Goal: Task Accomplishment & Management: Manage account settings

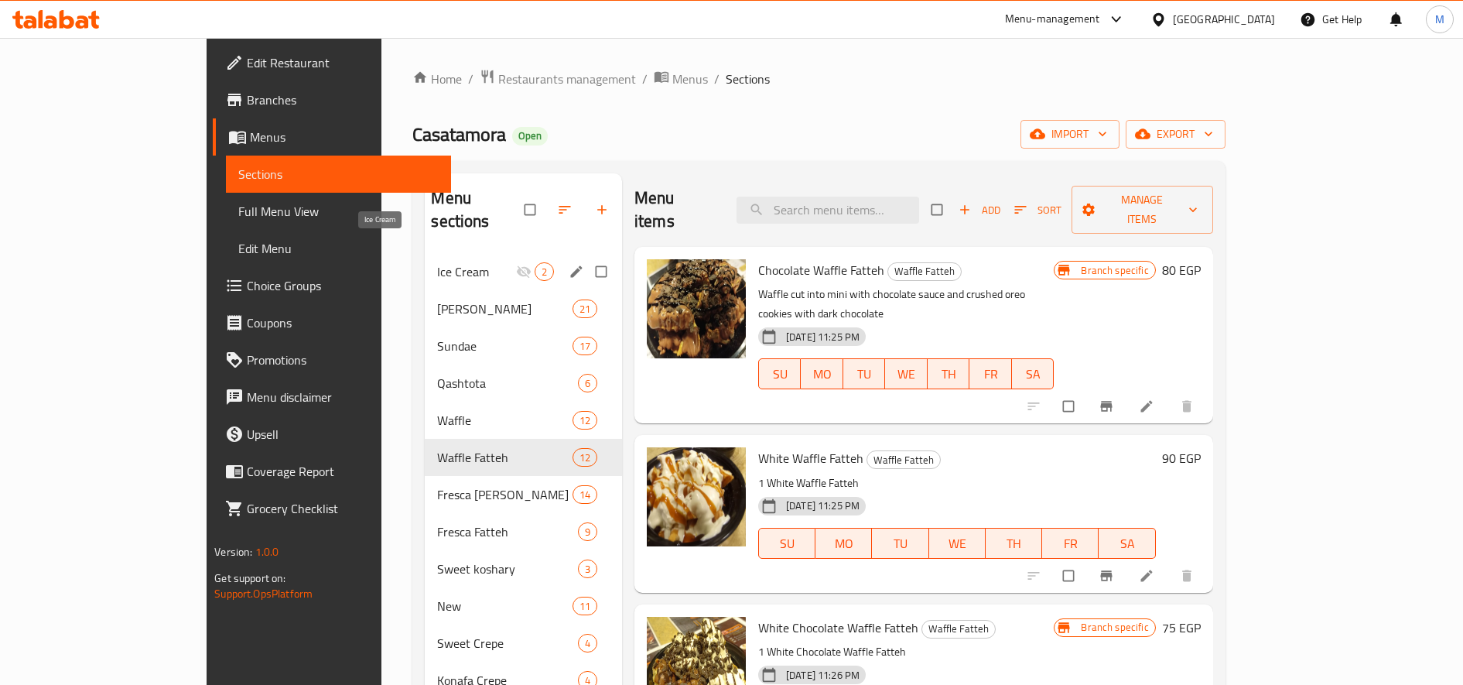
click at [442, 262] on span "Ice Cream" at bounding box center [476, 271] width 78 height 19
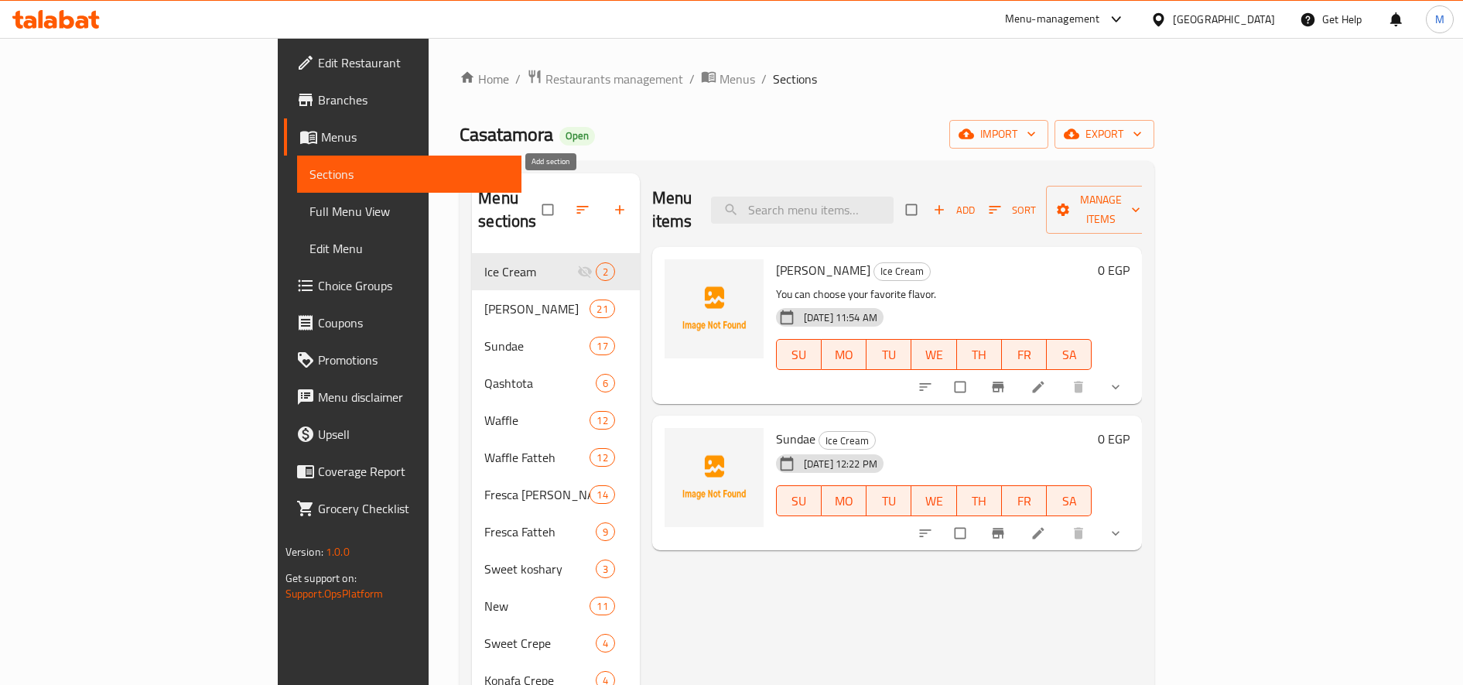
click at [612, 202] on icon "button" at bounding box center [619, 209] width 15 height 15
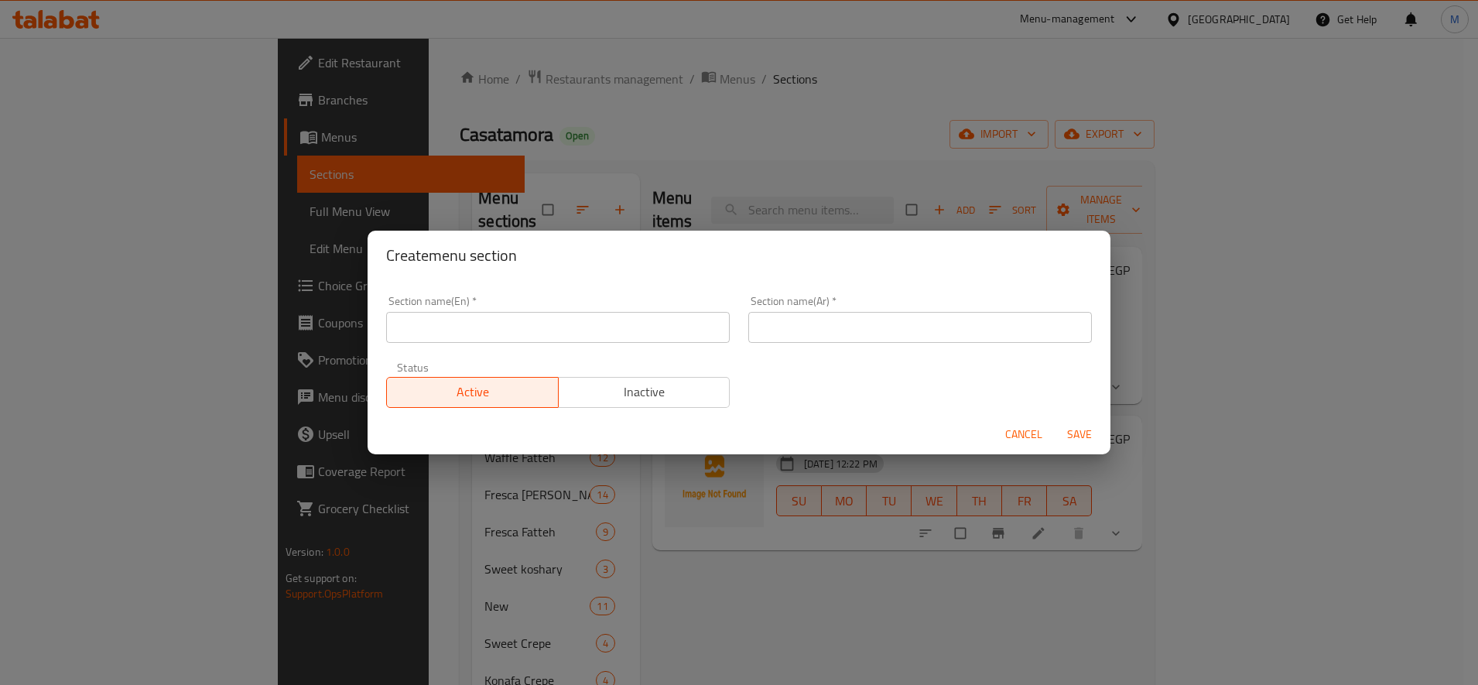
click at [552, 340] on input "text" at bounding box center [558, 327] width 344 height 31
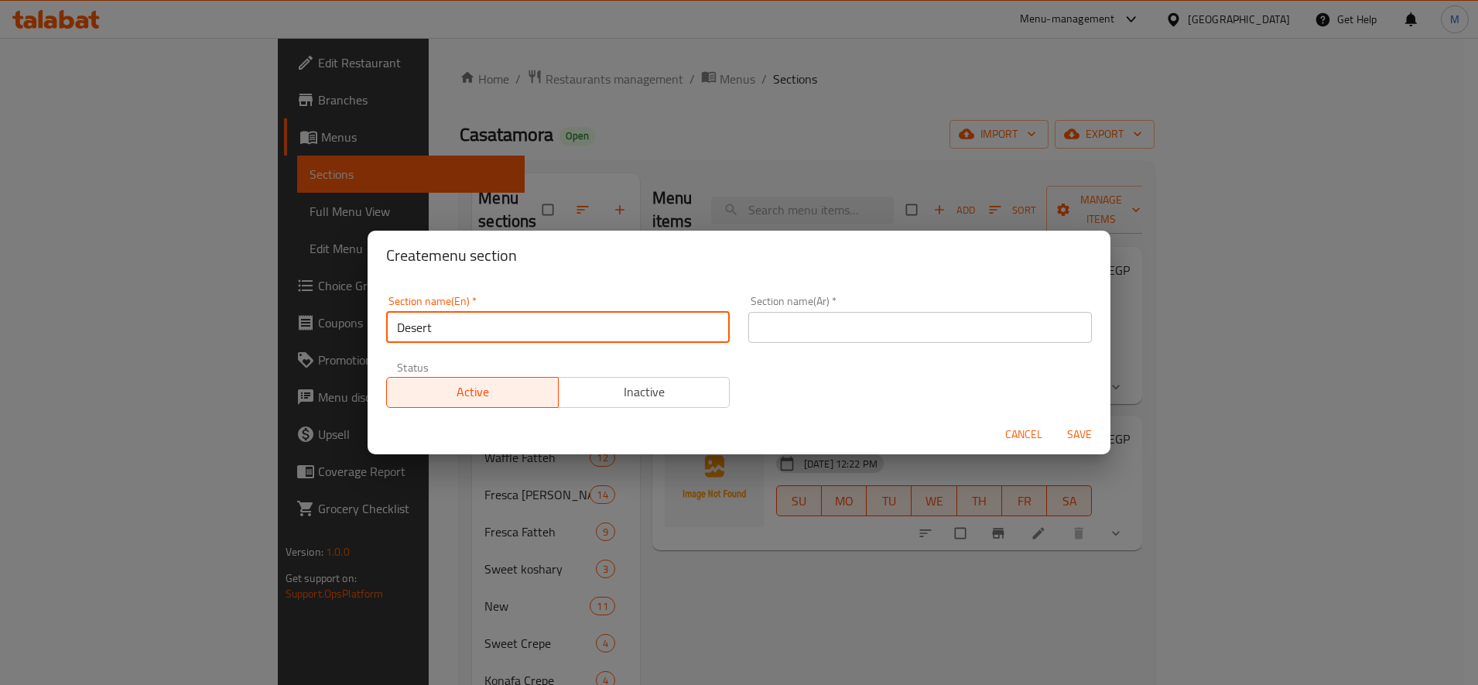
type input "Desert"
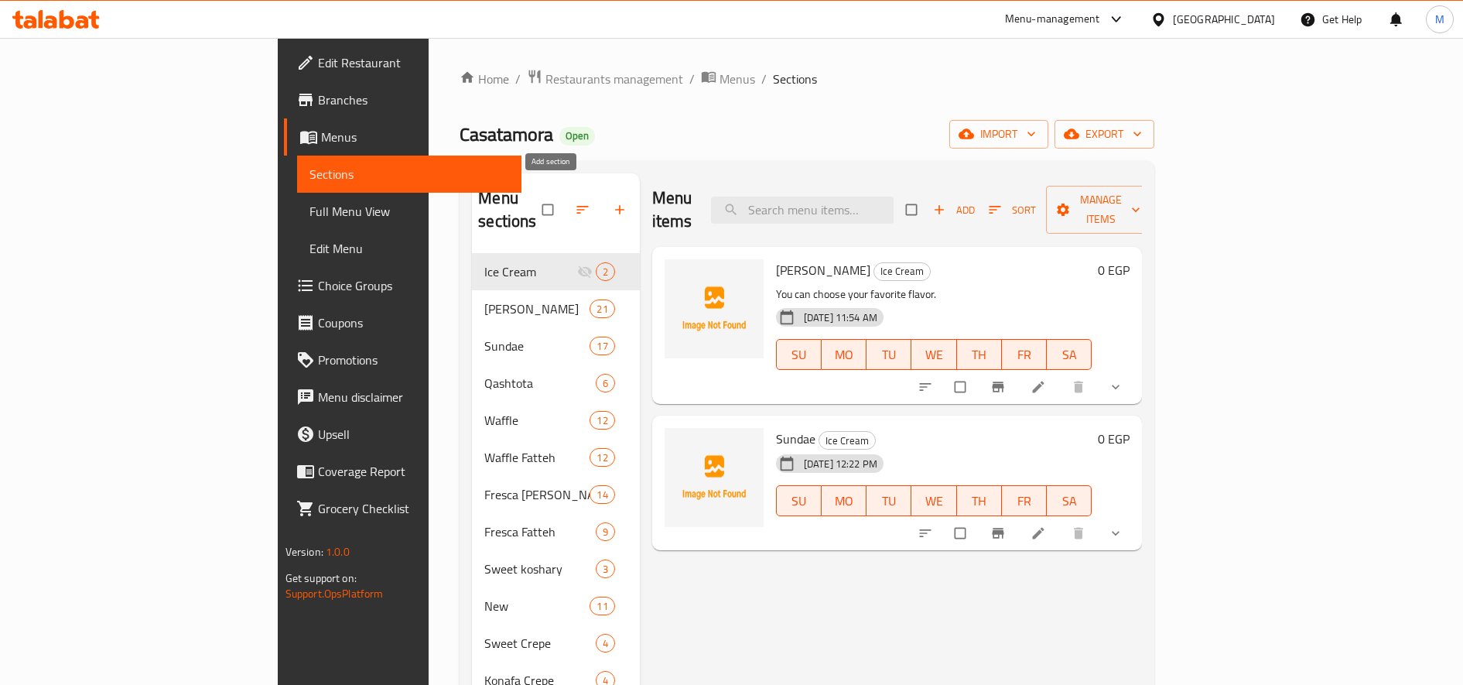
click at [612, 202] on icon "button" at bounding box center [619, 209] width 15 height 15
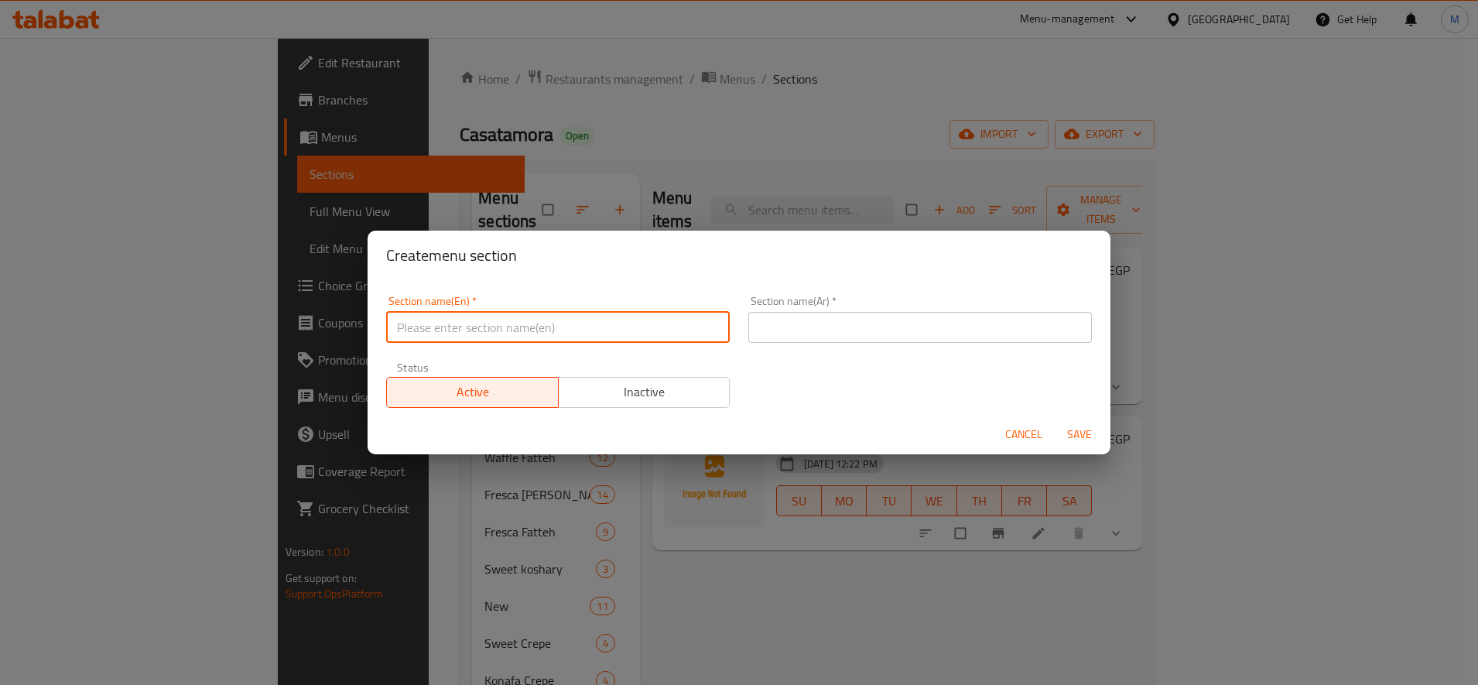
click at [528, 328] on input "text" at bounding box center [558, 327] width 344 height 31
click at [416, 327] on input "Desert" at bounding box center [558, 327] width 344 height 31
paste input "sert"
type input "Dessert"
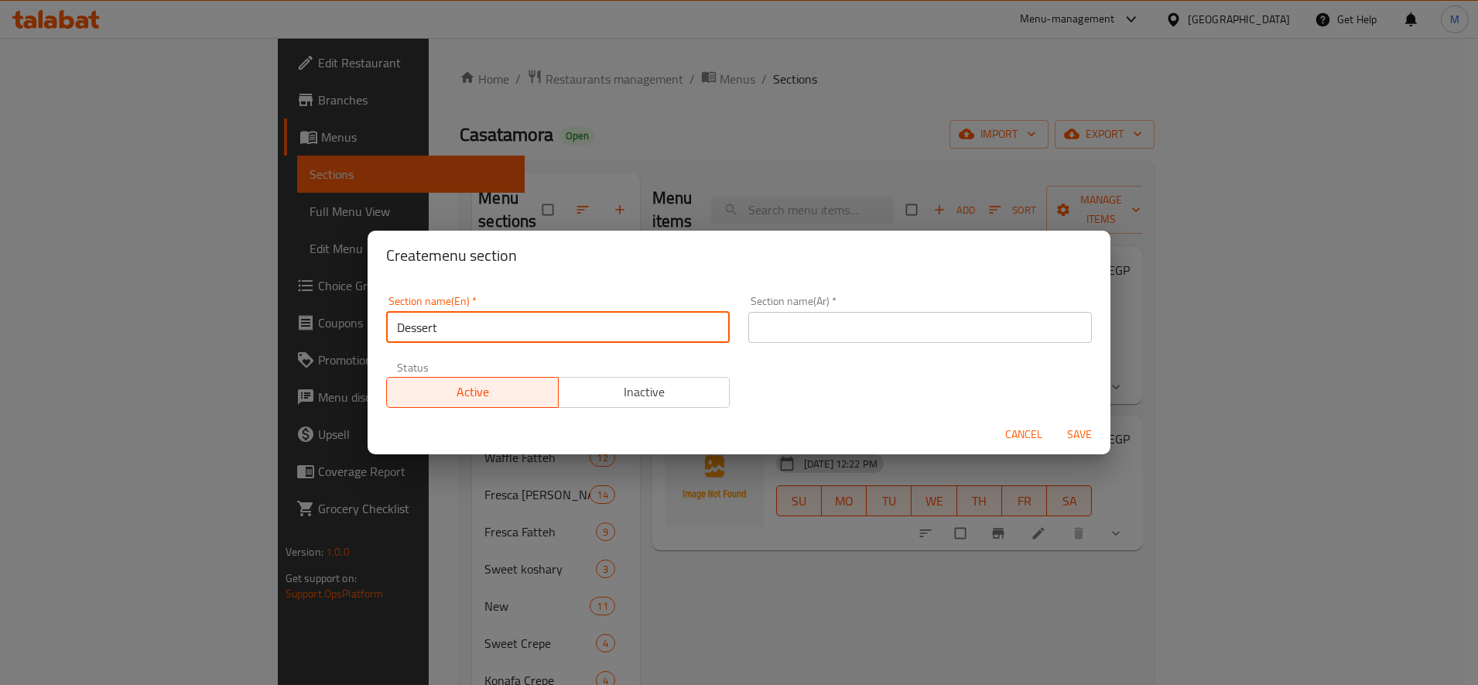
click at [840, 352] on div "Section name(En)   * Dessert Section name(En) * Section name(Ar)   * Section na…" at bounding box center [739, 351] width 724 height 131
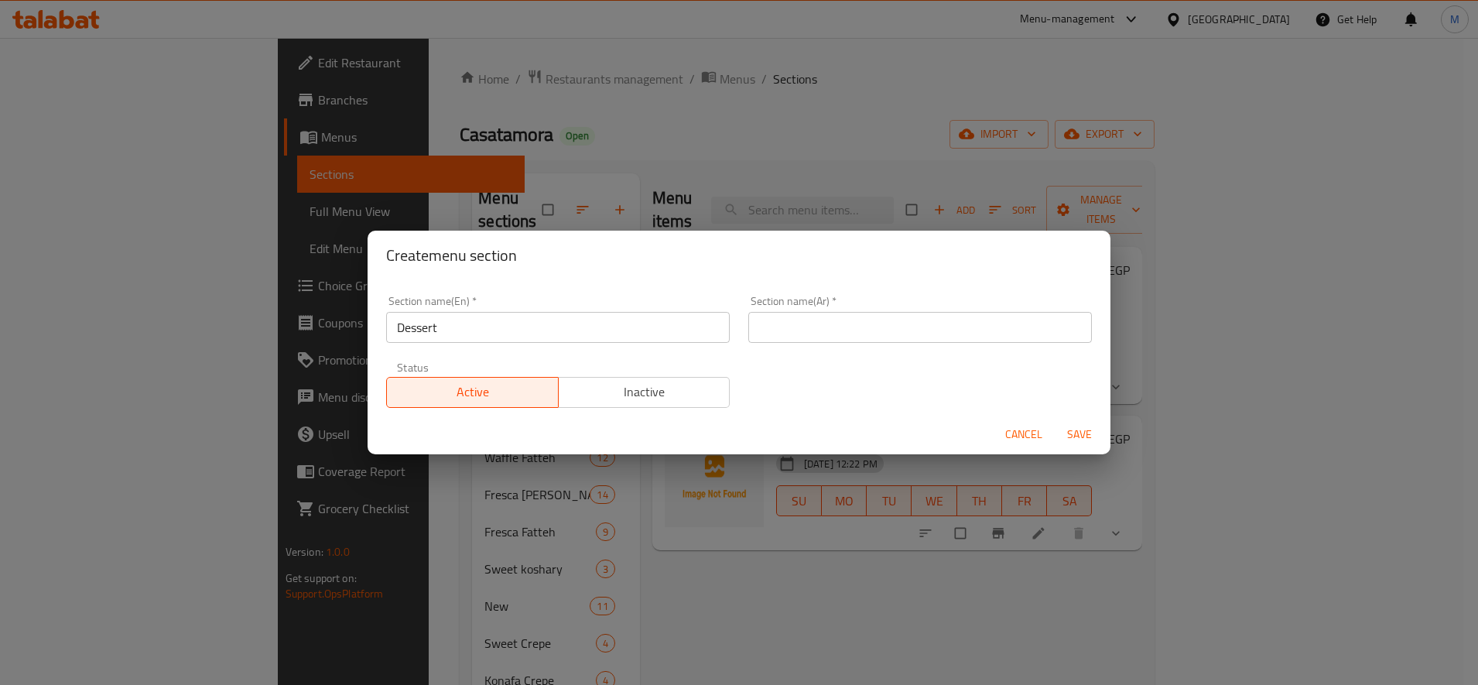
click at [850, 335] on input "text" at bounding box center [920, 327] width 344 height 31
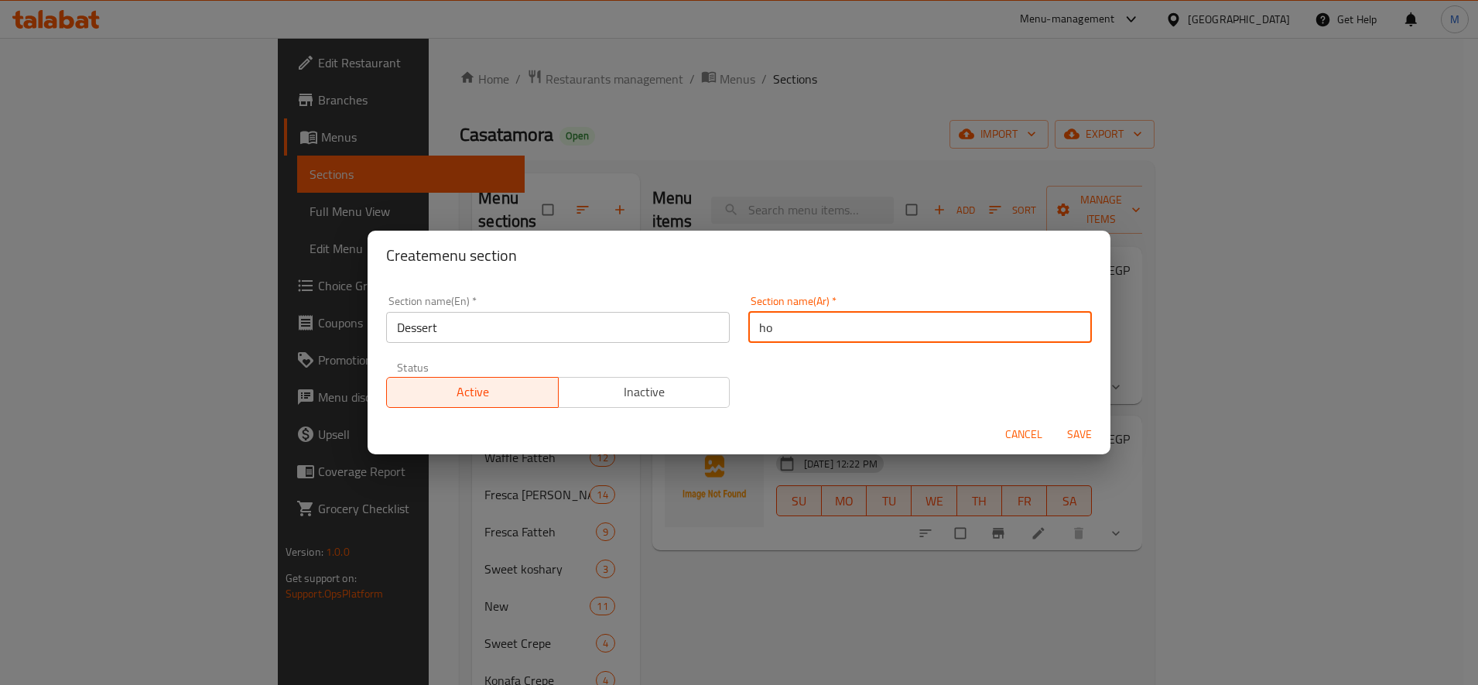
type input "h"
type input "ا"
type input "ح"
type input "[PERSON_NAME]"
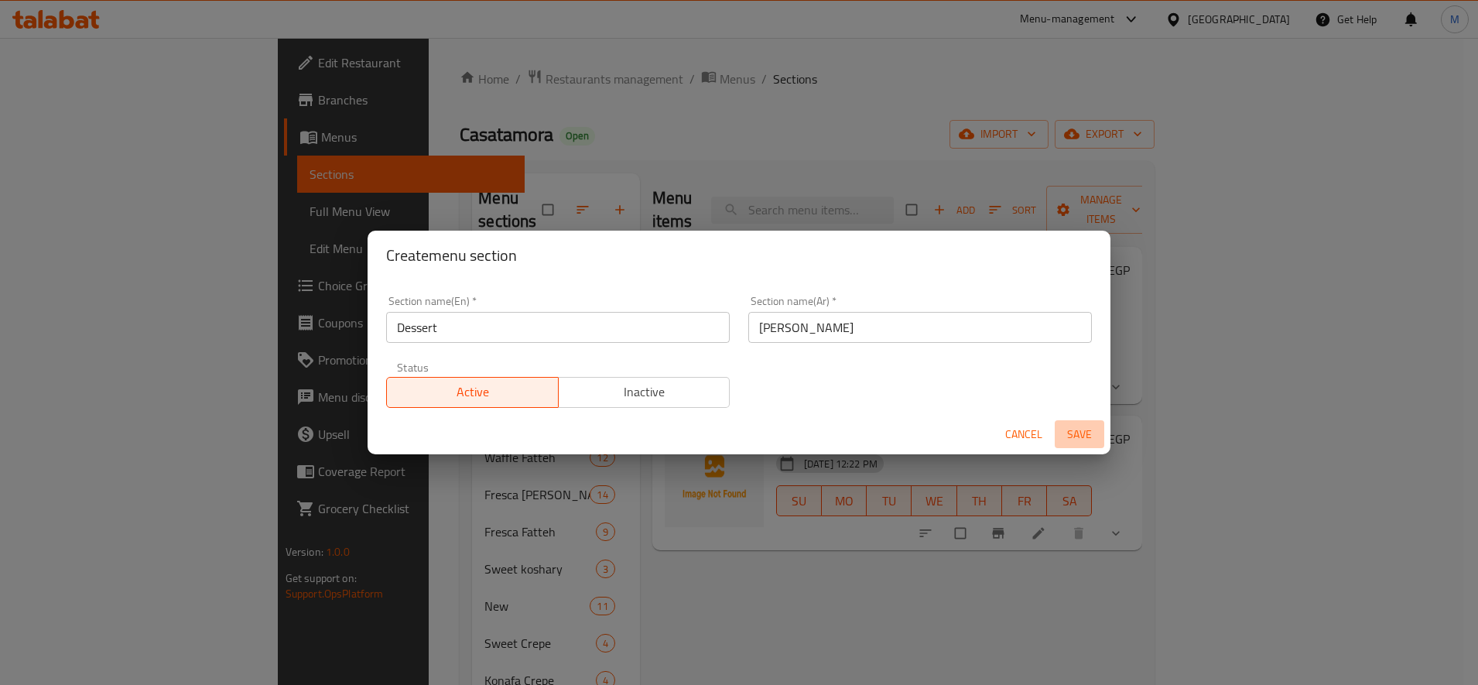
click at [1076, 430] on span "Save" at bounding box center [1079, 434] width 37 height 19
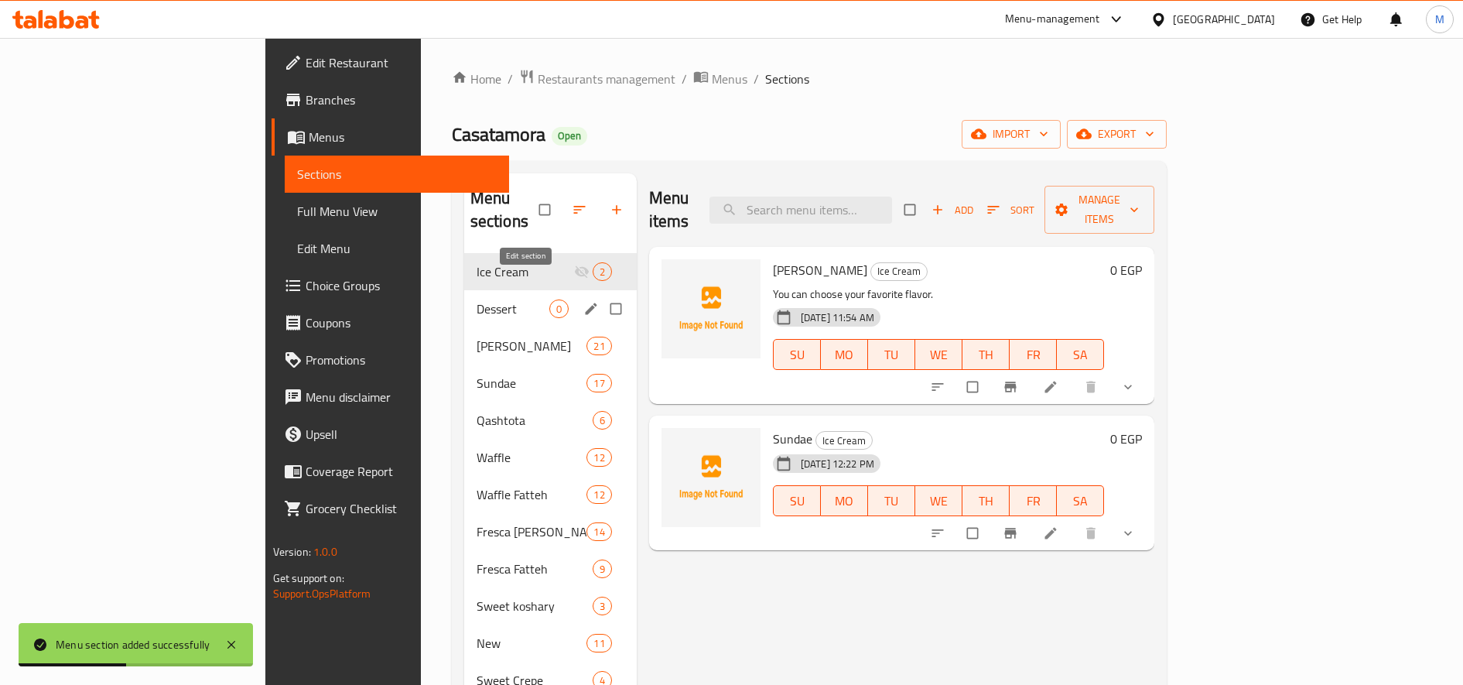
click at [585, 303] on icon "edit" at bounding box center [591, 309] width 12 height 12
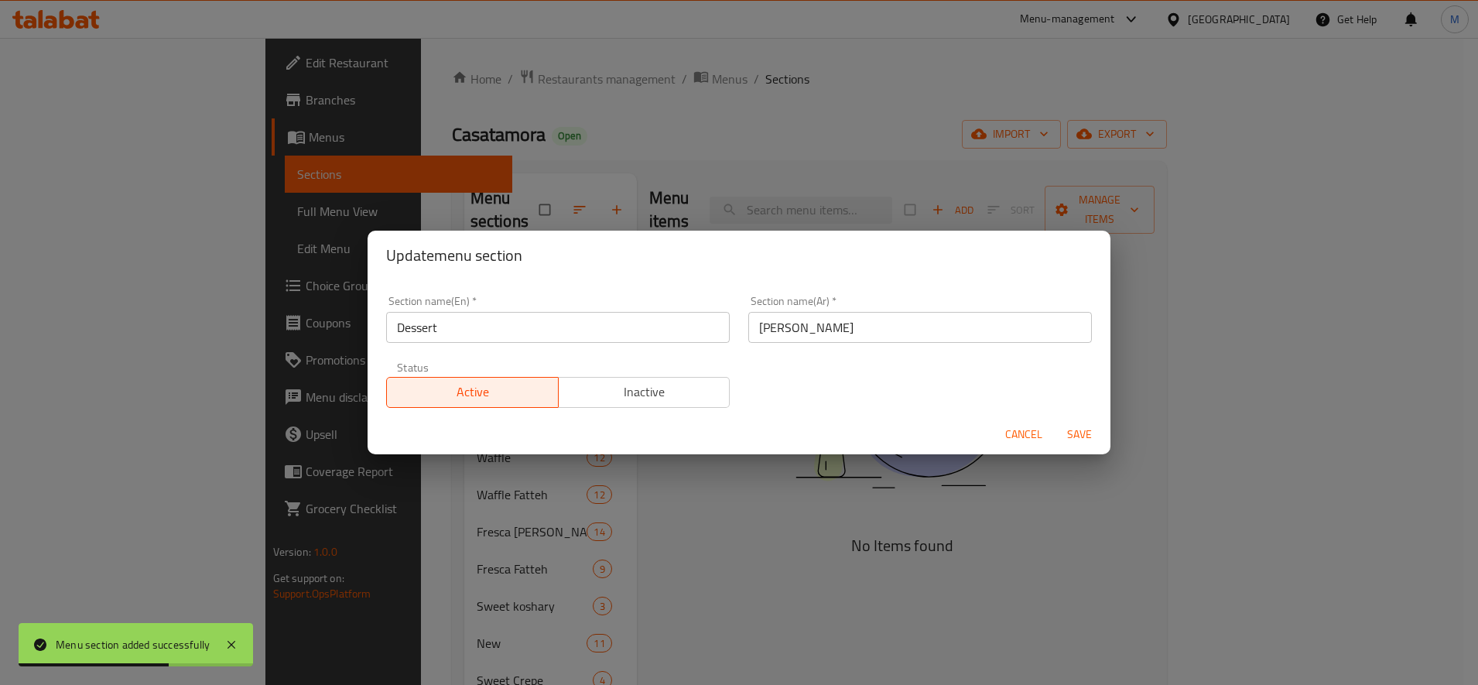
click at [779, 331] on input "[PERSON_NAME]" at bounding box center [920, 327] width 344 height 31
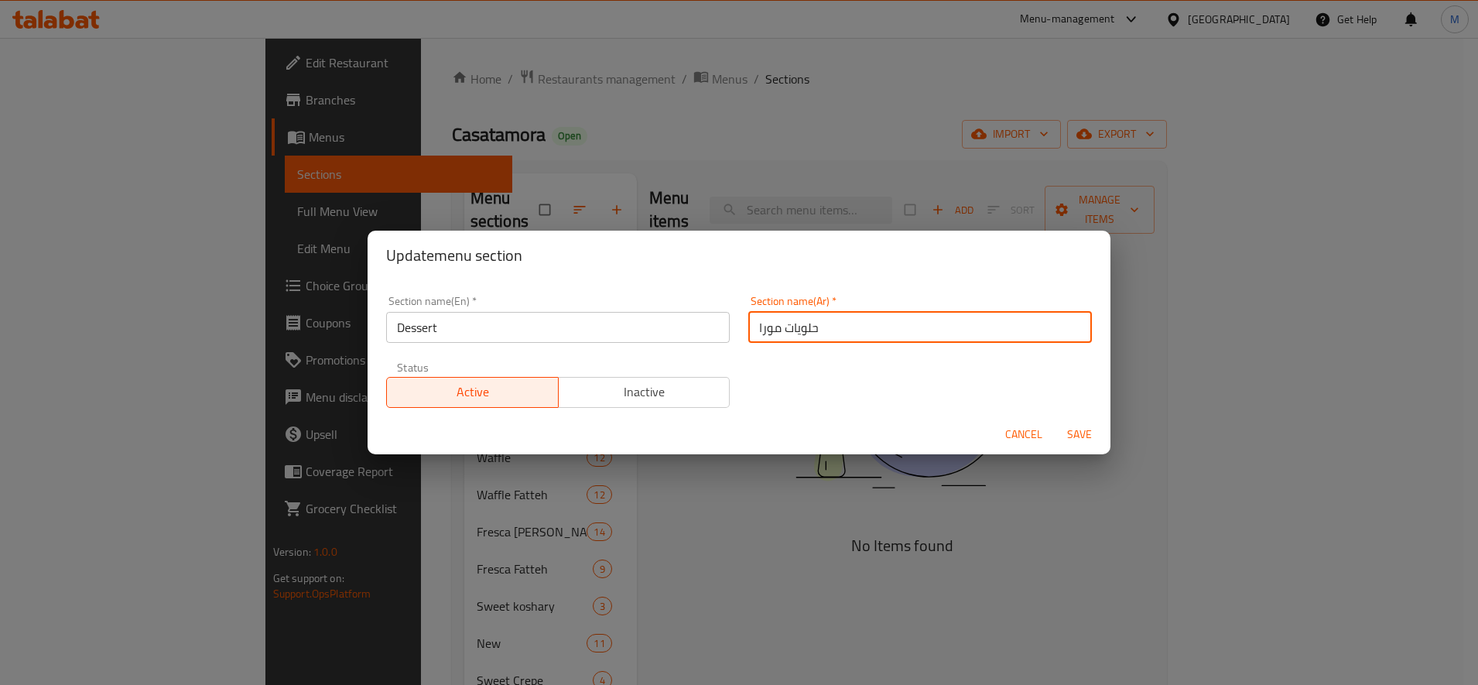
type input "حلويات مورا"
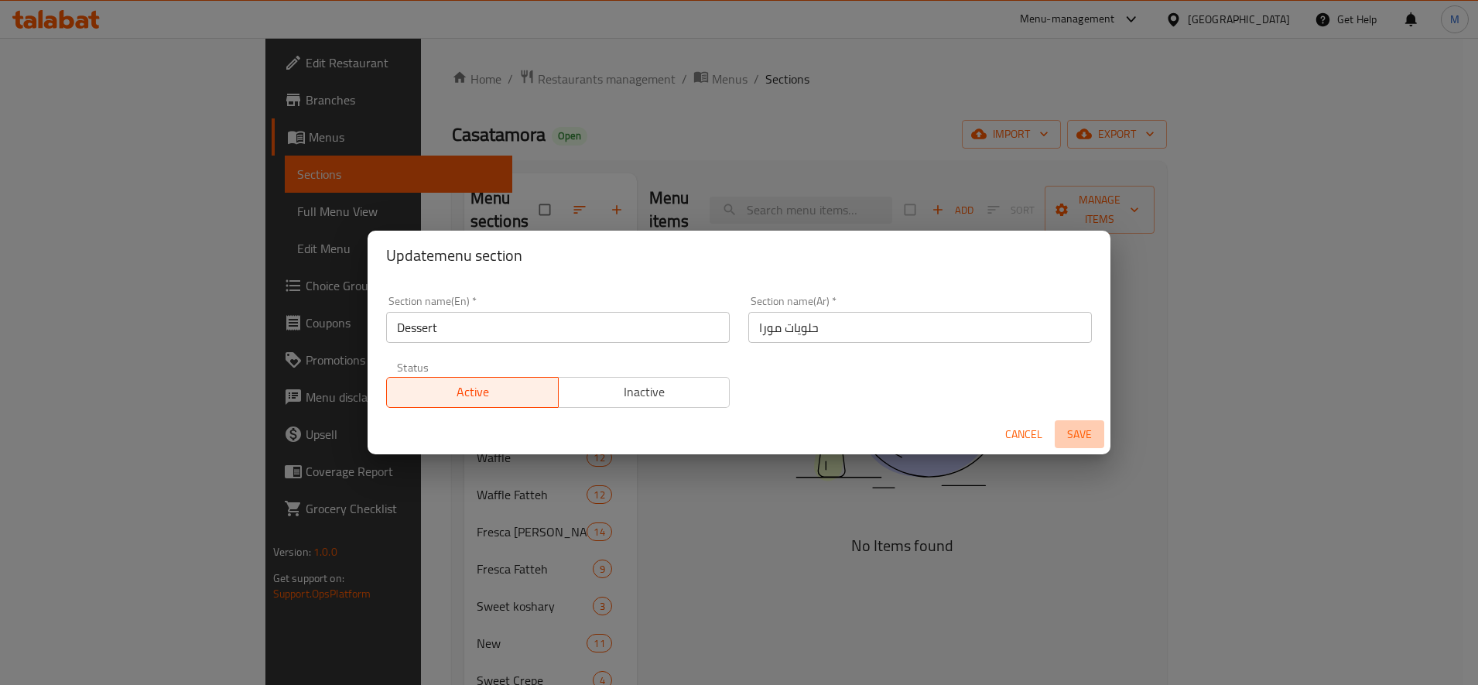
click at [1073, 429] on span "Save" at bounding box center [1079, 434] width 37 height 19
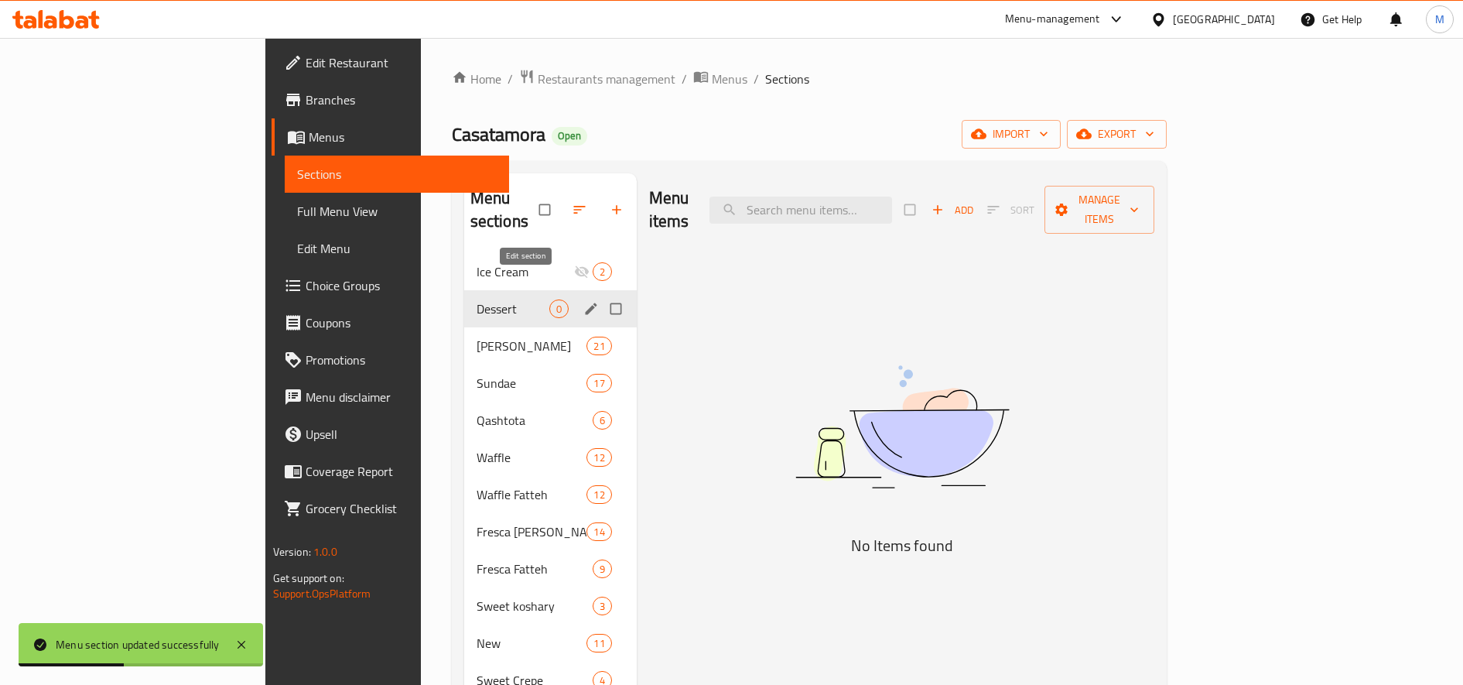
click at [585, 303] on icon "edit" at bounding box center [591, 309] width 12 height 12
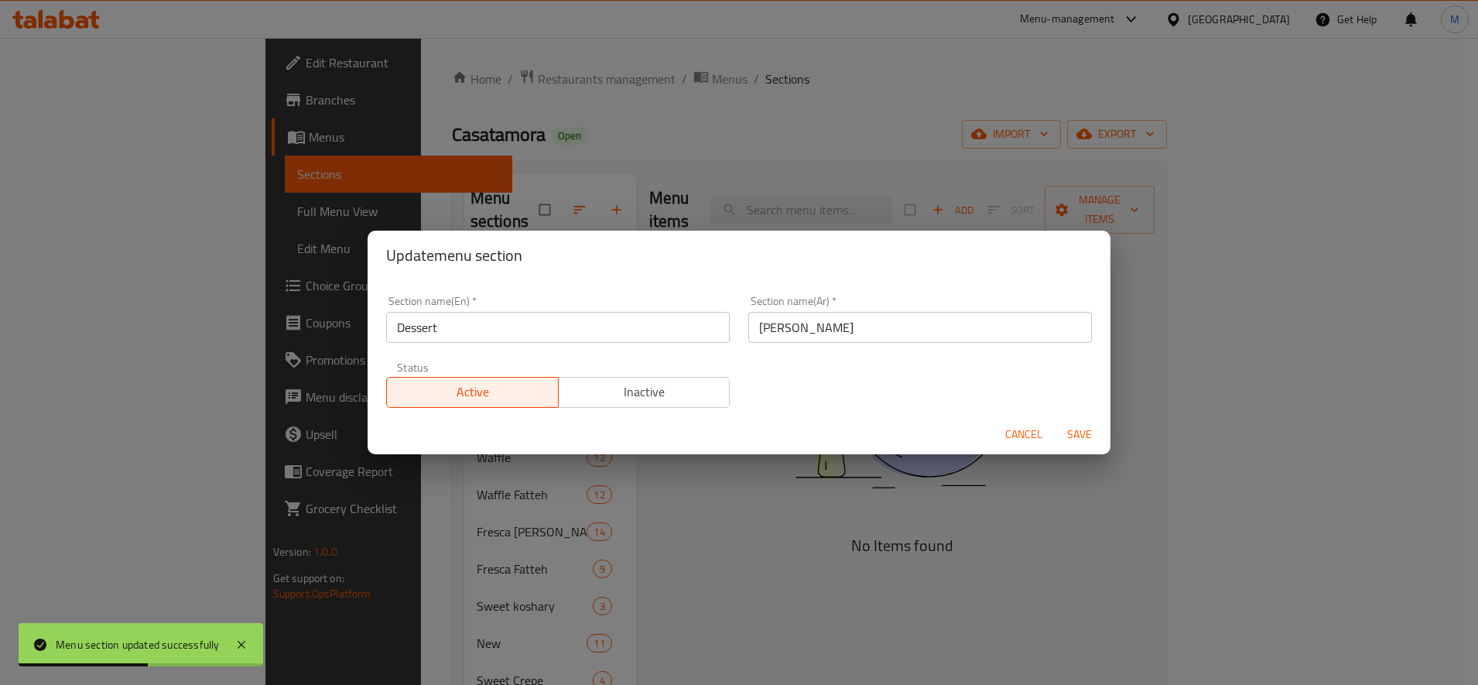
click at [613, 388] on span "Inactive" at bounding box center [644, 392] width 159 height 22
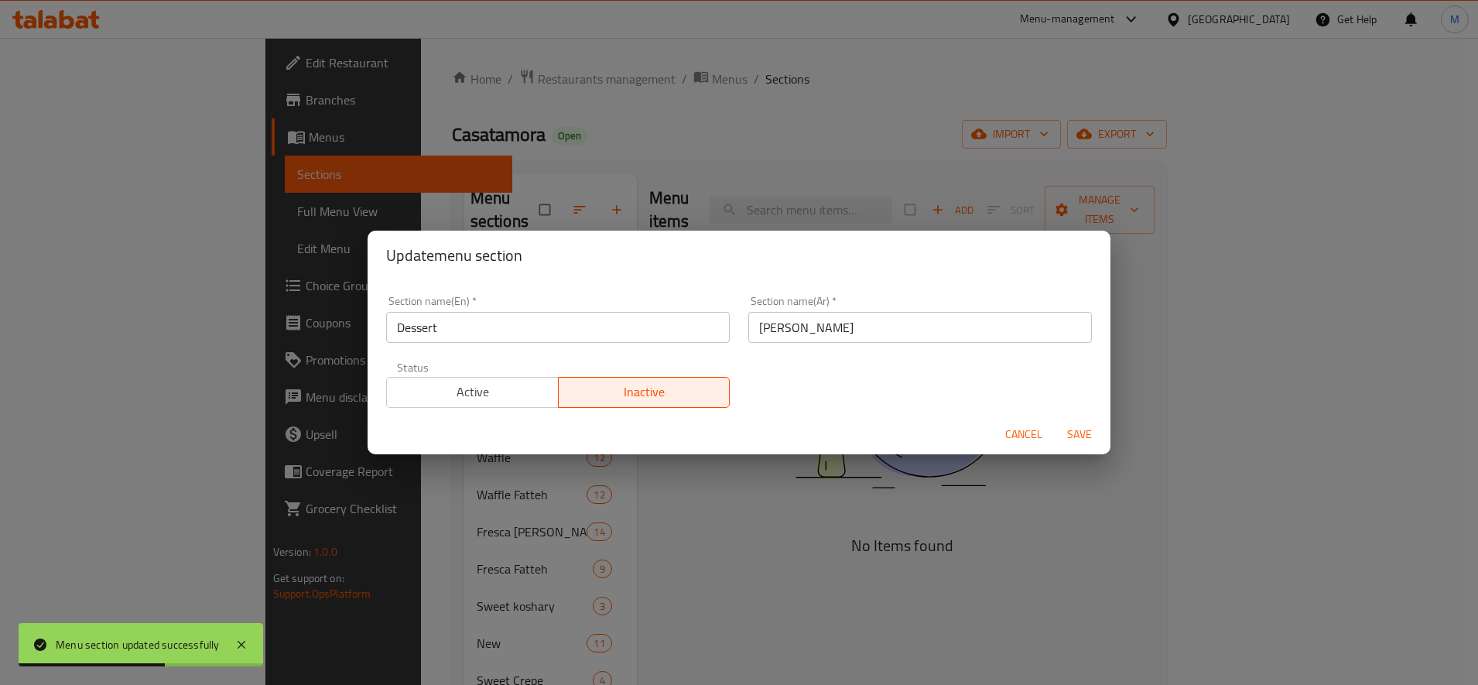
click at [1066, 435] on span "Save" at bounding box center [1079, 434] width 37 height 19
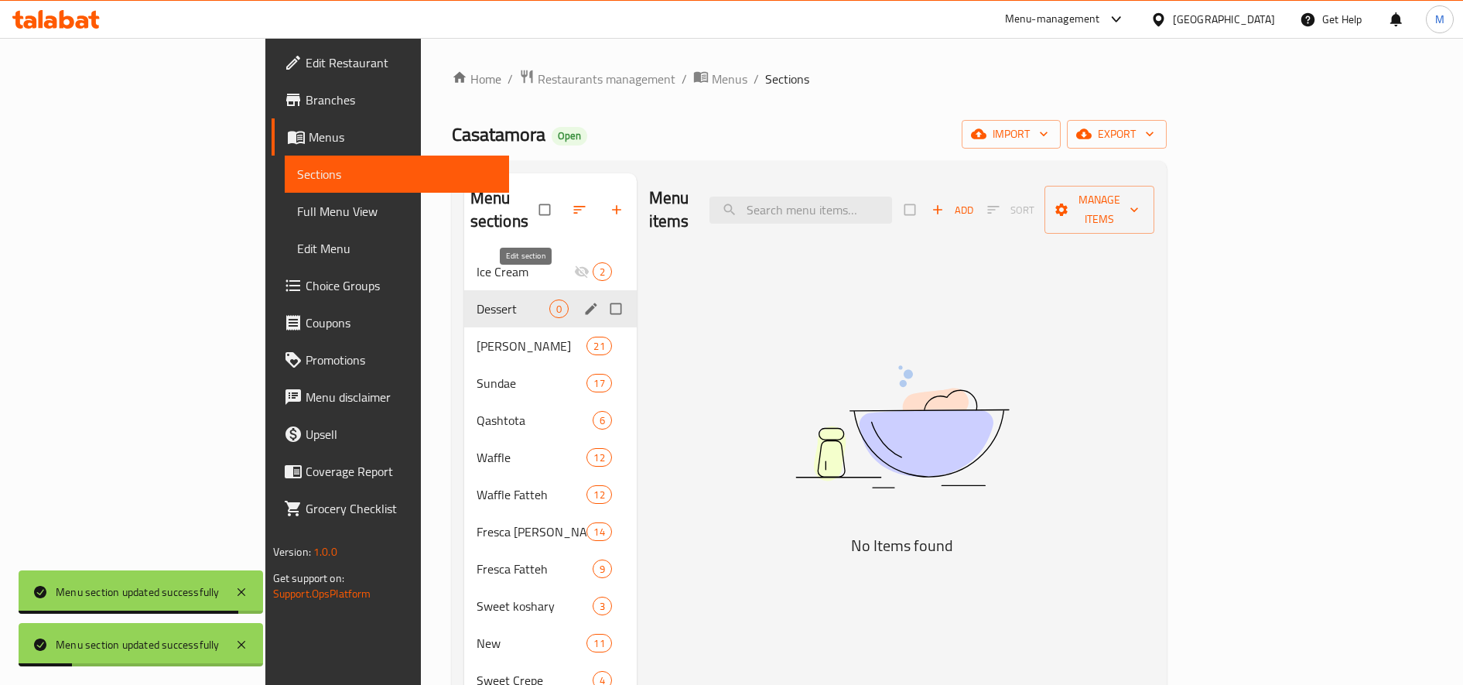
click at [583, 301] on icon "edit" at bounding box center [590, 308] width 15 height 15
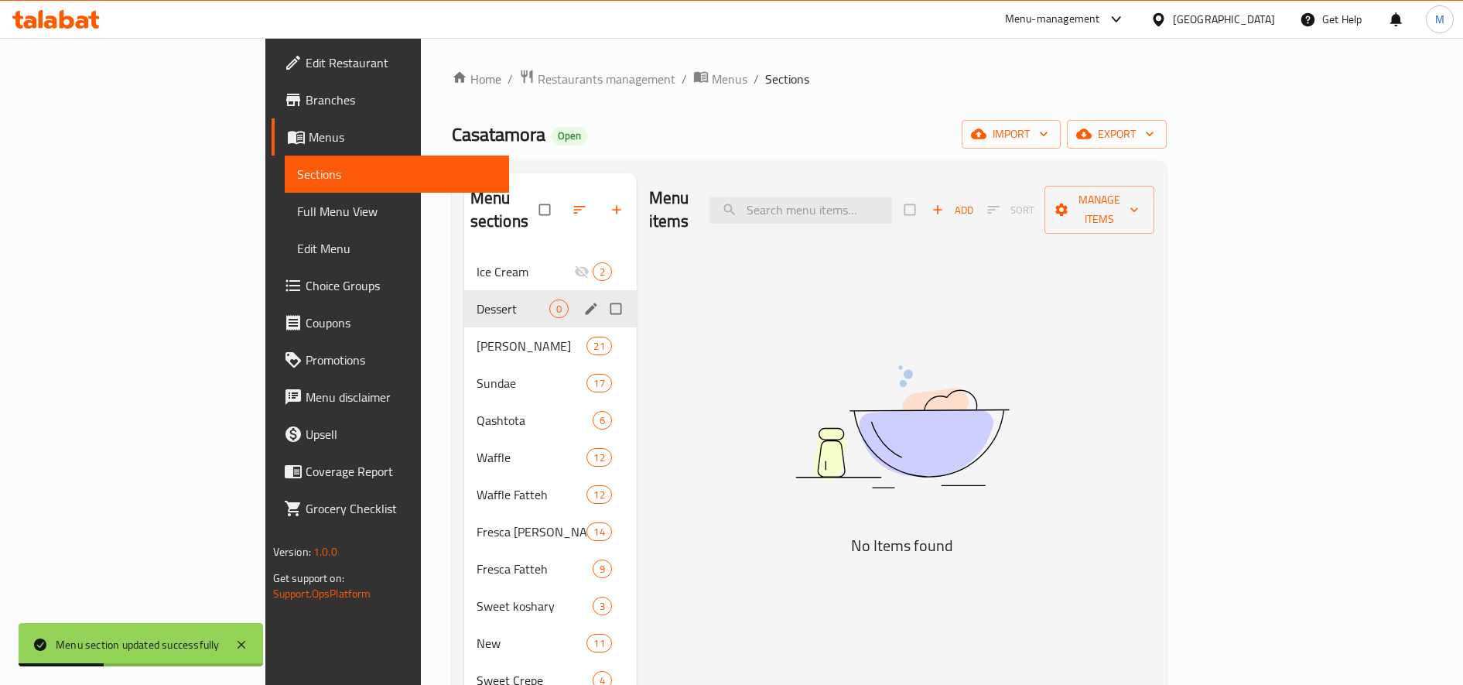
click at [840, 334] on img at bounding box center [902, 426] width 387 height 205
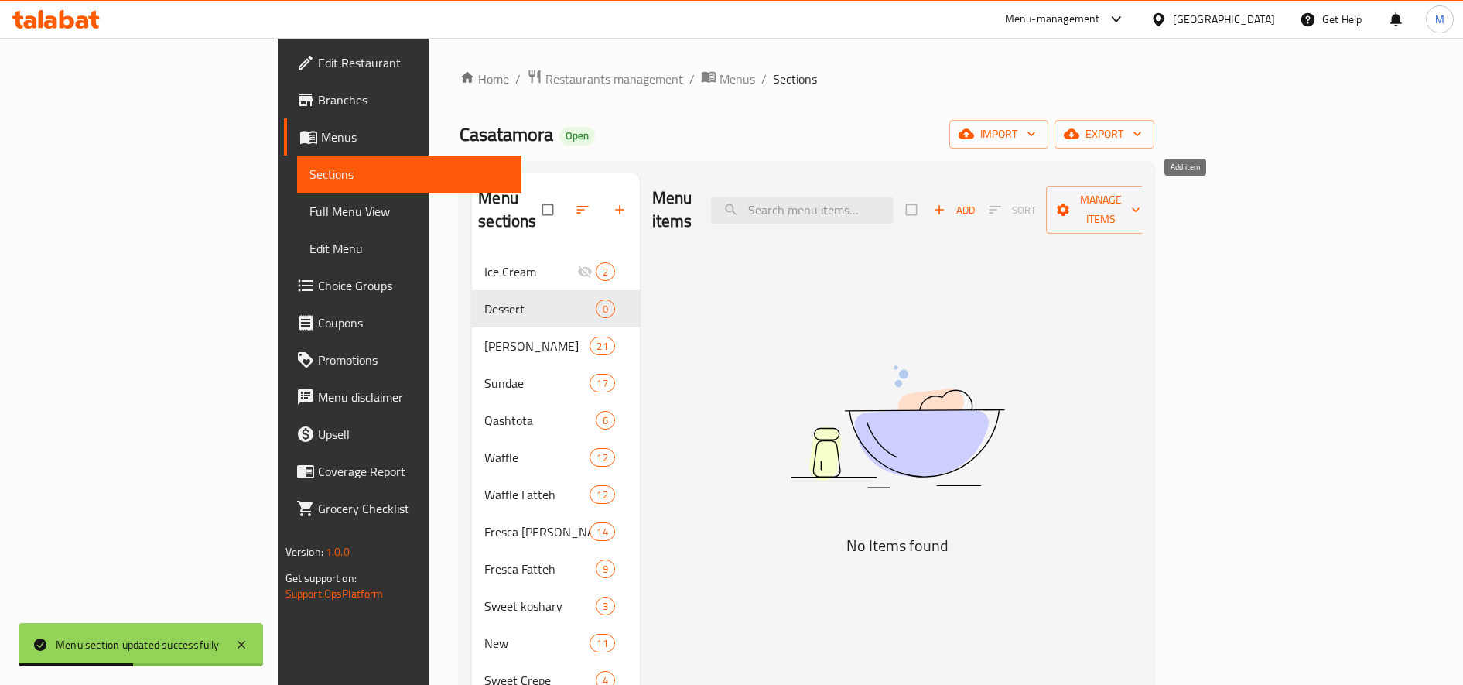
click at [947, 202] on icon "button" at bounding box center [939, 209] width 15 height 15
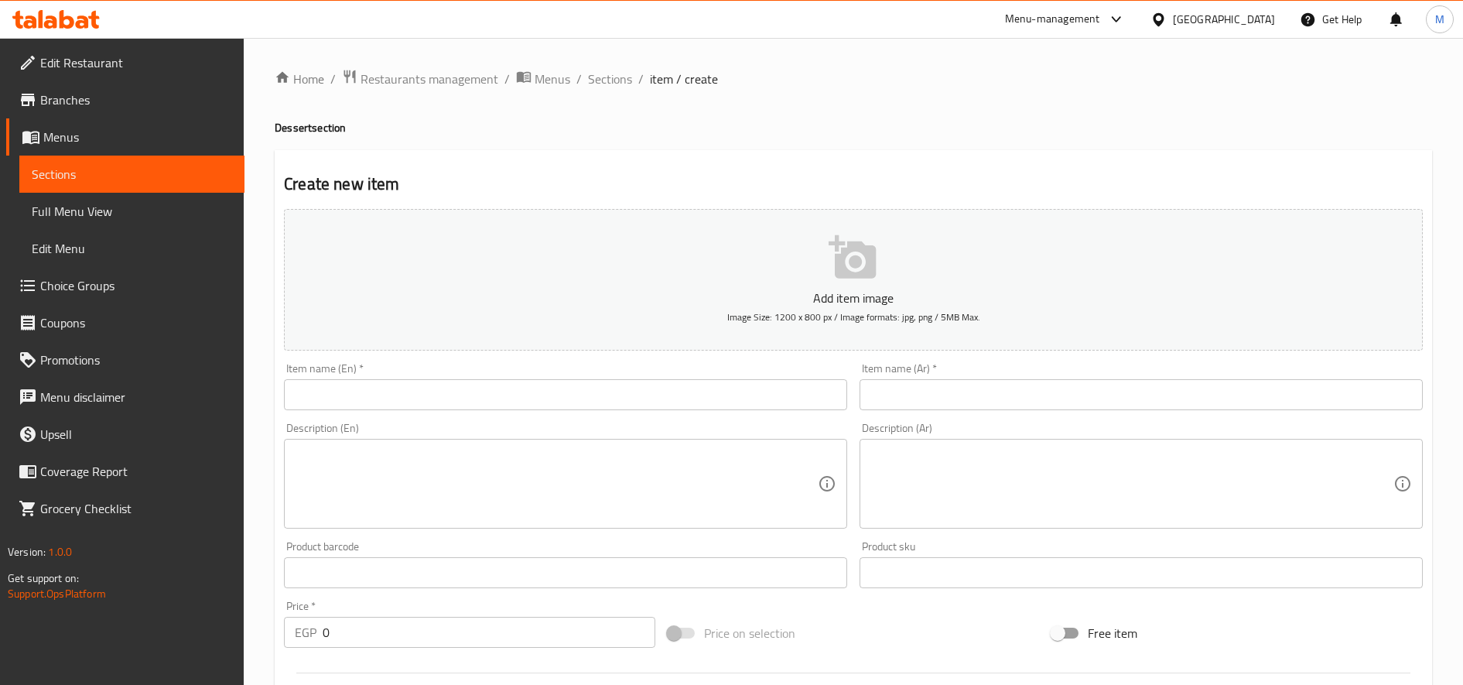
click at [513, 386] on input "text" at bounding box center [565, 394] width 563 height 31
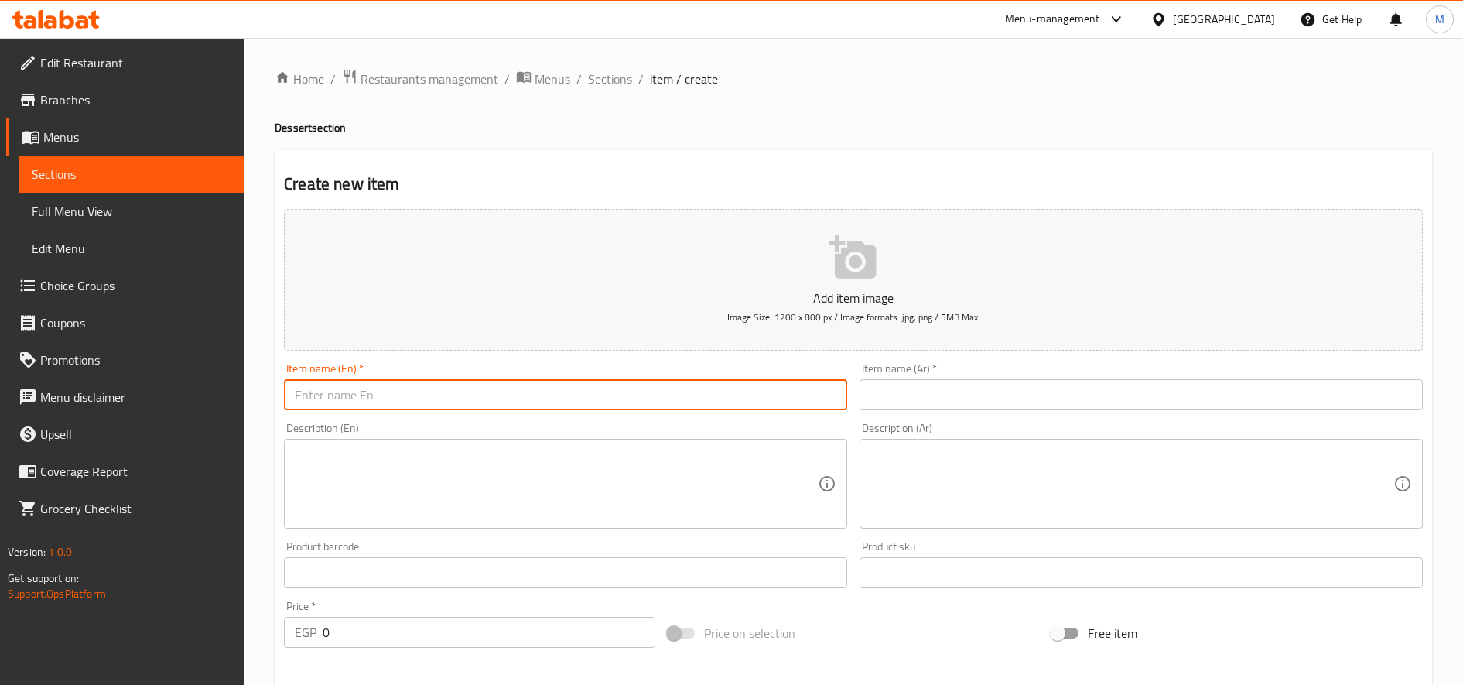
paste input "Qashtota"
type input "Qashtota"
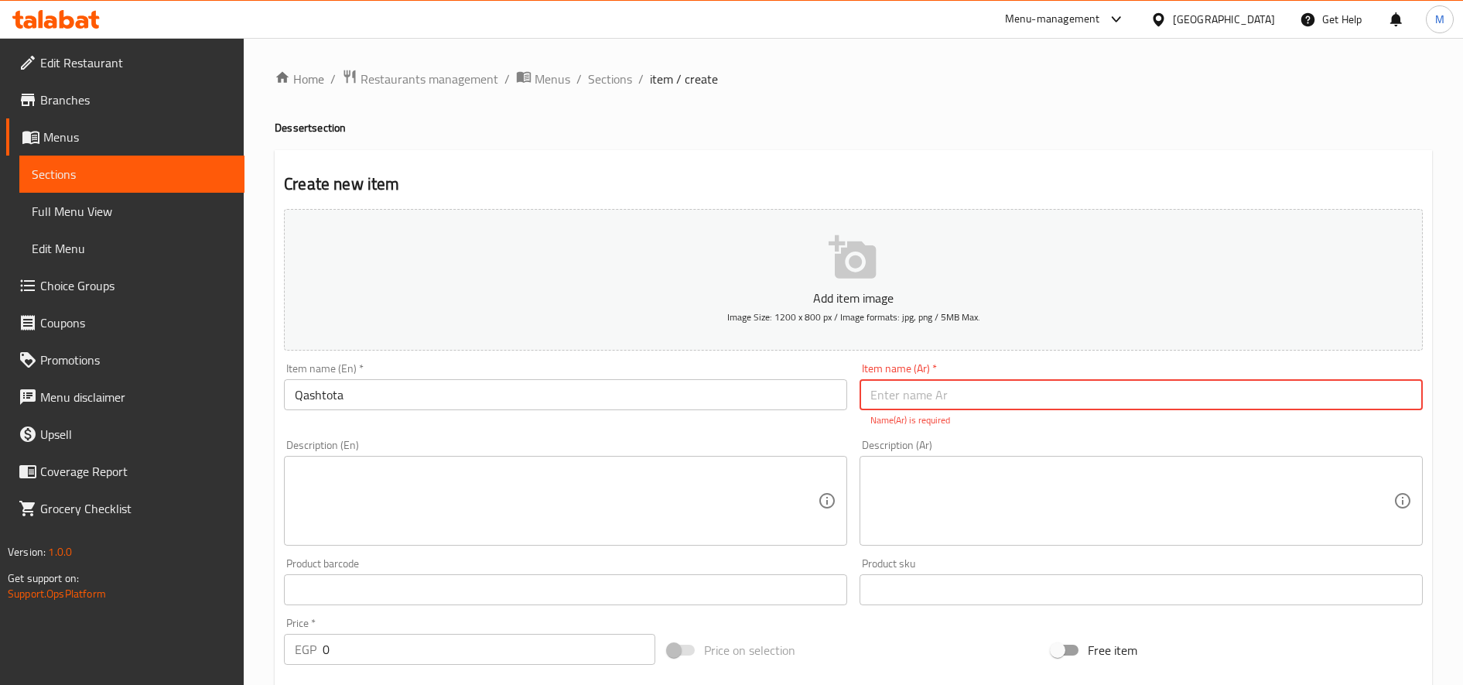
paste input "قشطوطة"
type input "قشطوطة"
click at [559, 505] on textarea at bounding box center [556, 501] width 523 height 74
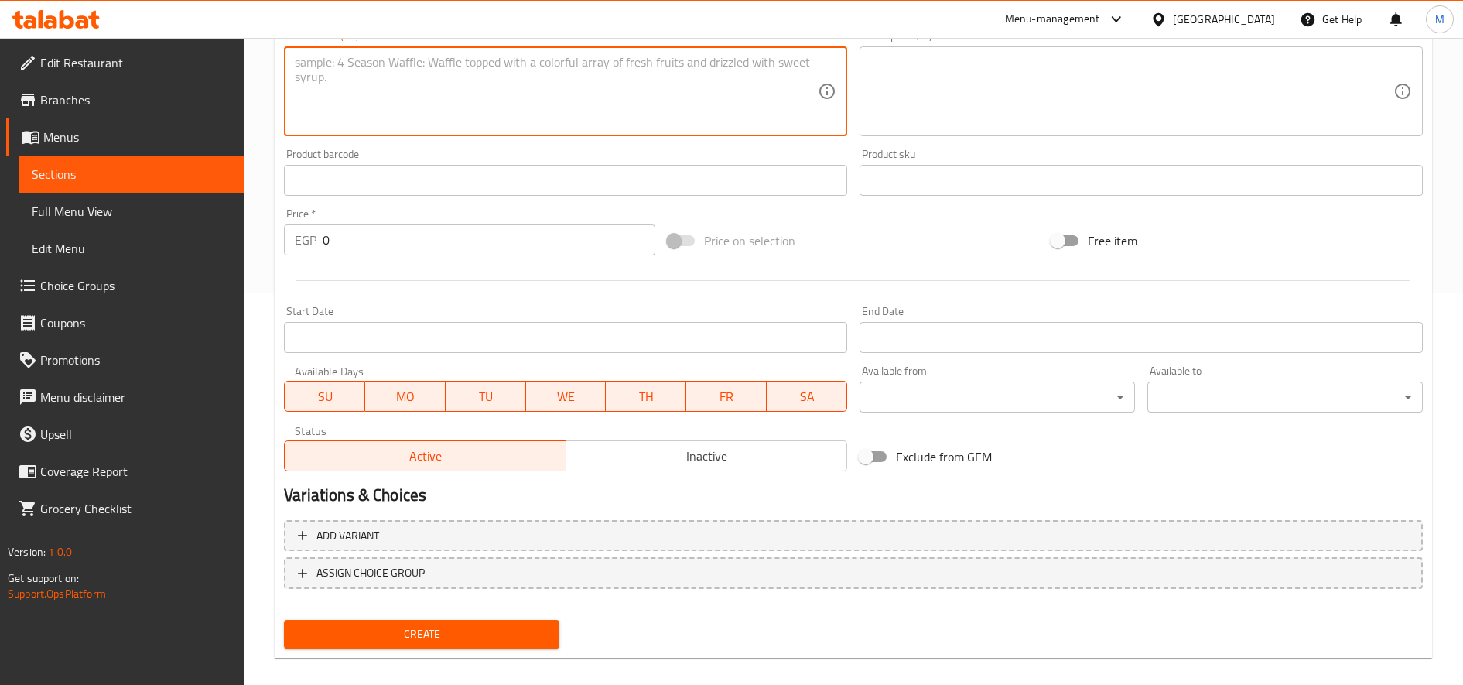
scroll to position [409, 0]
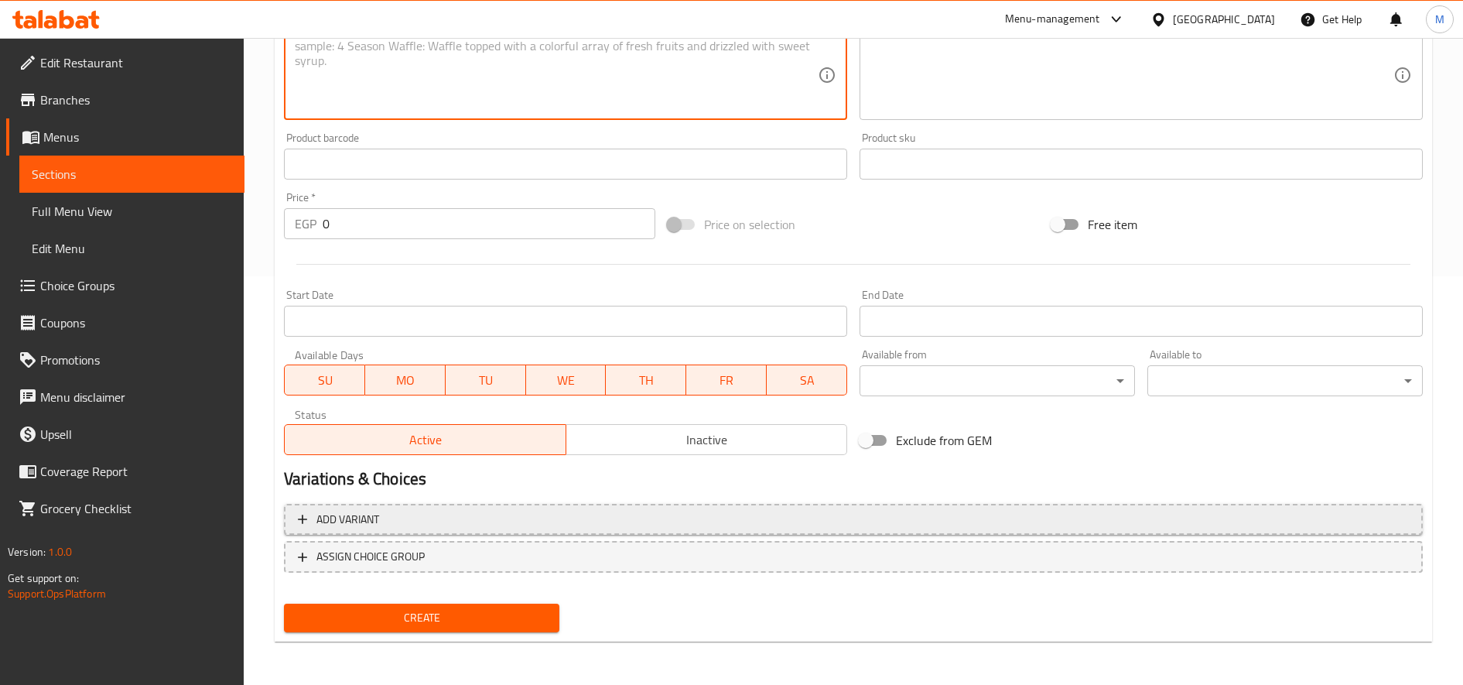
click at [456, 520] on span "Add variant" at bounding box center [853, 519] width 1111 height 19
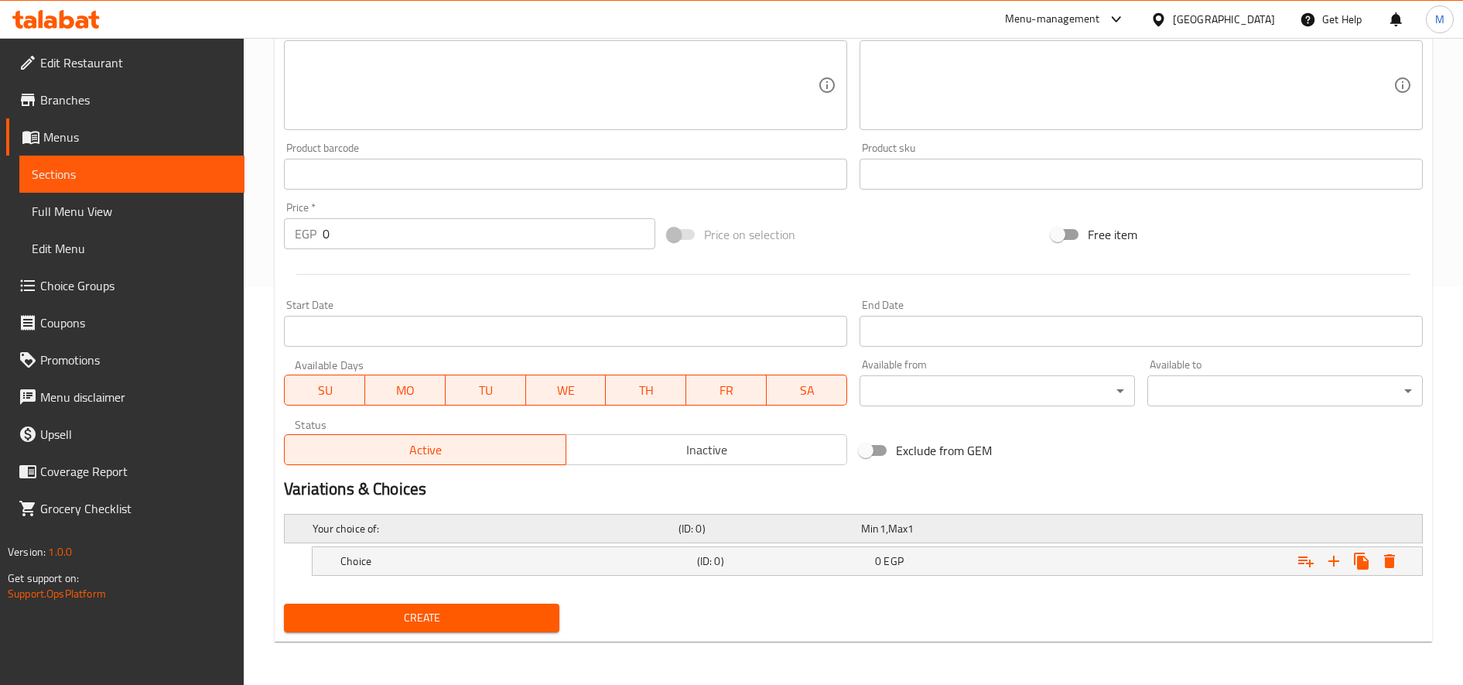
scroll to position [398, 0]
click at [1336, 560] on icon "Expand" at bounding box center [1334, 561] width 11 height 11
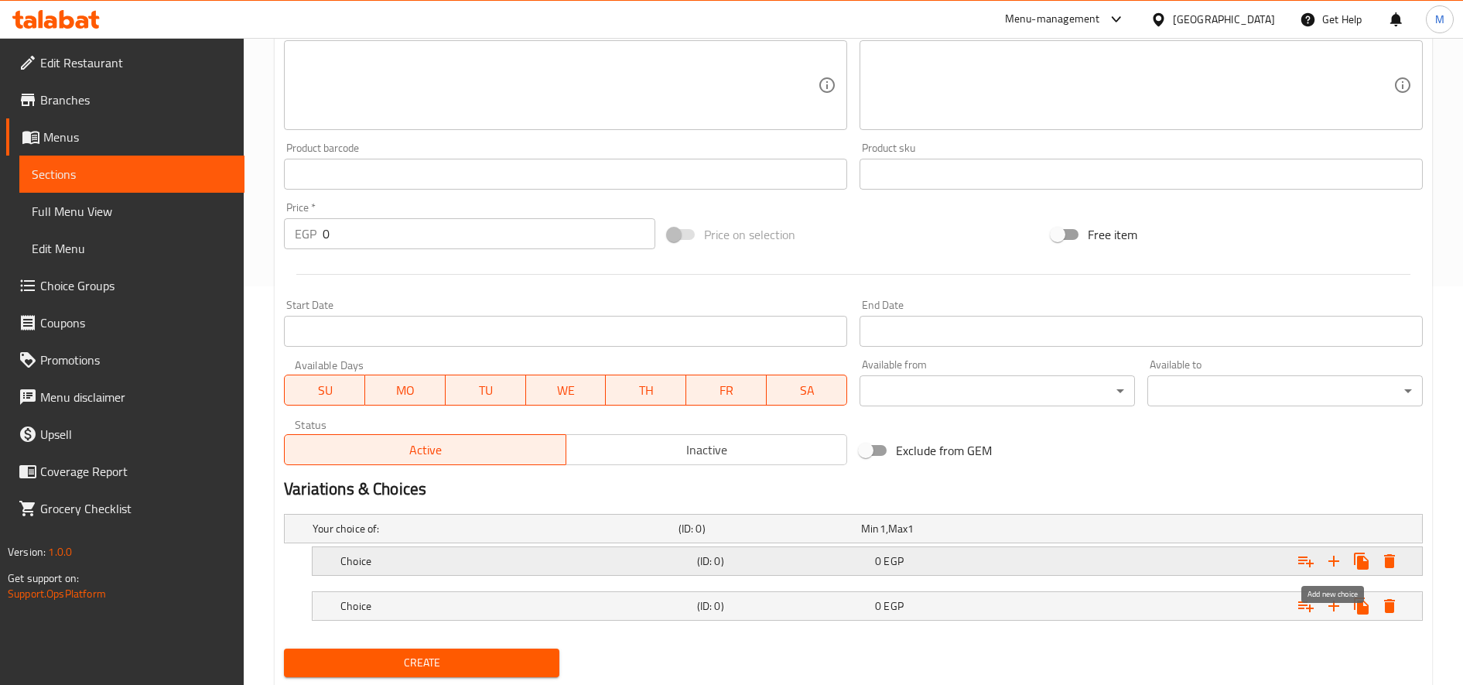
click at [1336, 560] on icon "Expand" at bounding box center [1334, 561] width 11 height 11
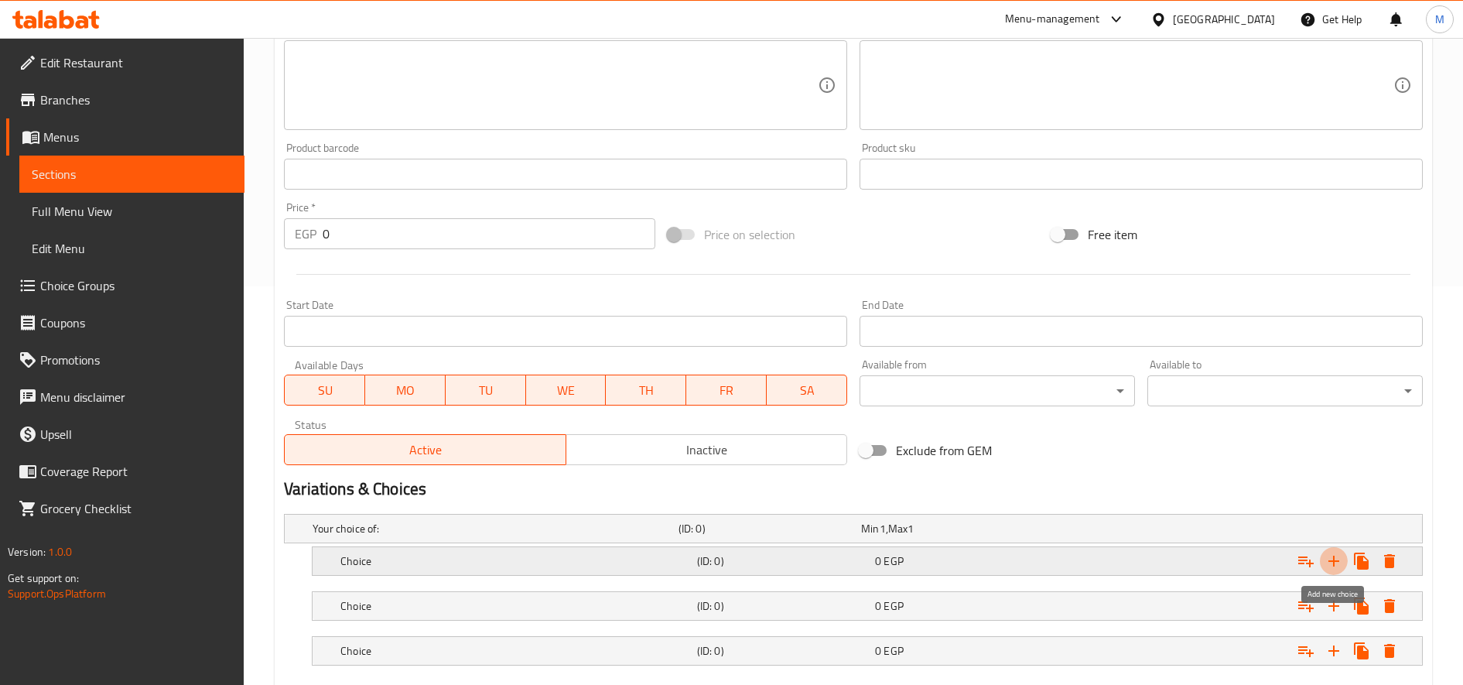
click at [1336, 560] on icon "Expand" at bounding box center [1334, 561] width 11 height 11
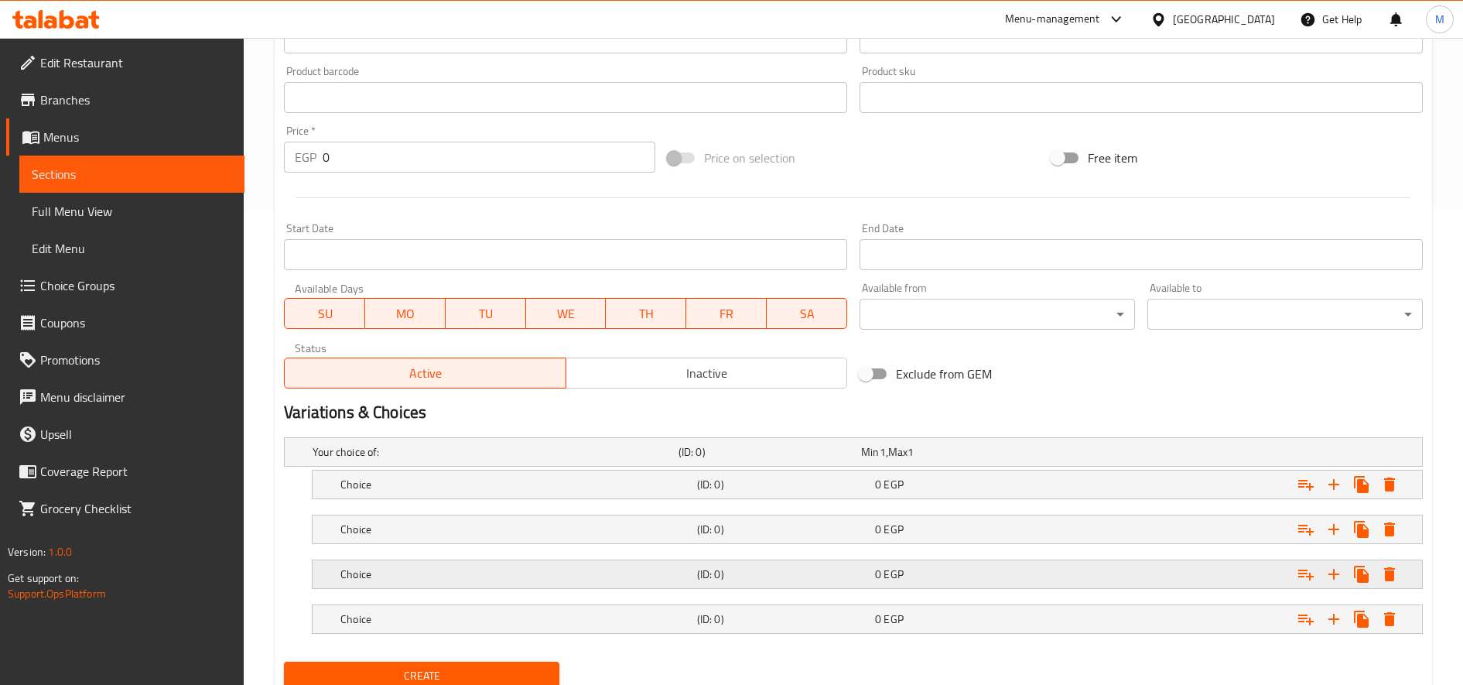
scroll to position [533, 0]
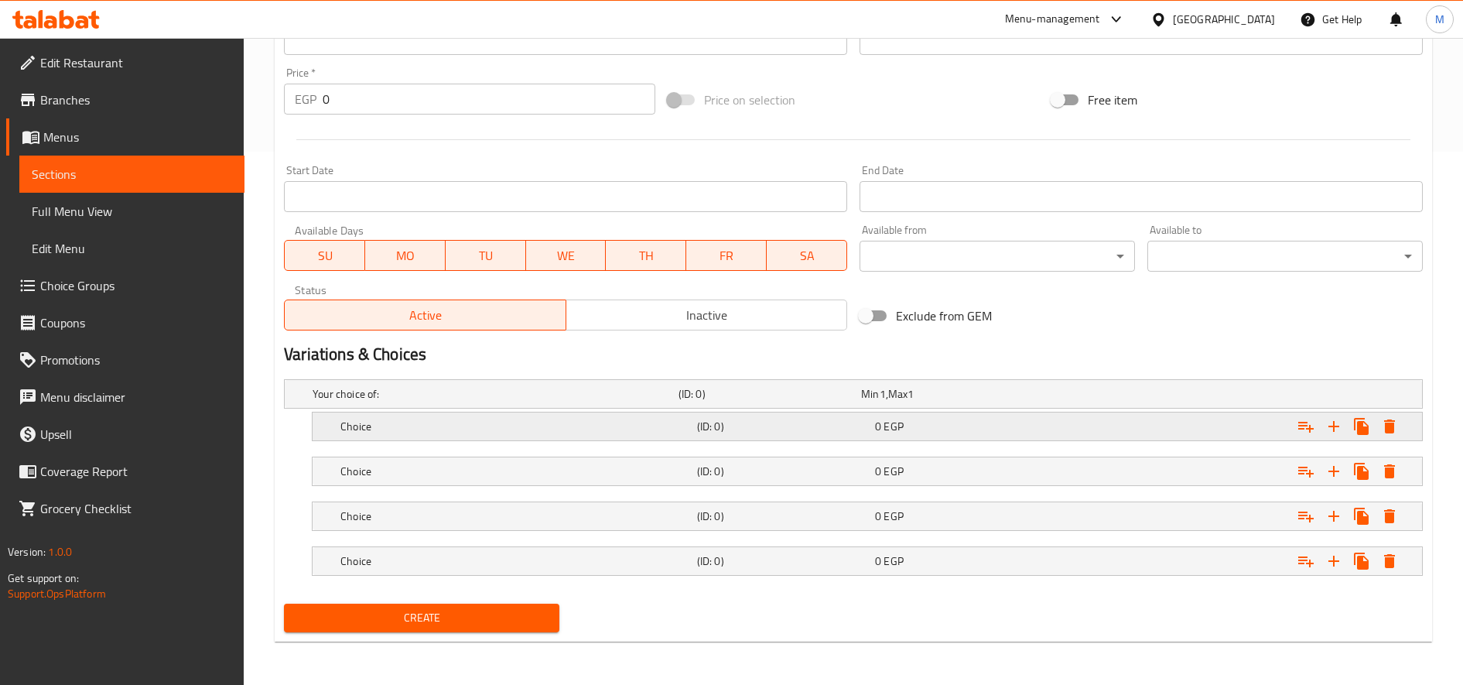
click at [621, 433] on h5 "Choice" at bounding box center [515, 426] width 351 height 15
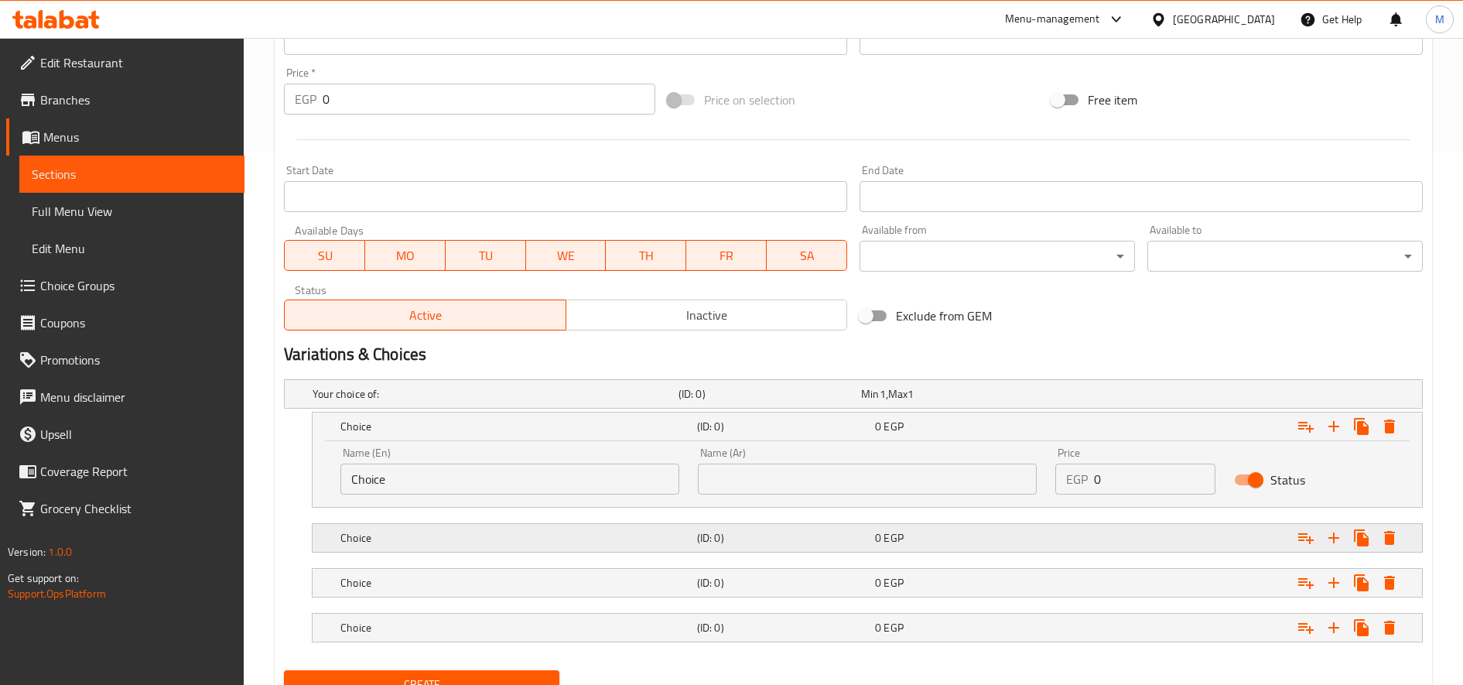
click at [622, 535] on h5 "Choice" at bounding box center [515, 537] width 351 height 15
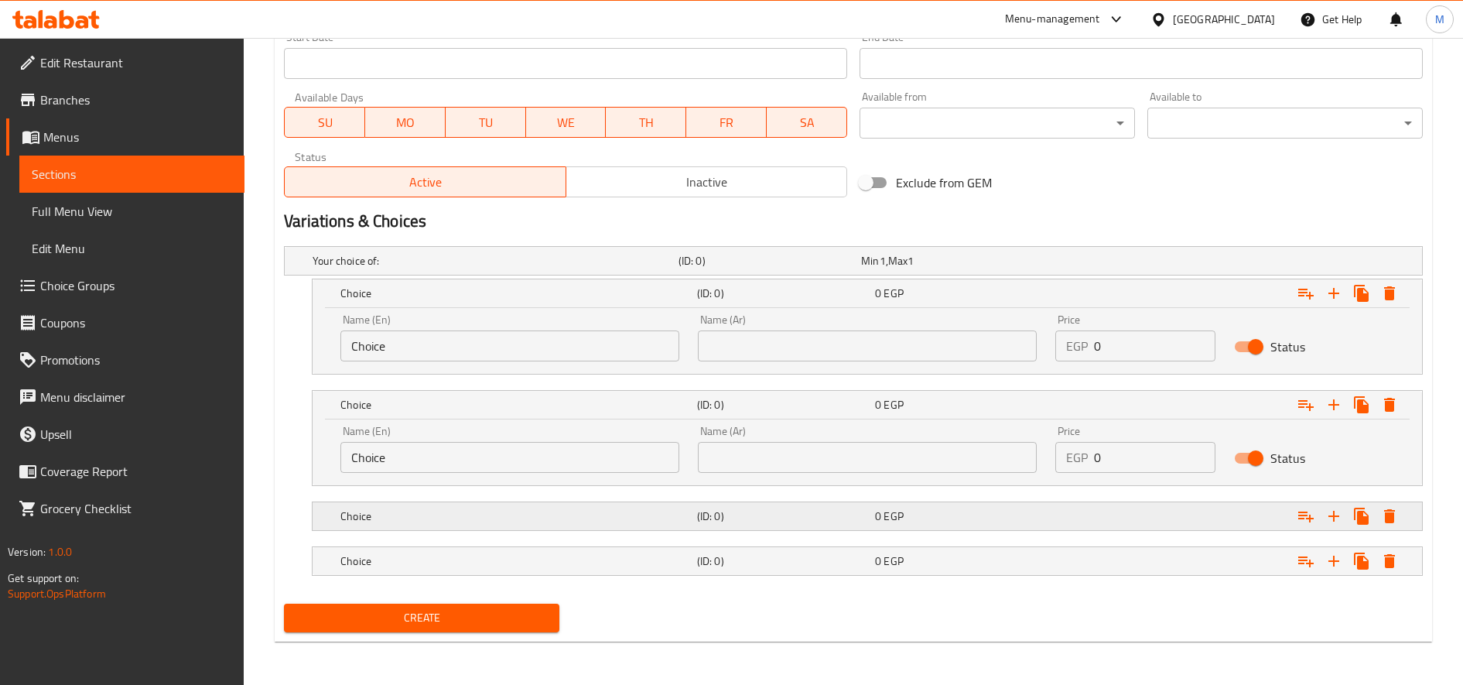
click at [546, 530] on div "Choice (ID: 0) 0 EGP" at bounding box center [871, 516] width 1069 height 34
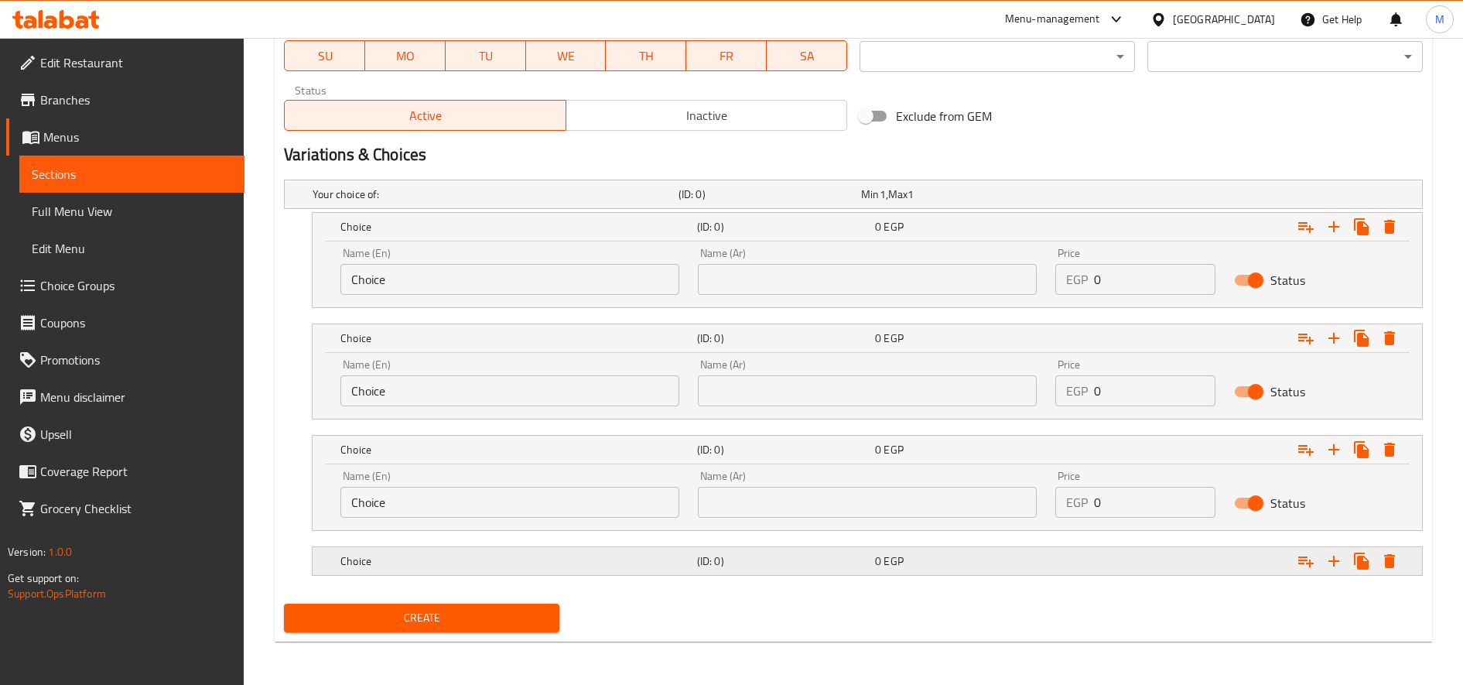
click at [551, 558] on h5 "Choice" at bounding box center [515, 560] width 351 height 15
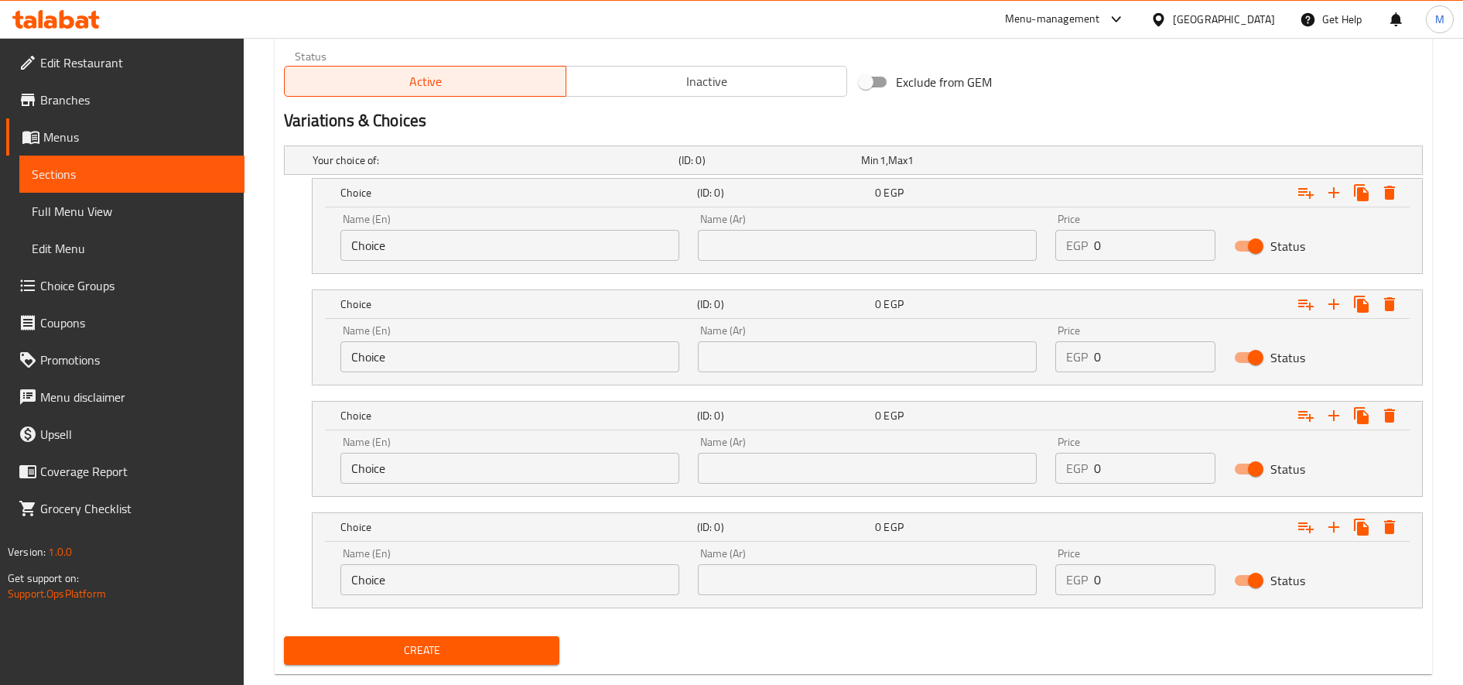
scroll to position [799, 0]
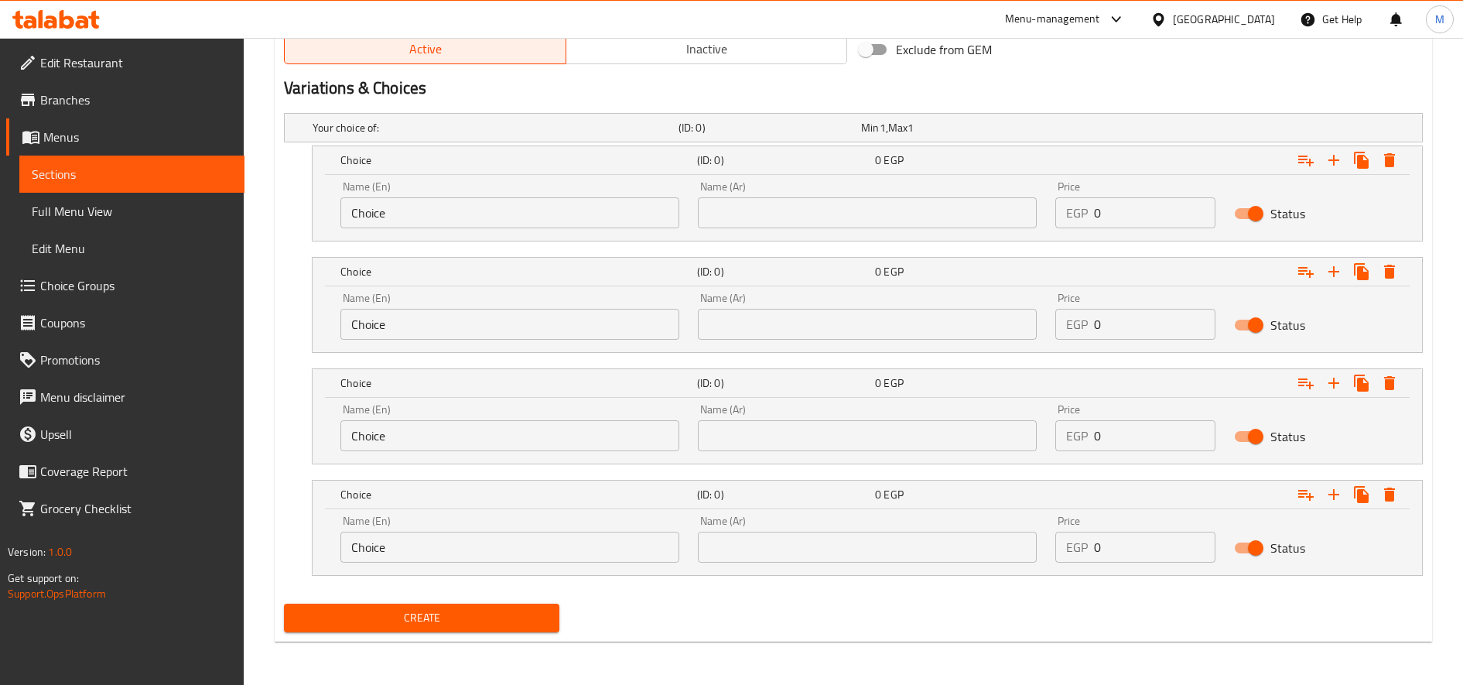
click at [535, 214] on input "Choice" at bounding box center [509, 212] width 339 height 31
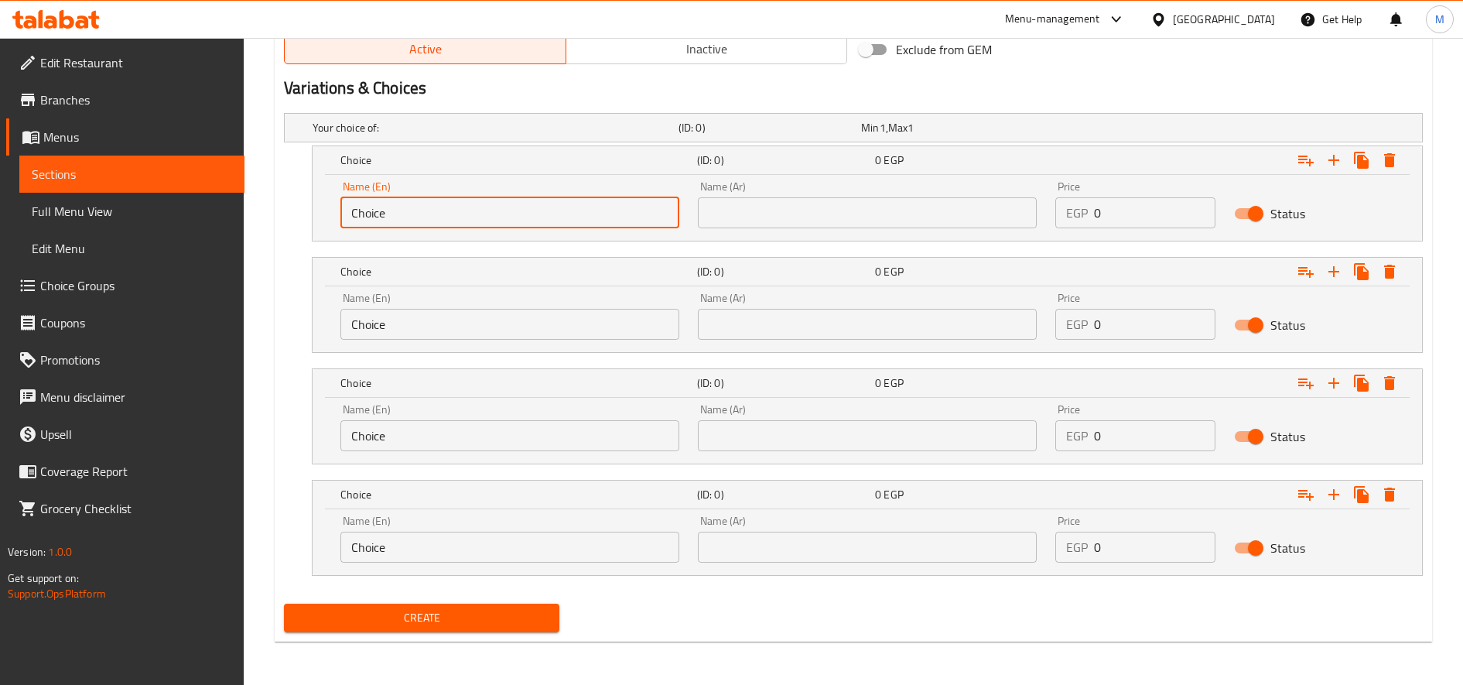
click at [535, 214] on input "Choice" at bounding box center [509, 212] width 339 height 31
paste input "colate Qashtota"
type input "Chocolate Qashtota"
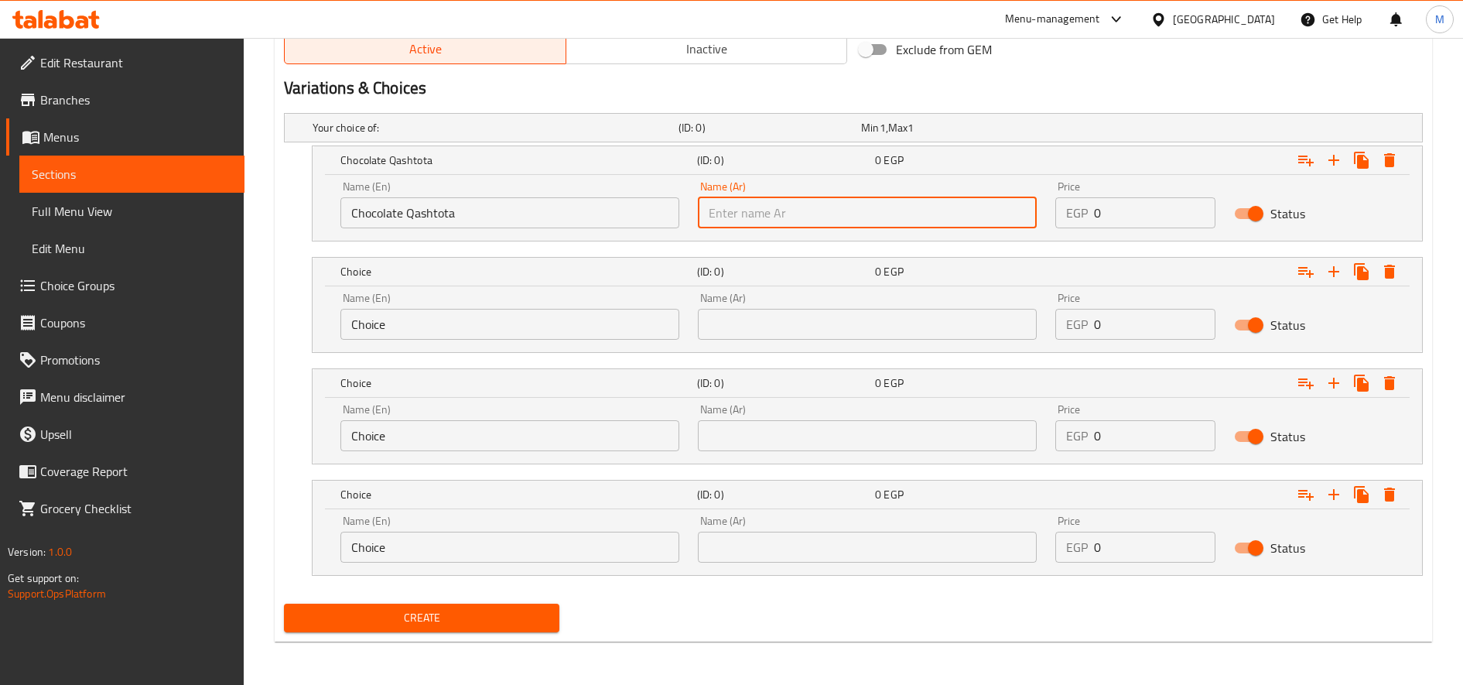
paste input "قشطوطة شوكليت"
type input "قشطوطة شوكليت"
click at [533, 312] on input "Choice" at bounding box center [509, 324] width 339 height 31
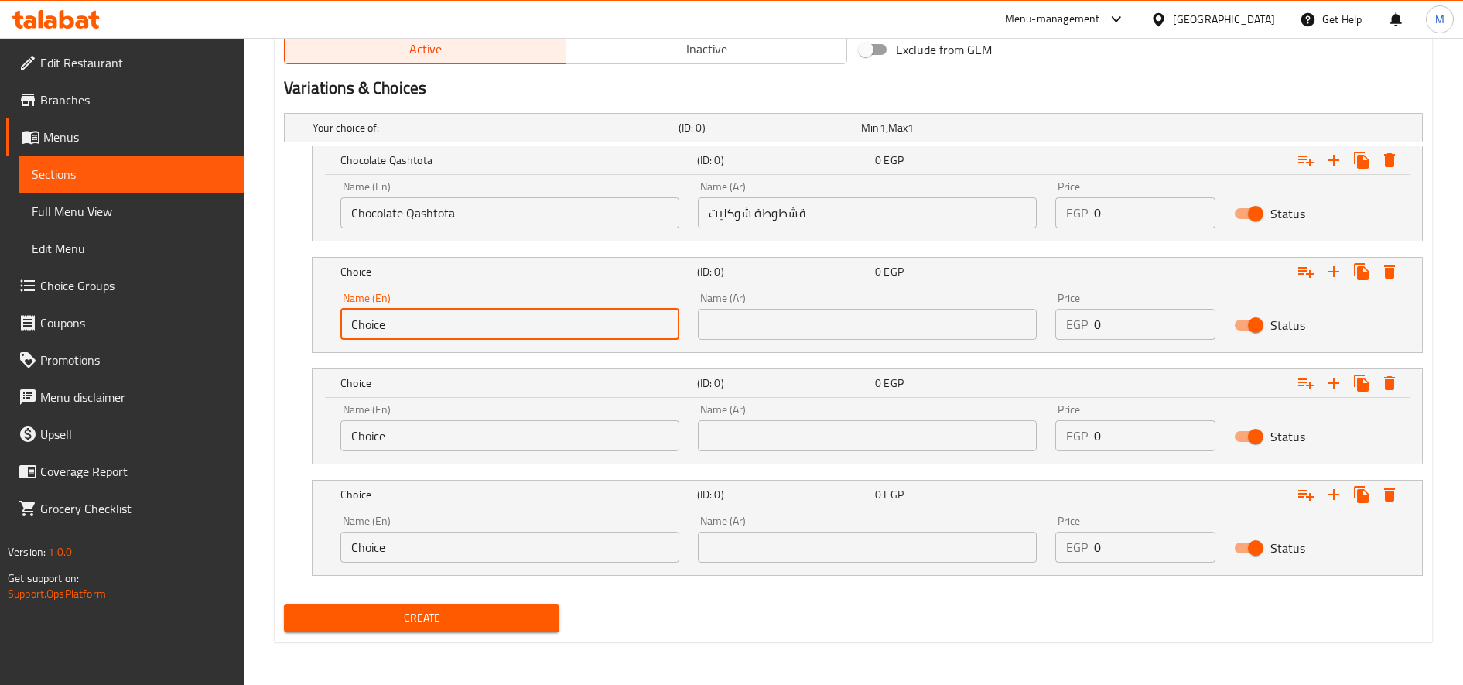
click at [533, 312] on input "Choice" at bounding box center [509, 324] width 339 height 31
paste input "White Chocolate Qashtota"
type input "White Chocolate Qashtota"
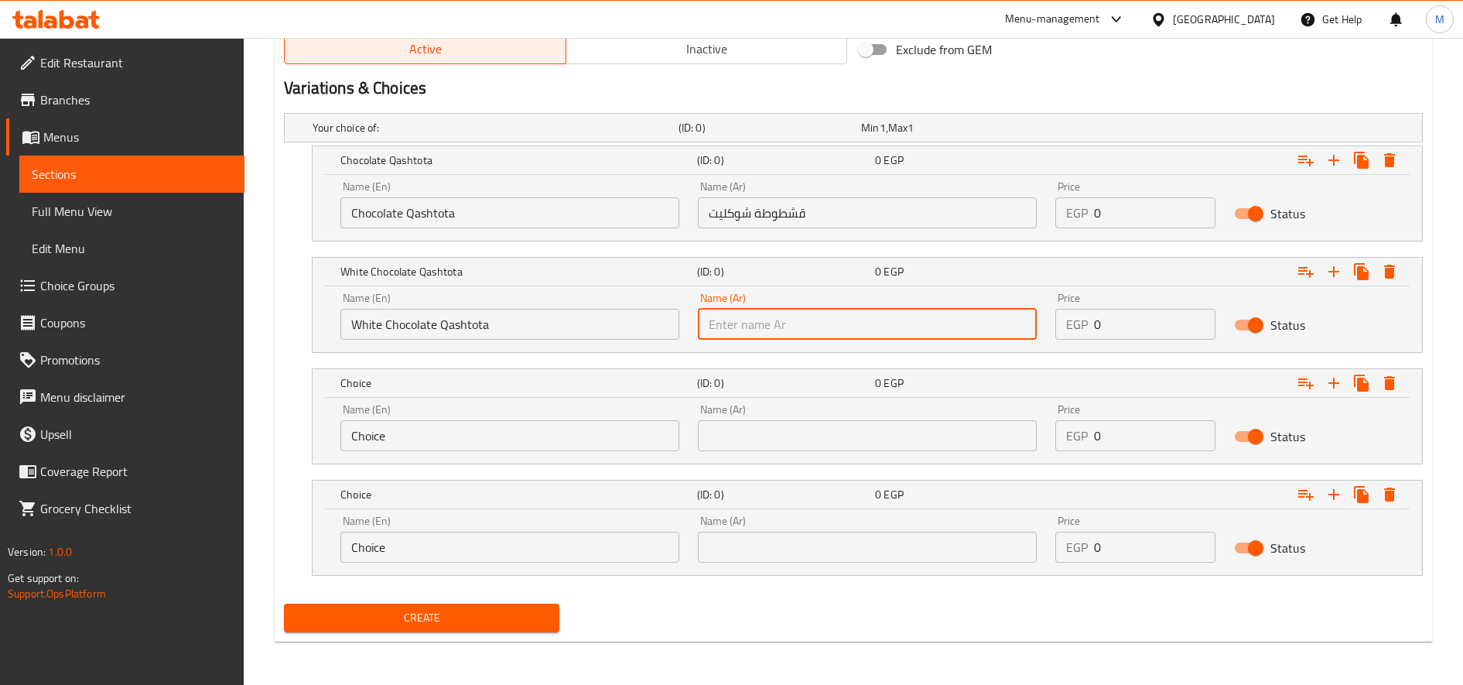
paste input "قشطوطة وايت شوكليت"
type input "قشطوطة وايت شوكليت"
click at [513, 434] on input "Choice" at bounding box center [509, 435] width 339 height 31
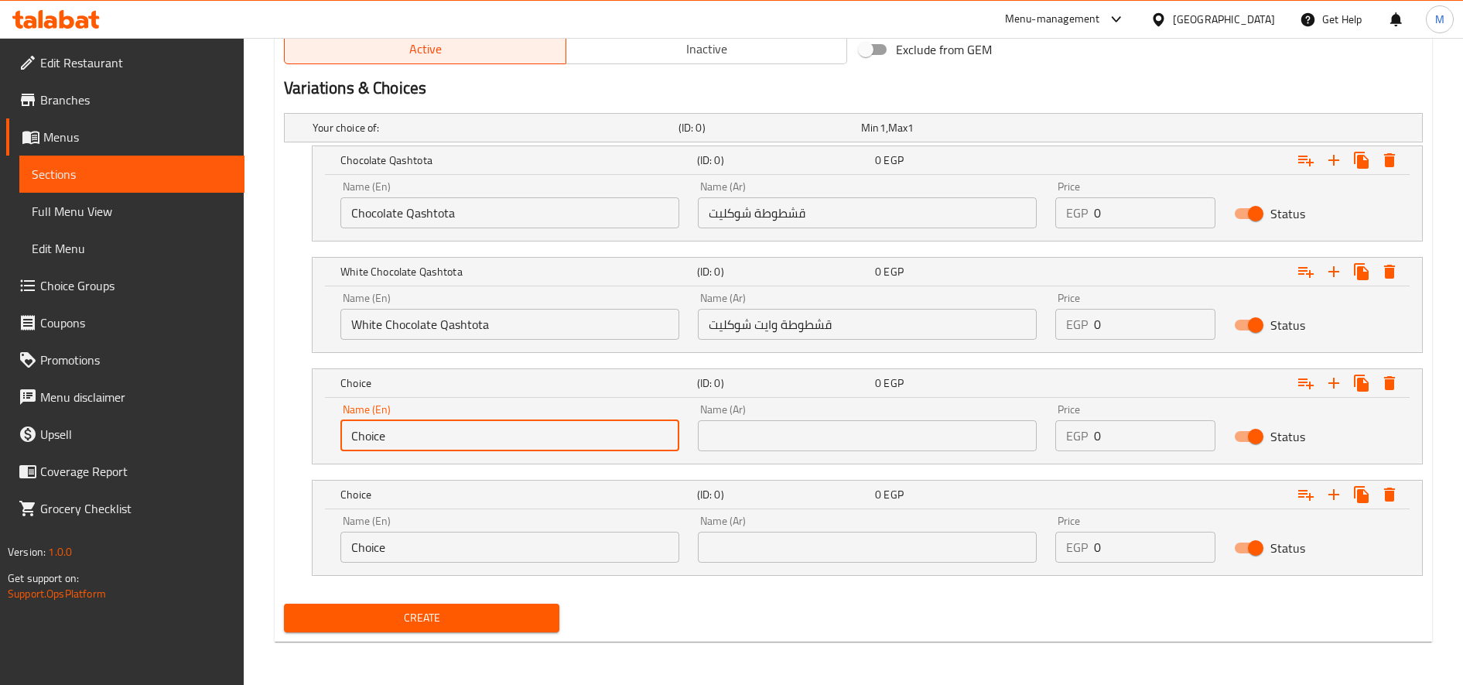
click at [513, 434] on input "Choice" at bounding box center [509, 435] width 339 height 31
paste input "Lotus Qashtota"
type input "Lotus Qashtota"
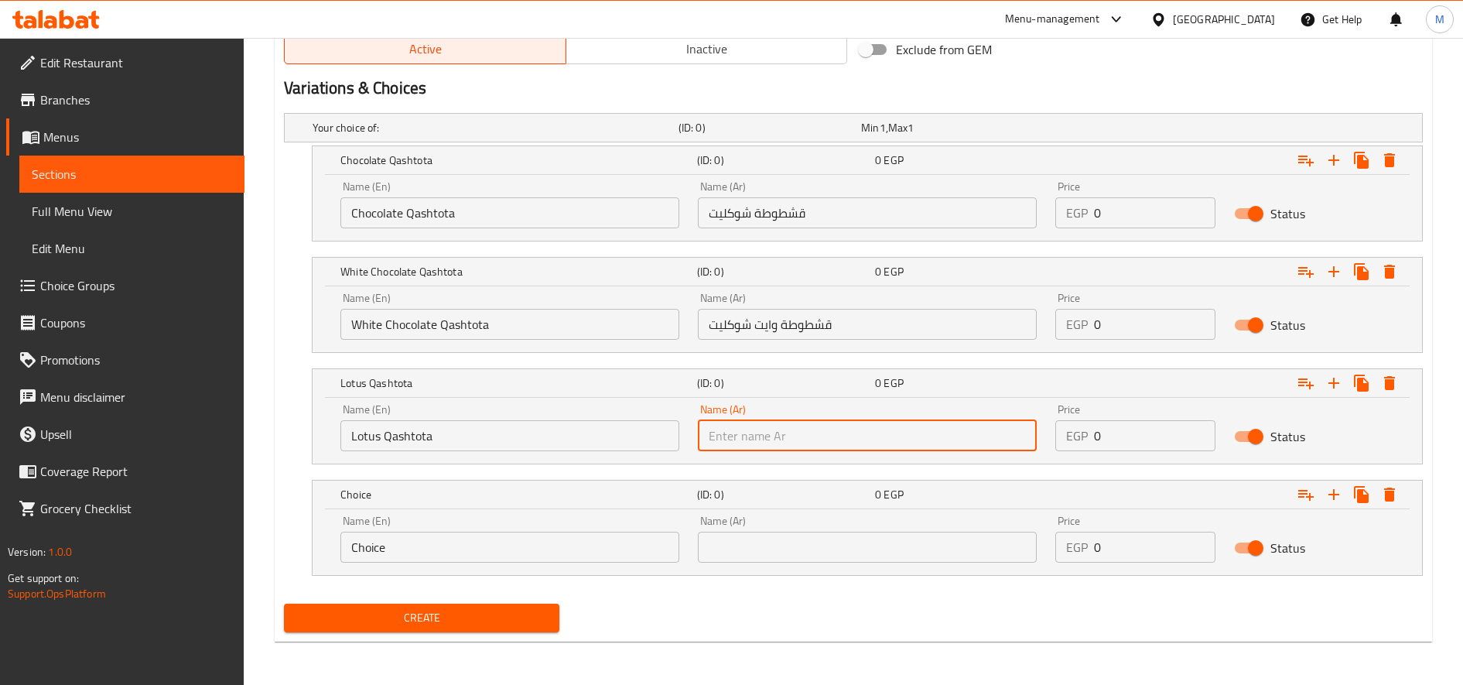
paste input "قشطوطة لوتس"
type input "قشطوطة لوتس"
click at [539, 535] on input "Choice" at bounding box center [509, 547] width 339 height 31
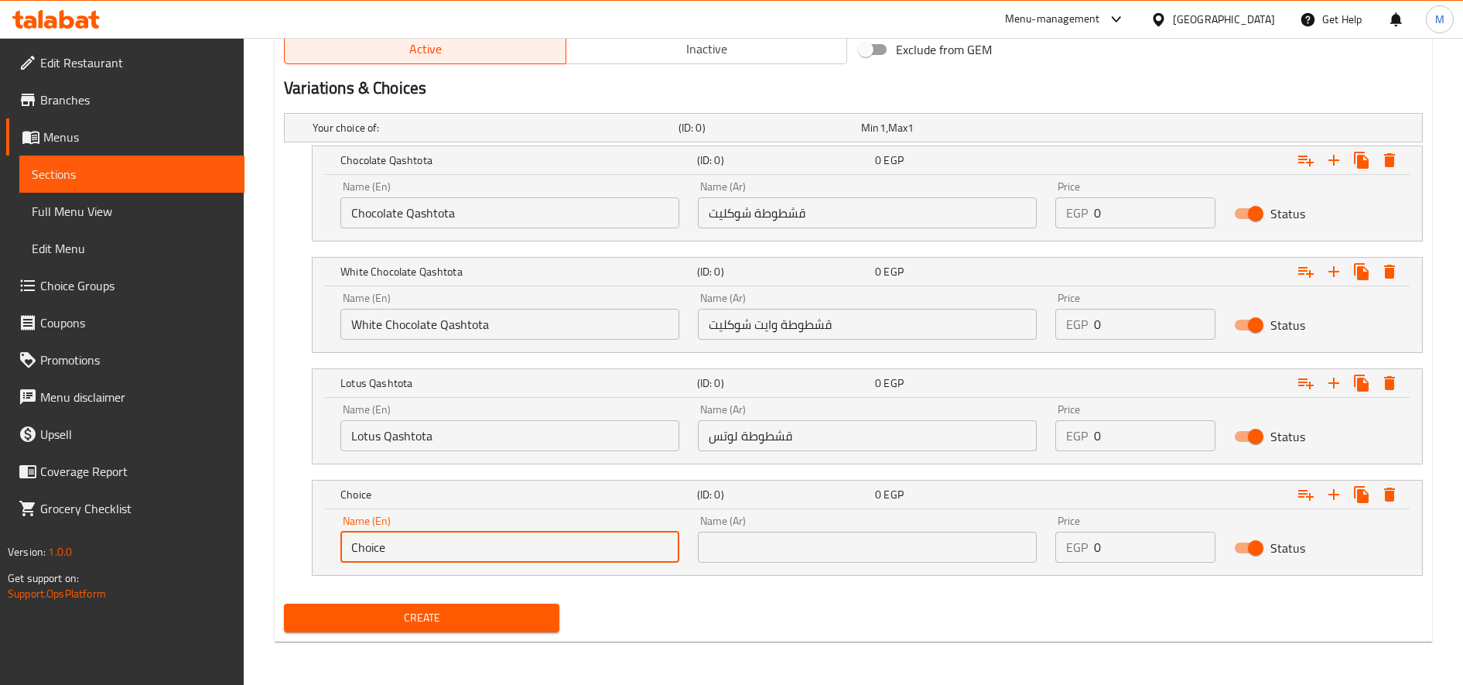
click at [539, 535] on input "Choice" at bounding box center [509, 547] width 339 height 31
paste input "Egyptian Oreo Qashtota"
type input "Egyptian Oreo Qashtota"
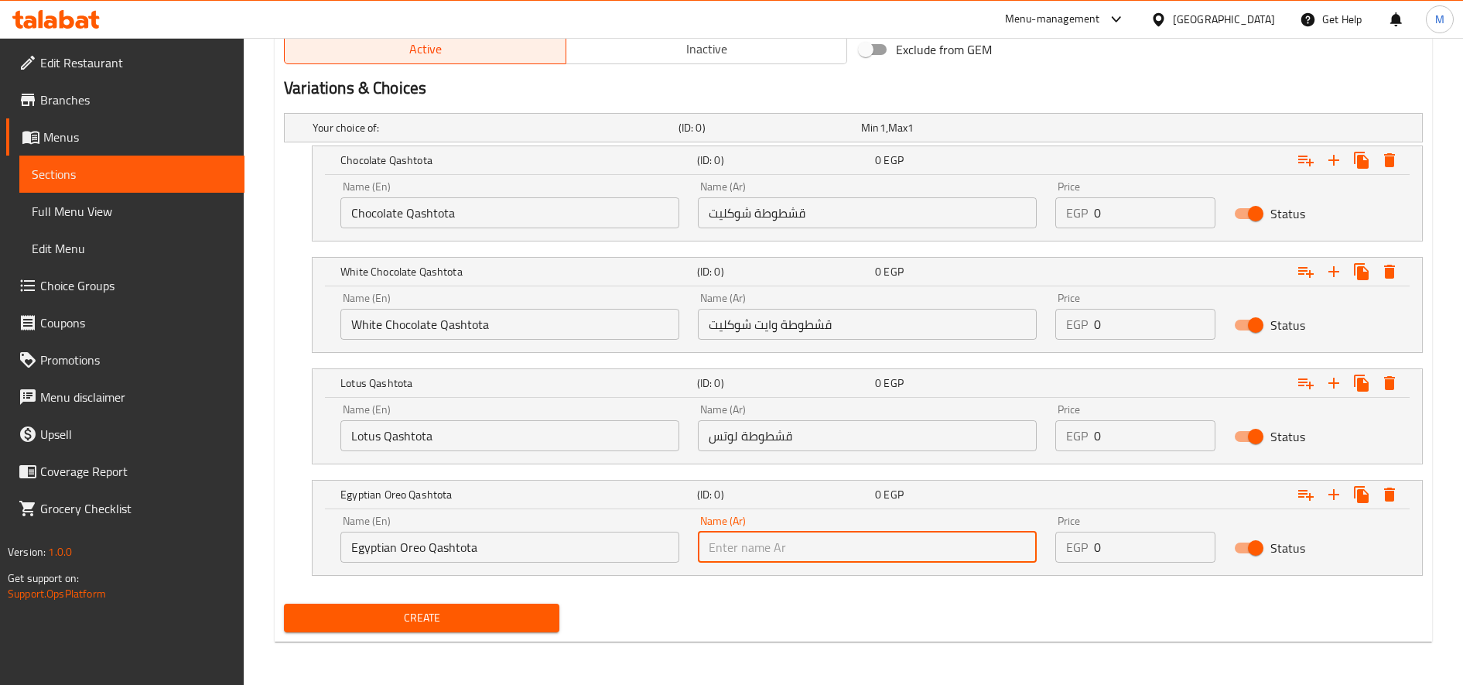
paste input "قشطوطة أوريو مصري"
type input "قشطوطة أوريو مصري"
click at [1337, 490] on icon "Expand" at bounding box center [1334, 494] width 19 height 19
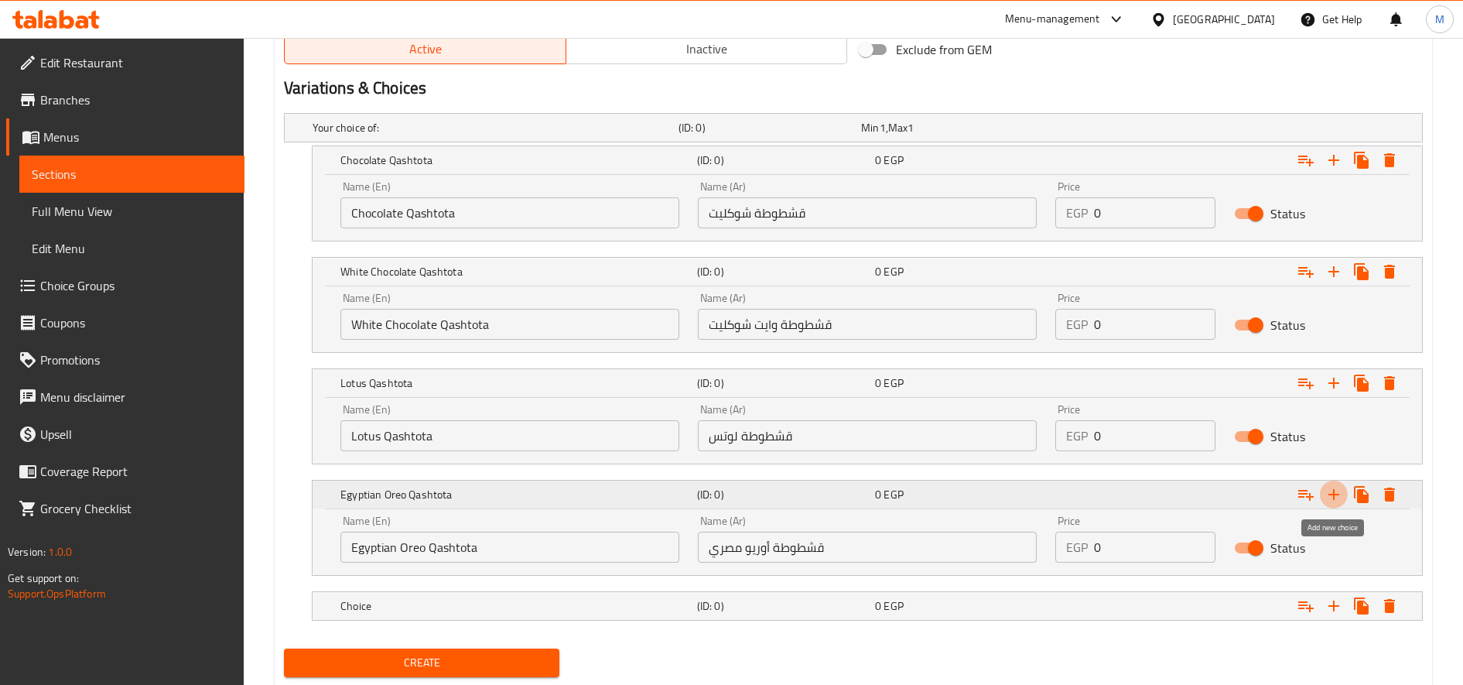
click at [1337, 490] on icon "Expand" at bounding box center [1334, 494] width 19 height 19
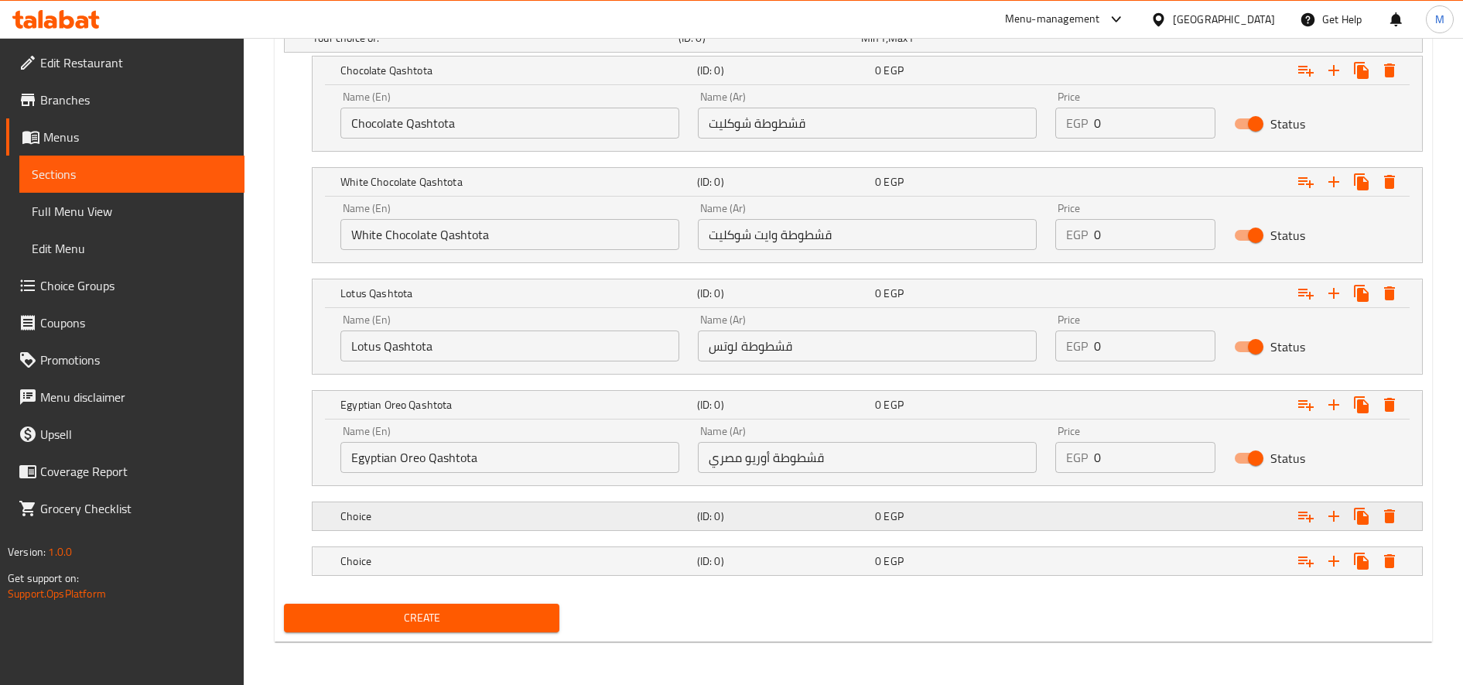
click at [629, 515] on h5 "Choice" at bounding box center [515, 515] width 351 height 15
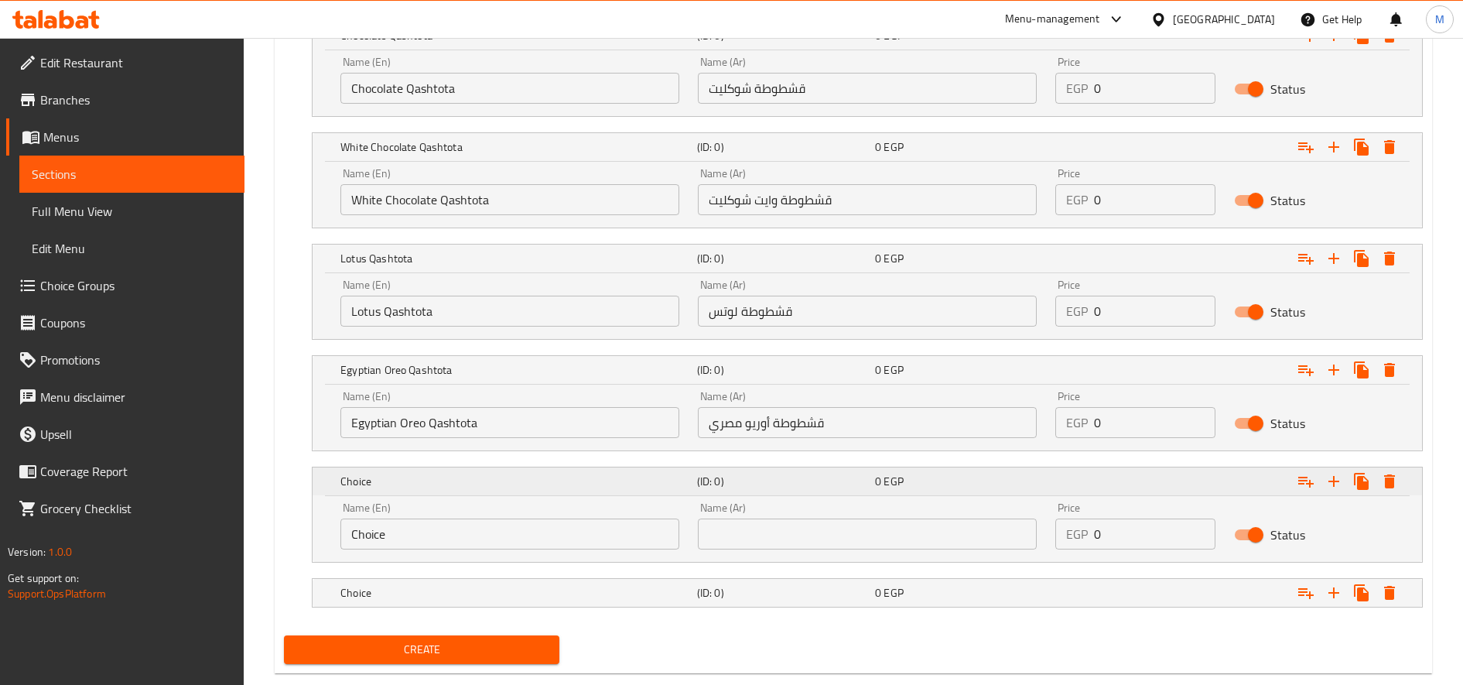
scroll to position [955, 0]
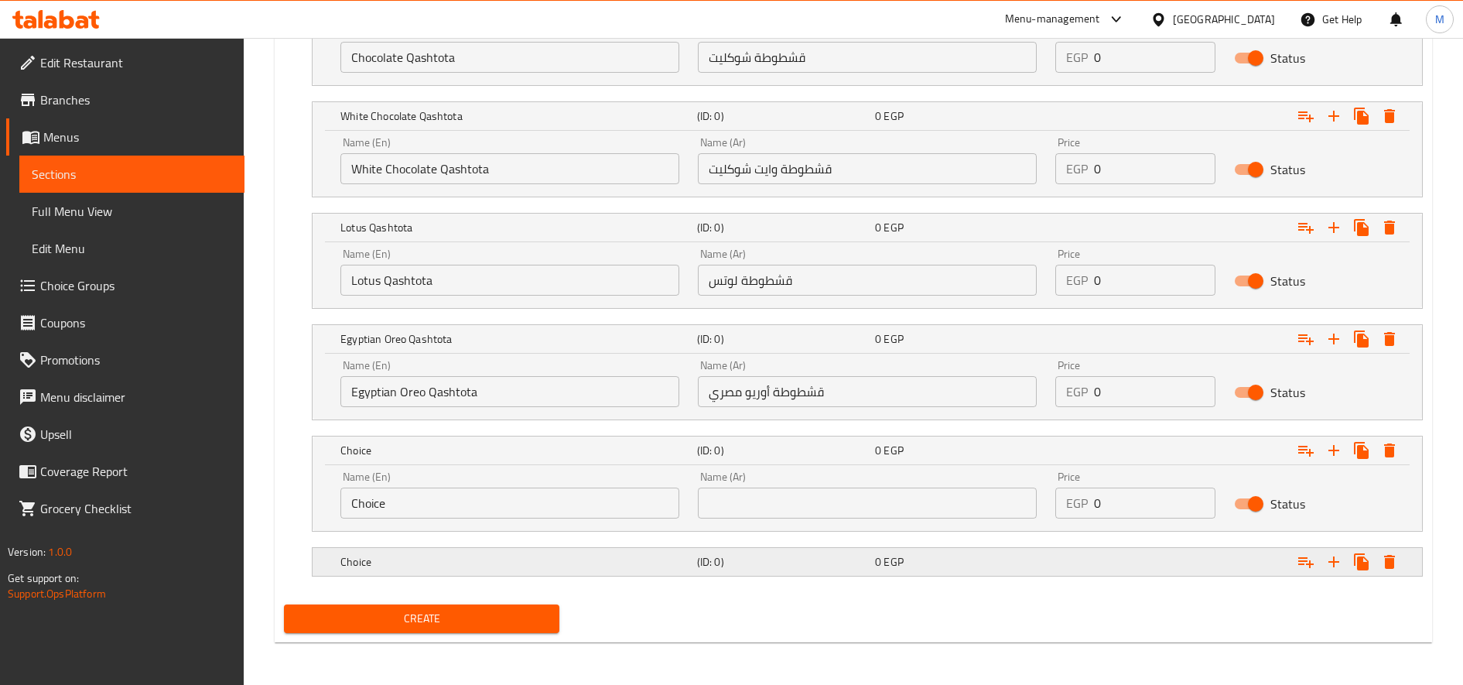
click at [607, 556] on h5 "Choice" at bounding box center [515, 561] width 351 height 15
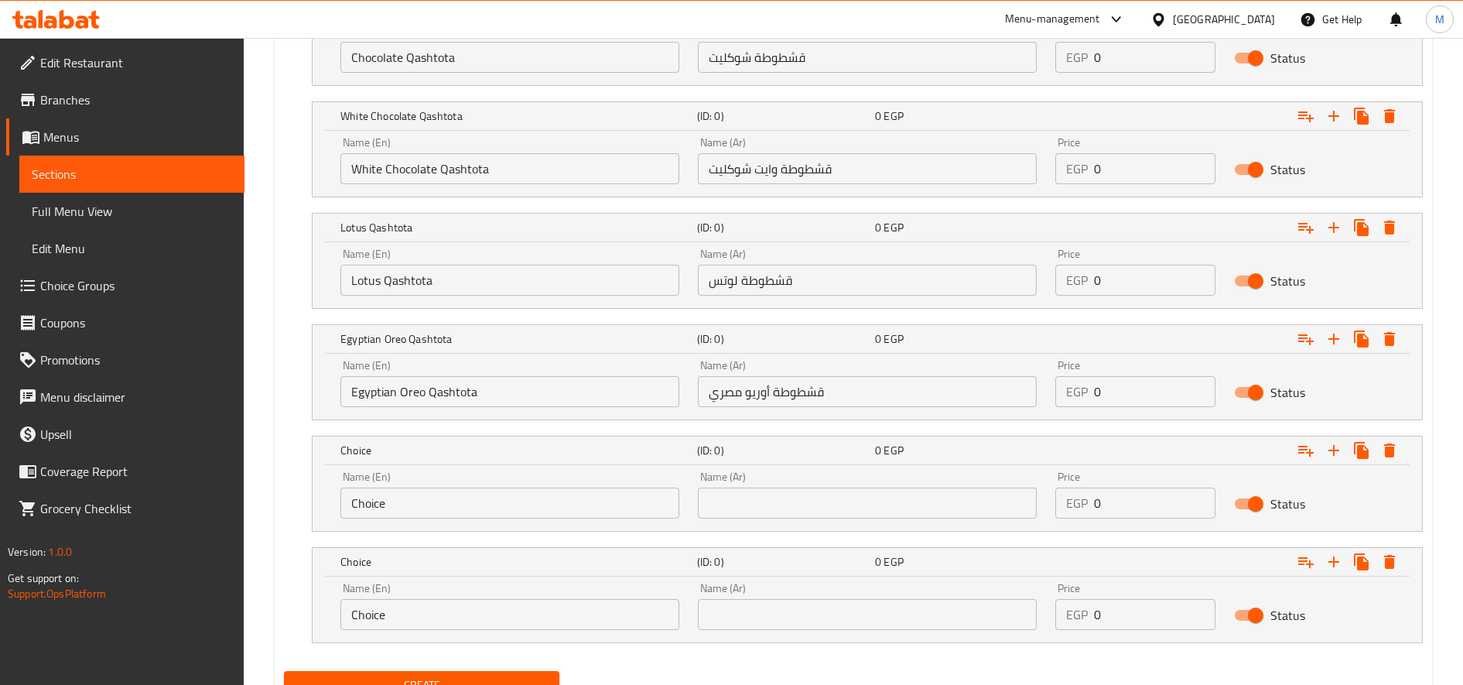
click at [530, 506] on input "Choice" at bounding box center [509, 502] width 339 height 31
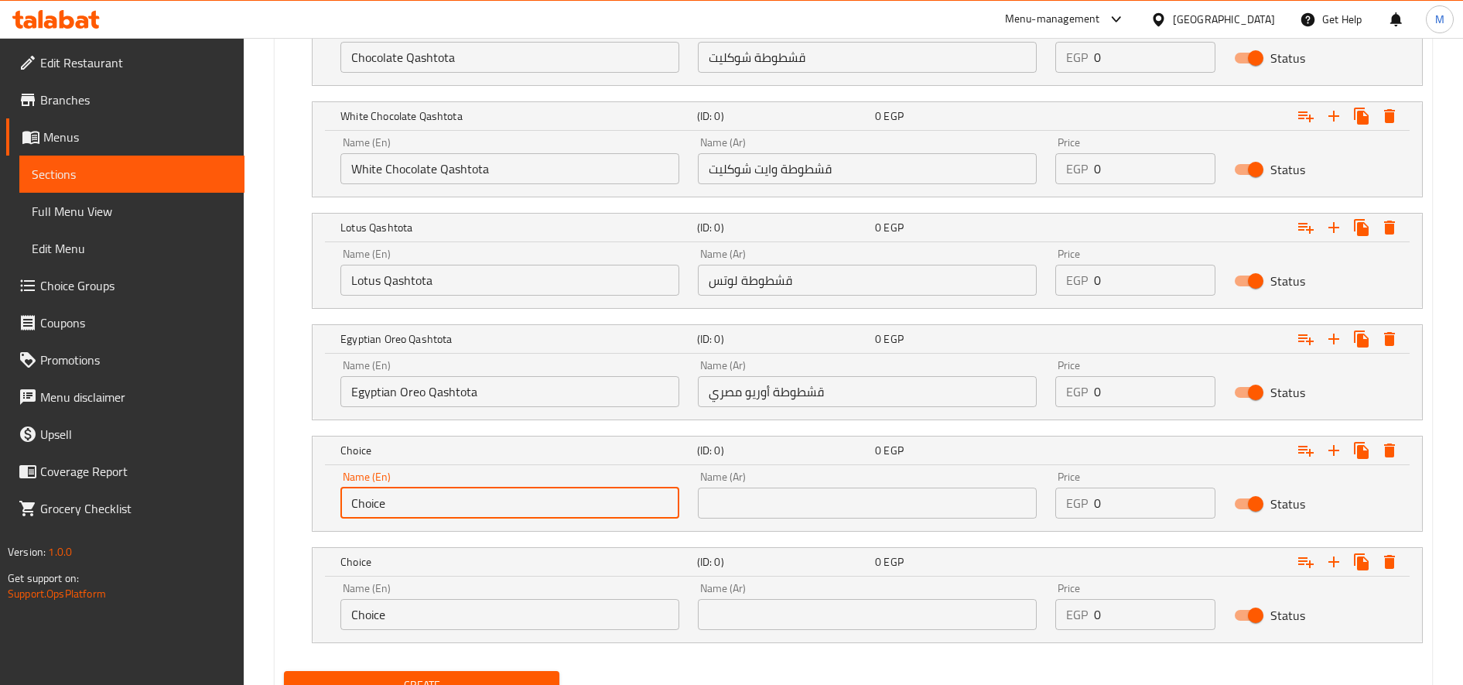
click at [530, 506] on input "Choice" at bounding box center [509, 502] width 339 height 31
paste input "Ferrero Rocher Qashtota"
type input "Ferrero Rocher Qashtota"
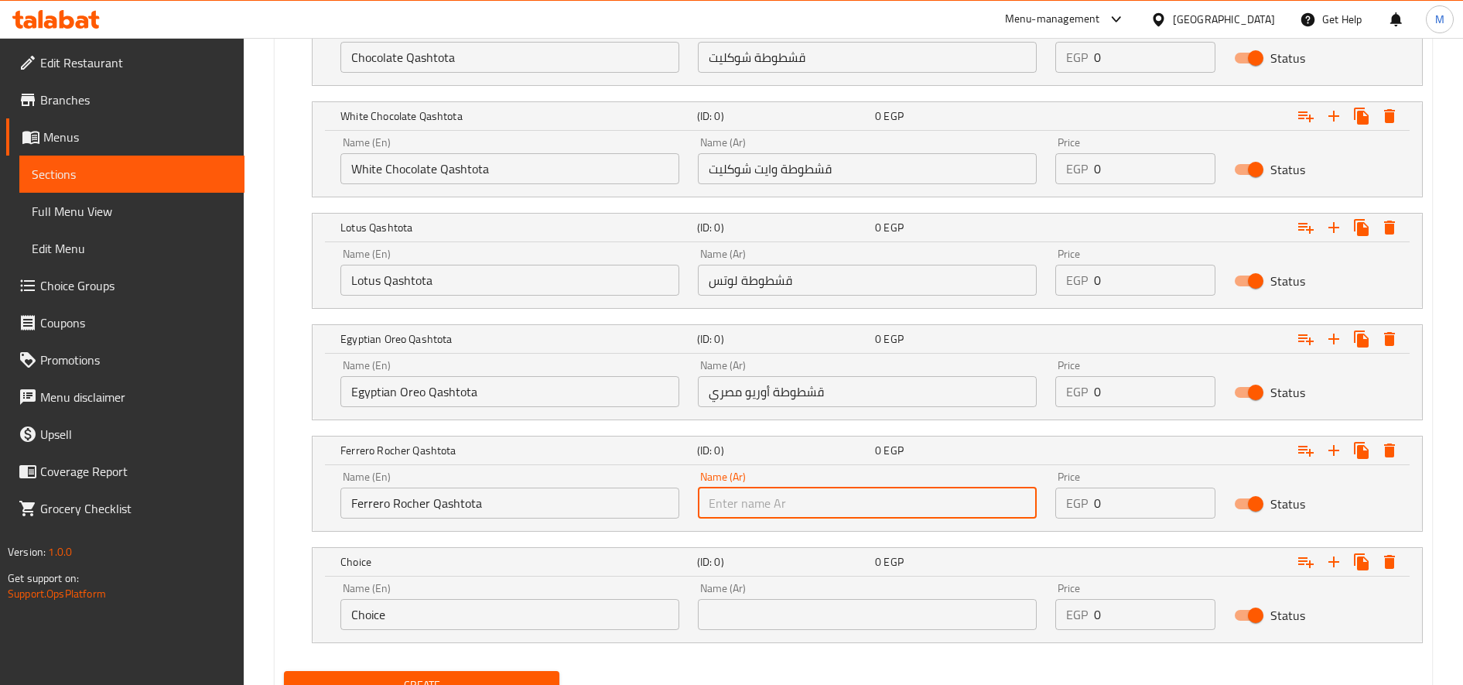
paste input "قشطوطة فريرو روشية"
type input "قشطوطة فريرو روشية"
click at [540, 610] on input "Choice" at bounding box center [509, 614] width 339 height 31
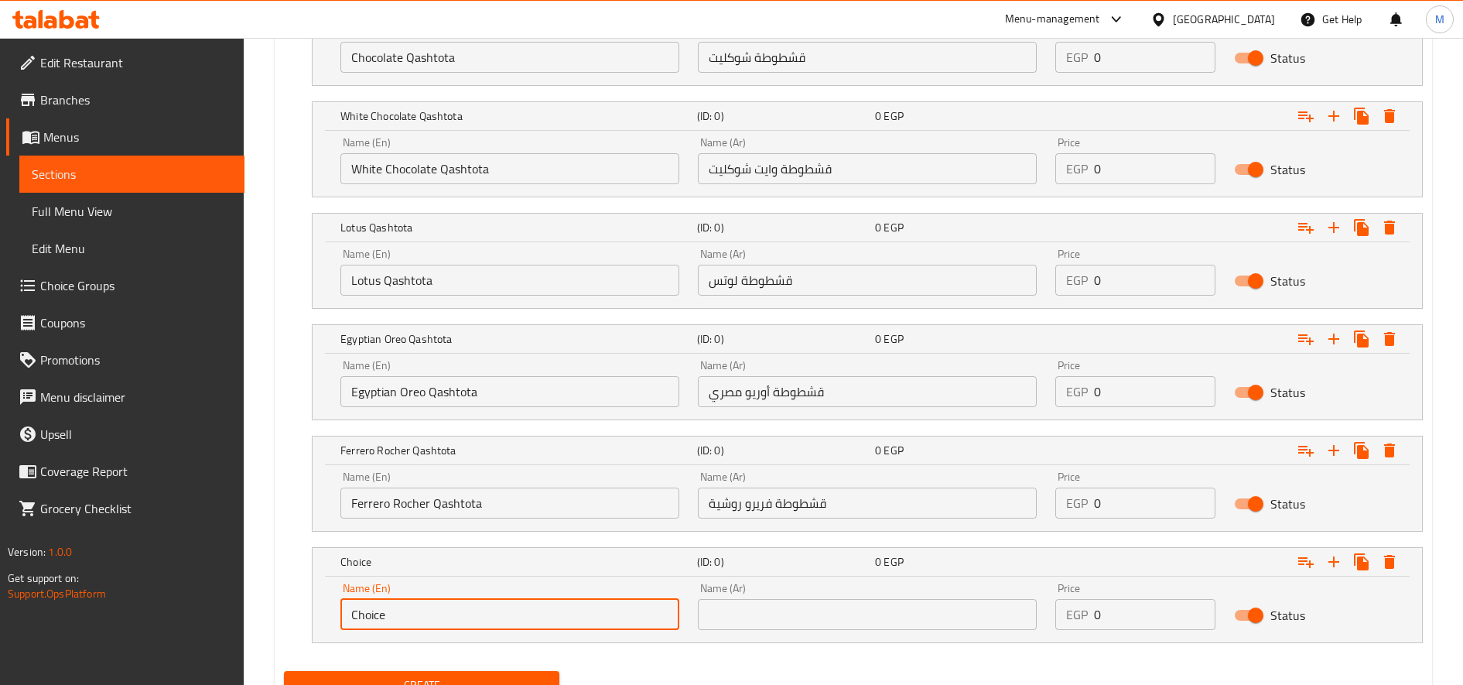
click at [540, 610] on input "Choice" at bounding box center [509, 614] width 339 height 31
paste input "Pistachio Qashtota"
type input "Pistachio Qashtota"
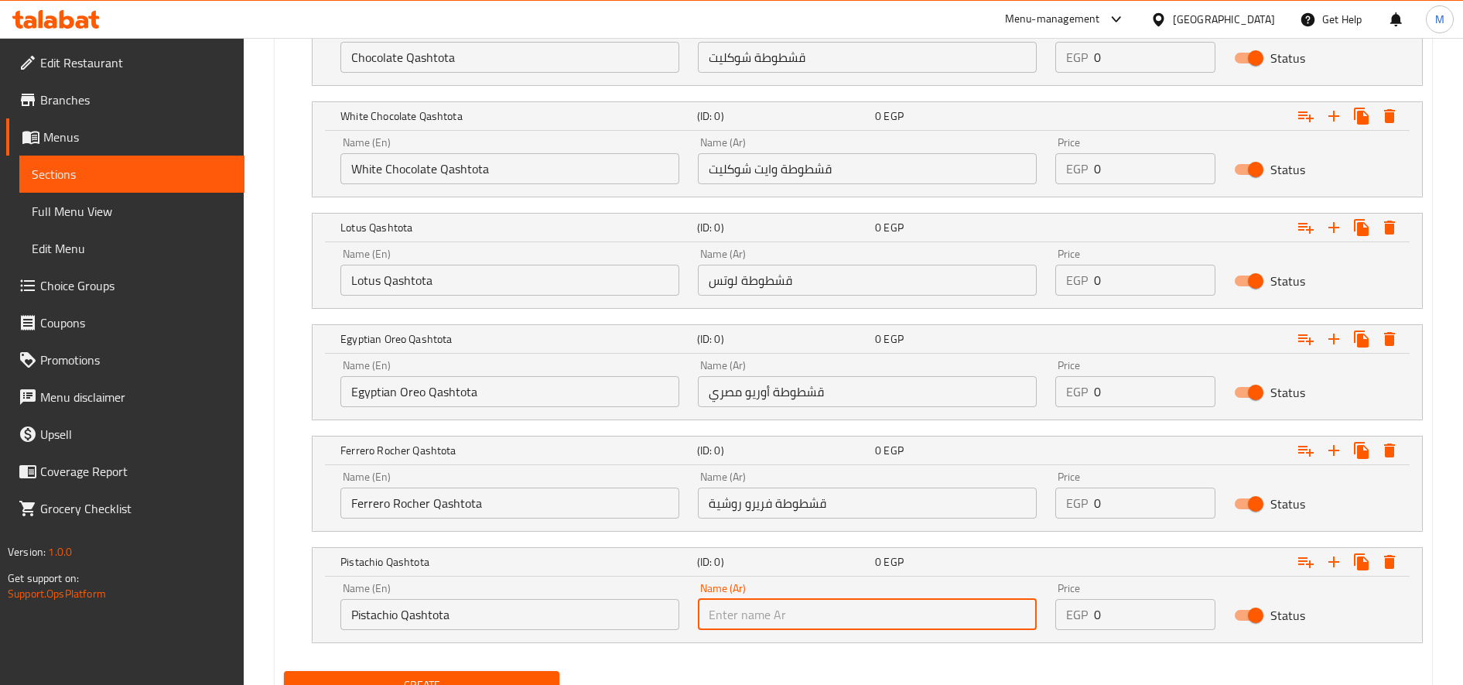
paste input "قشطوطة فسدق"
type input "قشطوطة فسدق"
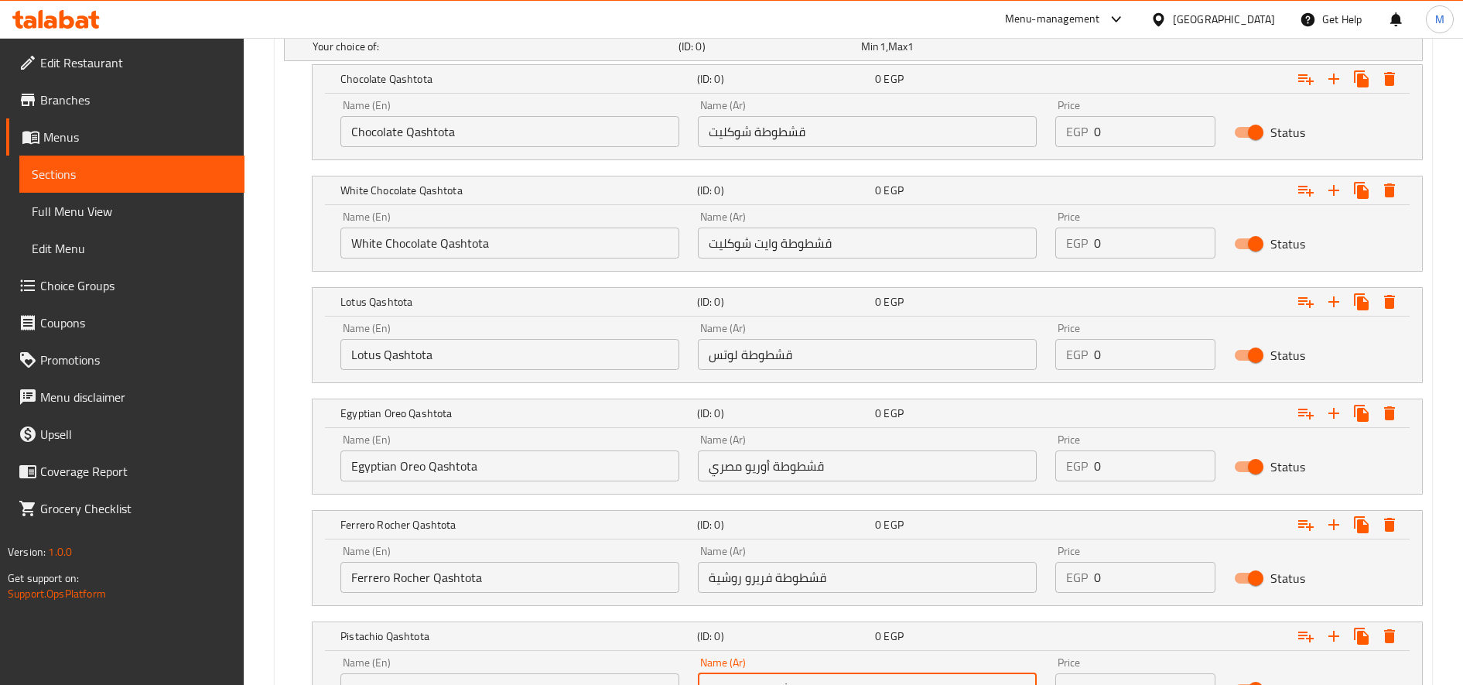
scroll to position [826, 0]
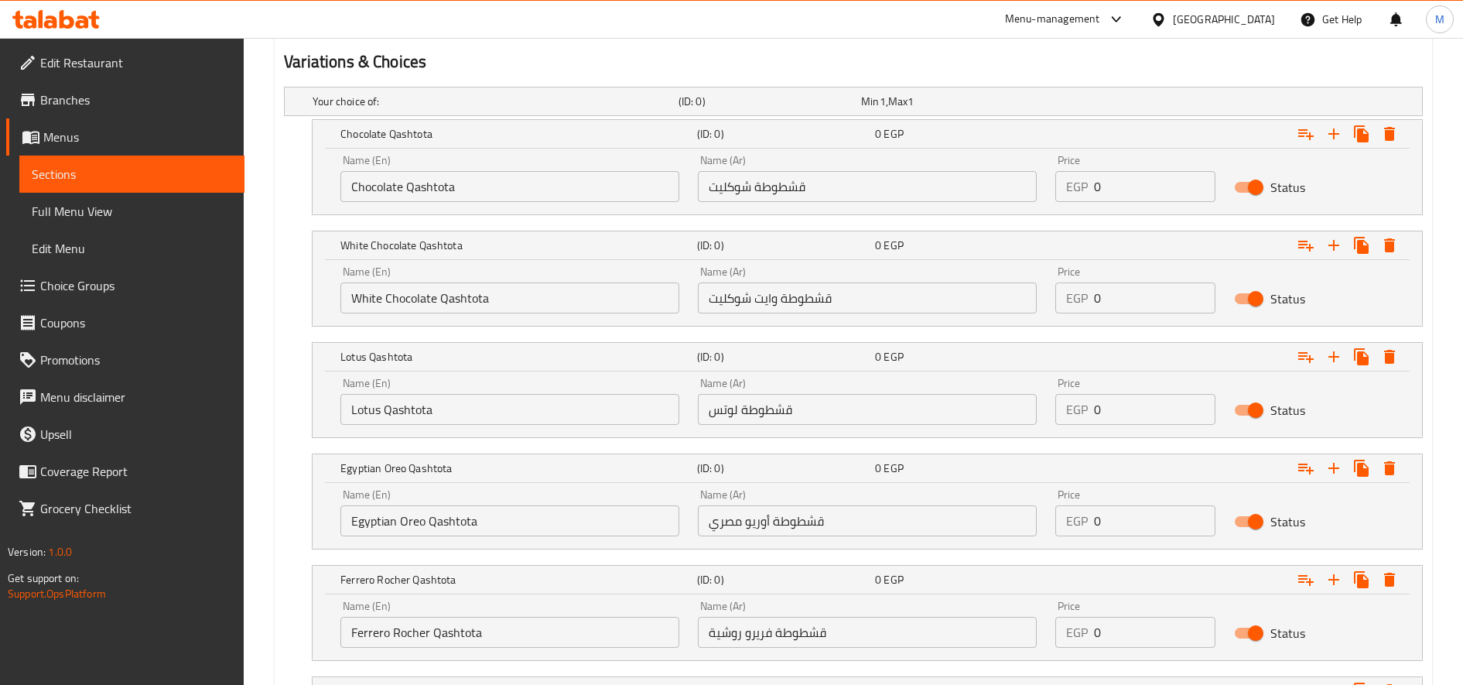
click at [1125, 186] on input "0" at bounding box center [1154, 186] width 121 height 31
paste input "85.0"
type input "85.00"
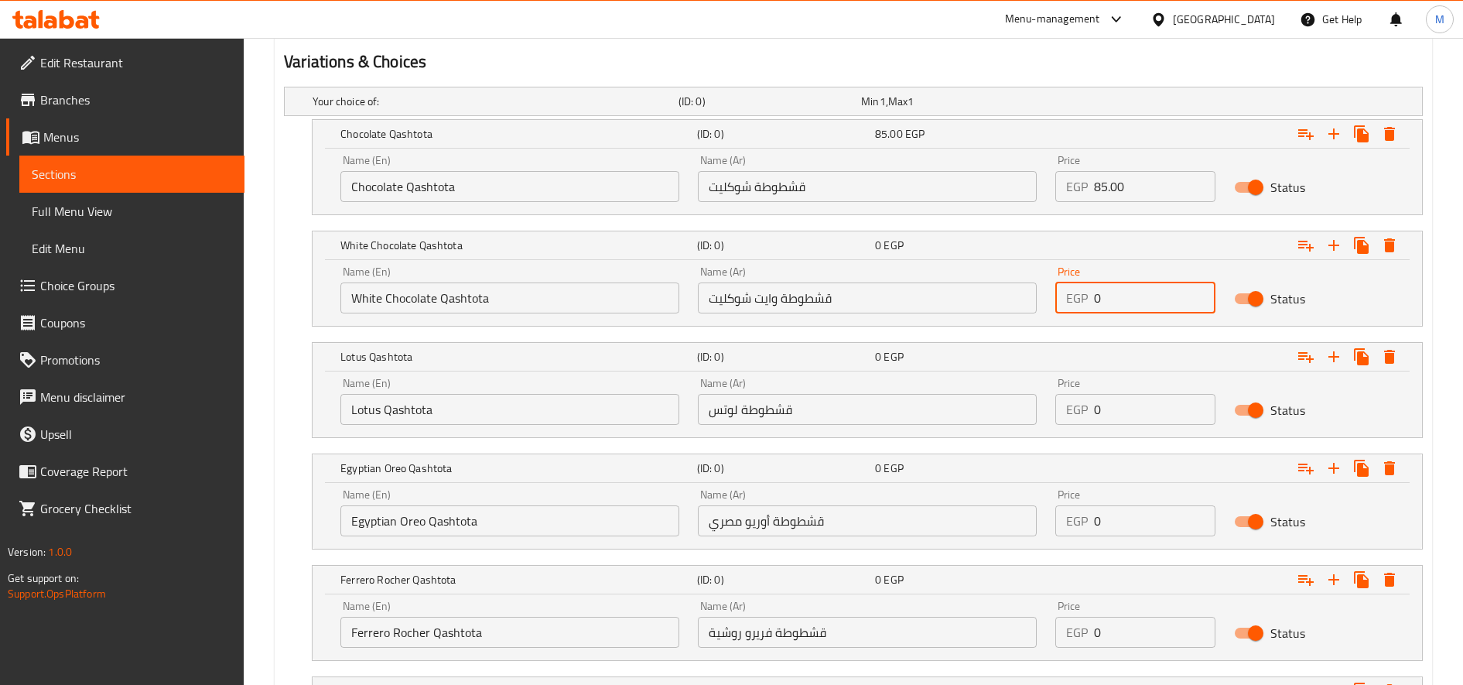
click at [1159, 307] on input "0" at bounding box center [1154, 297] width 121 height 31
paste input "105.0"
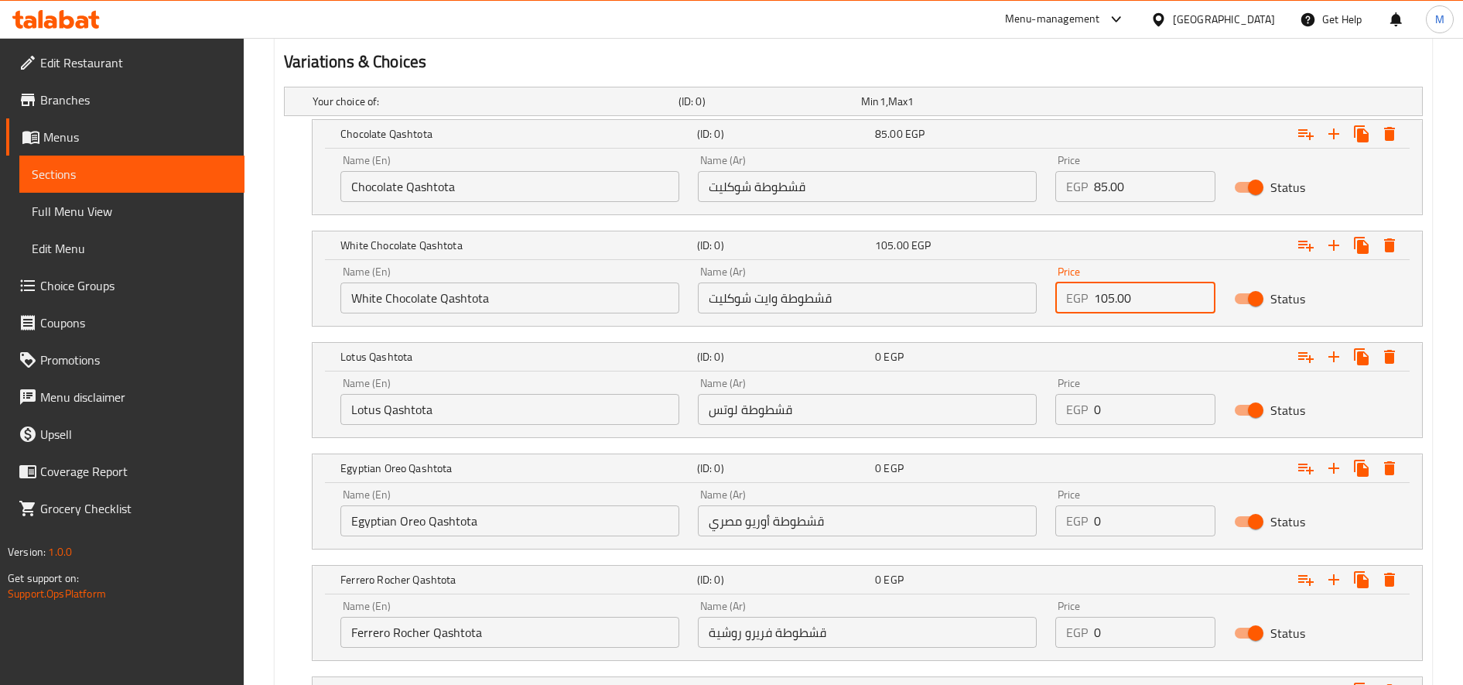
type input "105.00"
click at [1123, 414] on input "0" at bounding box center [1154, 409] width 121 height 31
paste input "95.0"
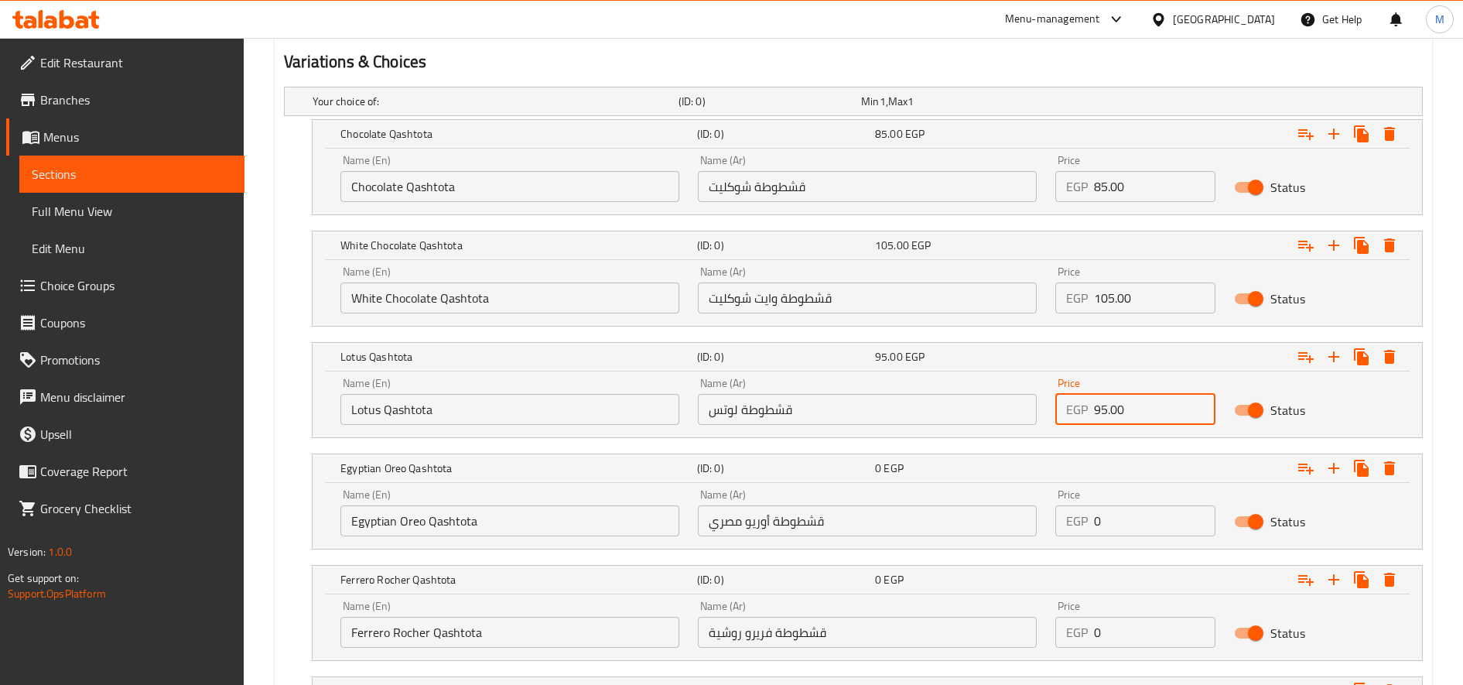
type input "95.00"
click at [1133, 296] on input "105.00" at bounding box center [1154, 297] width 121 height 31
paste input "9"
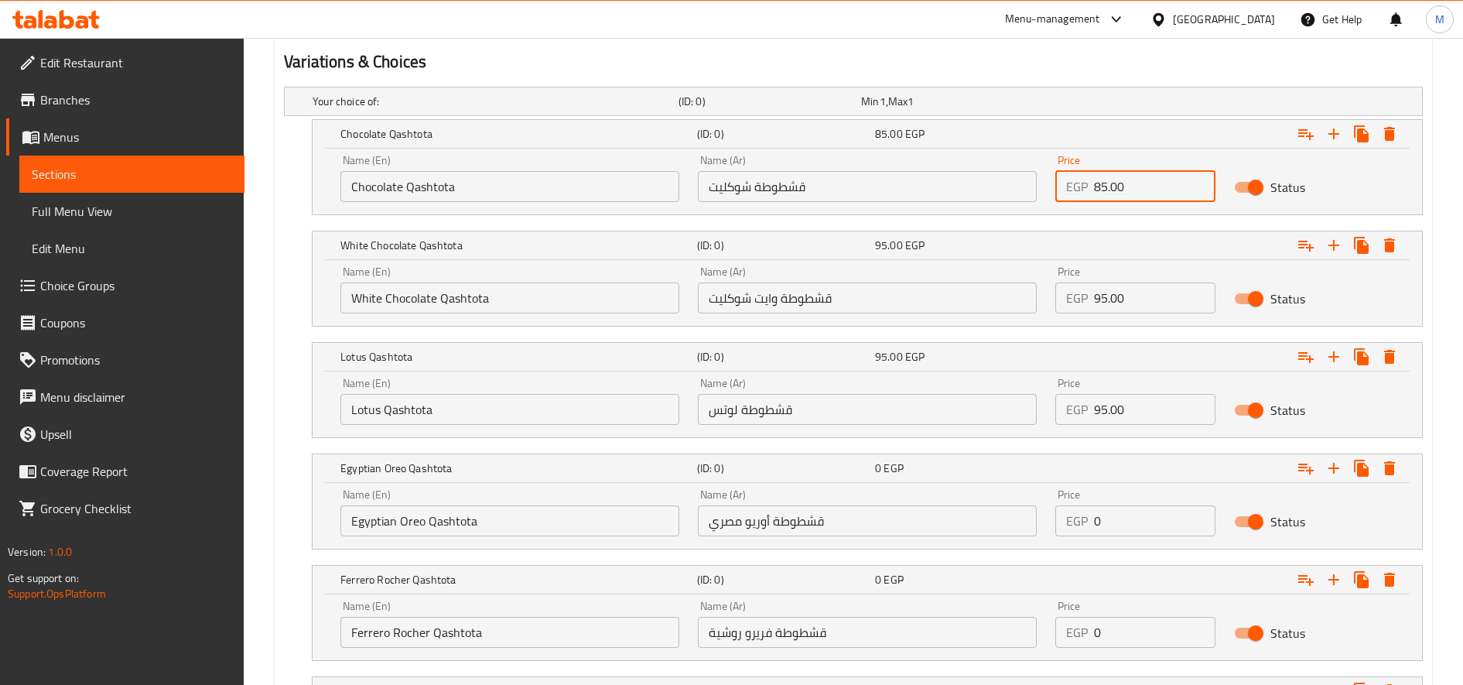
click at [1102, 182] on input "85.00" at bounding box center [1154, 186] width 121 height 31
click at [1111, 296] on input "95.00" at bounding box center [1154, 297] width 121 height 31
paste input "8"
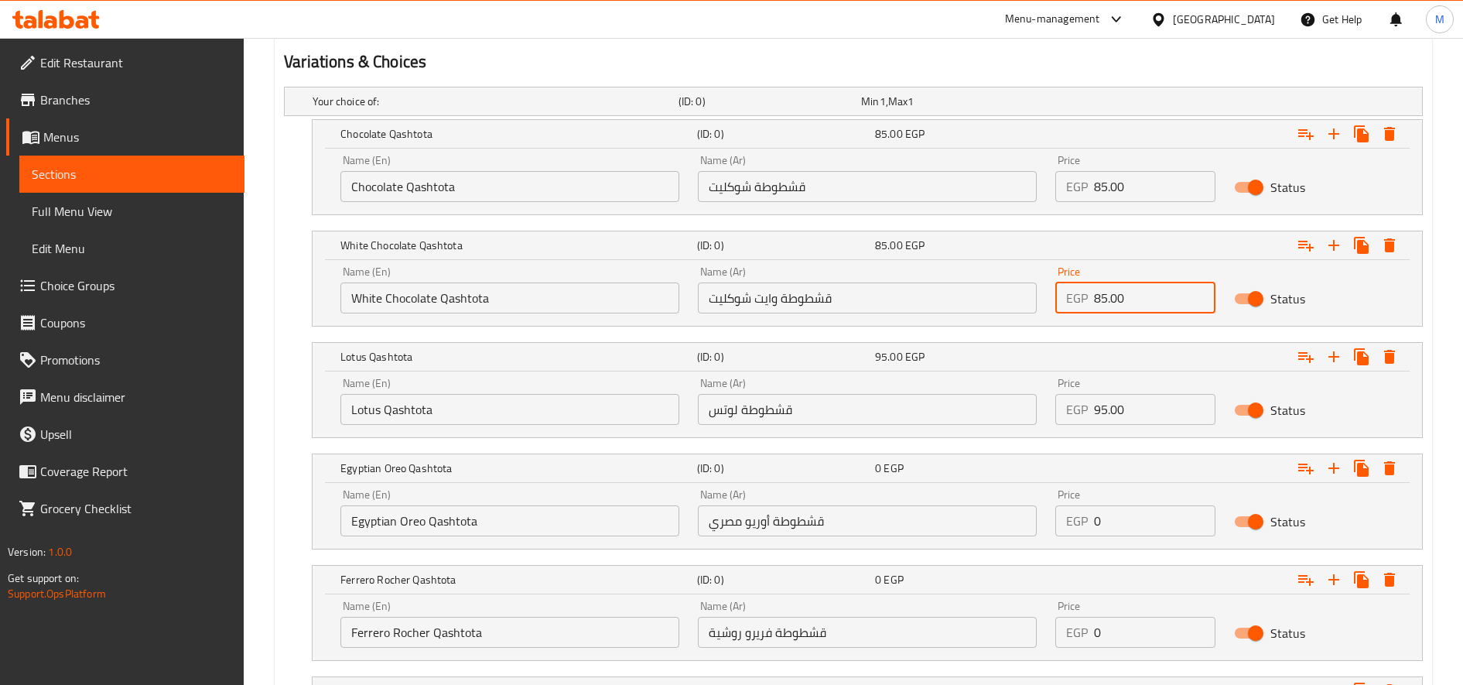
type input "85.00"
click at [1117, 523] on input "0" at bounding box center [1154, 520] width 121 height 31
paste input "95.0"
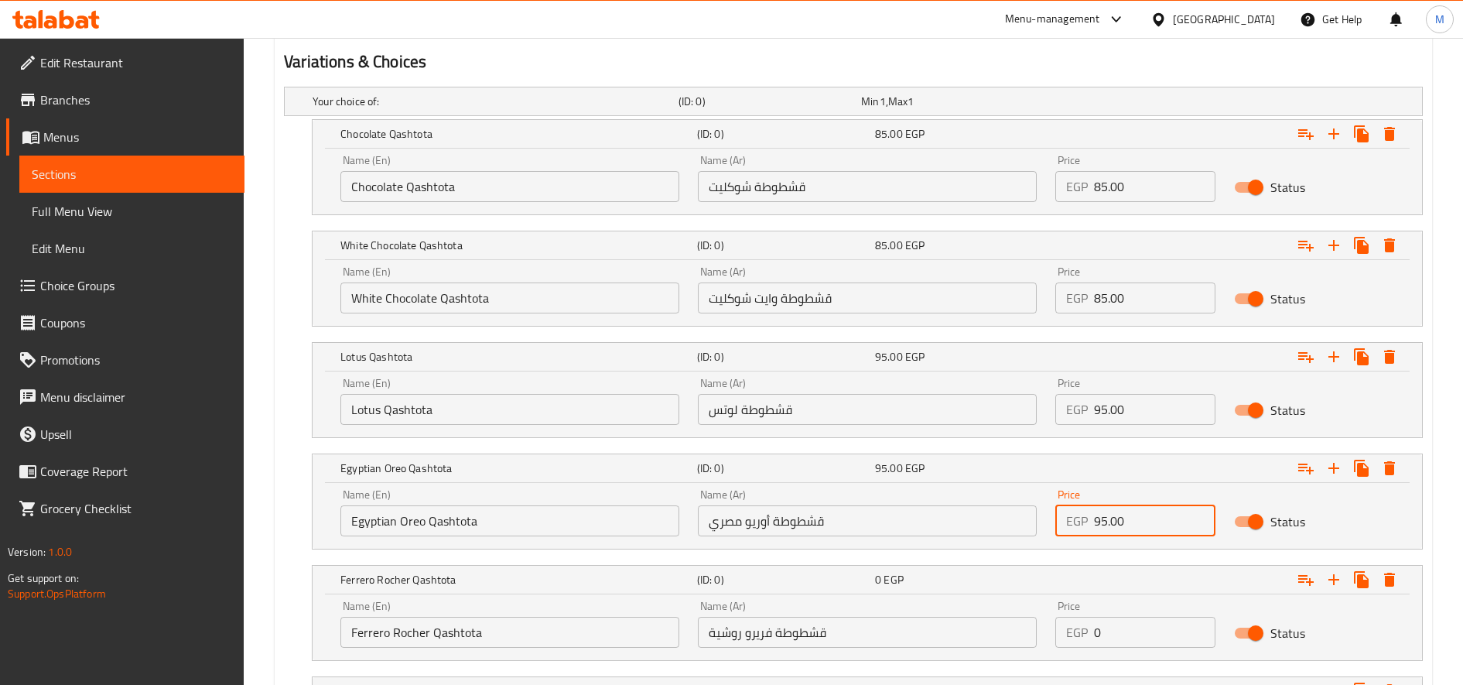
scroll to position [955, 0]
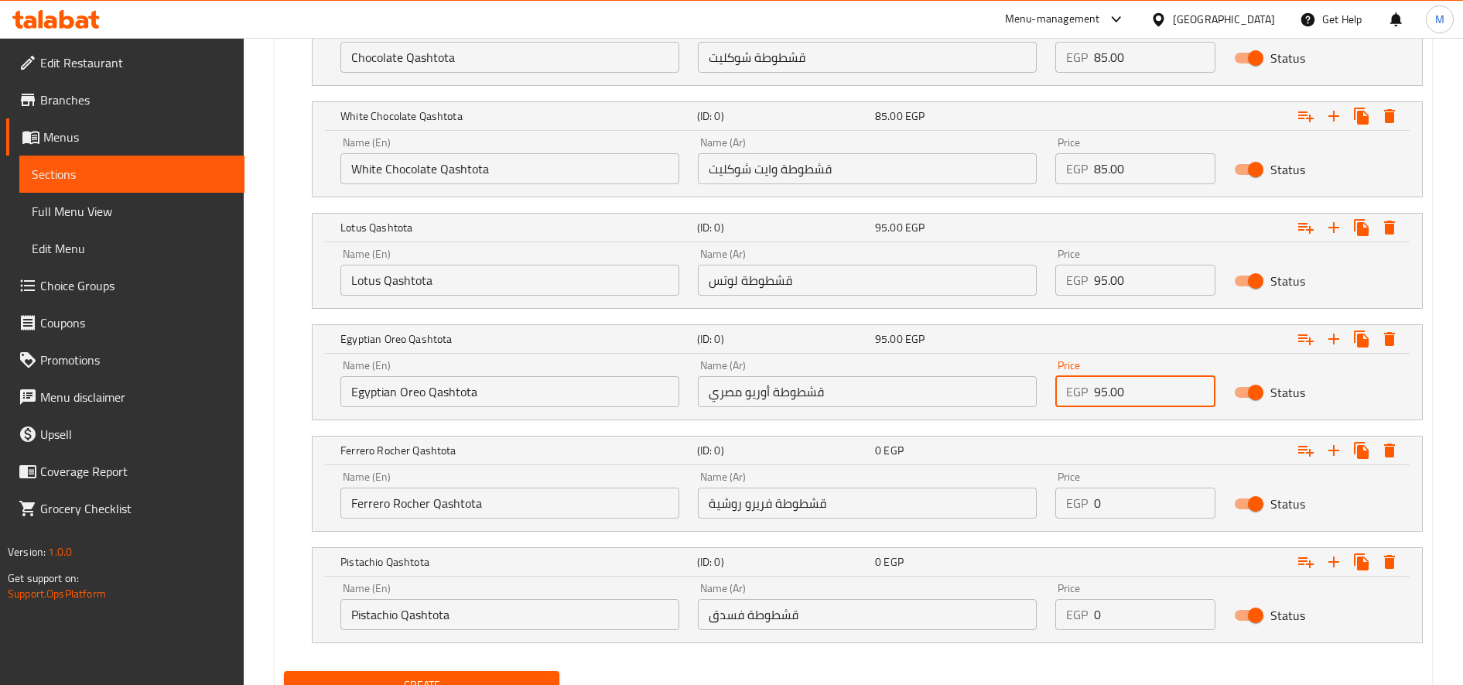
type input "95.00"
click at [1110, 505] on input "0" at bounding box center [1154, 502] width 121 height 31
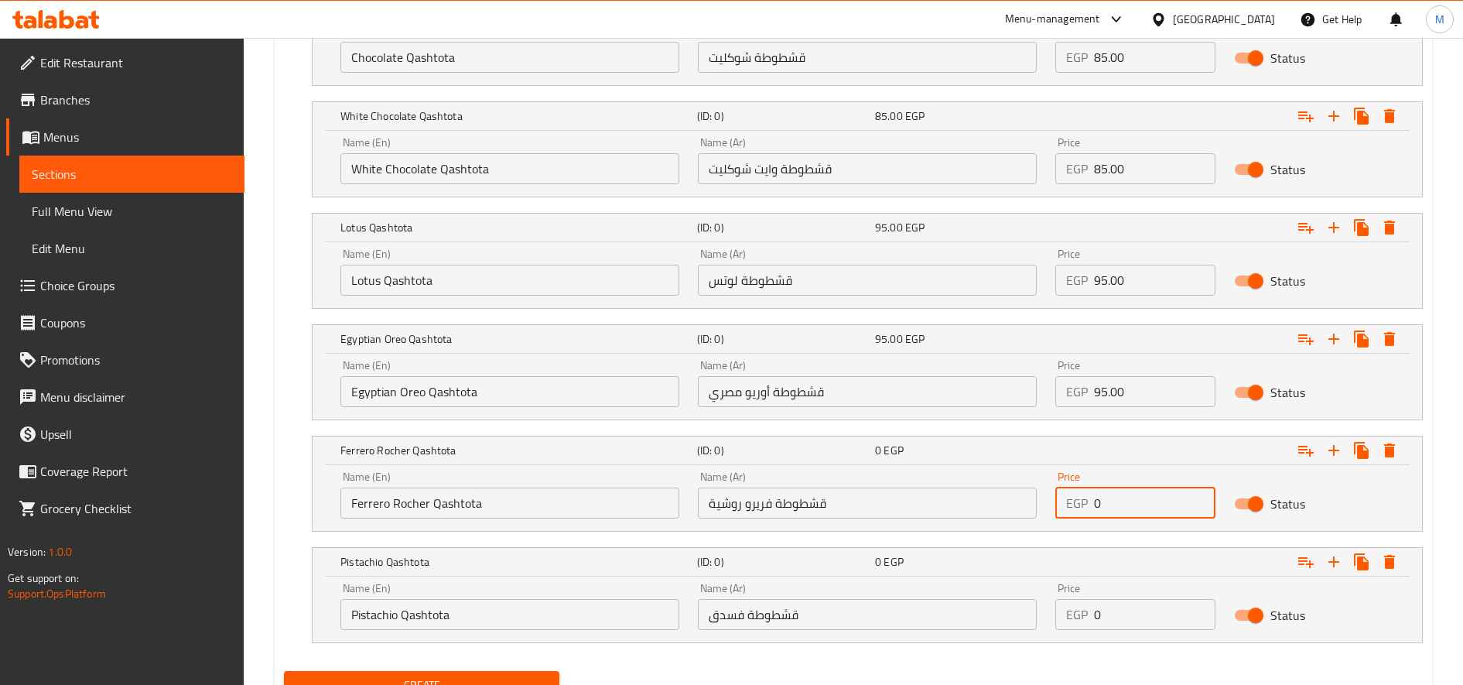
click at [1110, 505] on input "0" at bounding box center [1154, 502] width 121 height 31
paste input "95.0"
type input "95.00"
click at [1182, 627] on input "0" at bounding box center [1154, 614] width 121 height 31
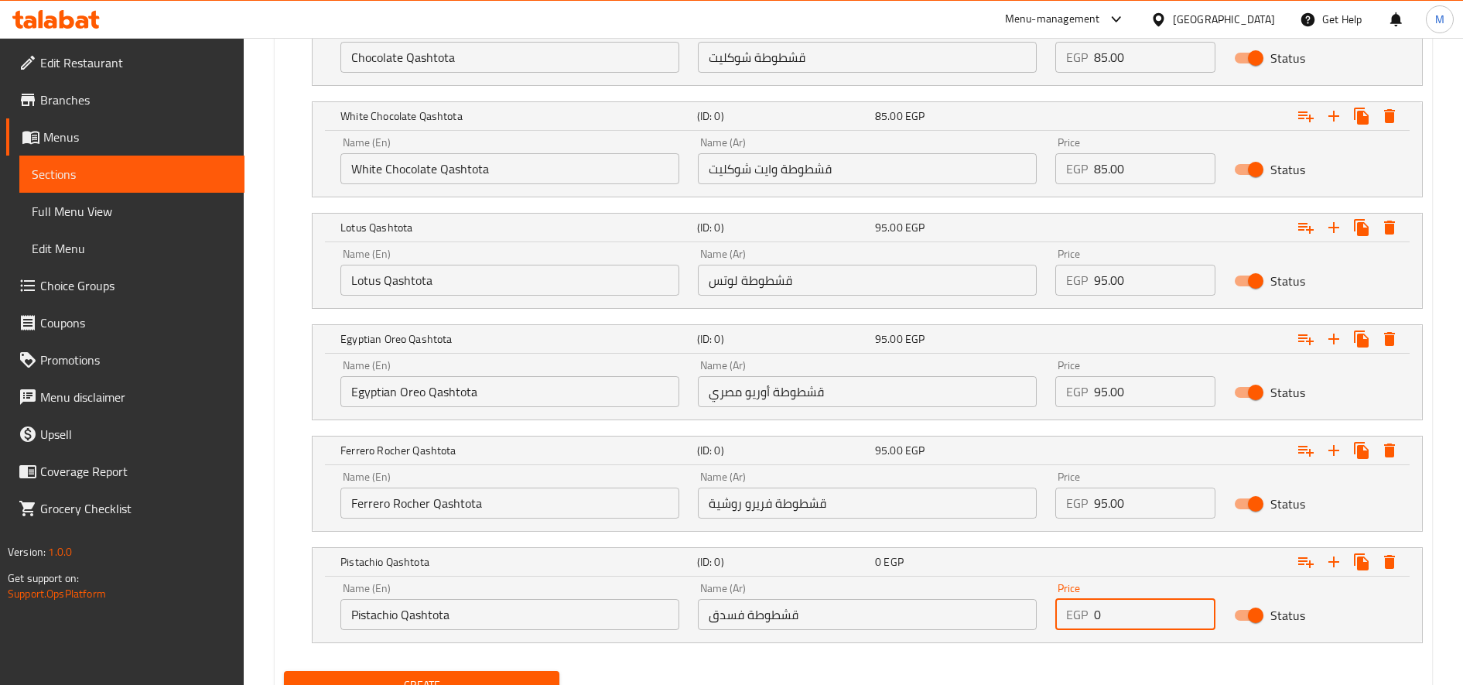
click at [1182, 627] on input "0" at bounding box center [1154, 614] width 121 height 31
paste input "110.0"
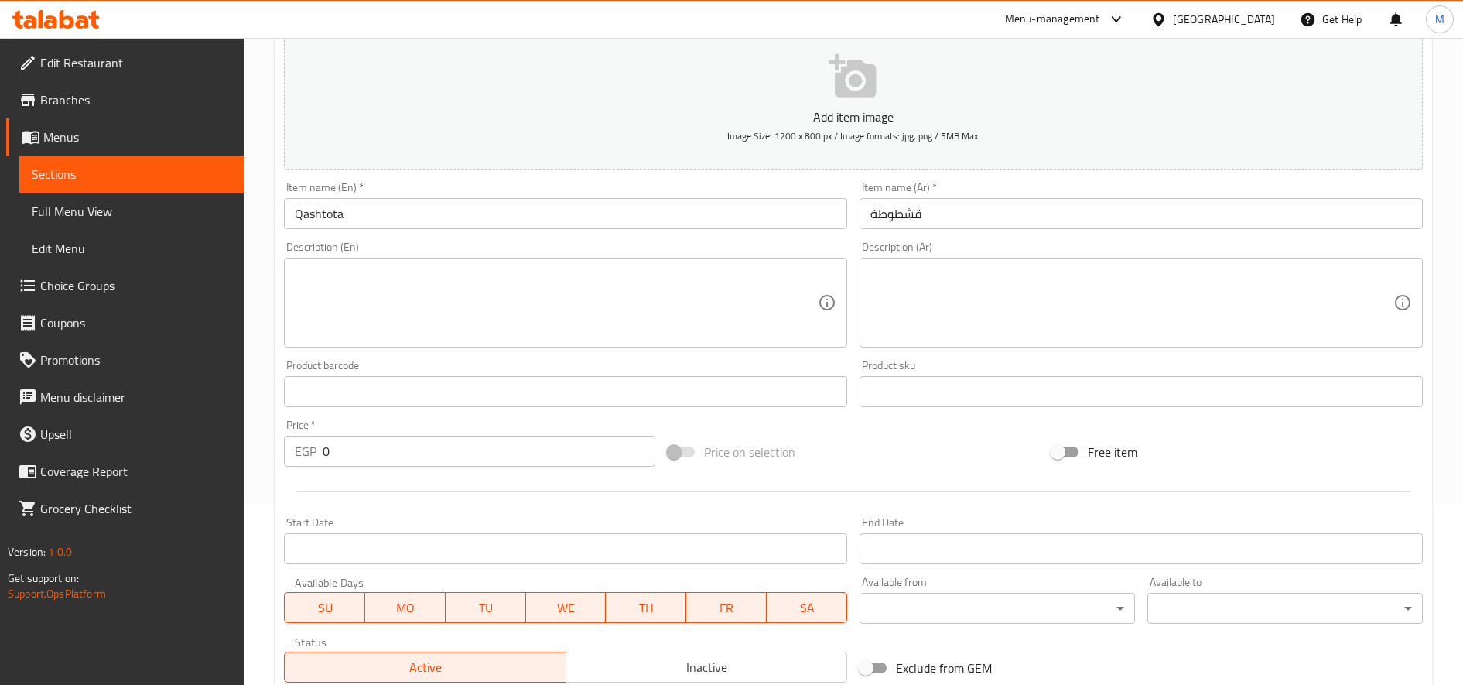
scroll to position [568, 0]
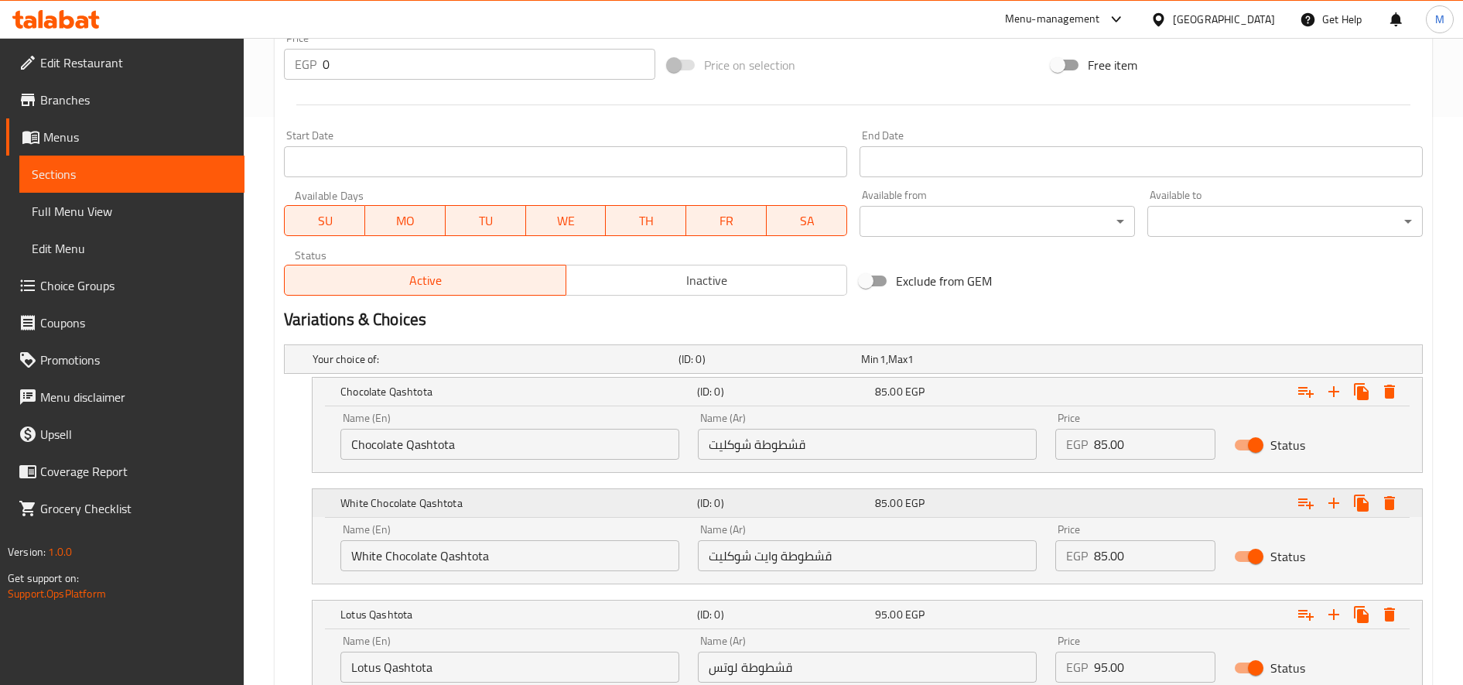
type input "110.00"
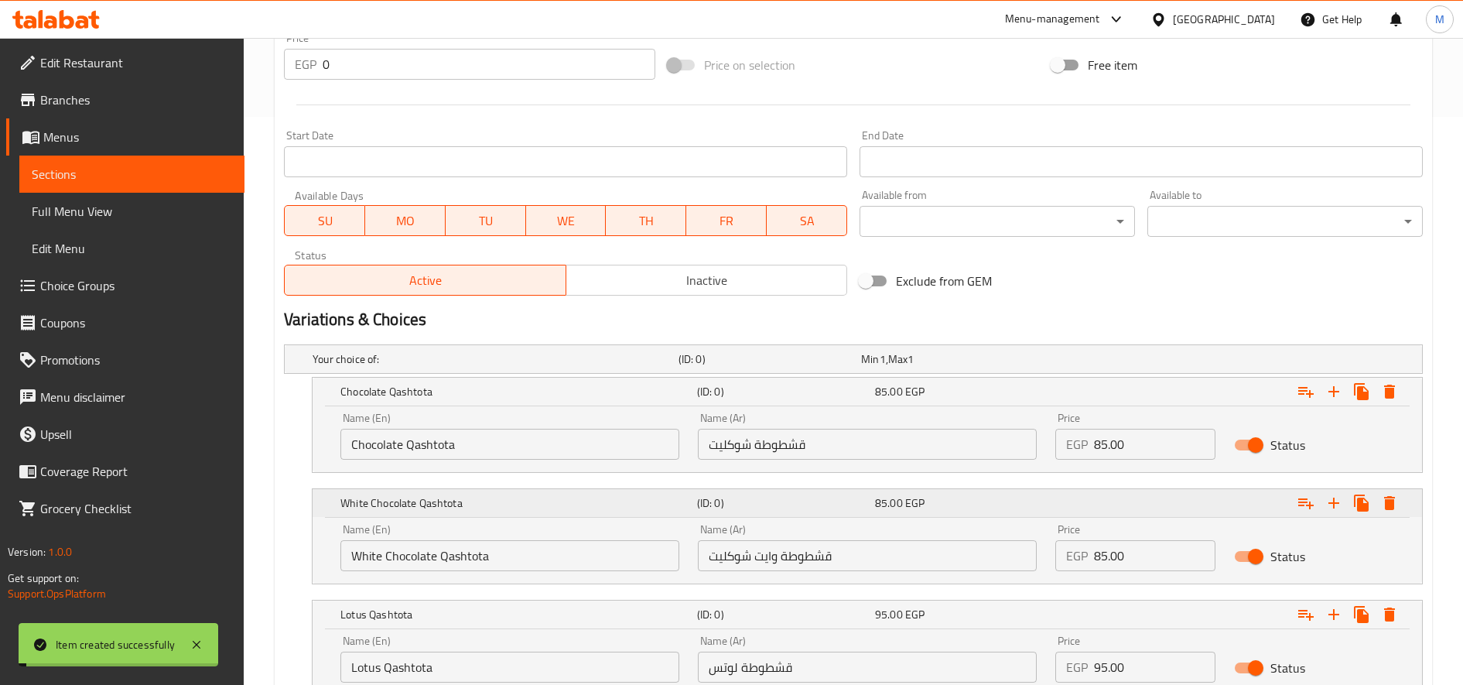
type input "0"
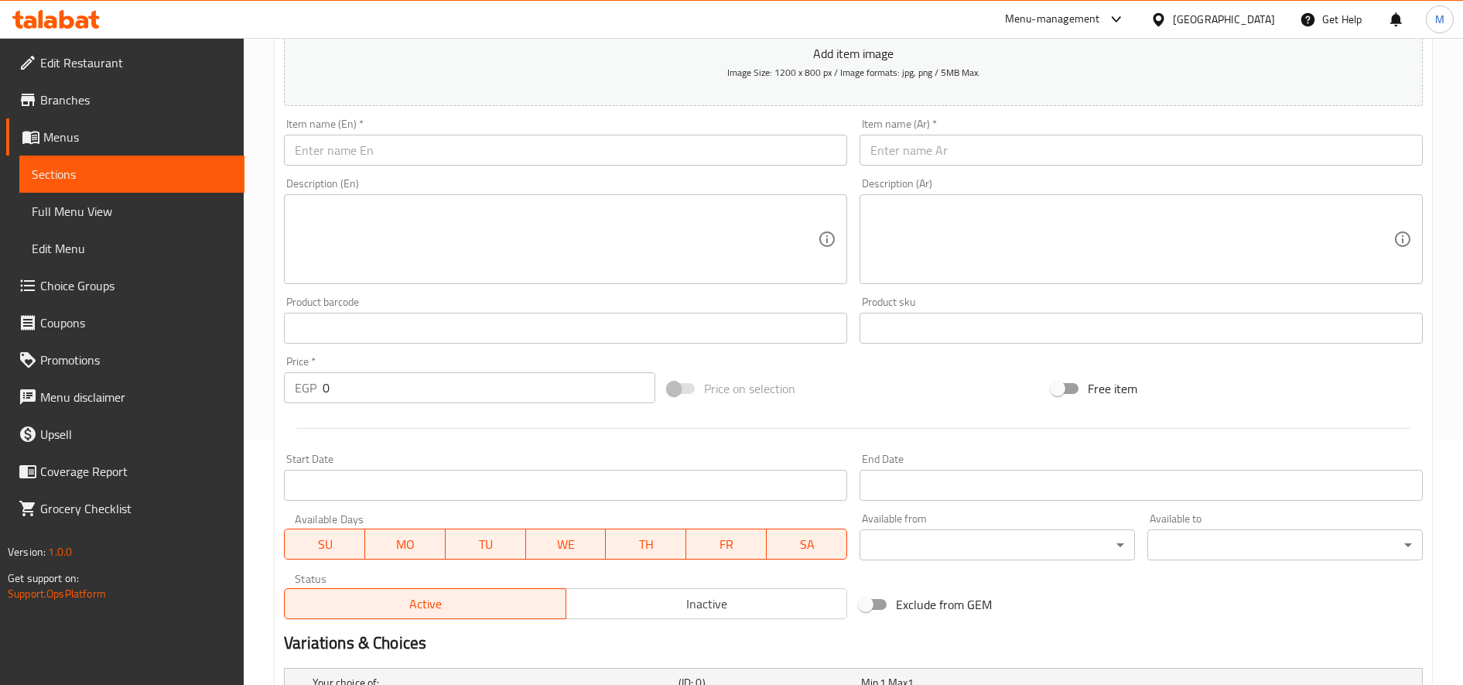
scroll to position [0, 0]
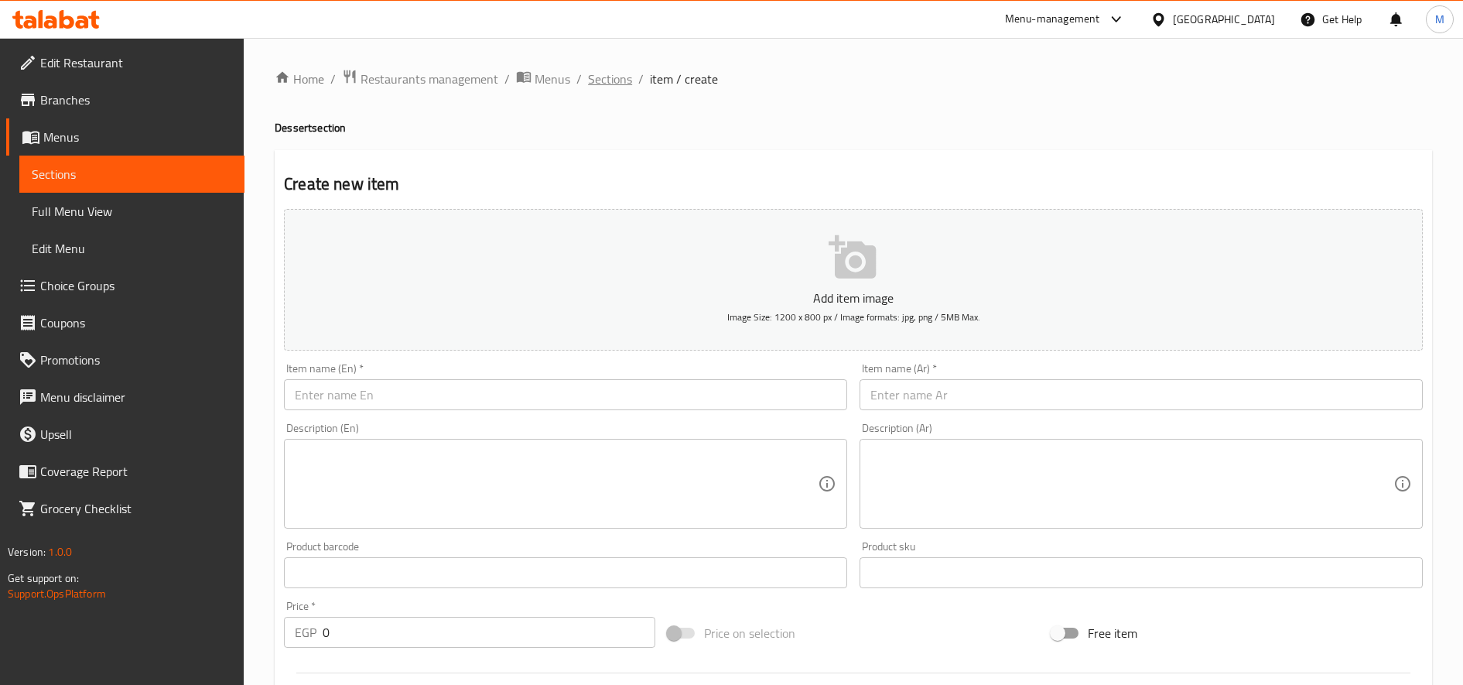
click at [600, 75] on span "Sections" at bounding box center [610, 79] width 44 height 19
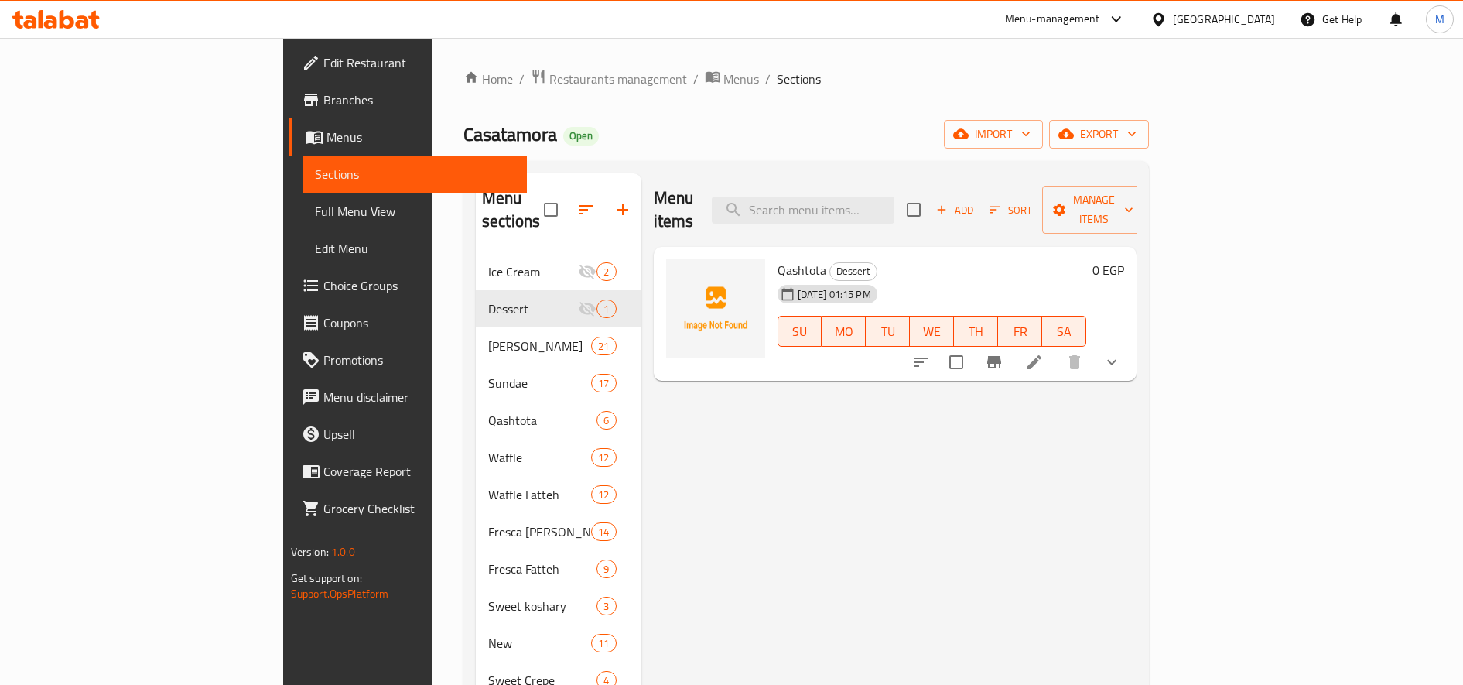
click at [976, 201] on span "Add" at bounding box center [955, 210] width 42 height 18
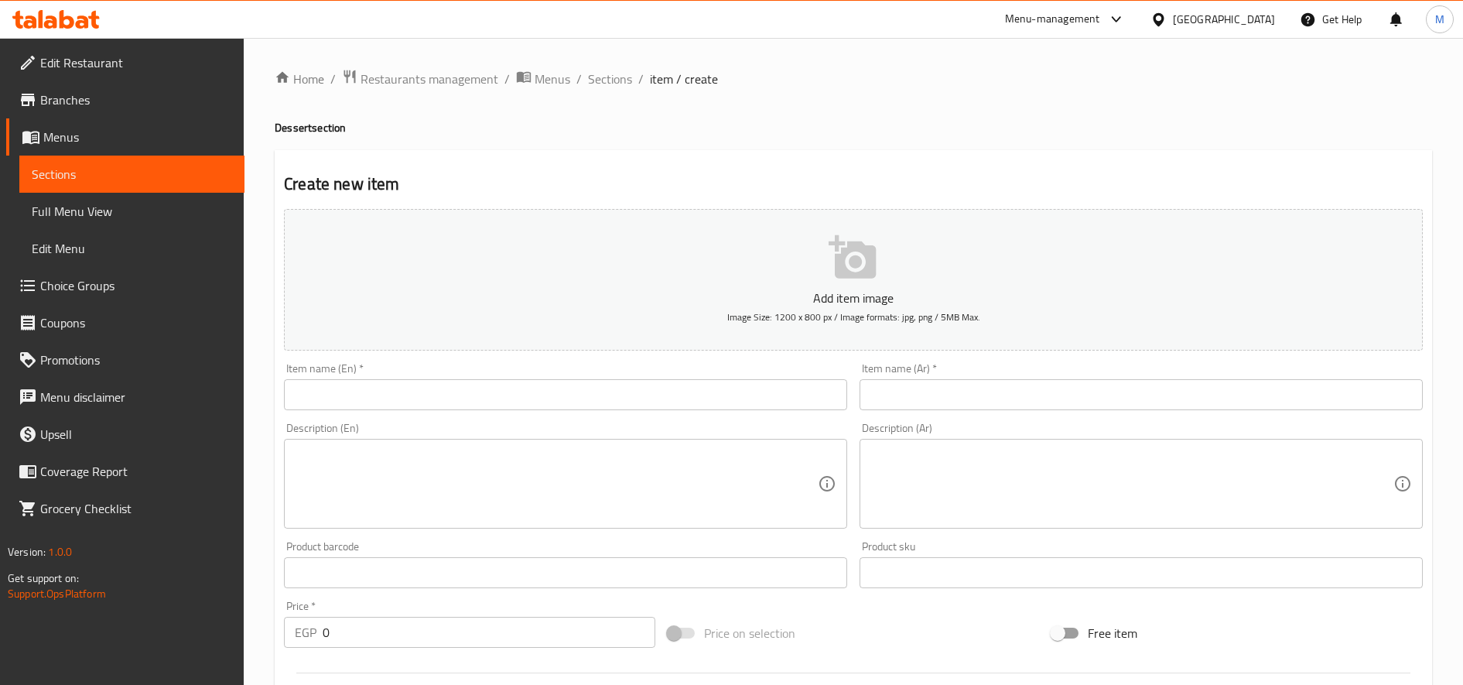
click at [493, 392] on input "text" at bounding box center [565, 394] width 563 height 31
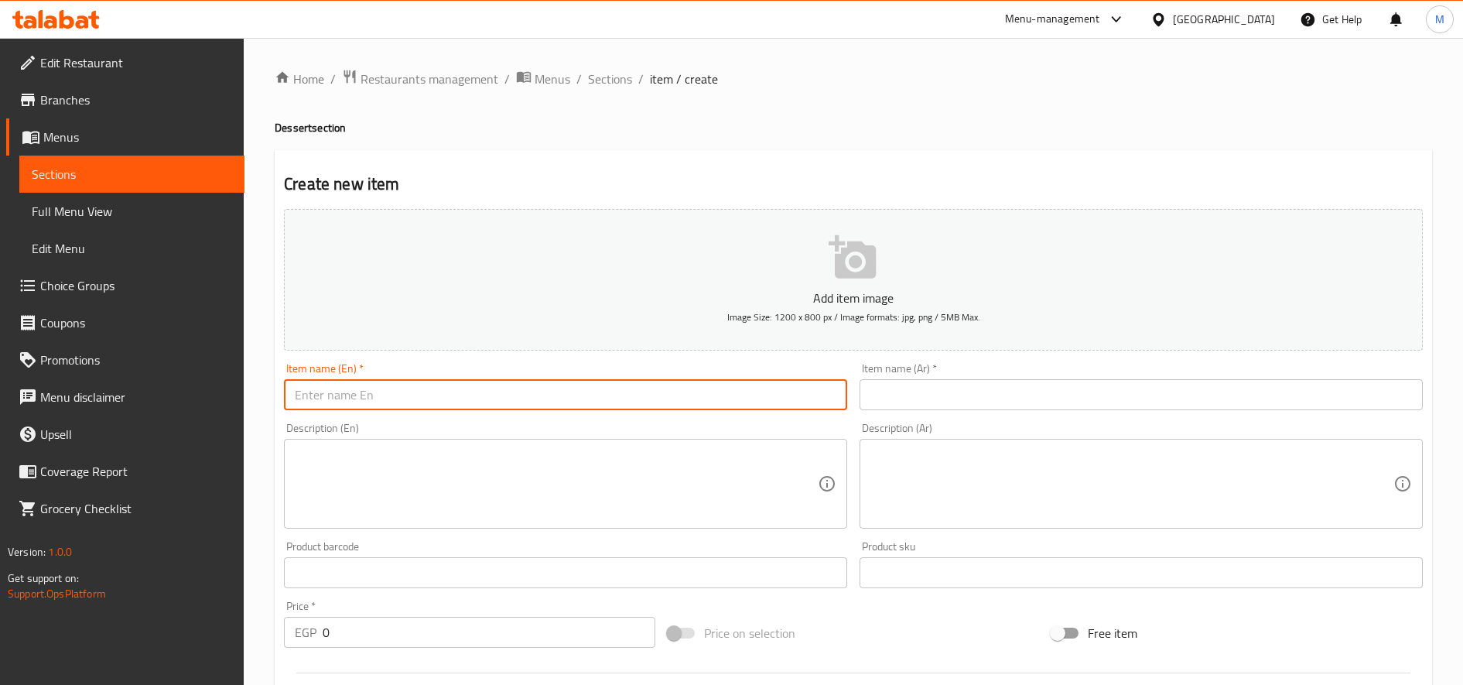
paste input "Waffle"
type input "Waffle"
click at [980, 384] on input "text" at bounding box center [1141, 394] width 563 height 31
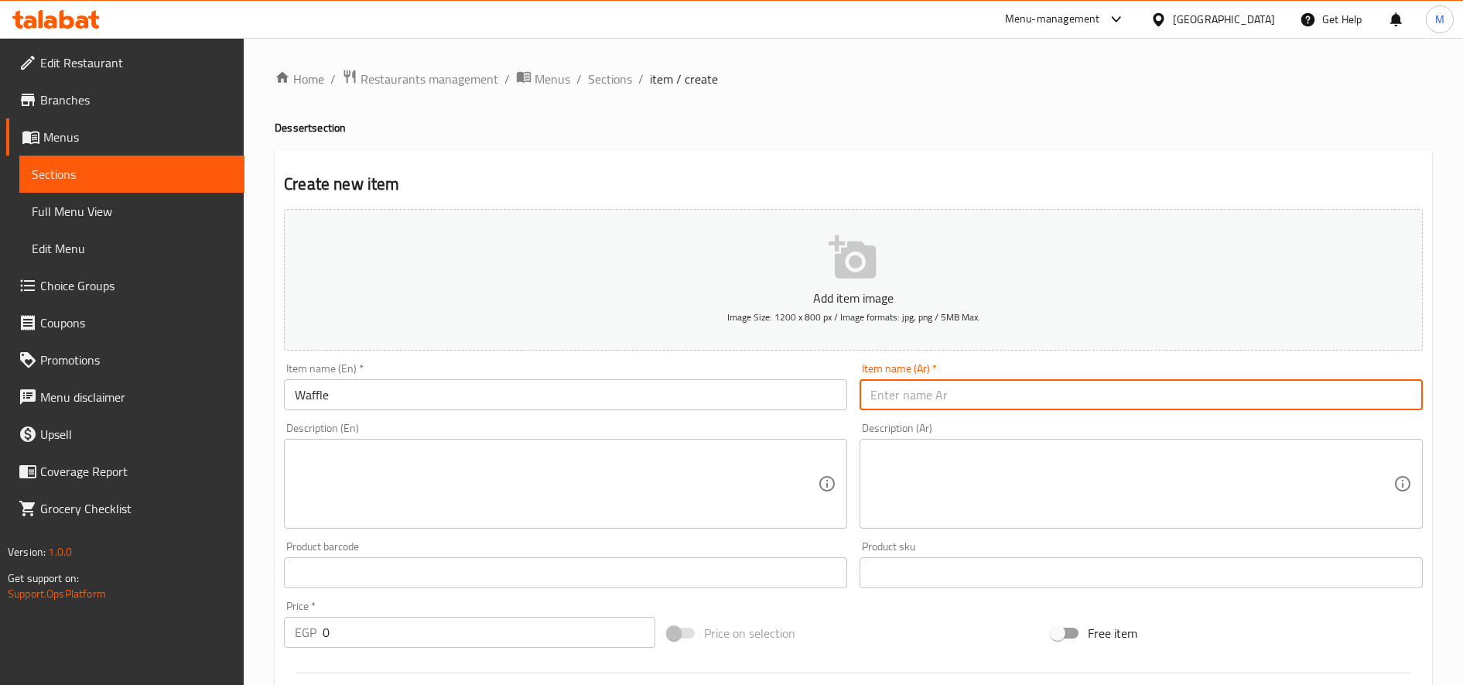
paste input "وافل"
type input "وافل"
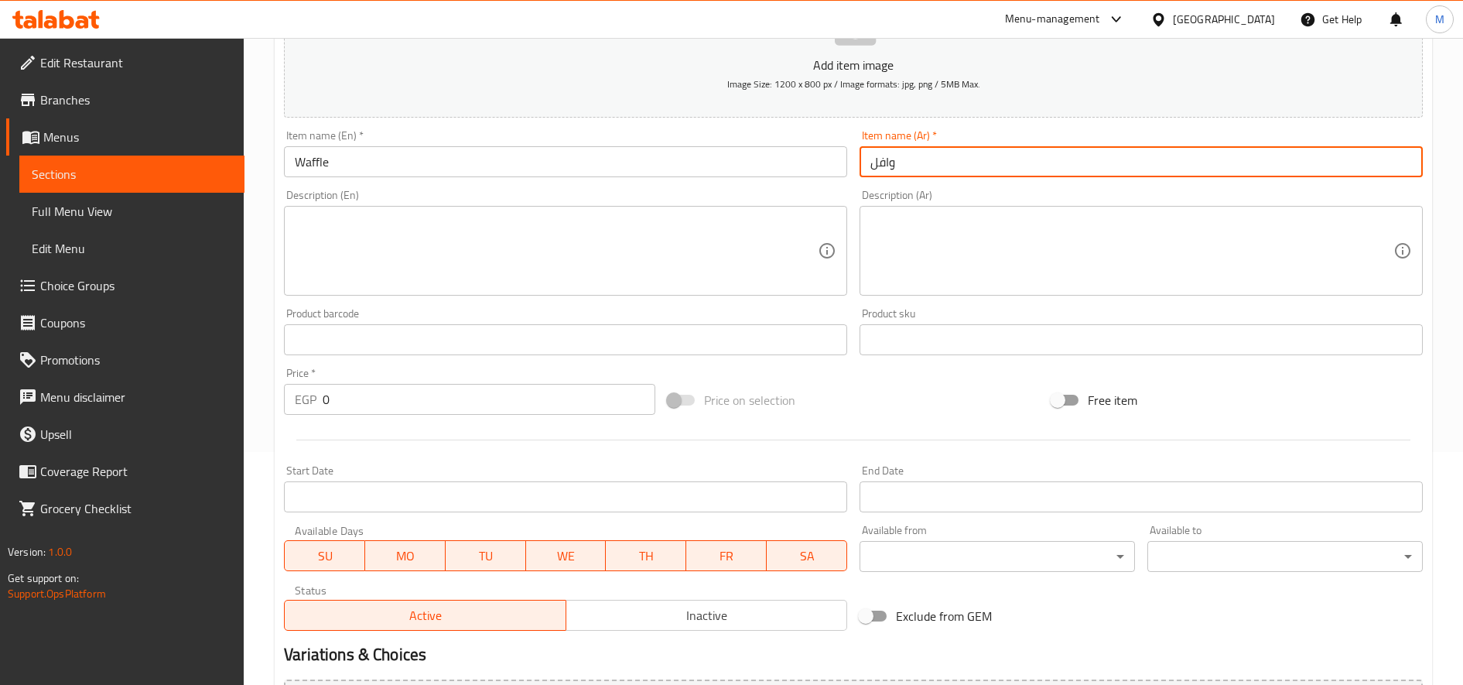
scroll to position [409, 0]
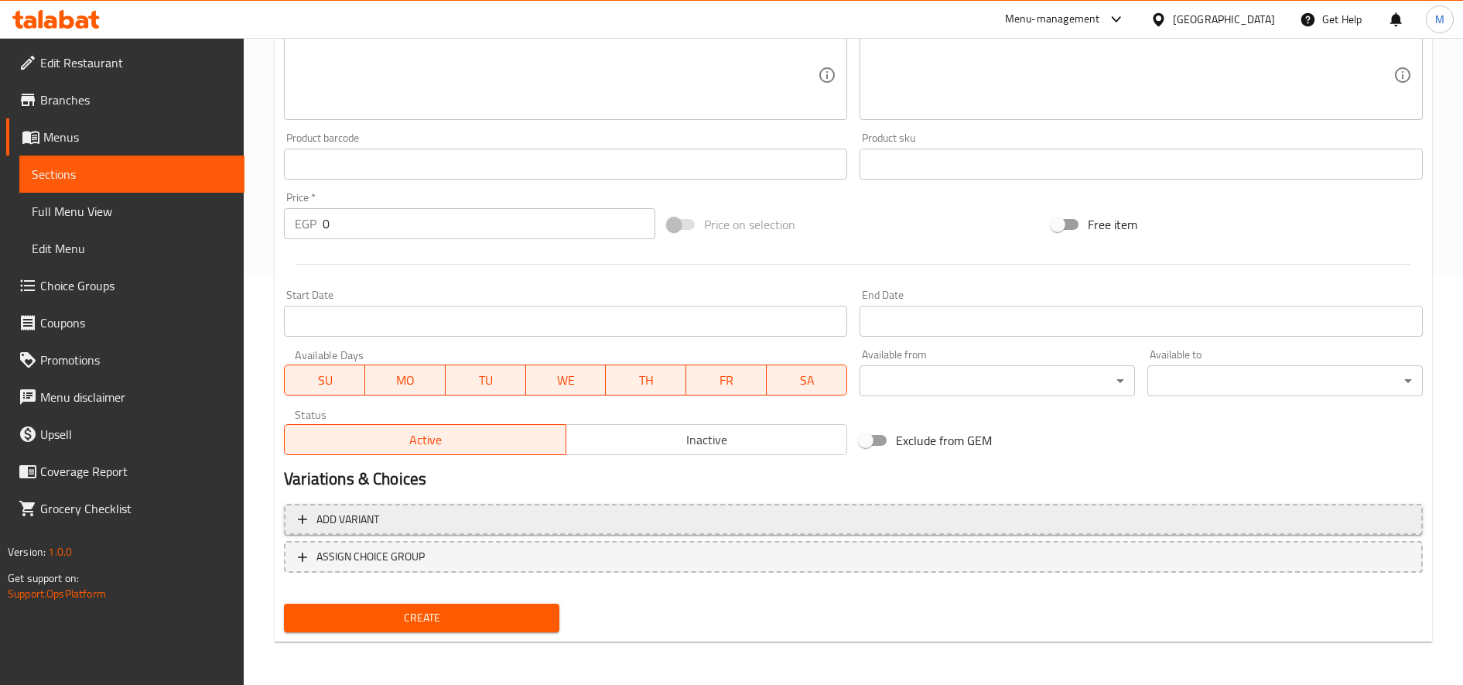
click at [457, 516] on span "Add variant" at bounding box center [853, 519] width 1111 height 19
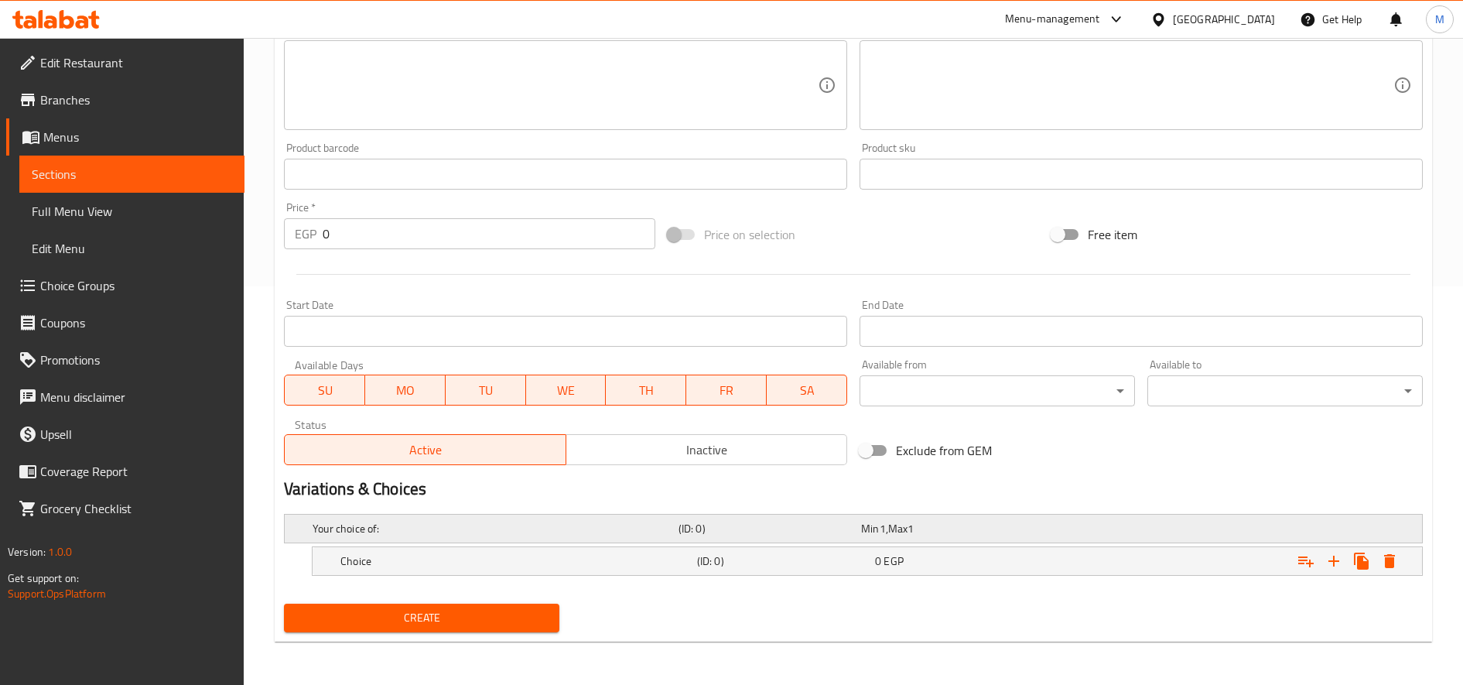
scroll to position [398, 0]
click at [1340, 560] on icon "Expand" at bounding box center [1334, 561] width 19 height 19
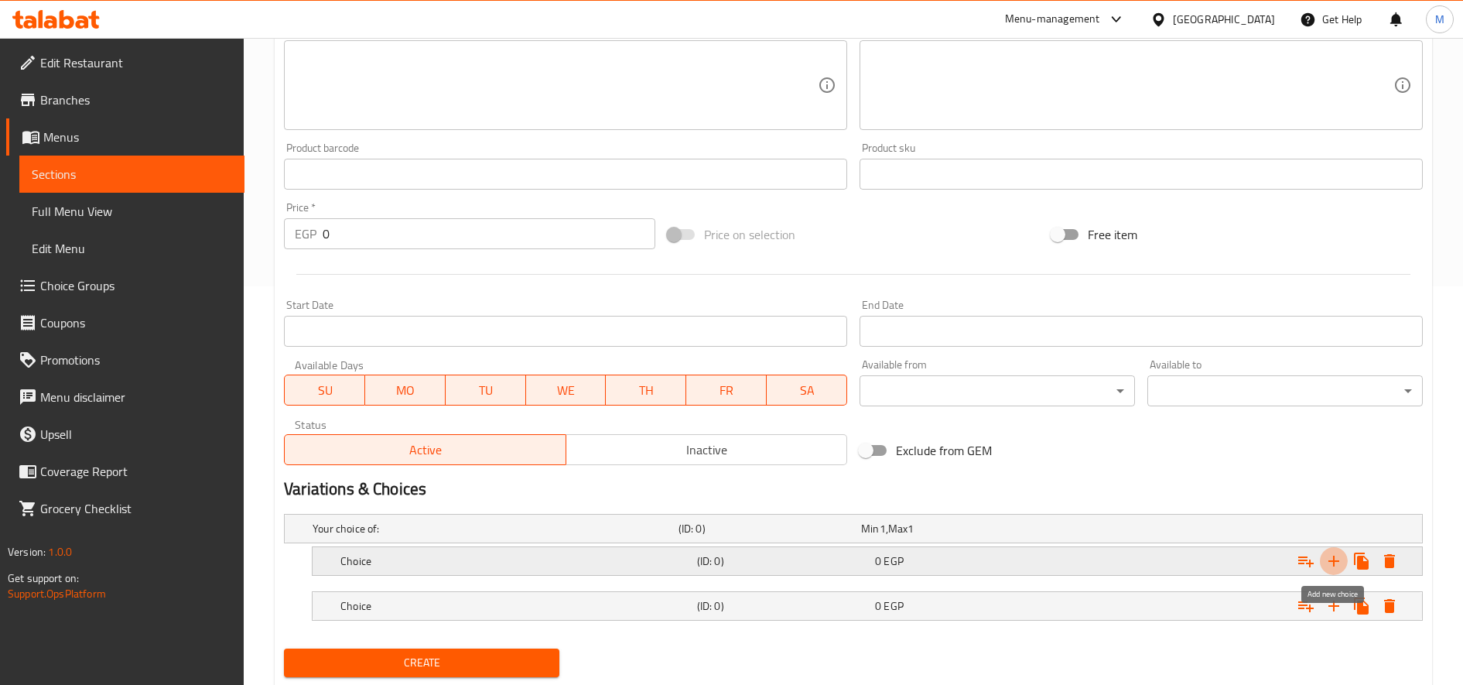
click at [1340, 560] on icon "Expand" at bounding box center [1334, 561] width 19 height 19
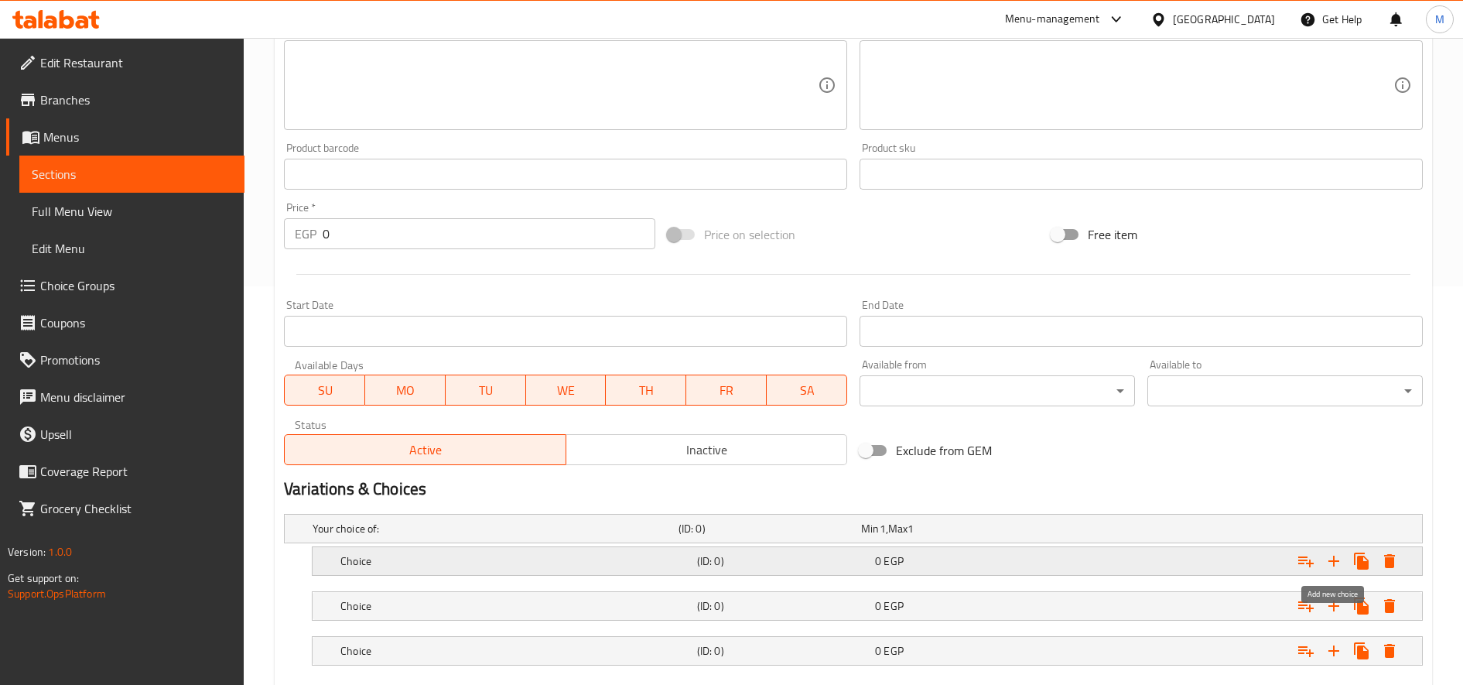
click at [1340, 560] on icon "Expand" at bounding box center [1334, 561] width 19 height 19
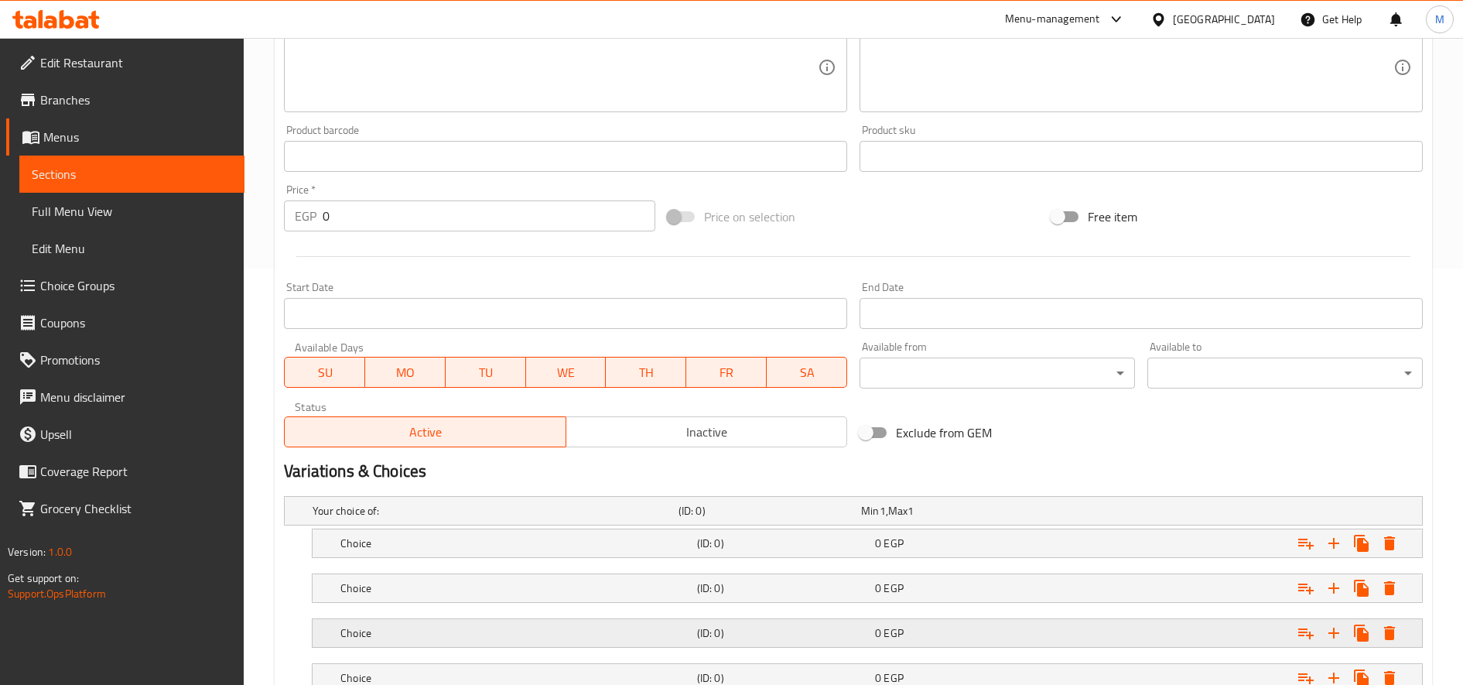
scroll to position [533, 0]
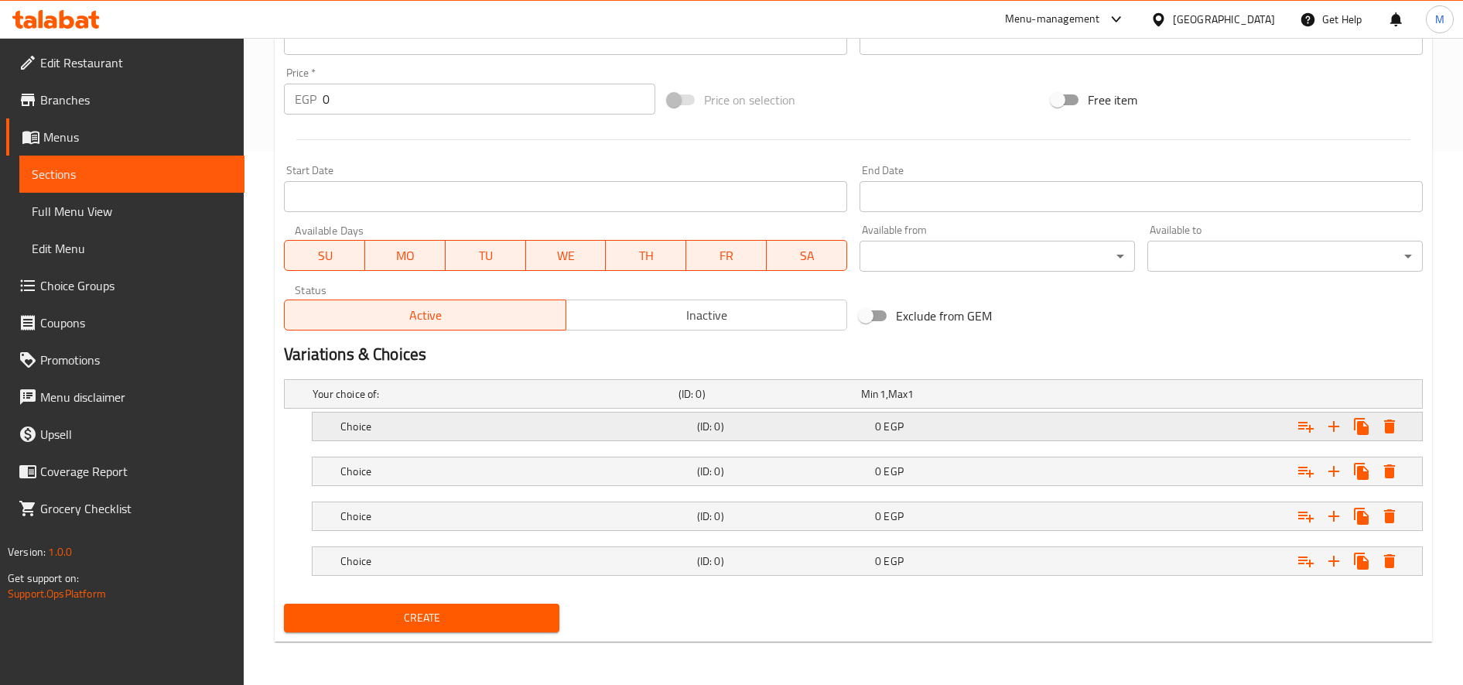
click at [476, 435] on div "Choice" at bounding box center [515, 427] width 357 height 22
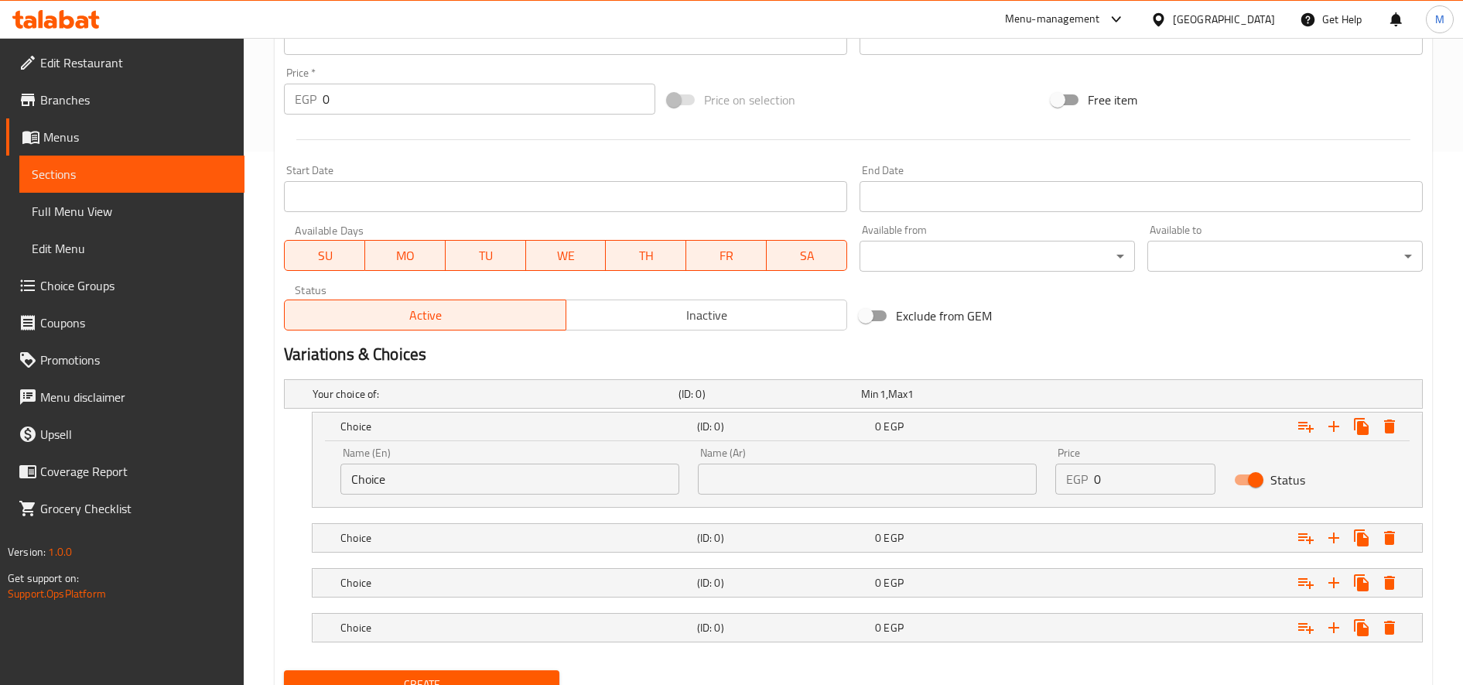
click at [439, 490] on input "Choice" at bounding box center [509, 478] width 339 height 31
paste input "colate Waffl"
type input "Chocolate Waffle"
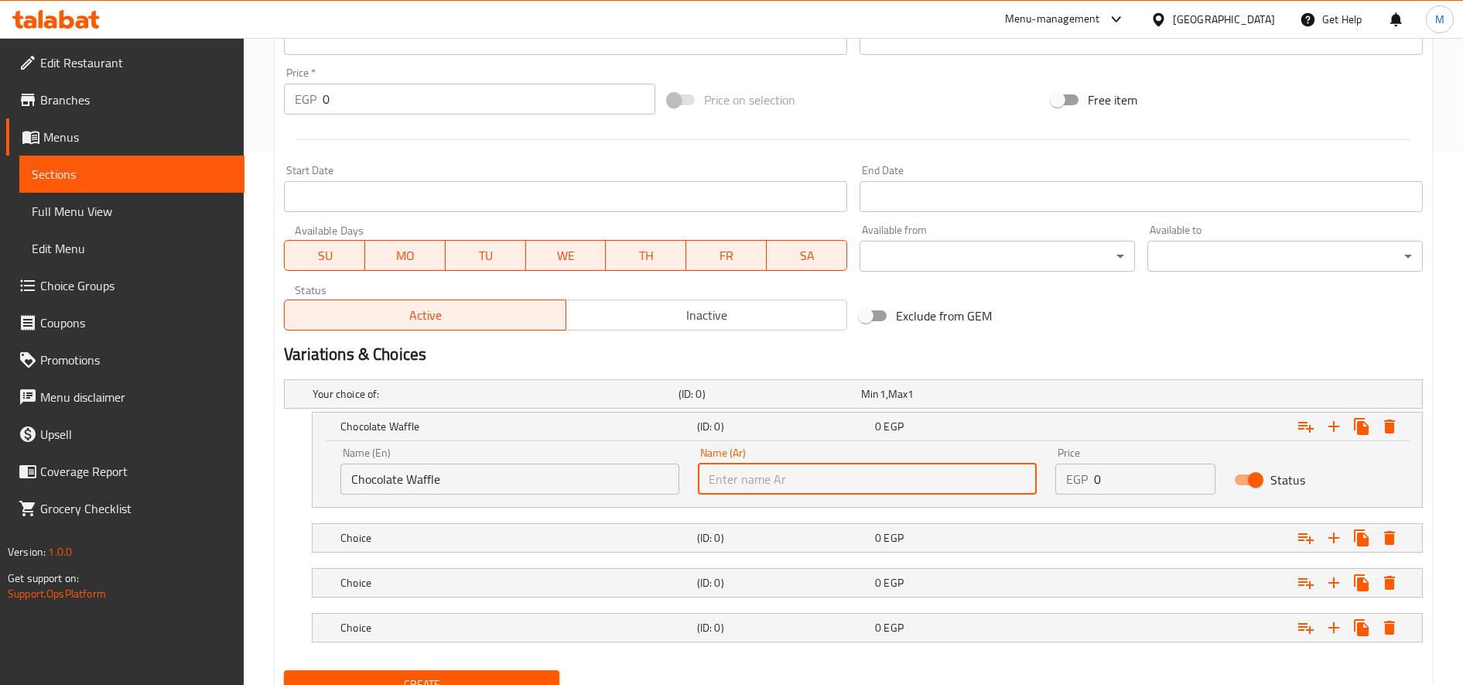
paste input "وافل شوكليت"
type input "وافل شوكليت"
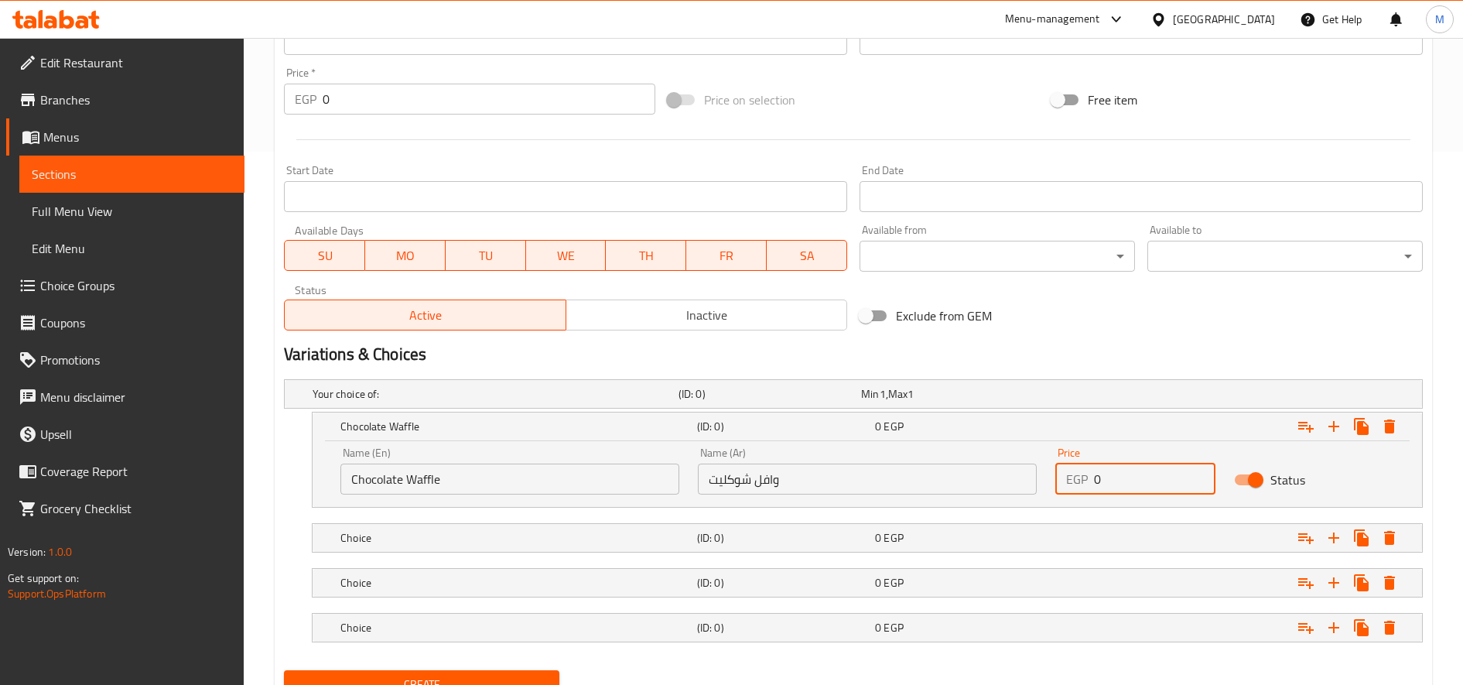
click at [1150, 470] on input "0" at bounding box center [1154, 478] width 121 height 31
paste input "60.0"
type input "60.00"
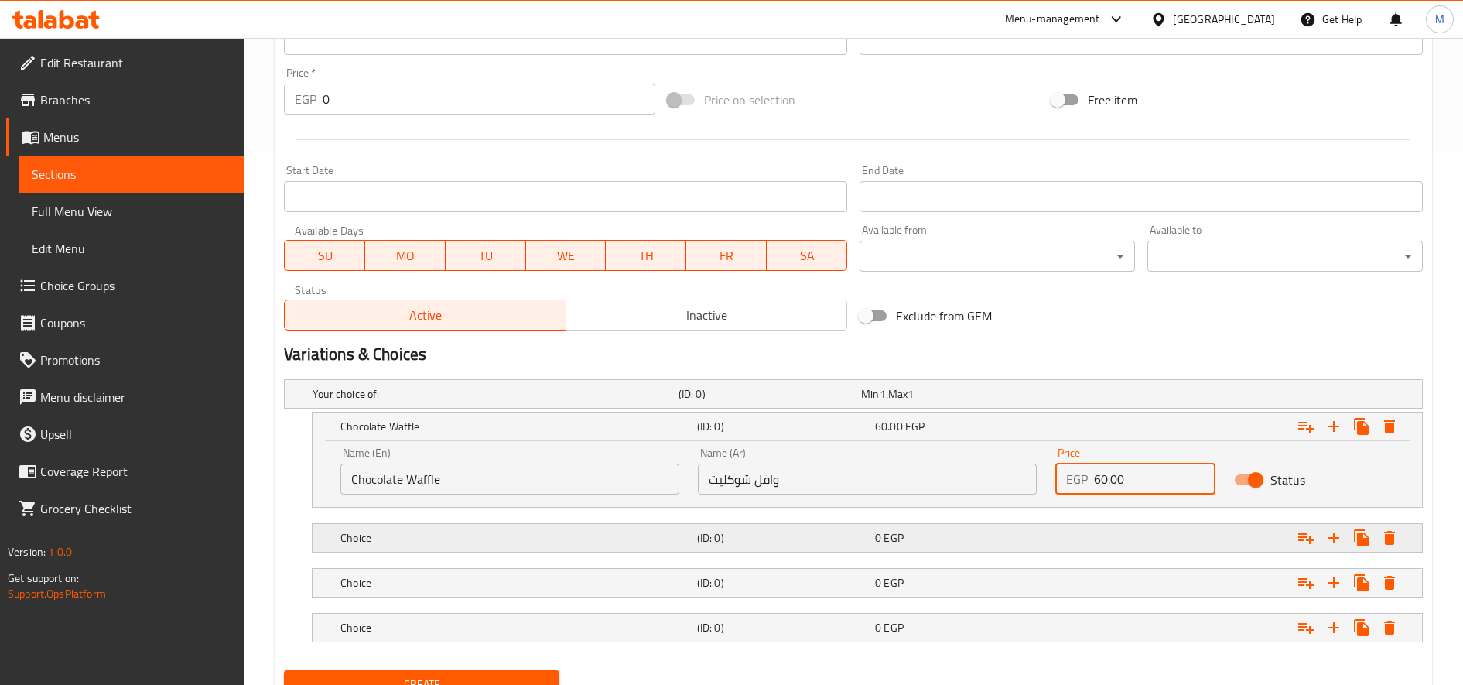
click at [686, 525] on div "Choice (ID: 0) 0 EGP" at bounding box center [871, 538] width 1069 height 34
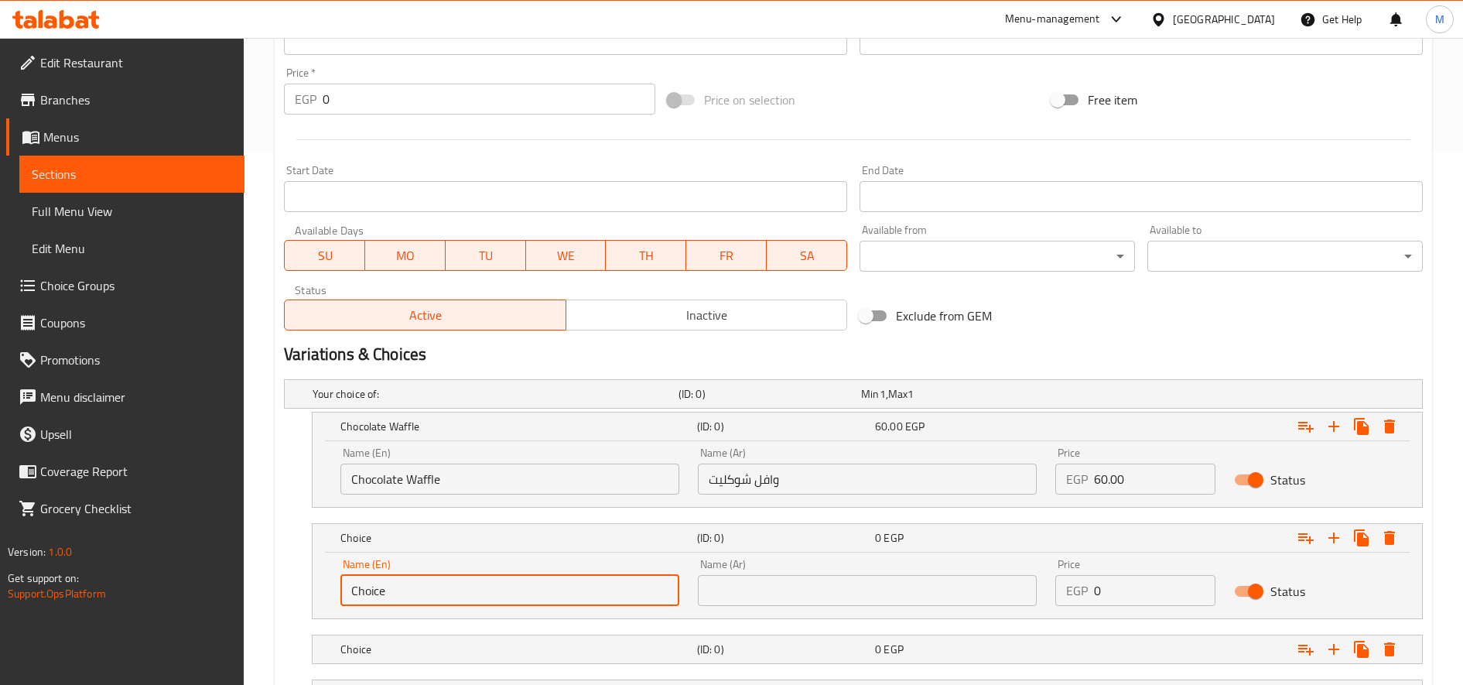
click at [394, 585] on input "Choice" at bounding box center [509, 590] width 339 height 31
paste input "White Waffl"
type input "White Waffle"
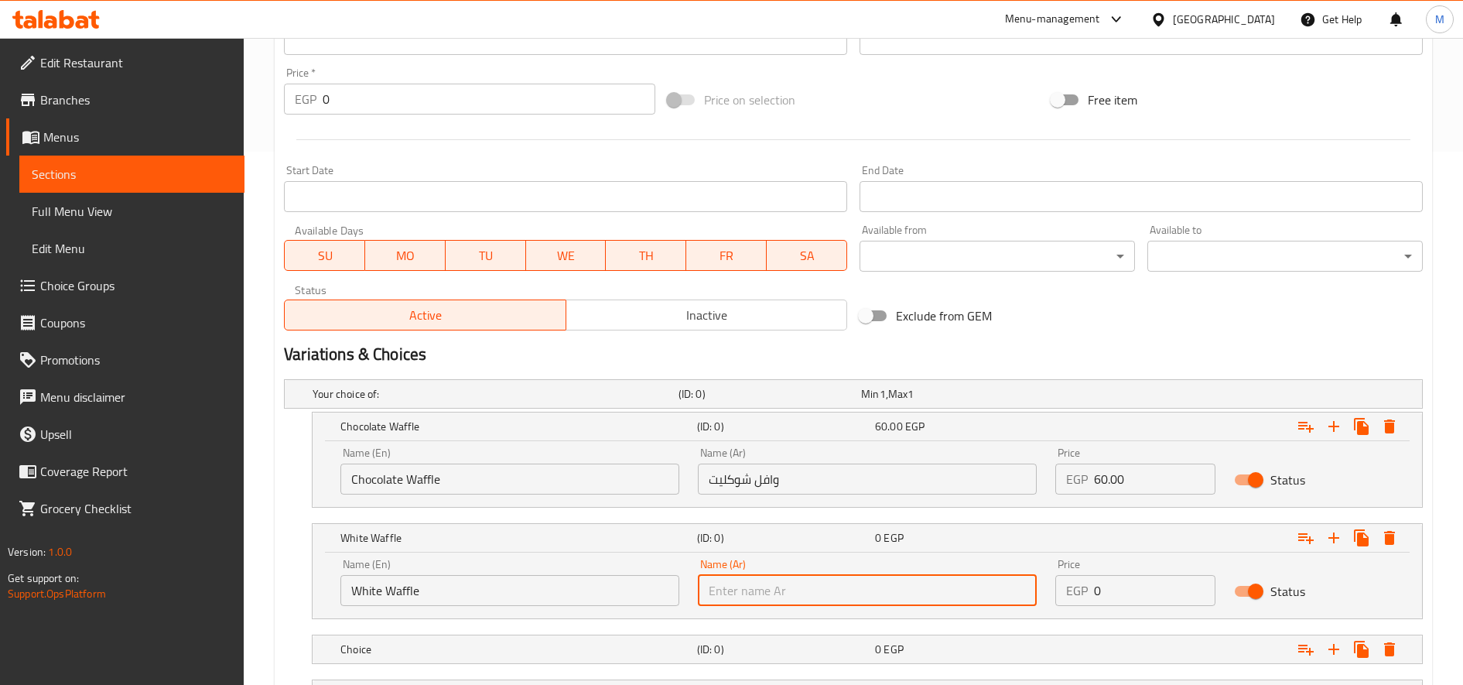
paste input "وافل وايت"
type input "وافل وايت"
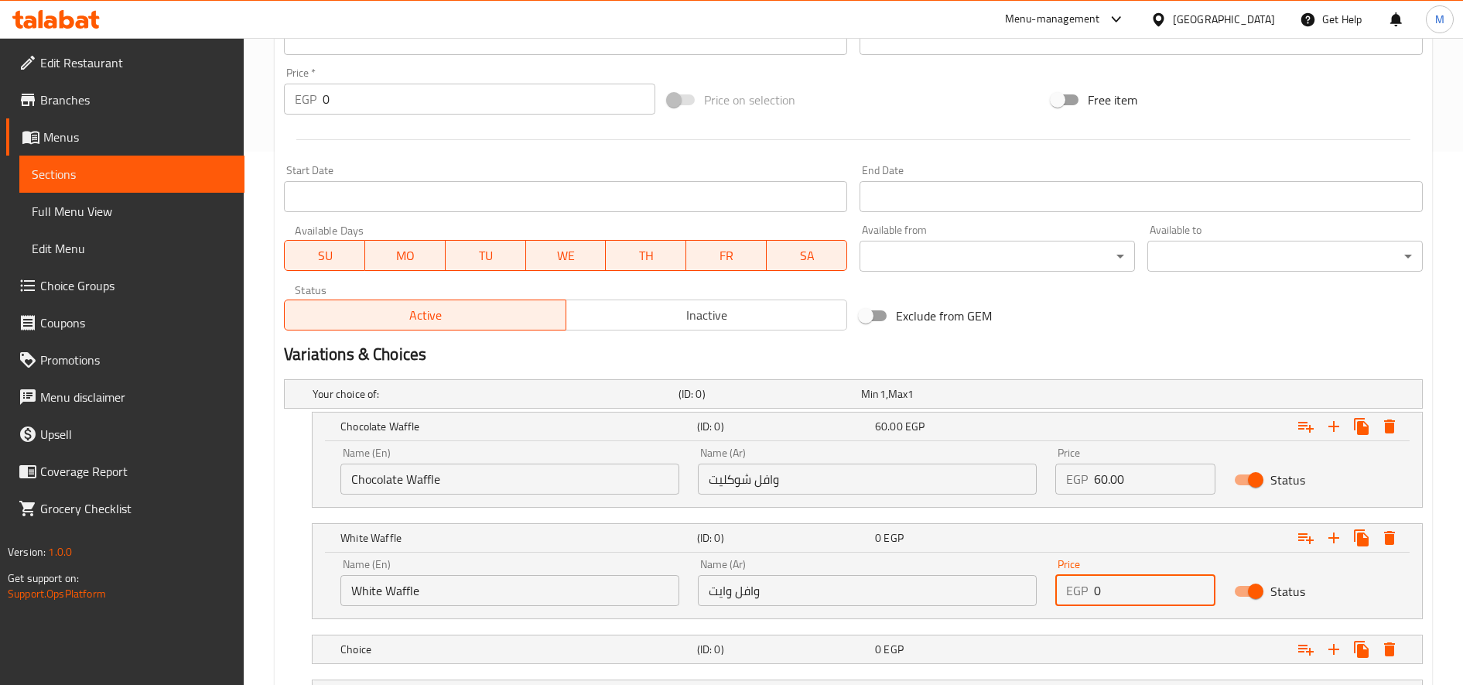
paste input "65.0"
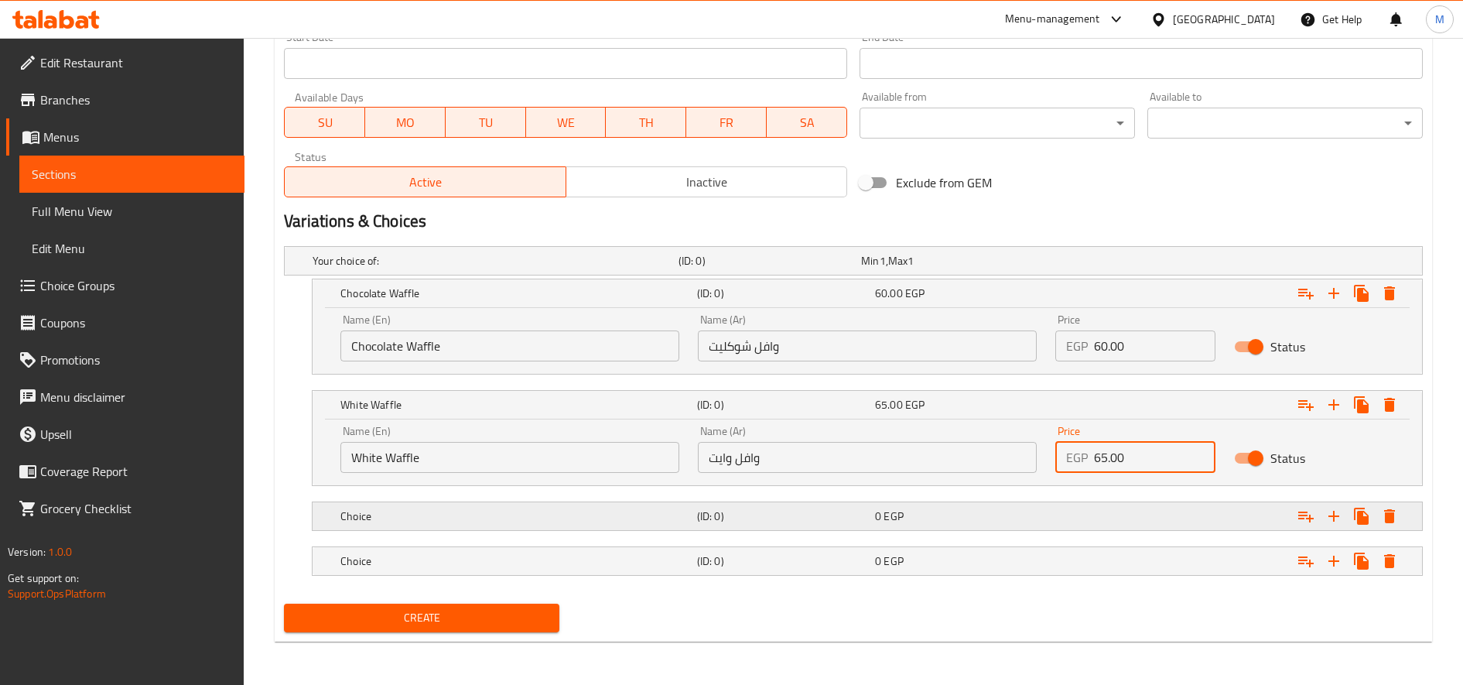
type input "65.00"
click at [515, 515] on h5 "Choice" at bounding box center [515, 515] width 351 height 15
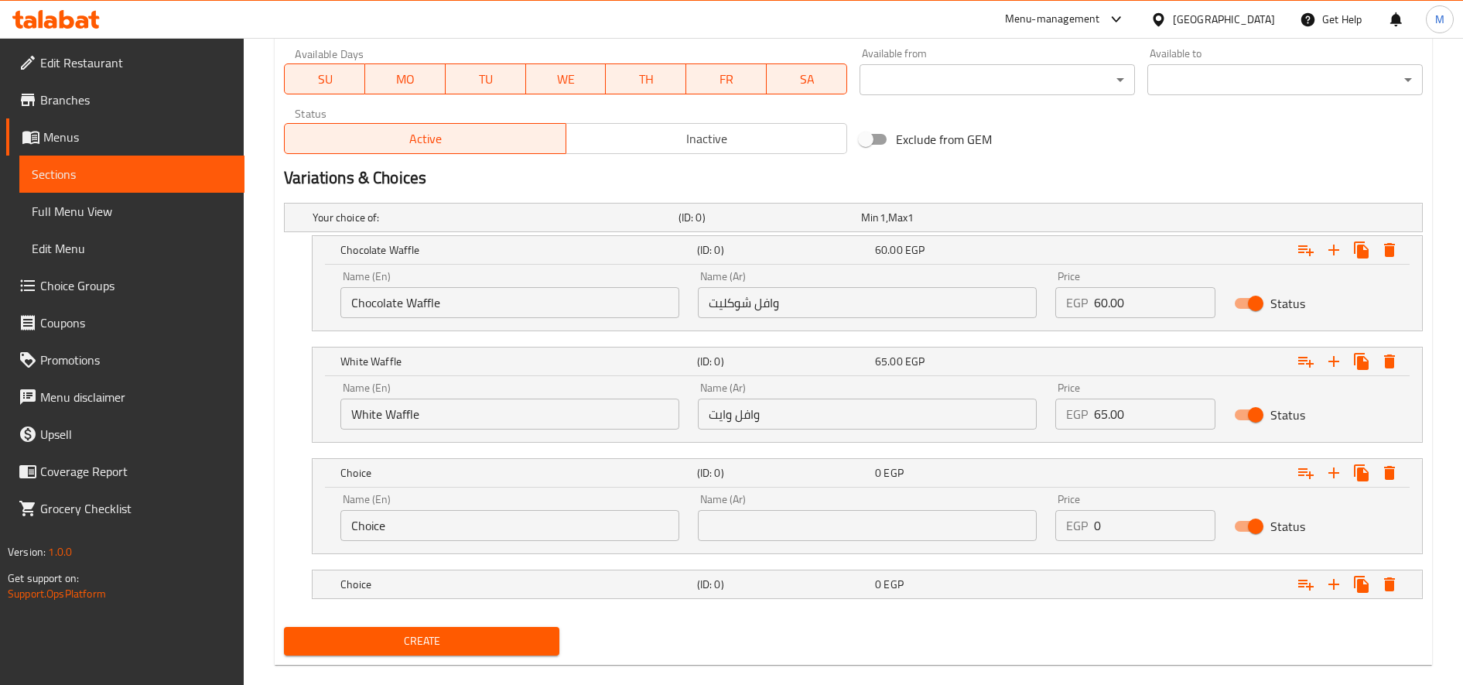
scroll to position [733, 0]
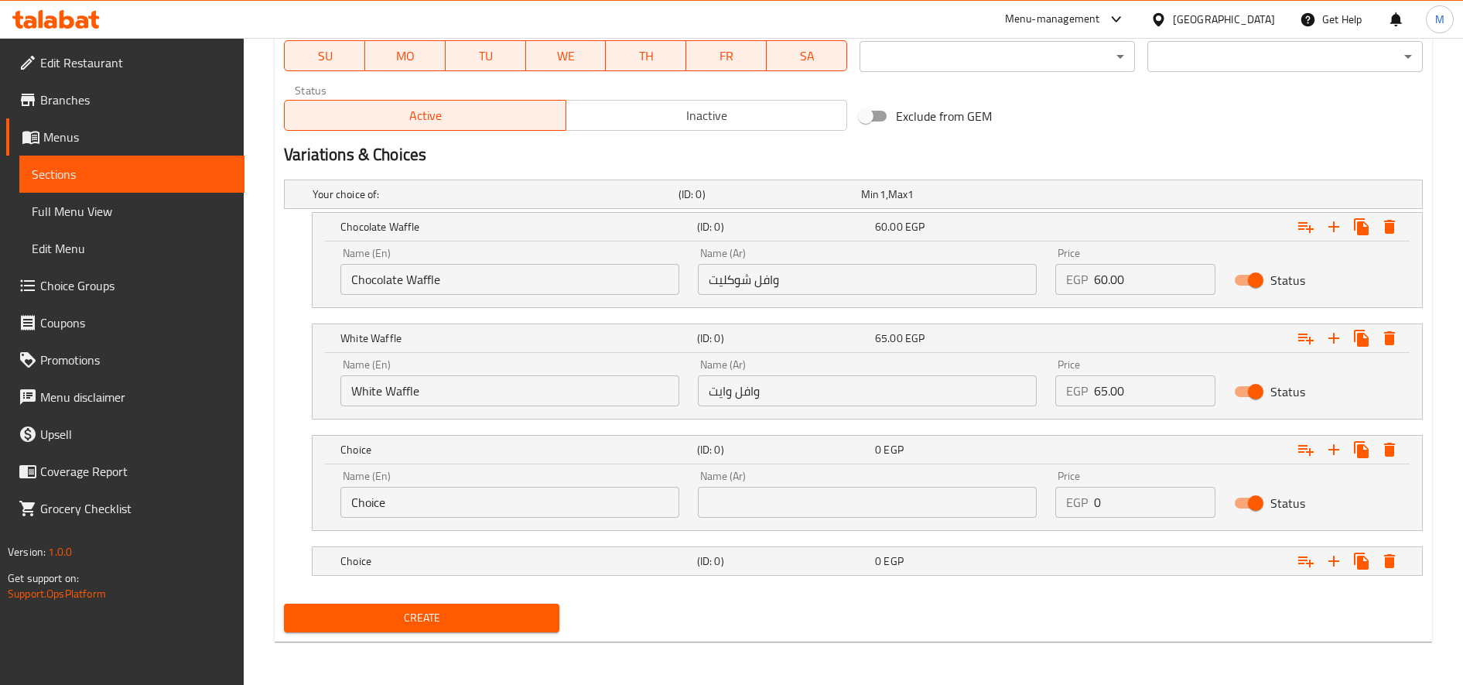
click at [438, 514] on input "Choice" at bounding box center [509, 502] width 339 height 31
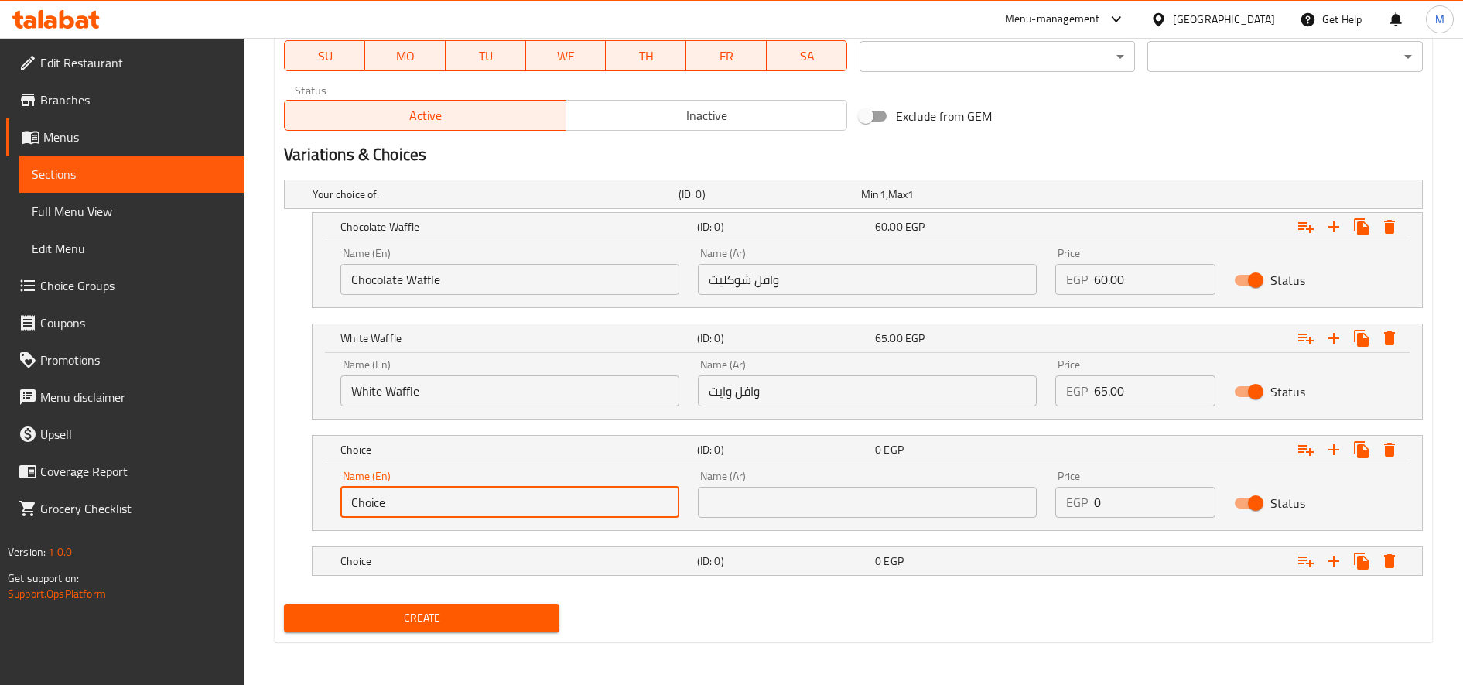
click at [438, 514] on input "Choice" at bounding box center [509, 502] width 339 height 31
paste input "colate With Nuts Waffl"
type input "Chocolate With Nuts Waffle"
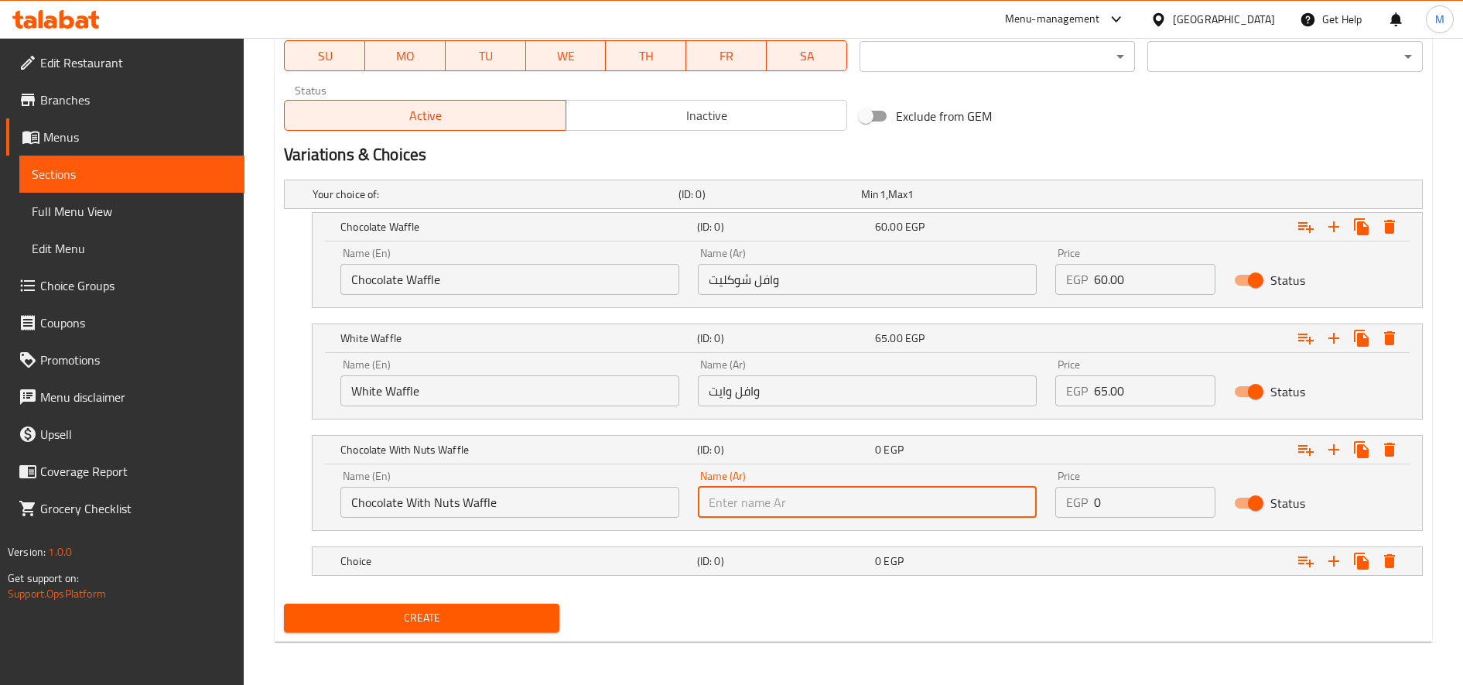
paste input "وافل شوكليت مكسرات"
type input "وافل شوكليت مكسرات"
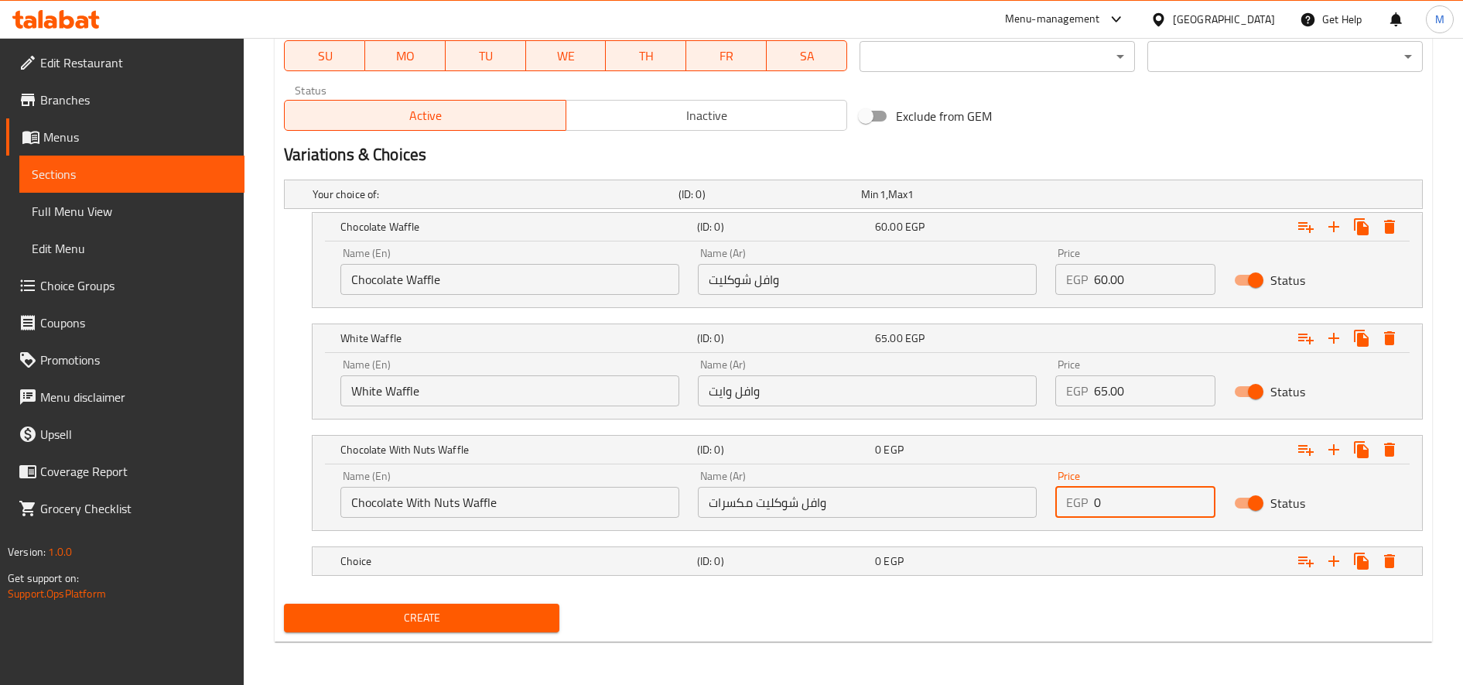
paste input "70.0"
type input "70.00"
click at [761, 565] on h5 "(ID: 0)" at bounding box center [783, 560] width 172 height 15
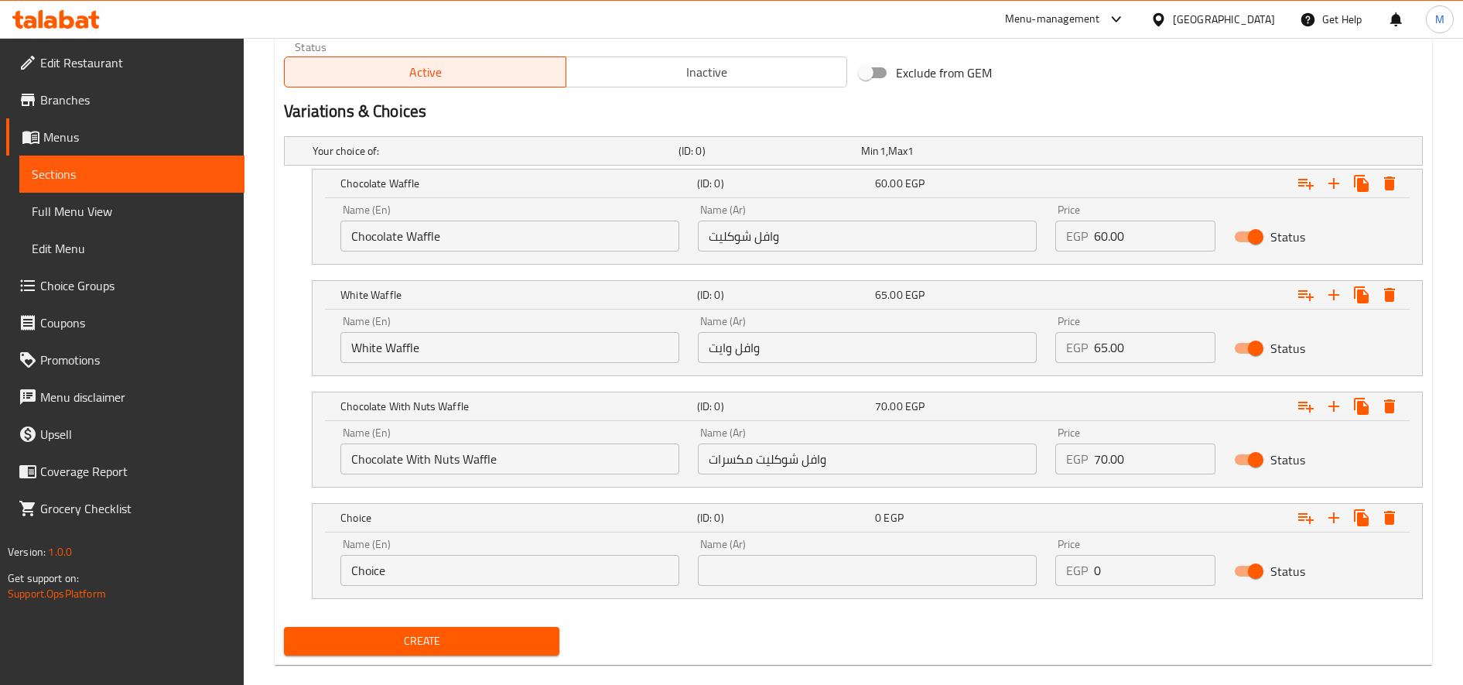
scroll to position [799, 0]
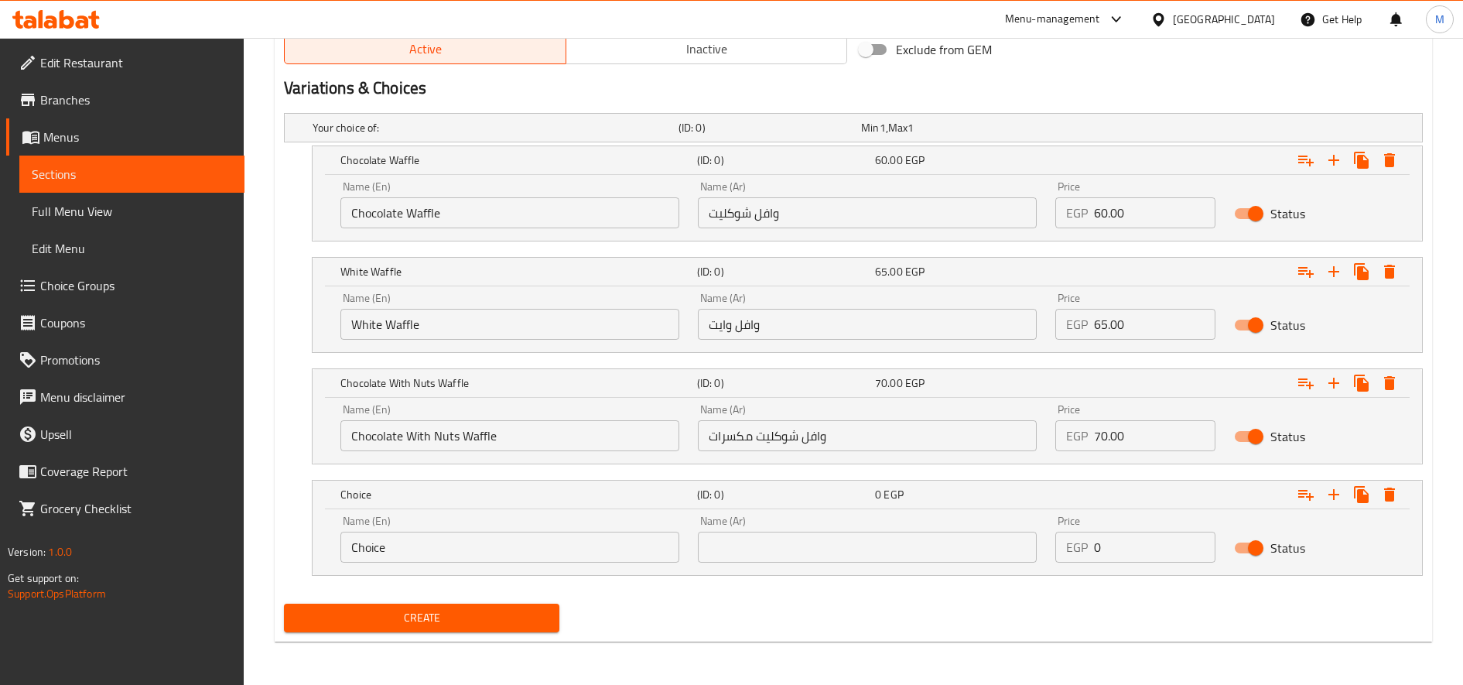
click at [498, 552] on input "Choice" at bounding box center [509, 547] width 339 height 31
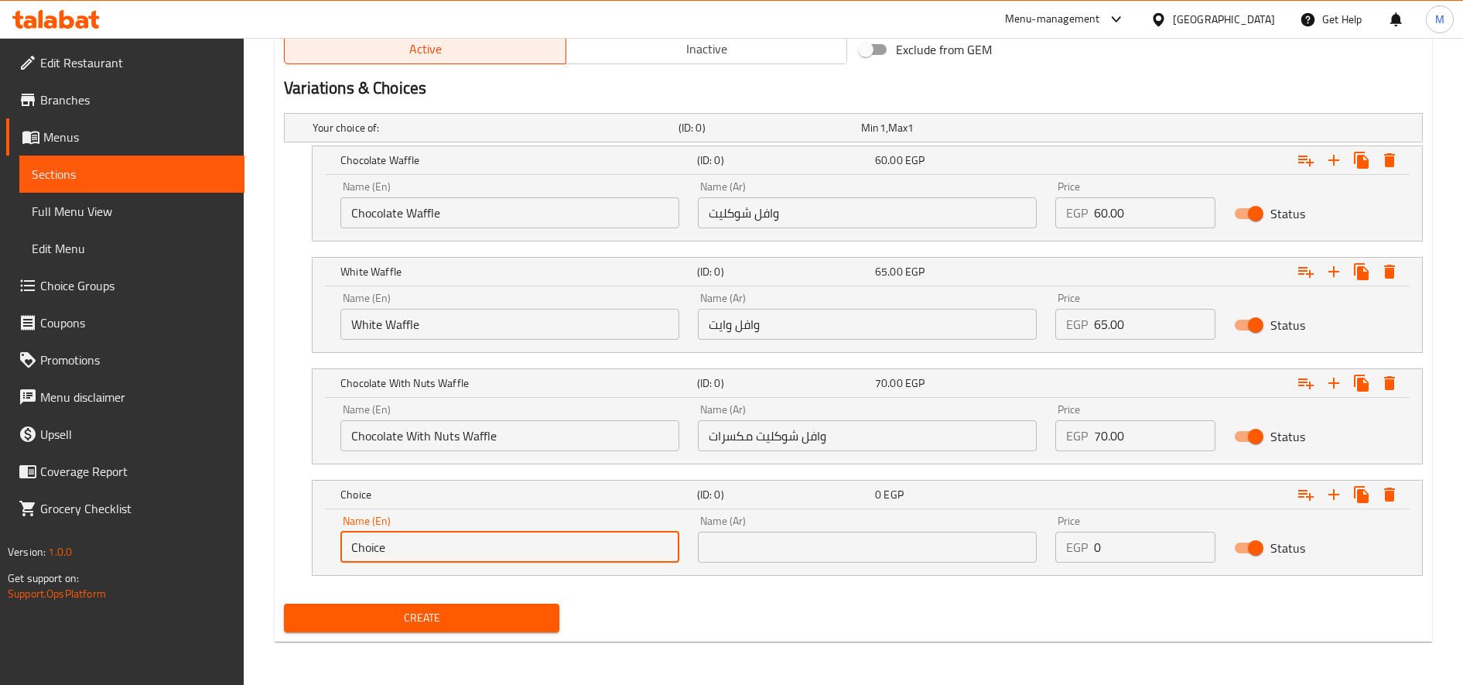
click at [498, 552] on input "Choice" at bounding box center [509, 547] width 339 height 31
paste input "colate Lotus Waffl"
type input "Chocolate Lotus Waffle"
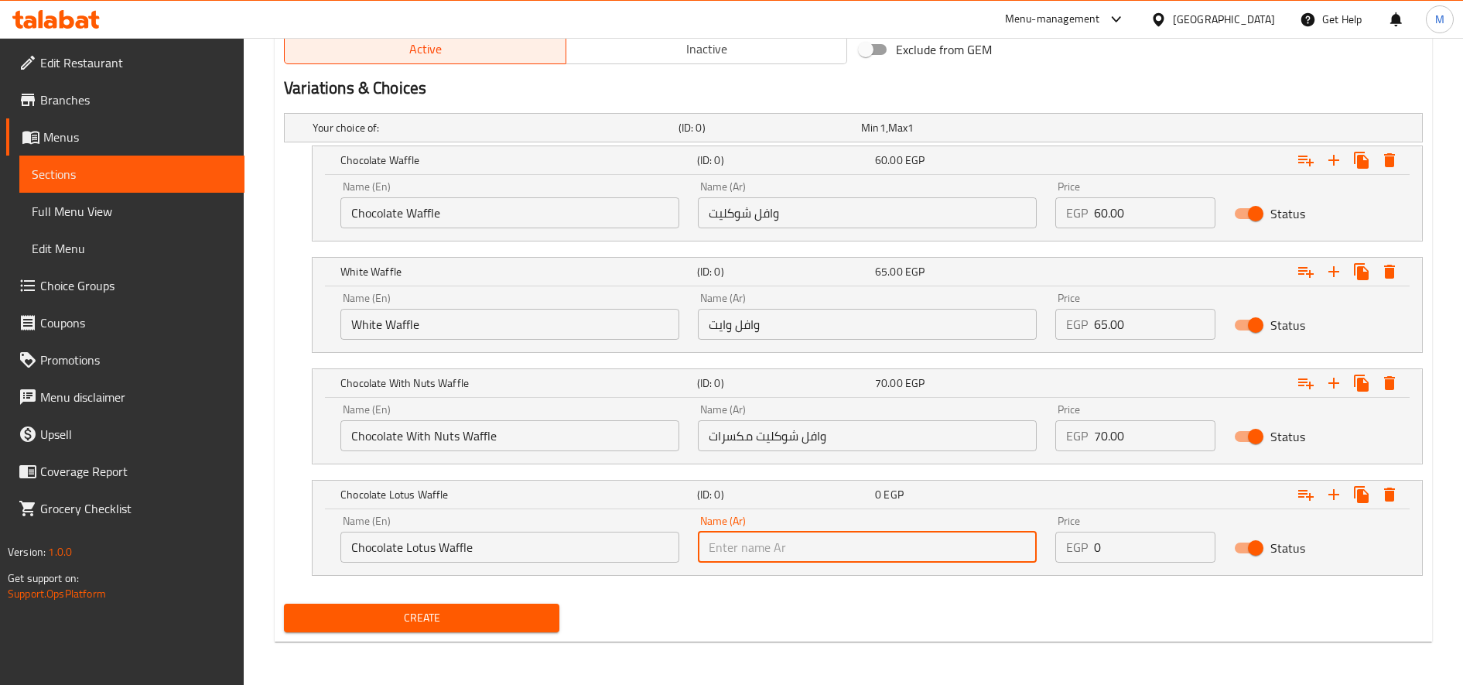
paste input "وافل شوكليت لوتس"
type input "وافل شوكليت لوتس"
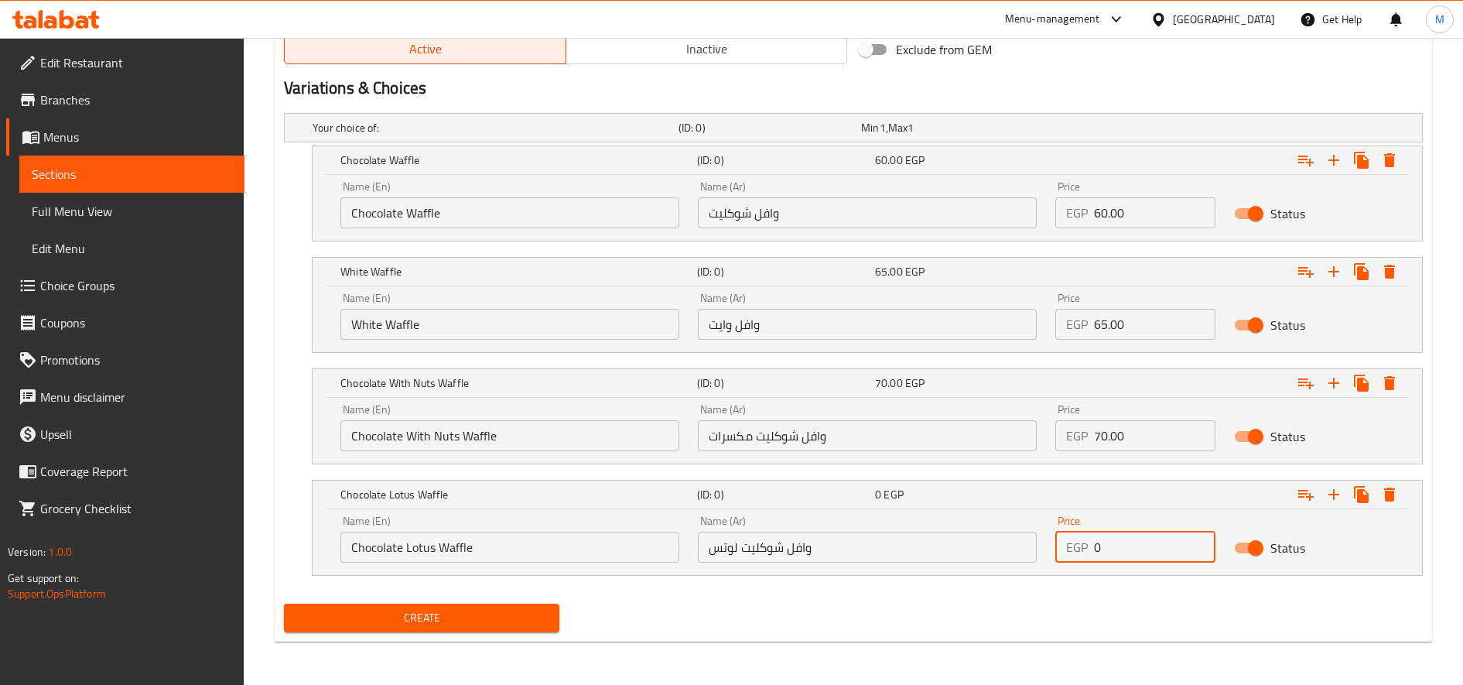
click at [1134, 541] on input "0" at bounding box center [1154, 547] width 121 height 31
paste input "70.0"
type input "70.00"
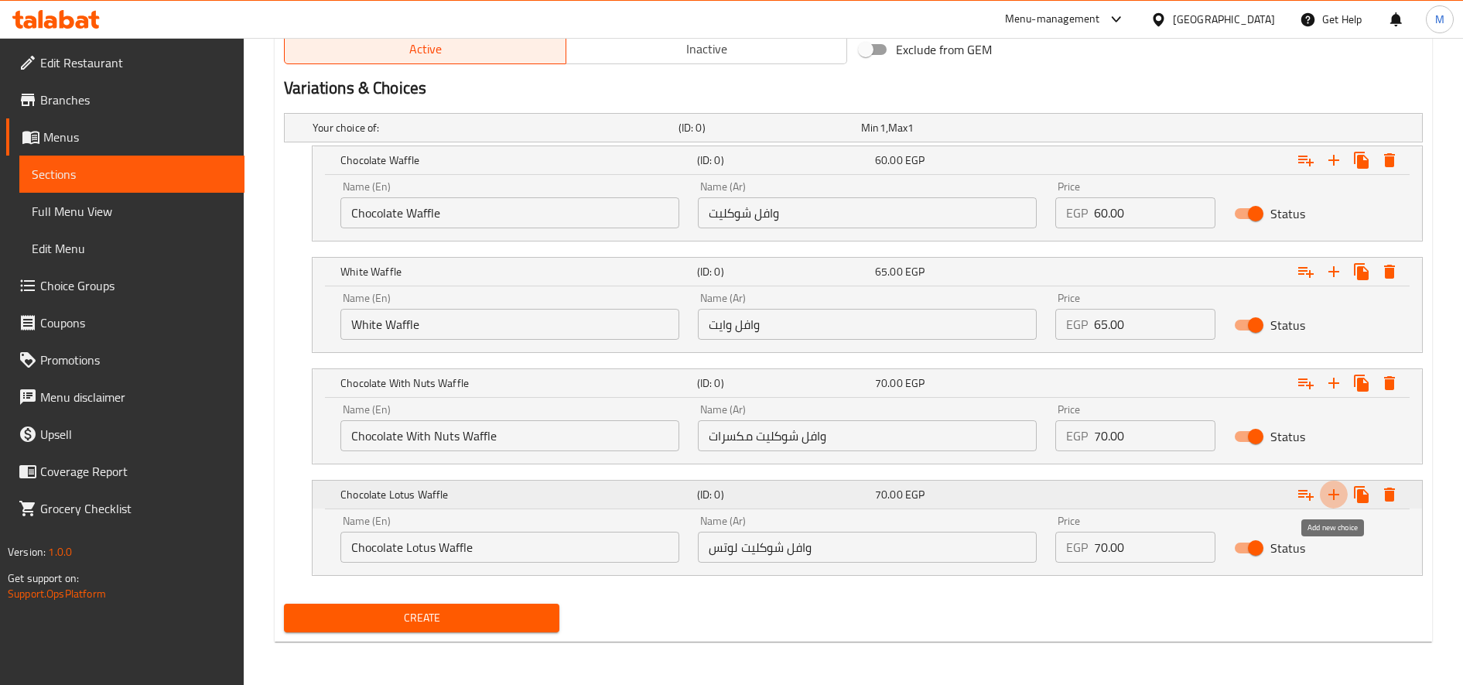
click at [1340, 498] on icon "Expand" at bounding box center [1334, 494] width 19 height 19
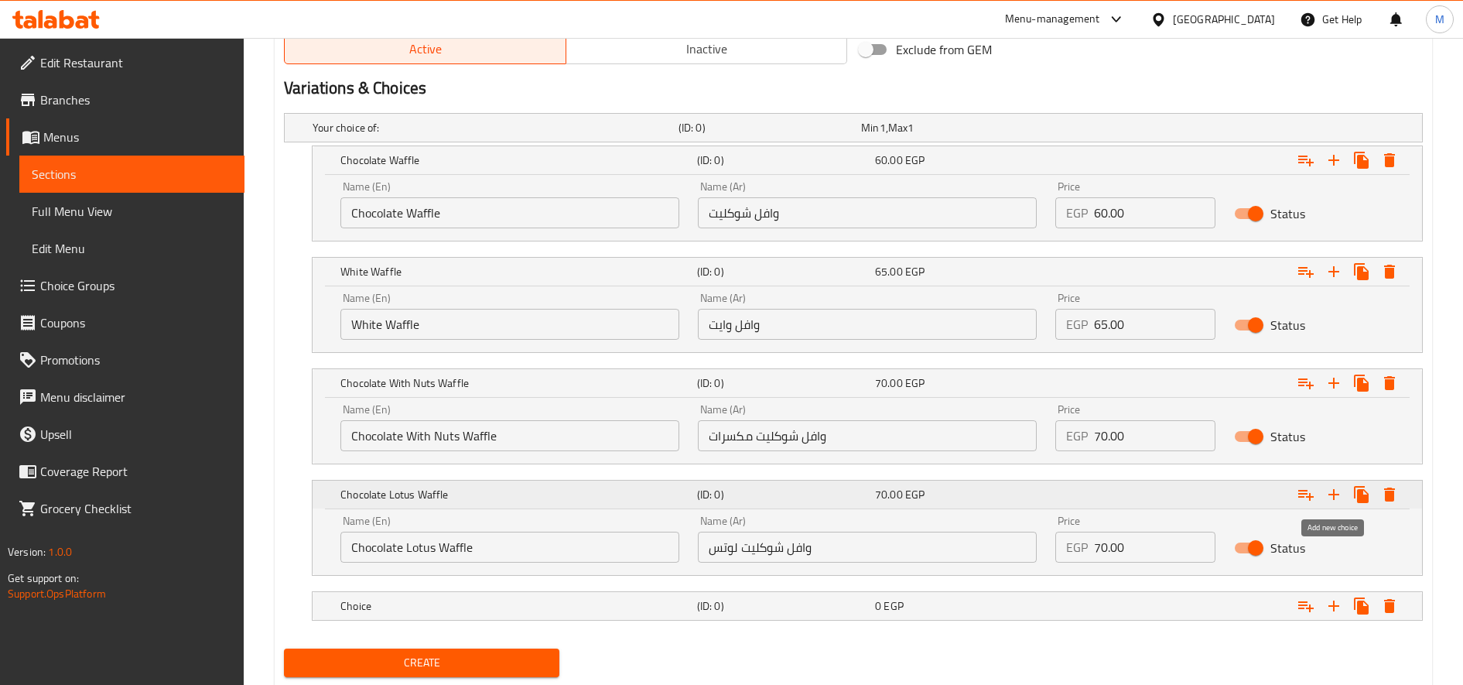
click at [1340, 498] on icon "Expand" at bounding box center [1334, 494] width 19 height 19
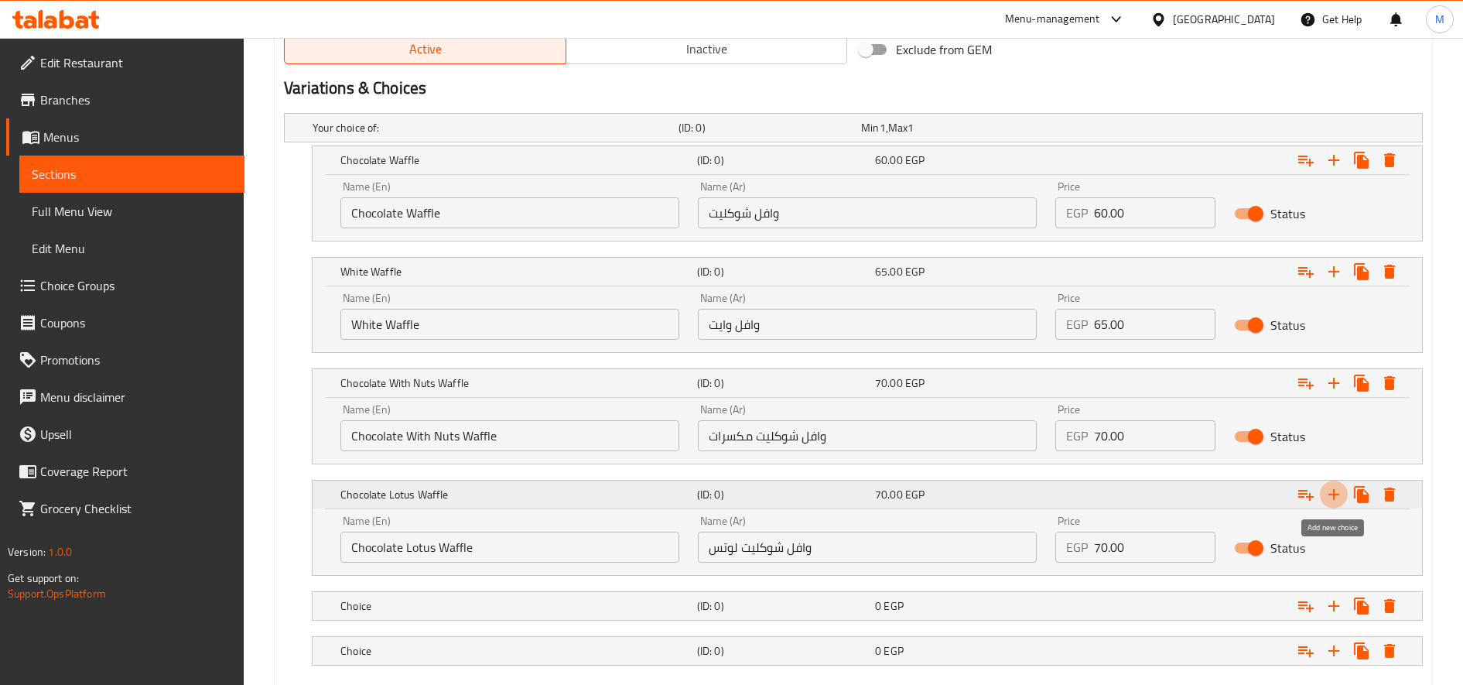
click at [1340, 498] on icon "Expand" at bounding box center [1334, 494] width 19 height 19
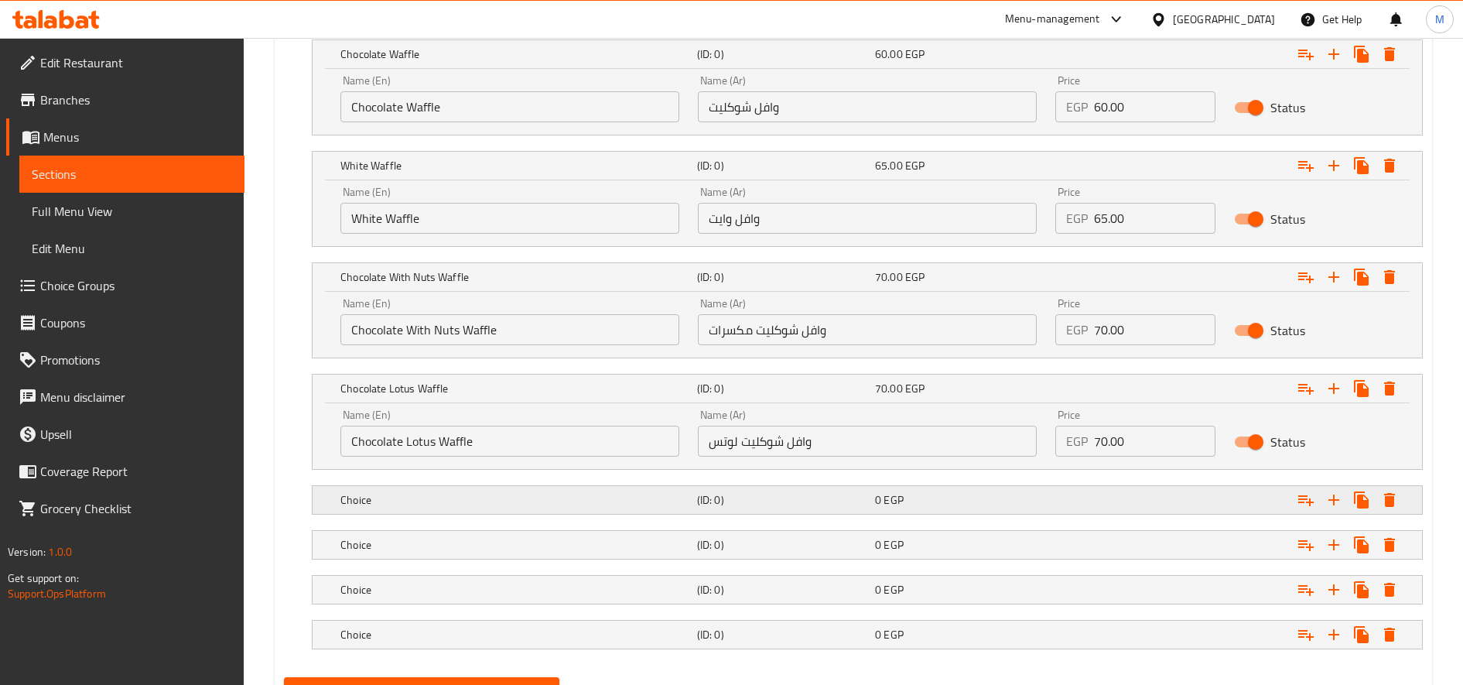
scroll to position [979, 0]
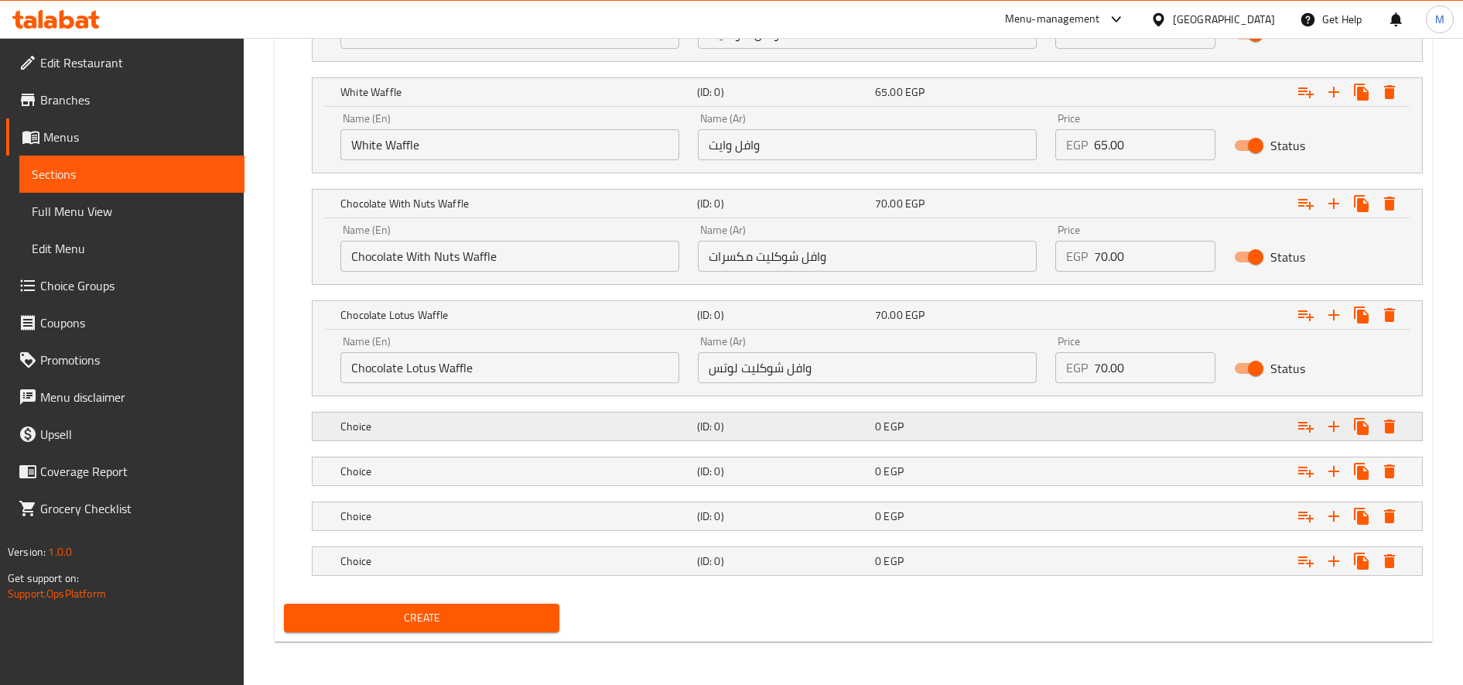
click at [419, 429] on h5 "Choice" at bounding box center [515, 426] width 351 height 15
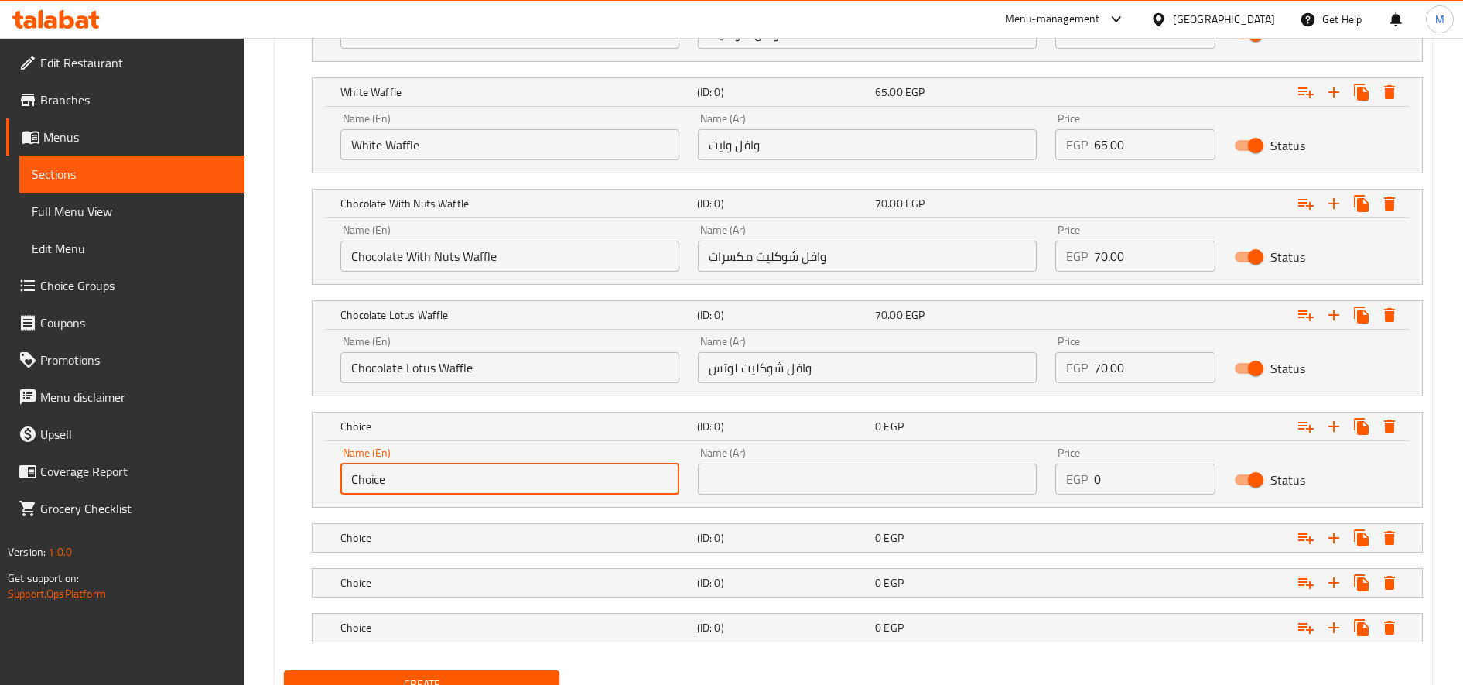
click at [436, 487] on input "Choice" at bounding box center [509, 478] width 339 height 31
paste input "White Chocolate Waffl"
type input "White Chocolate Waffle"
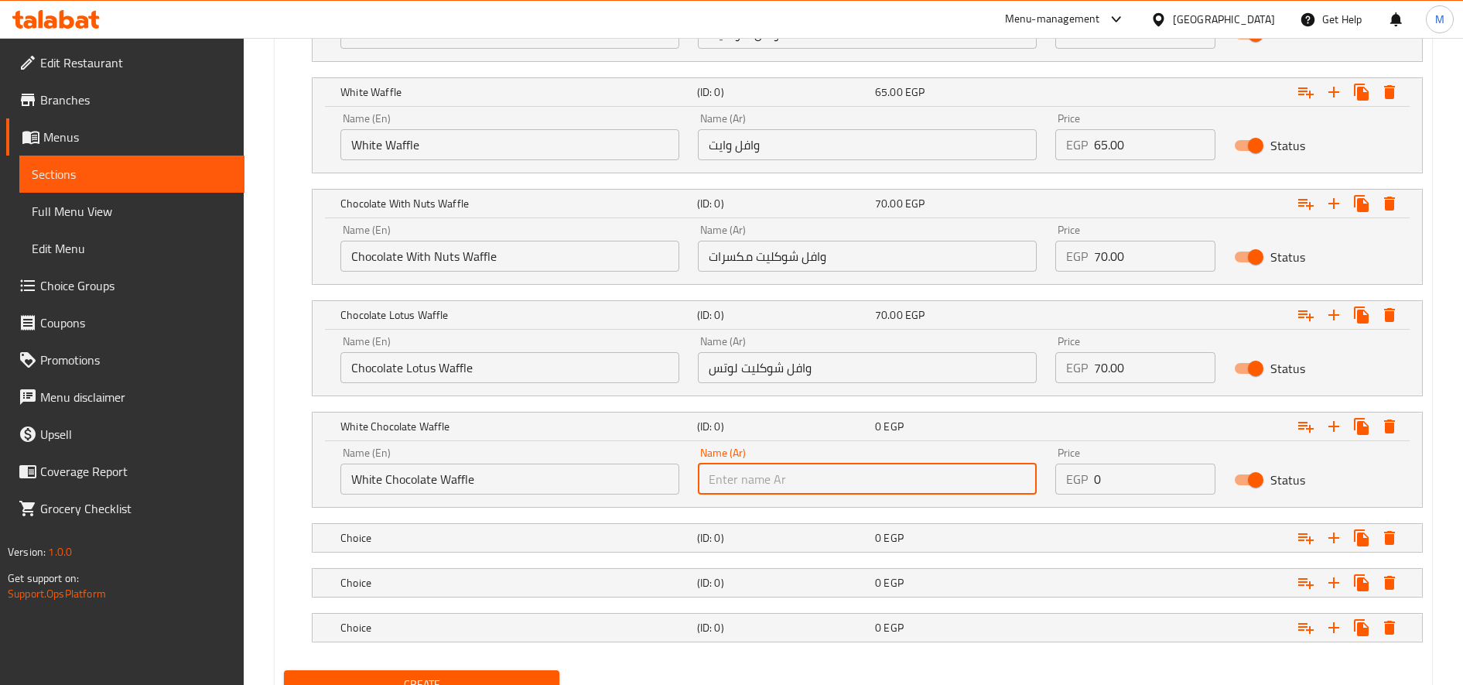
paste input "وافل شوكليت وايت"
type input "وافل شوكليت وايت"
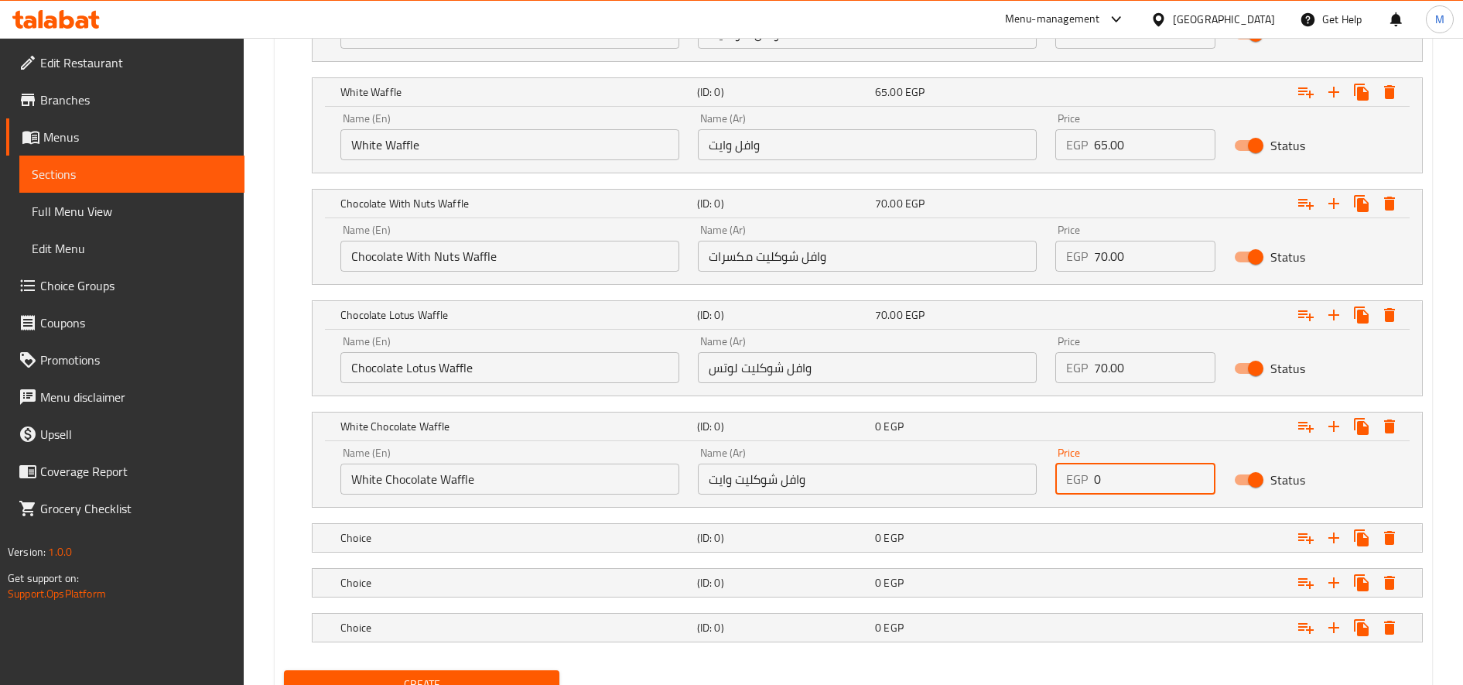
paste input "70.0"
type input "70.00"
click at [424, 538] on h5 "Choice" at bounding box center [515, 537] width 351 height 15
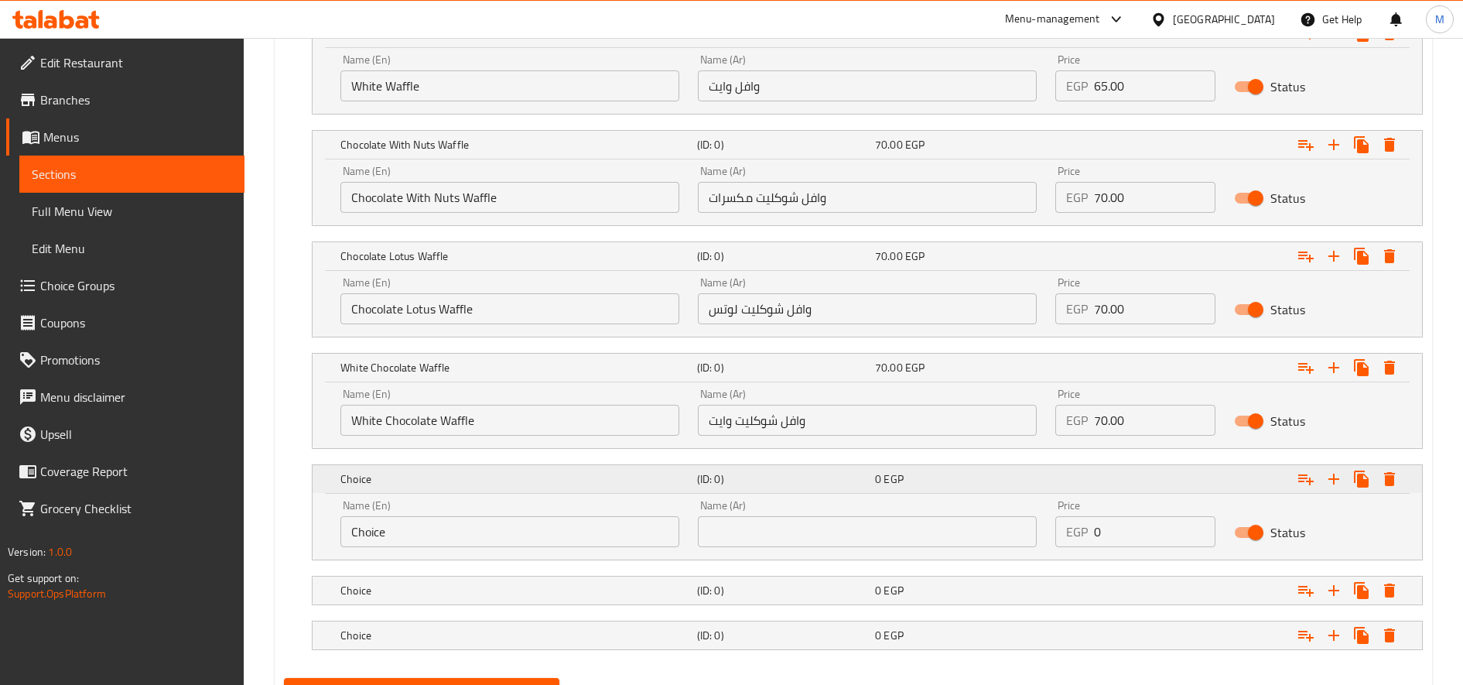
scroll to position [1112, 0]
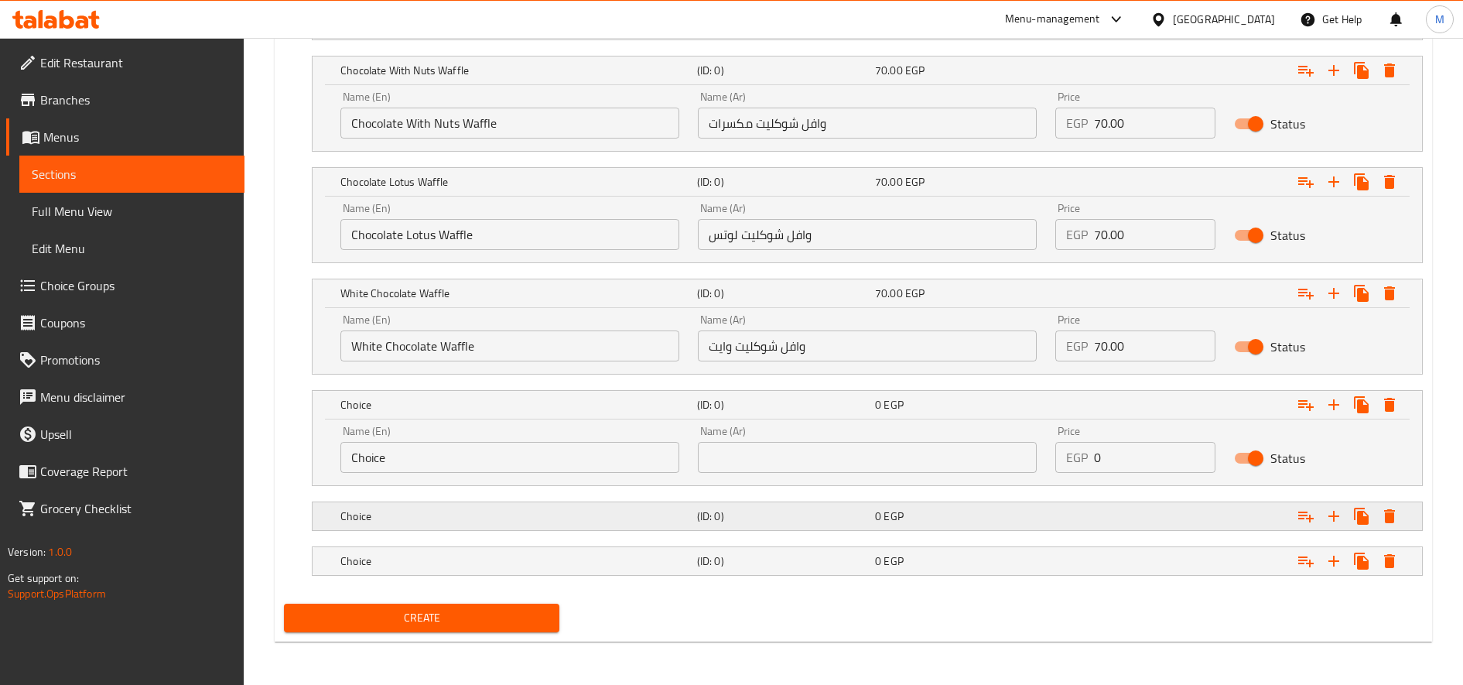
click at [463, 523] on h5 "Choice" at bounding box center [515, 515] width 351 height 15
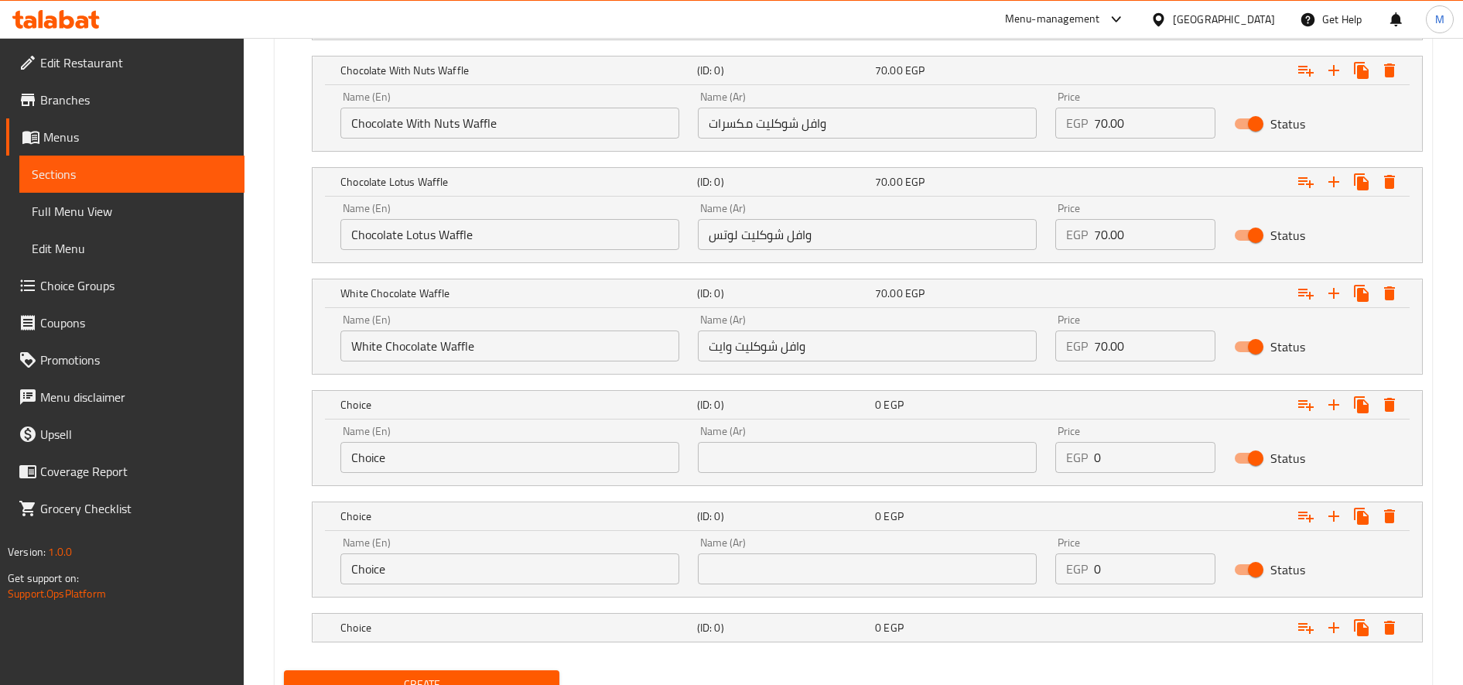
click at [448, 570] on input "Choice" at bounding box center [509, 568] width 339 height 31
paste input "Oreo Waffl"
type input "Oreo Waffle"
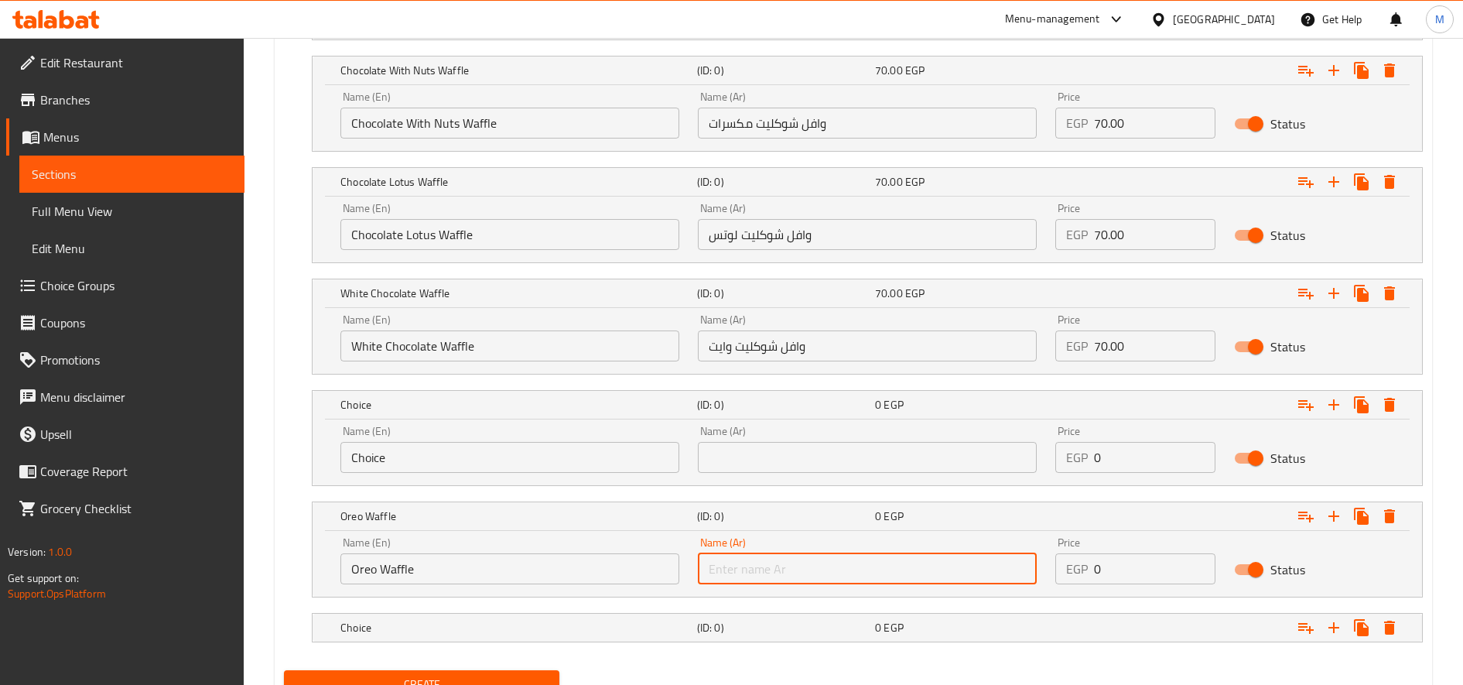
paste input "وافل اوريو"
type input "وافل اوريو"
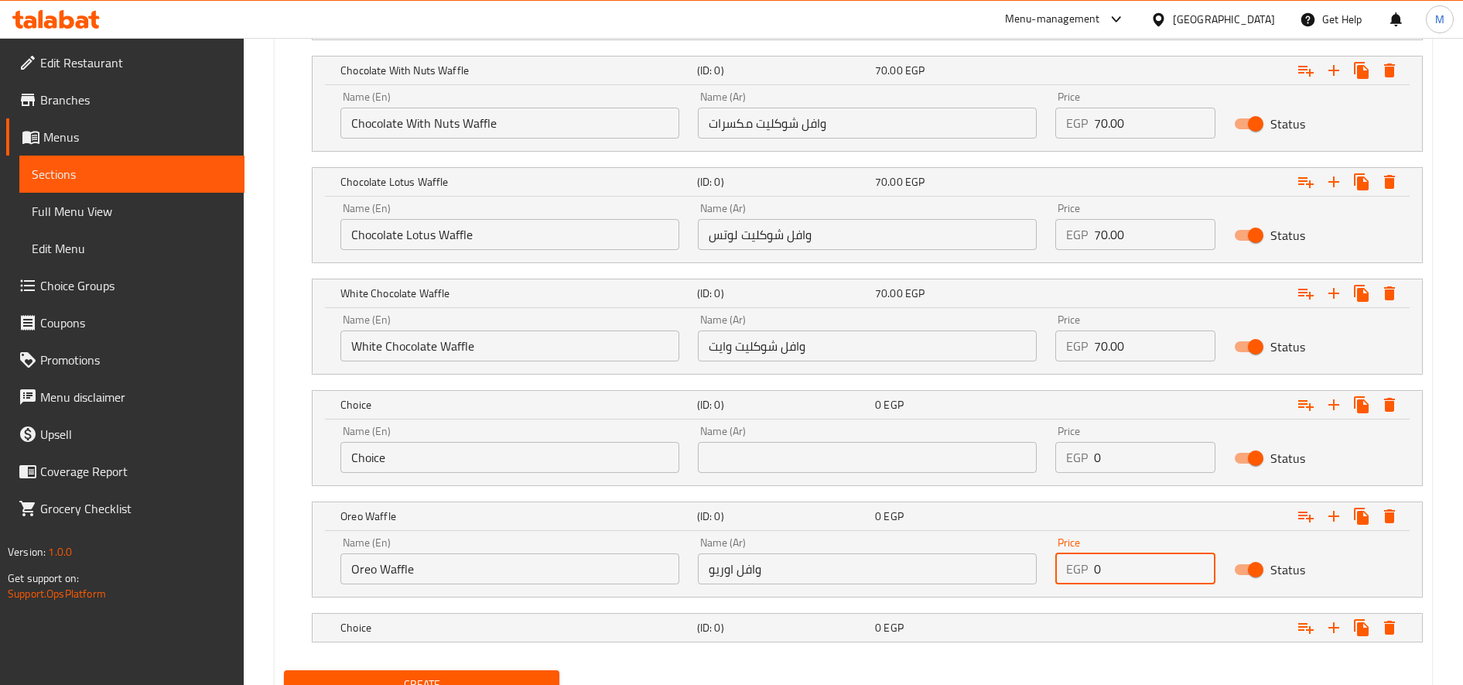
paste input "75.0"
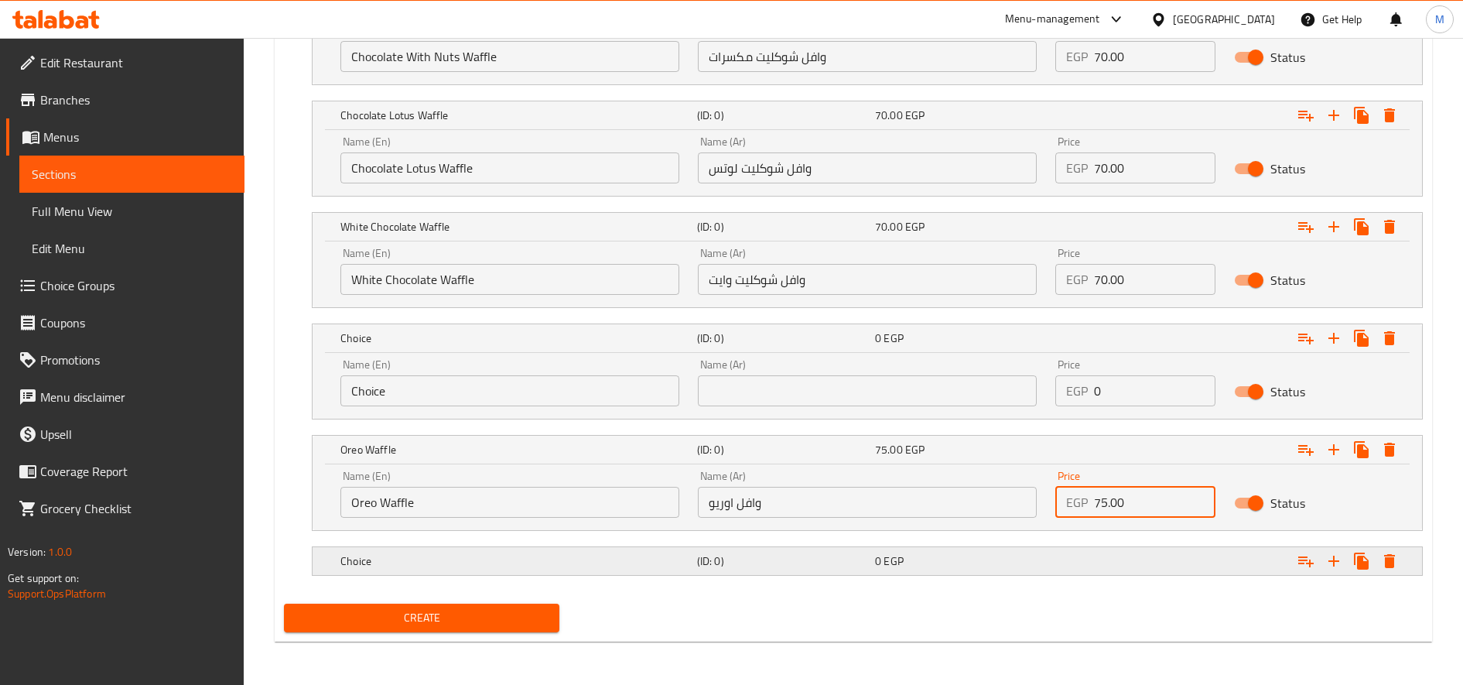
type input "75.00"
click at [420, 556] on h5 "Choice" at bounding box center [515, 560] width 351 height 15
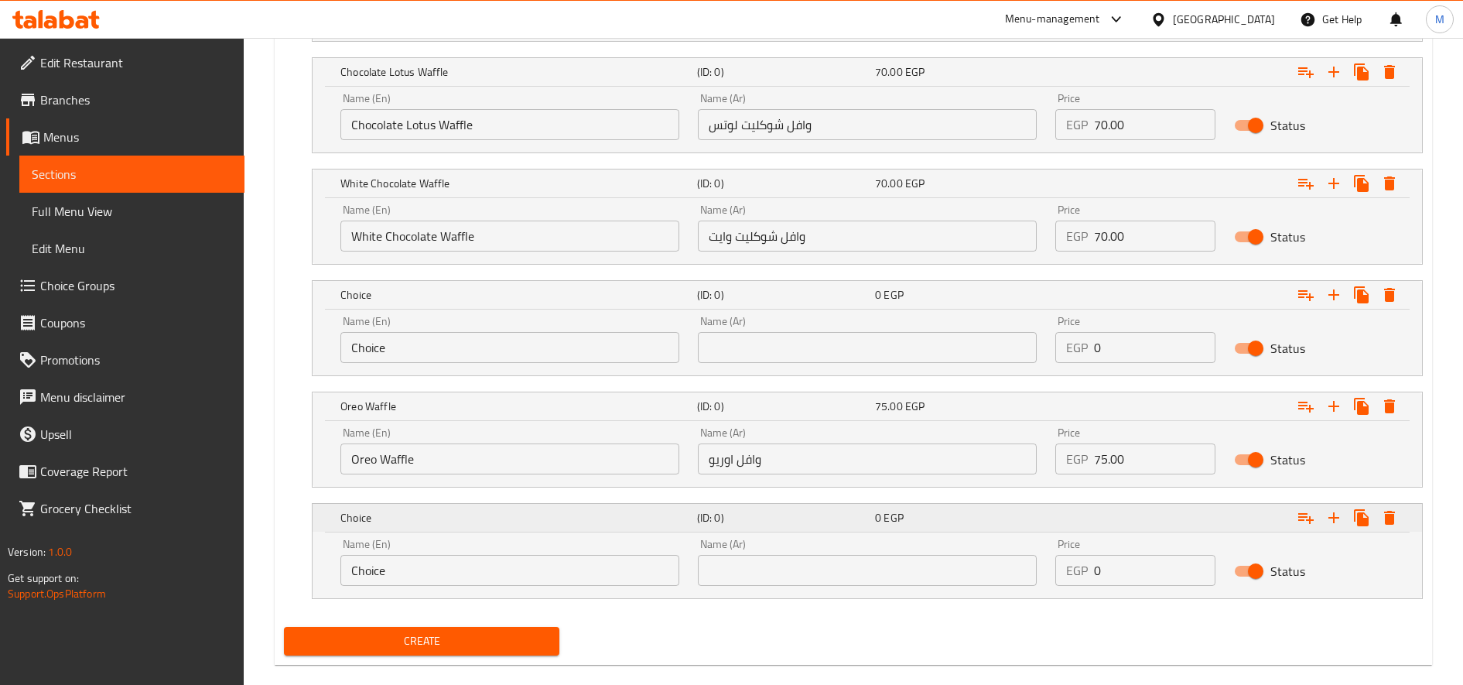
scroll to position [1245, 0]
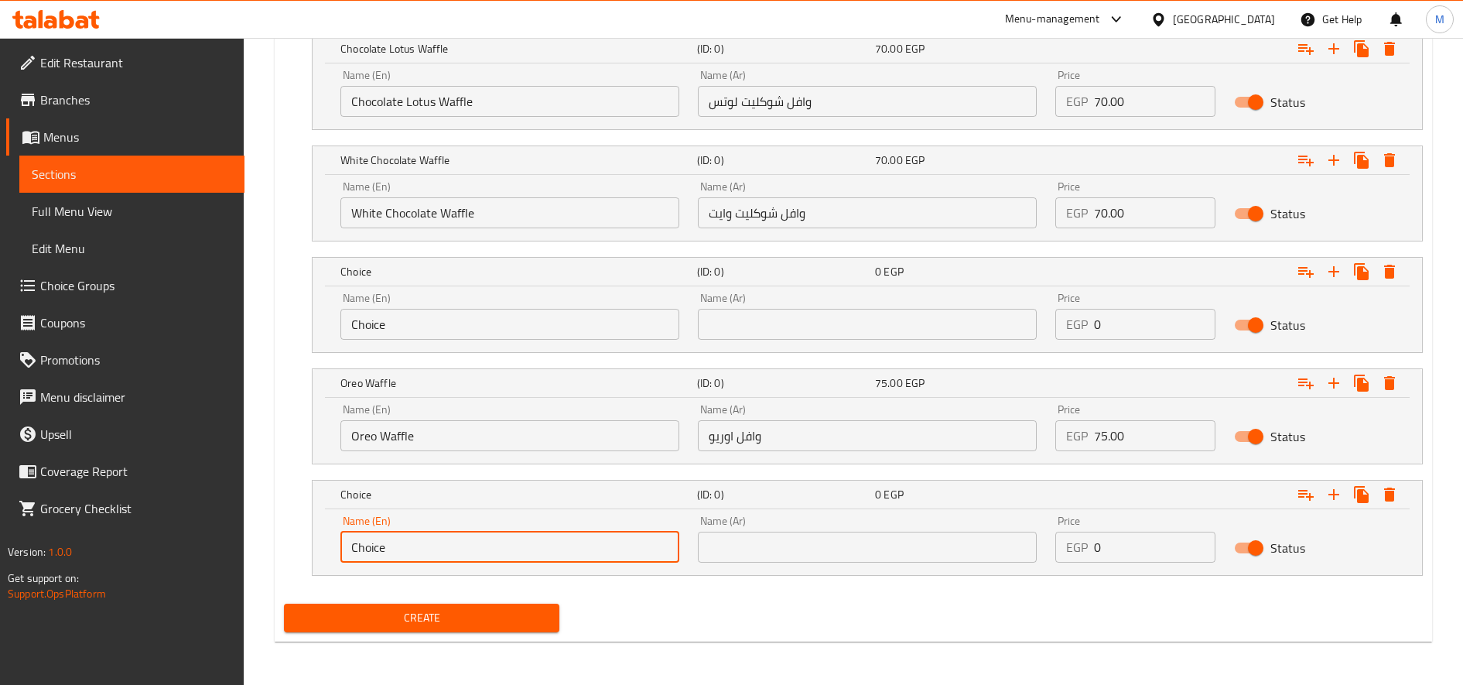
click at [487, 535] on input "Choice" at bounding box center [509, 547] width 339 height 31
paste input "Lotus Waffl"
type input "Lotus Waffle"
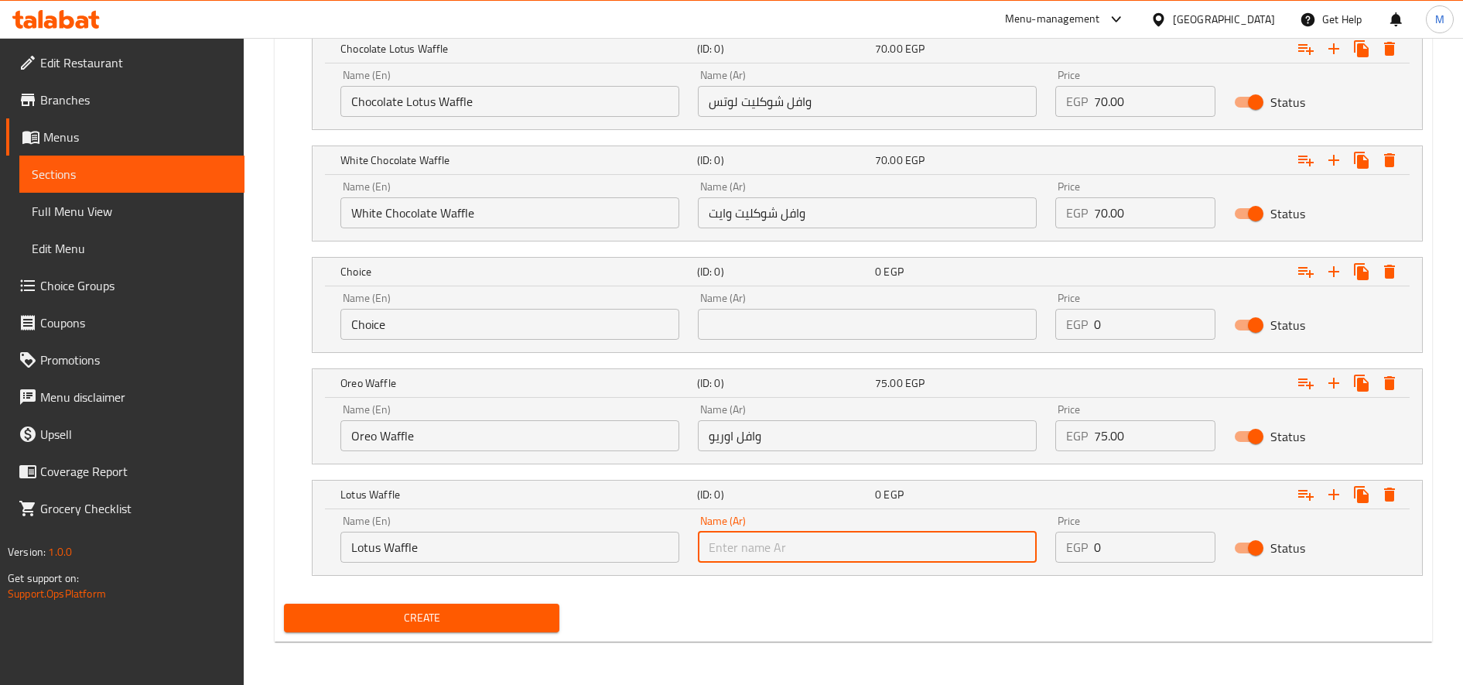
paste input "وافل لوتس"
type input "وافل لوتس"
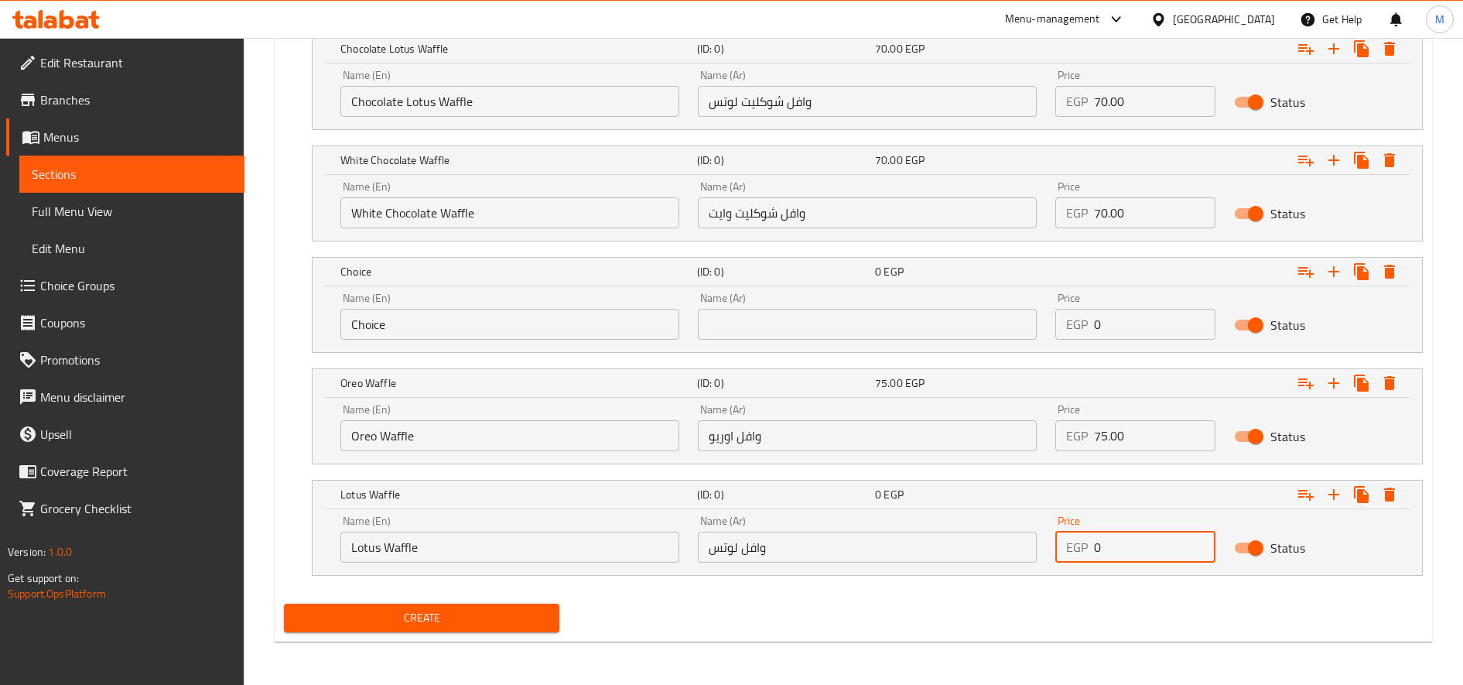
paste input "75.0"
type input "75.00"
click at [1334, 493] on icon "Expand" at bounding box center [1334, 494] width 11 height 11
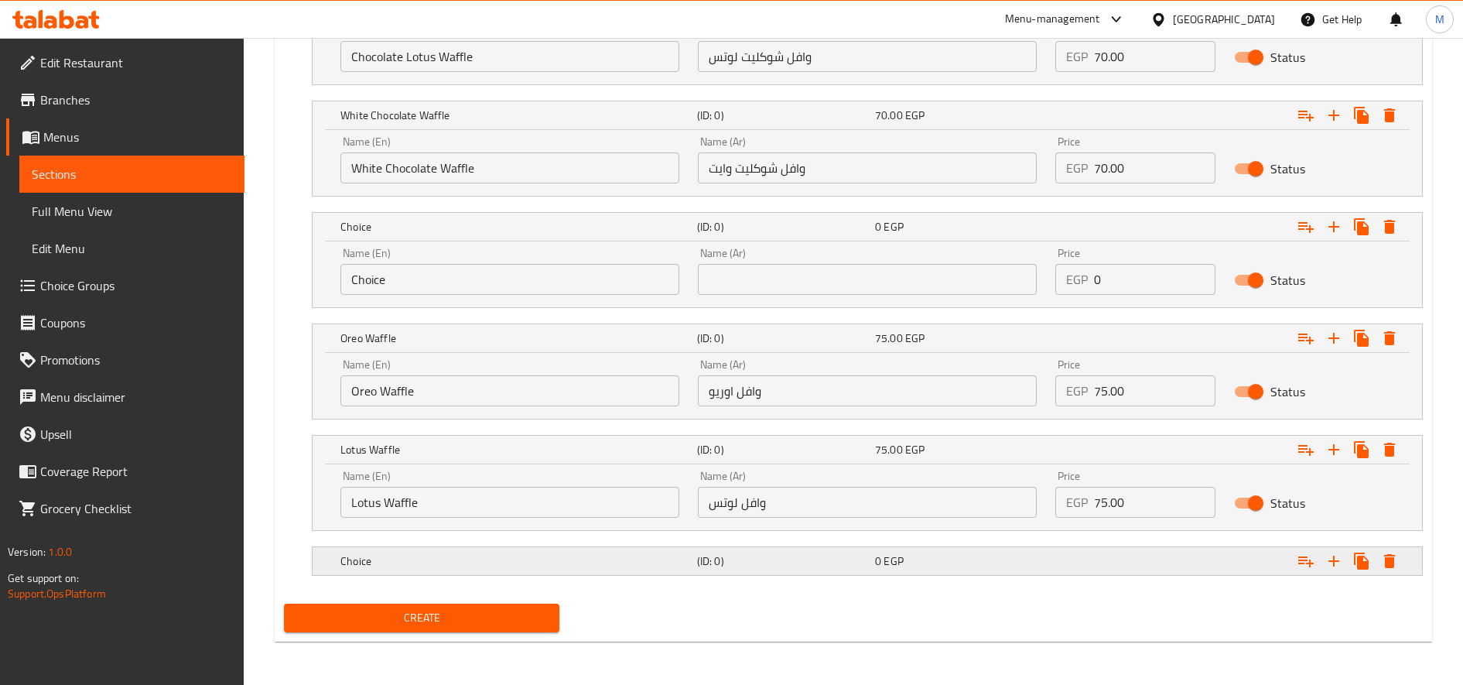
click at [535, 570] on div "Choice" at bounding box center [515, 561] width 357 height 22
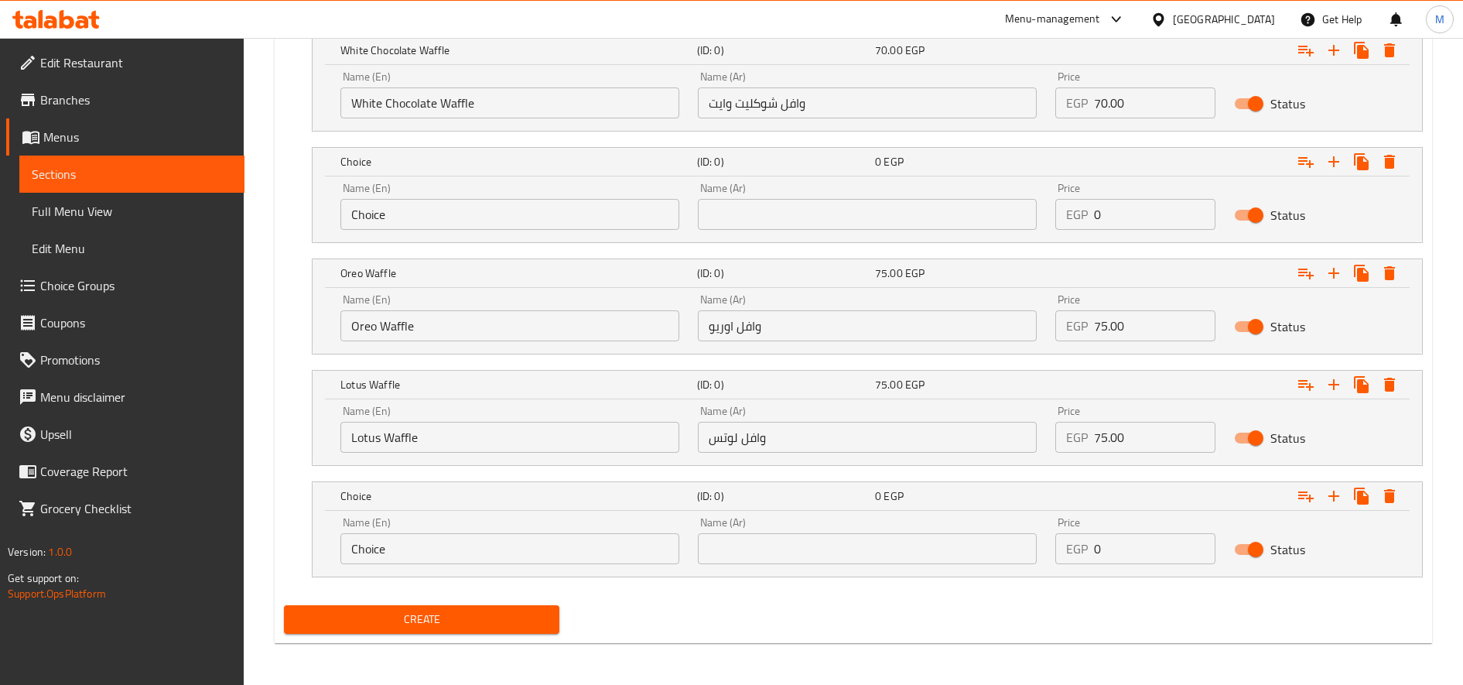
scroll to position [1356, 0]
click at [496, 552] on input "Choice" at bounding box center [509, 547] width 339 height 31
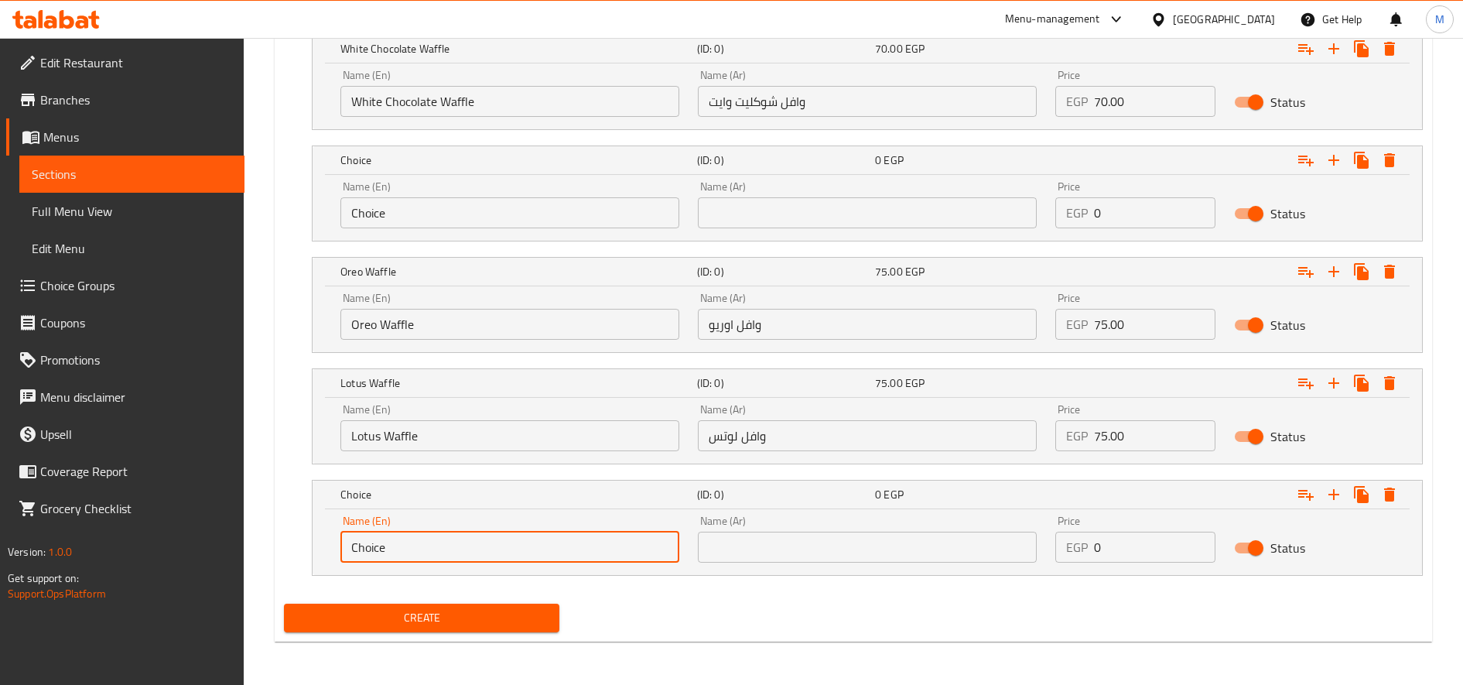
click at [496, 552] on input "Choice" at bounding box center [509, 547] width 339 height 31
paste input "Ferrero Rocher Waffl"
type input "Ferrero Rocher Waffle"
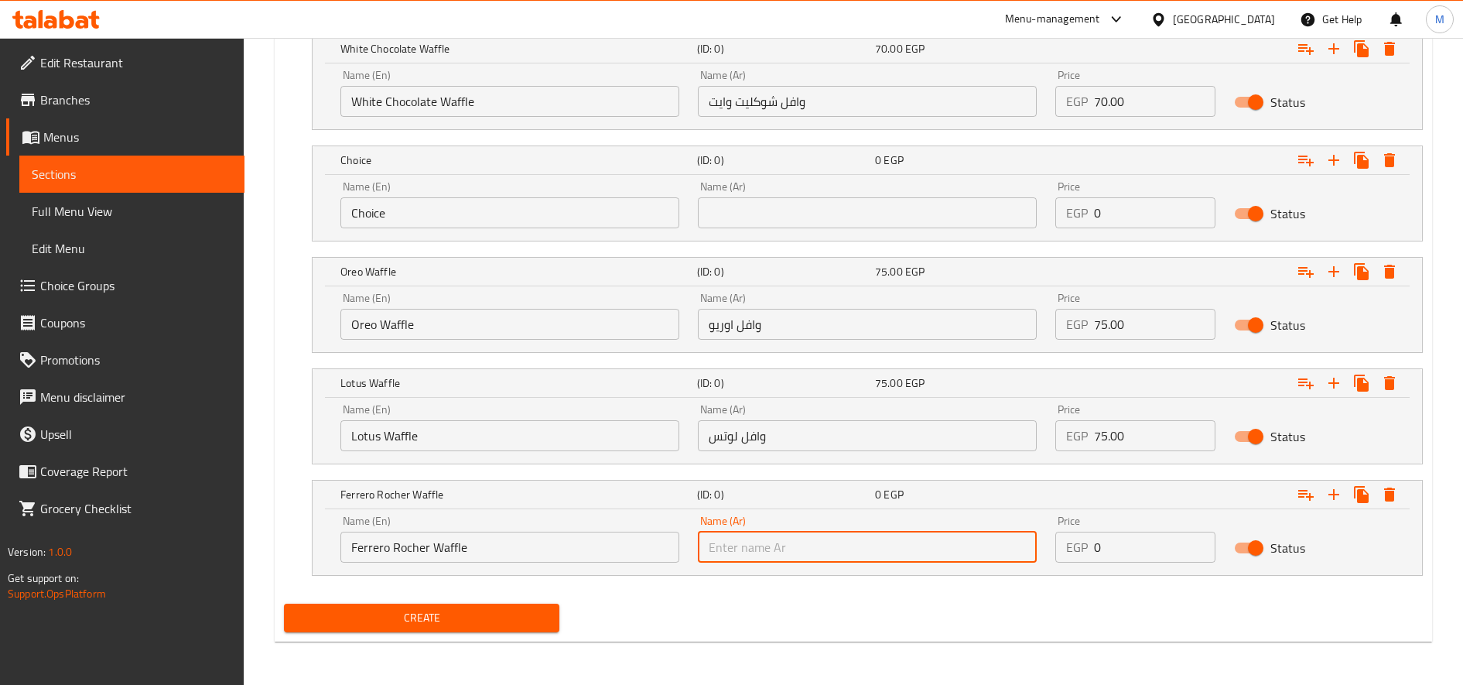
paste input "وافل فريرو روشية"
type input "وافل فريرو روشية"
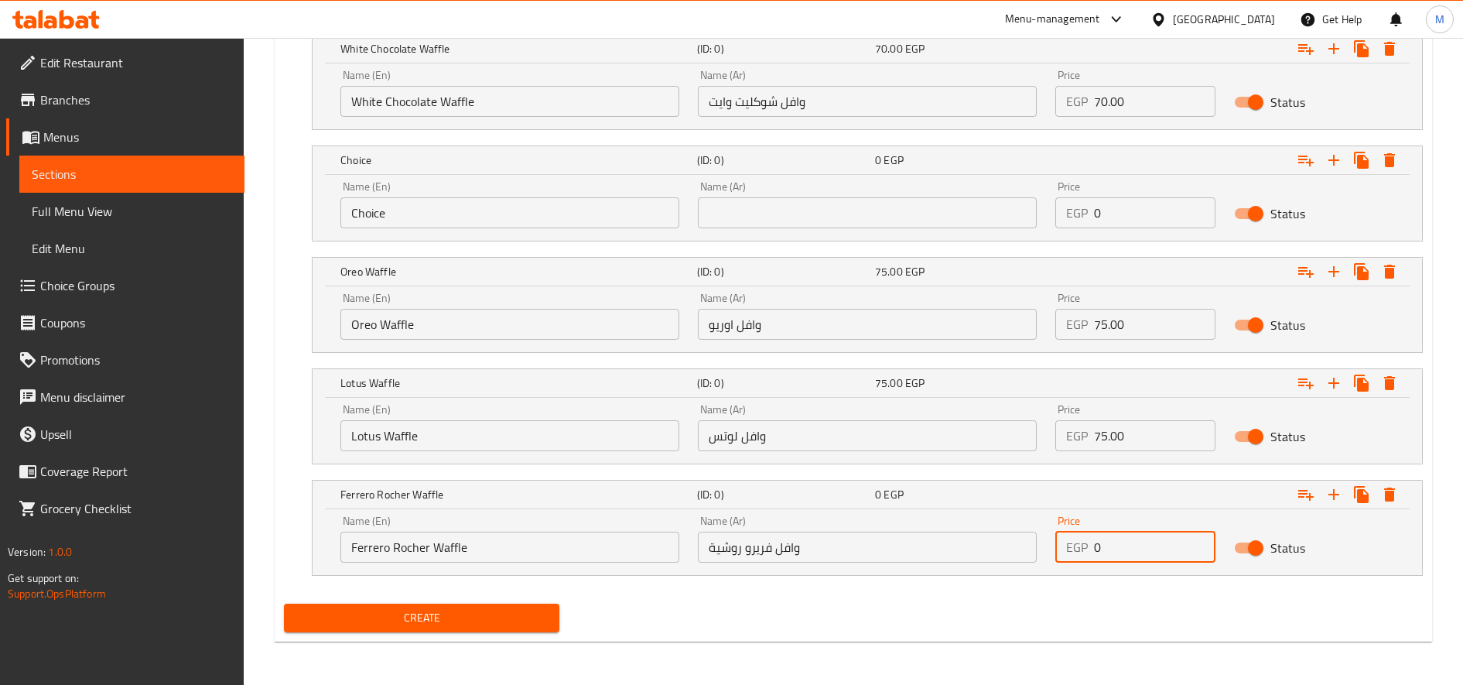
click at [1147, 554] on input "0" at bounding box center [1154, 547] width 121 height 31
paste input "80.0"
type input "80.00"
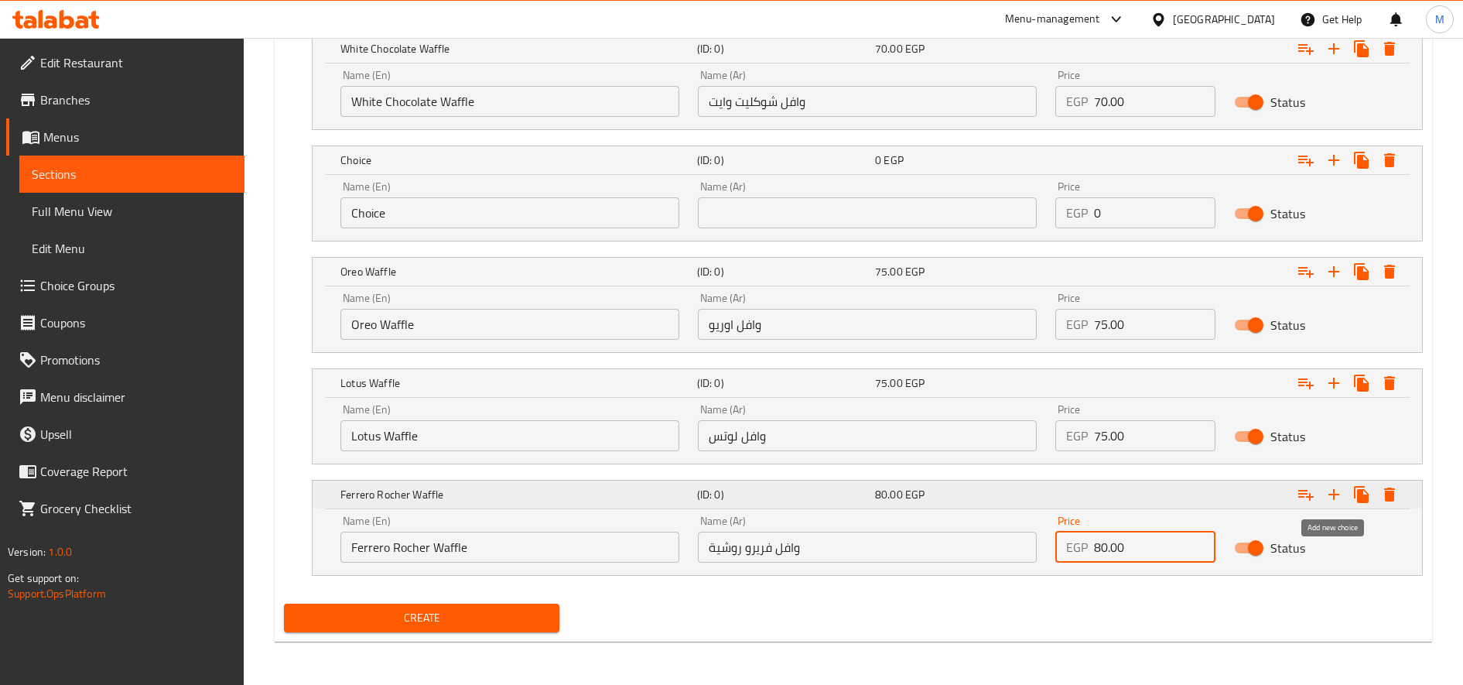
click at [1332, 498] on icon "Expand" at bounding box center [1334, 494] width 19 height 19
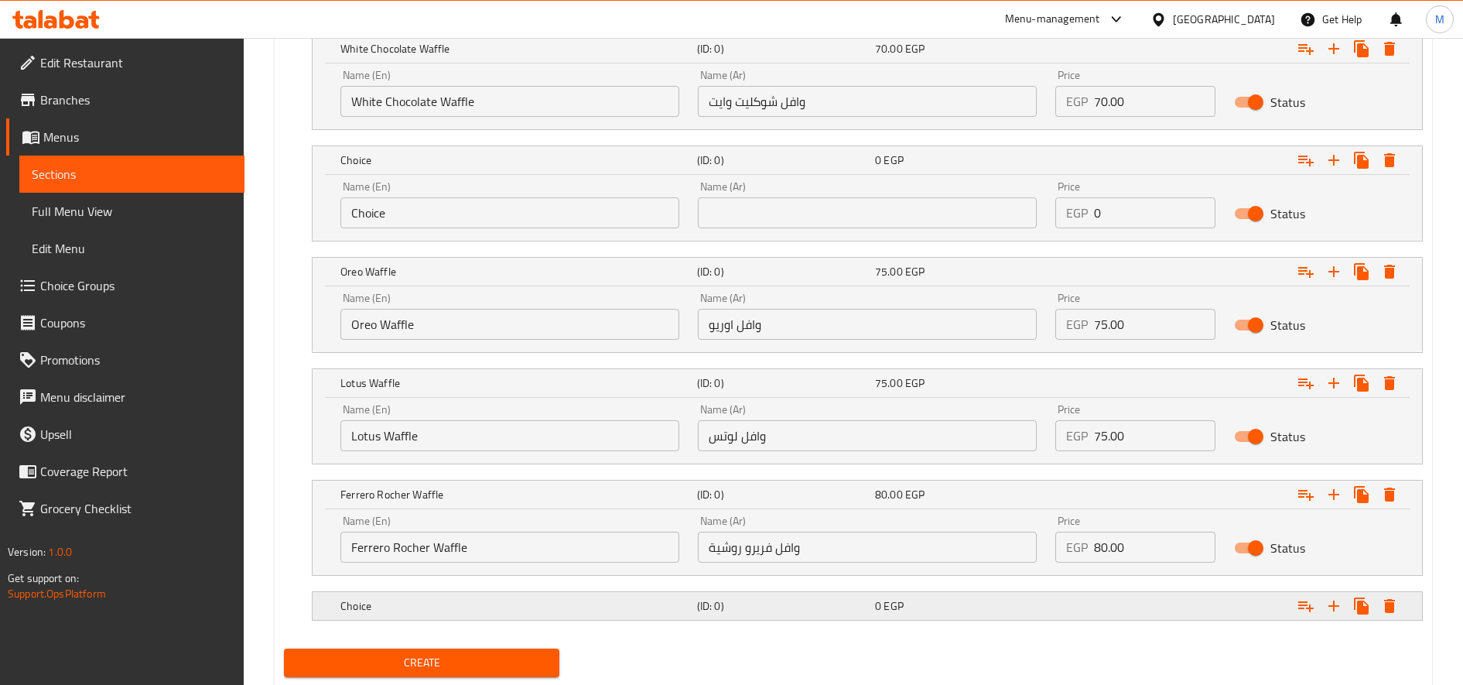
click at [646, 607] on h5 "Choice" at bounding box center [515, 605] width 351 height 15
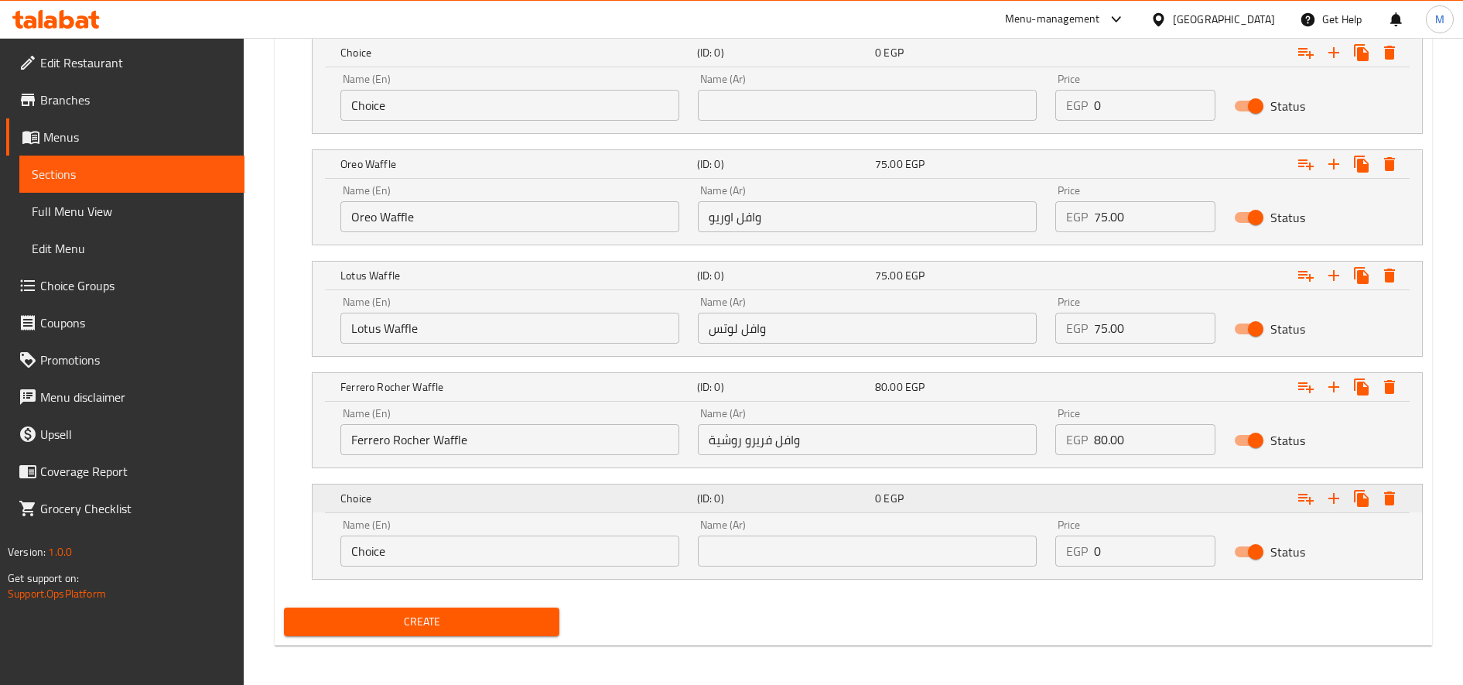
scroll to position [1468, 0]
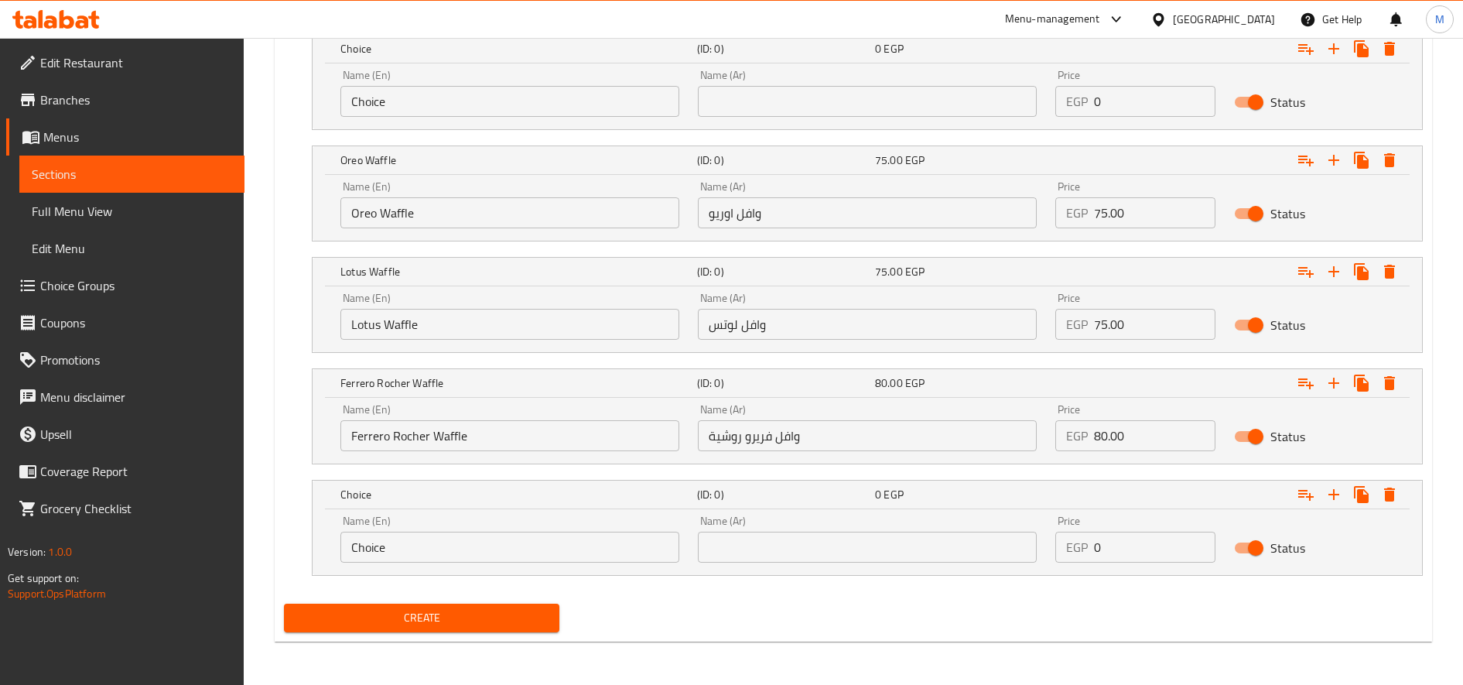
click at [407, 546] on input "Choice" at bounding box center [509, 547] width 339 height 31
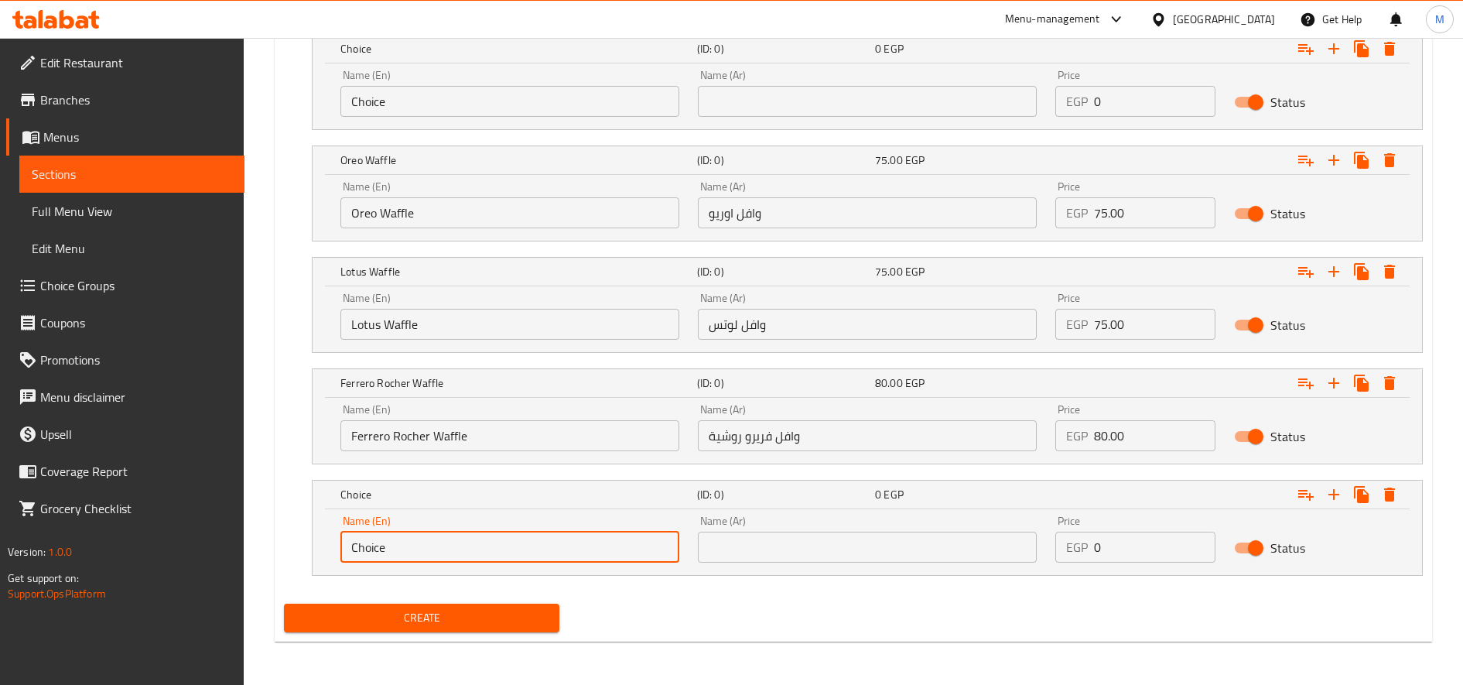
click at [407, 546] on input "Choice" at bounding box center [509, 547] width 339 height 31
paste input "Ice Chocolate Waffl"
type input "Ice Chocolate Waffle"
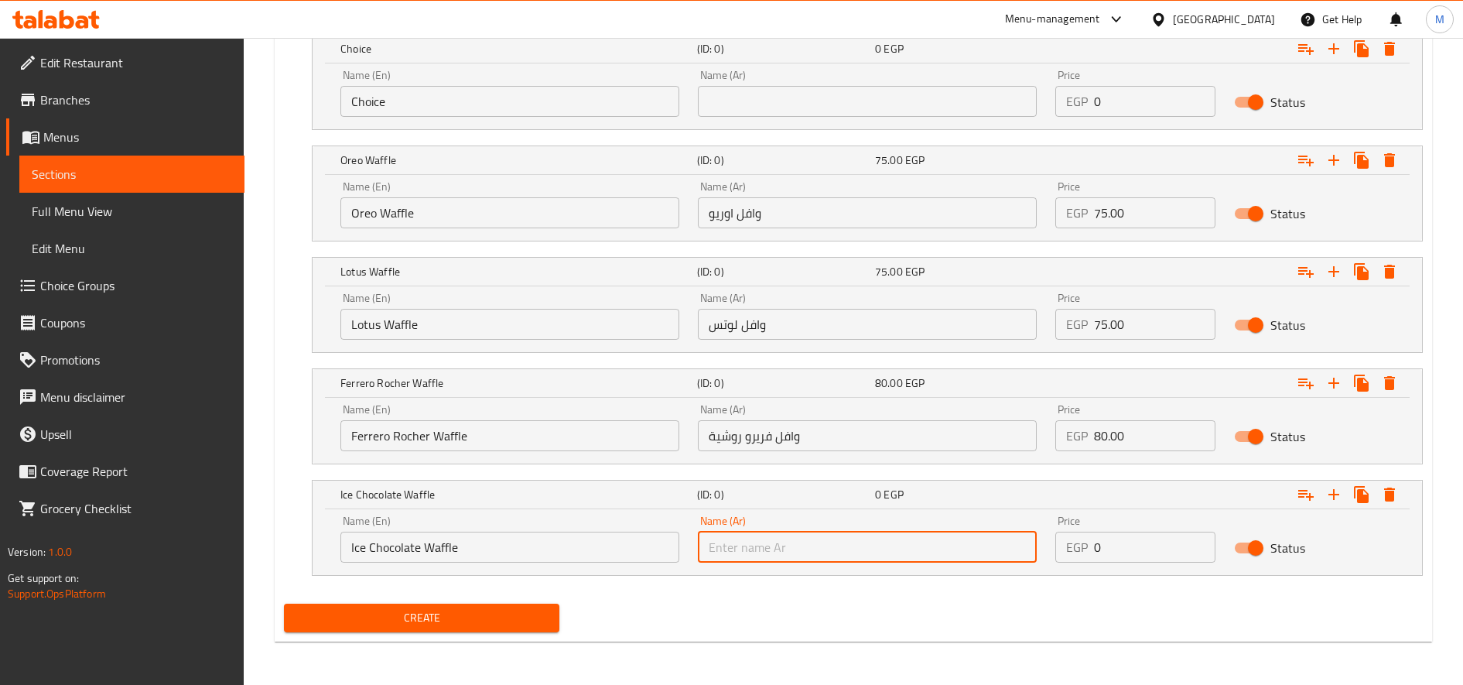
paste input "وافل شوكليت آيس"
type input "وافل شوكليت آيس"
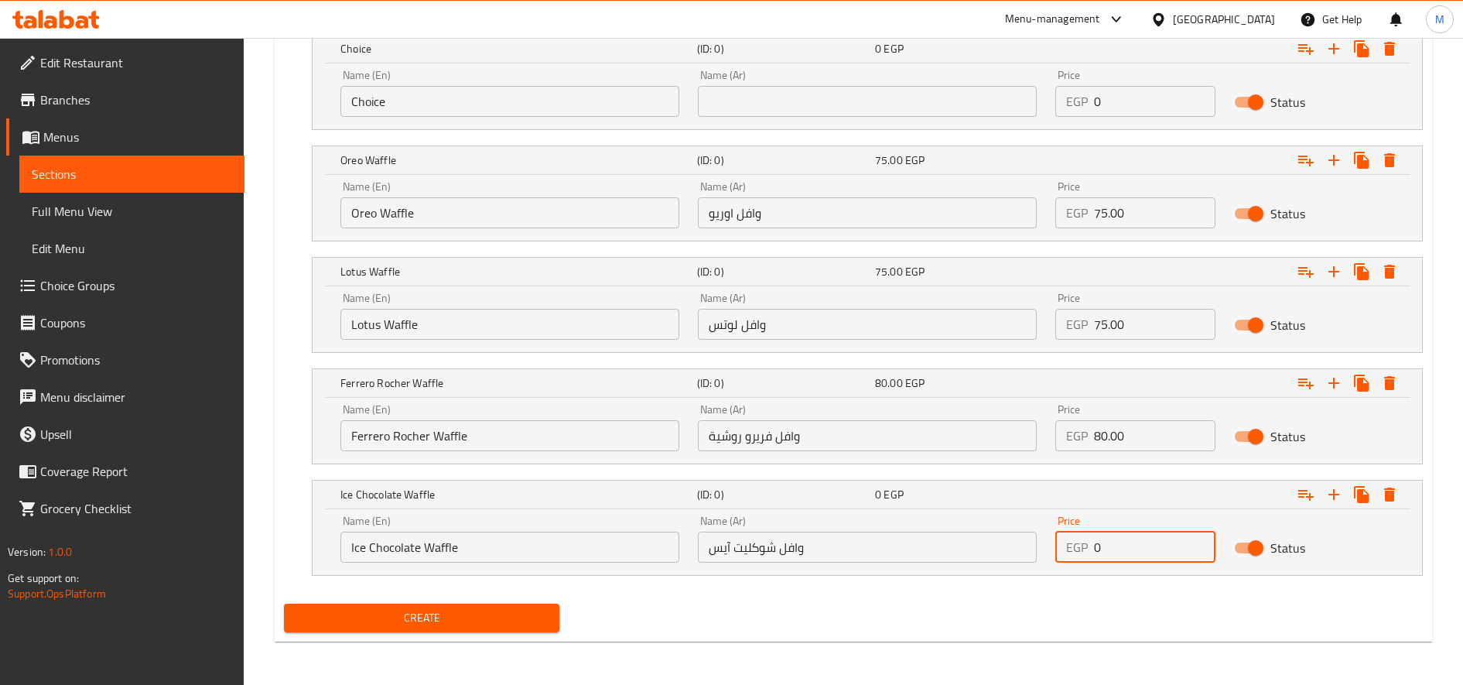
paste input "85.0"
type input "85.00"
click at [1334, 489] on icon "Expand" at bounding box center [1334, 494] width 11 height 11
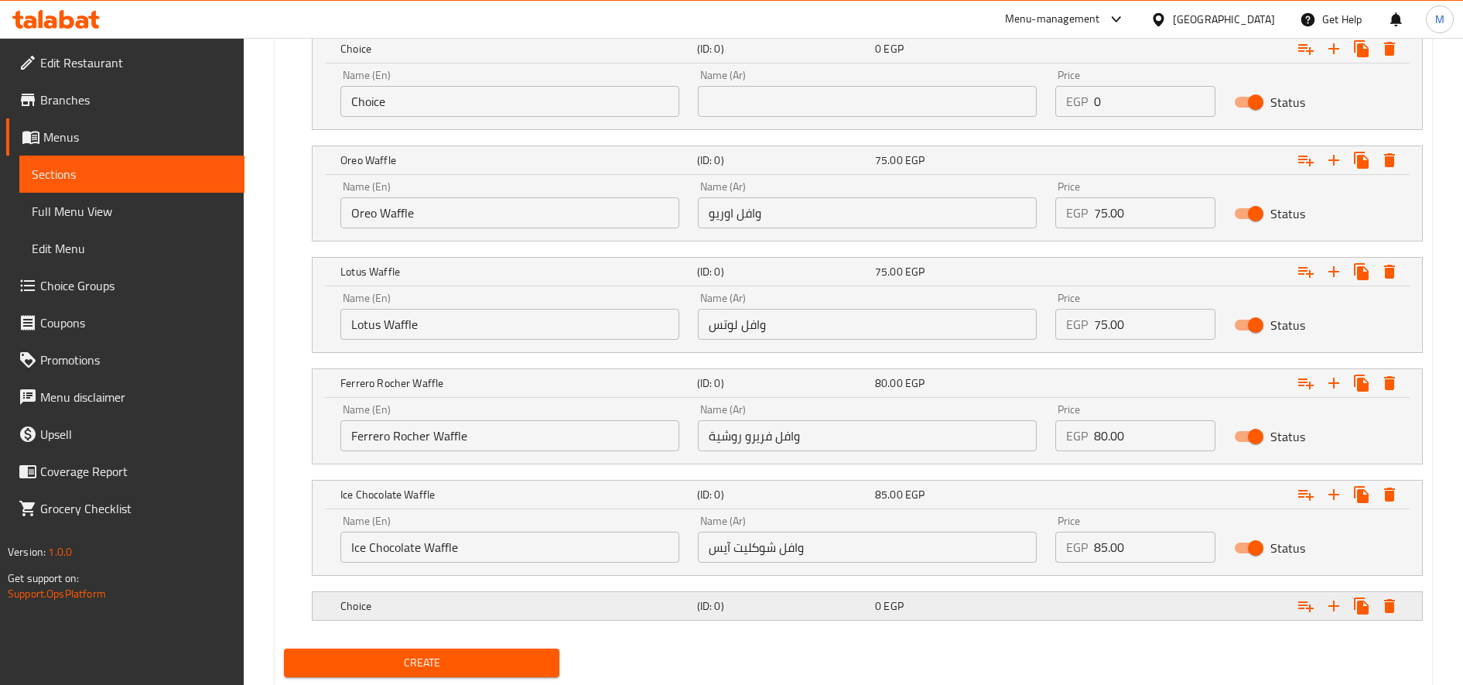
click at [610, 600] on h5 "Choice" at bounding box center [515, 605] width 351 height 15
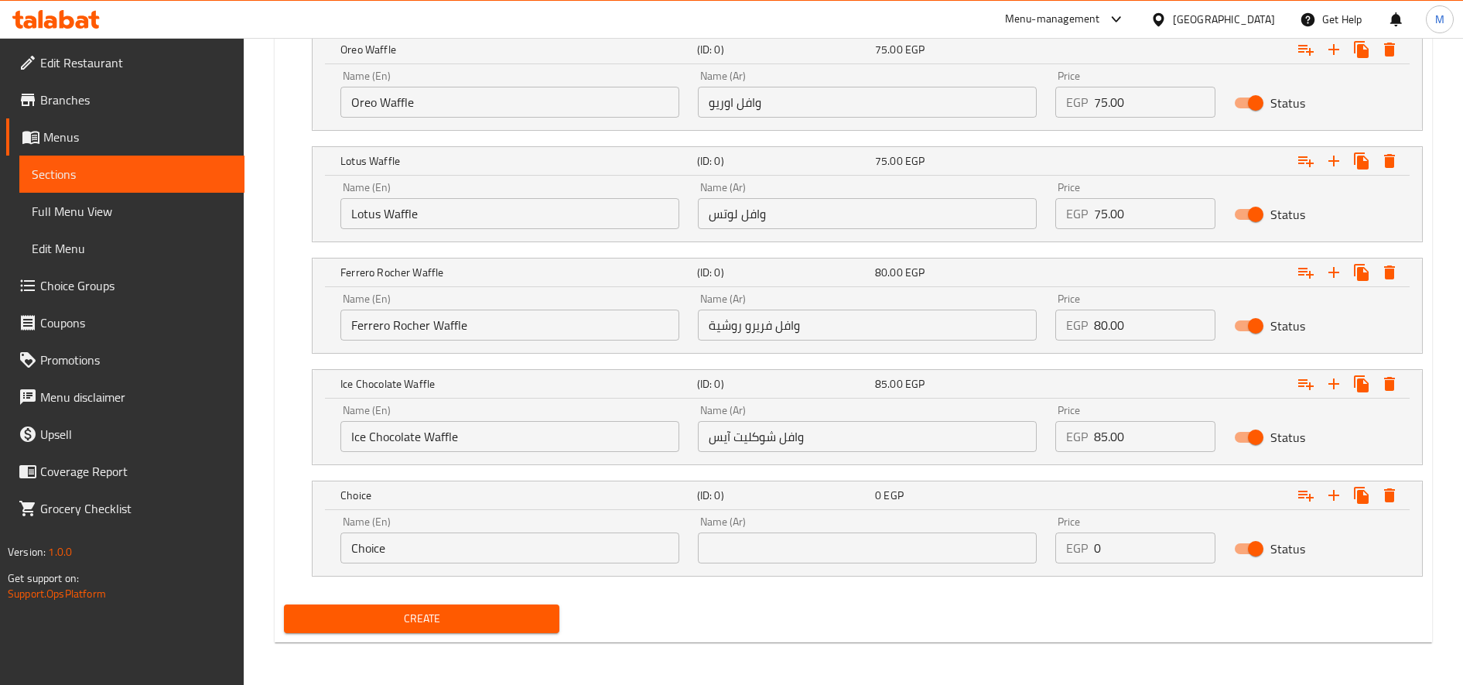
scroll to position [1579, 0]
click at [566, 542] on input "Choice" at bounding box center [509, 547] width 339 height 31
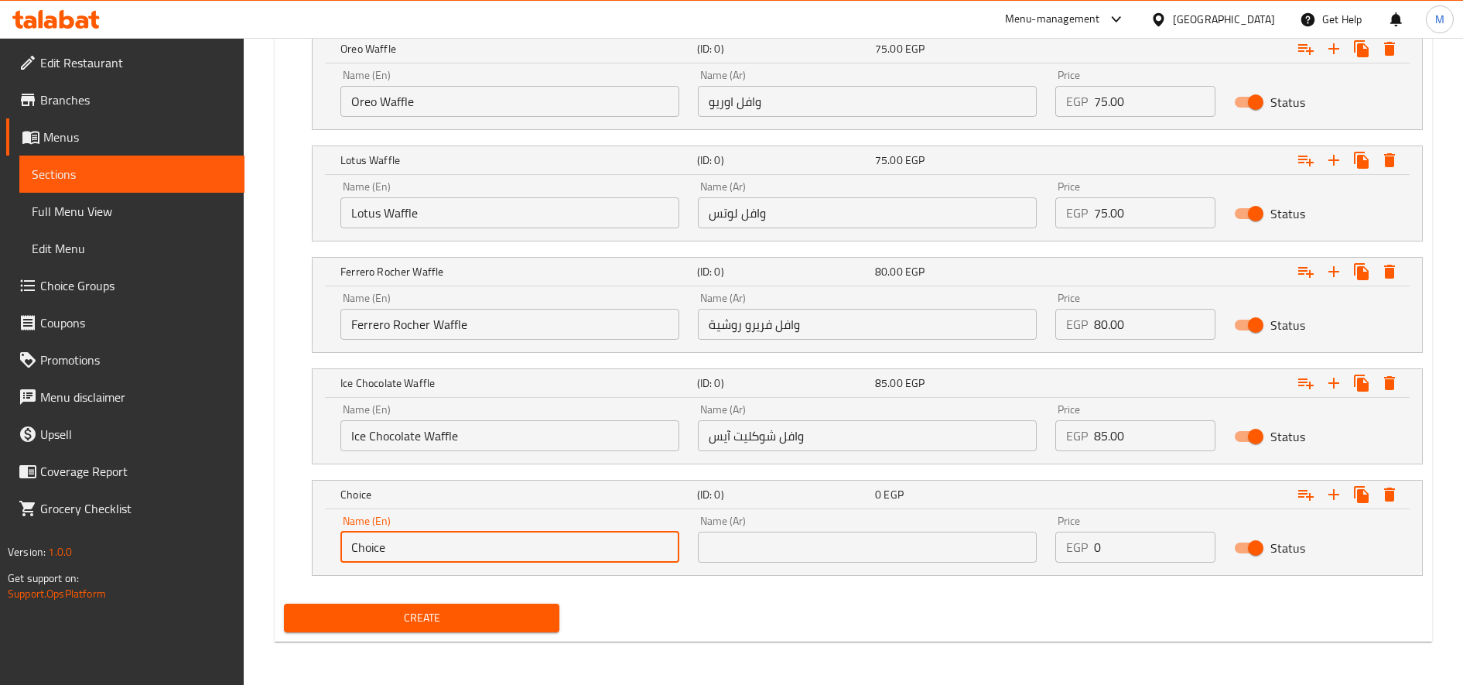
click at [566, 542] on input "Choice" at bounding box center [509, 547] width 339 height 31
paste input "Waffle Mix Chocolat"
type input "Waffle Mix Chocolate"
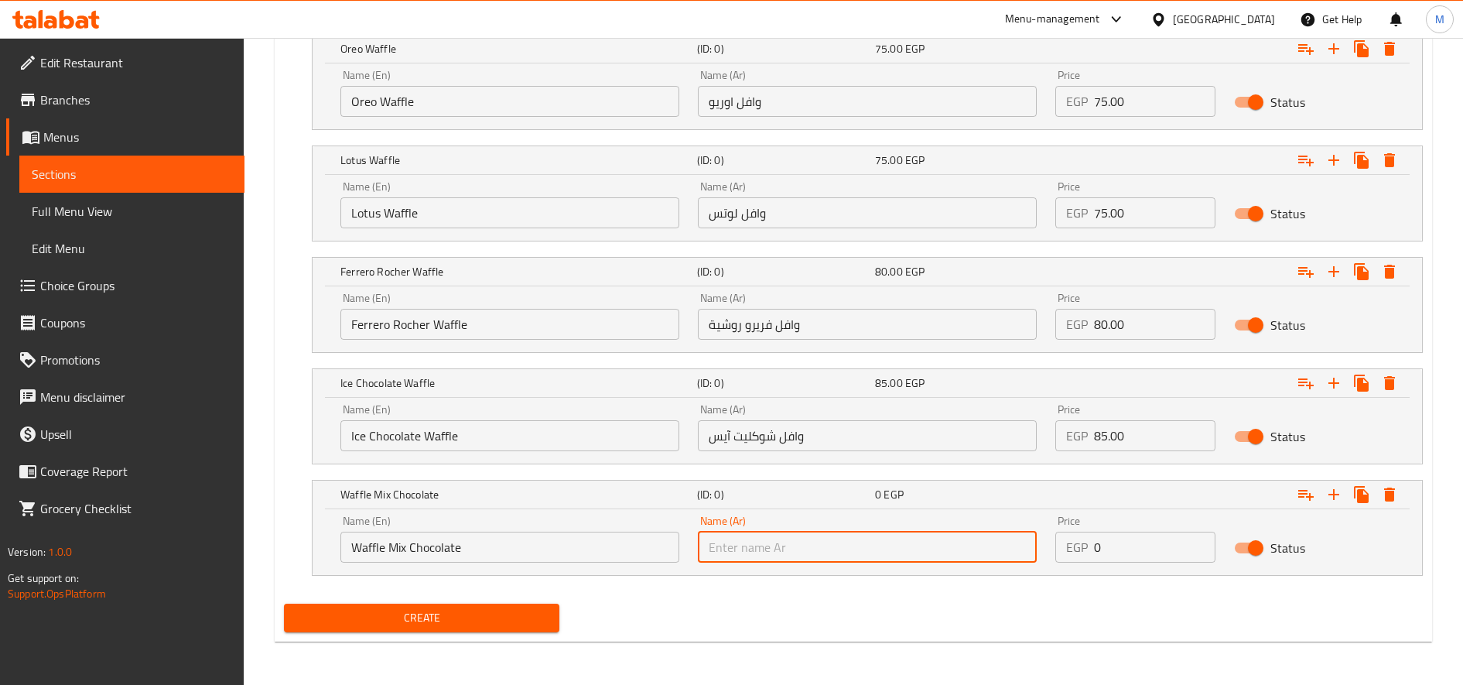
paste input "وافل [PERSON_NAME]"
type input "وافل [PERSON_NAME]"
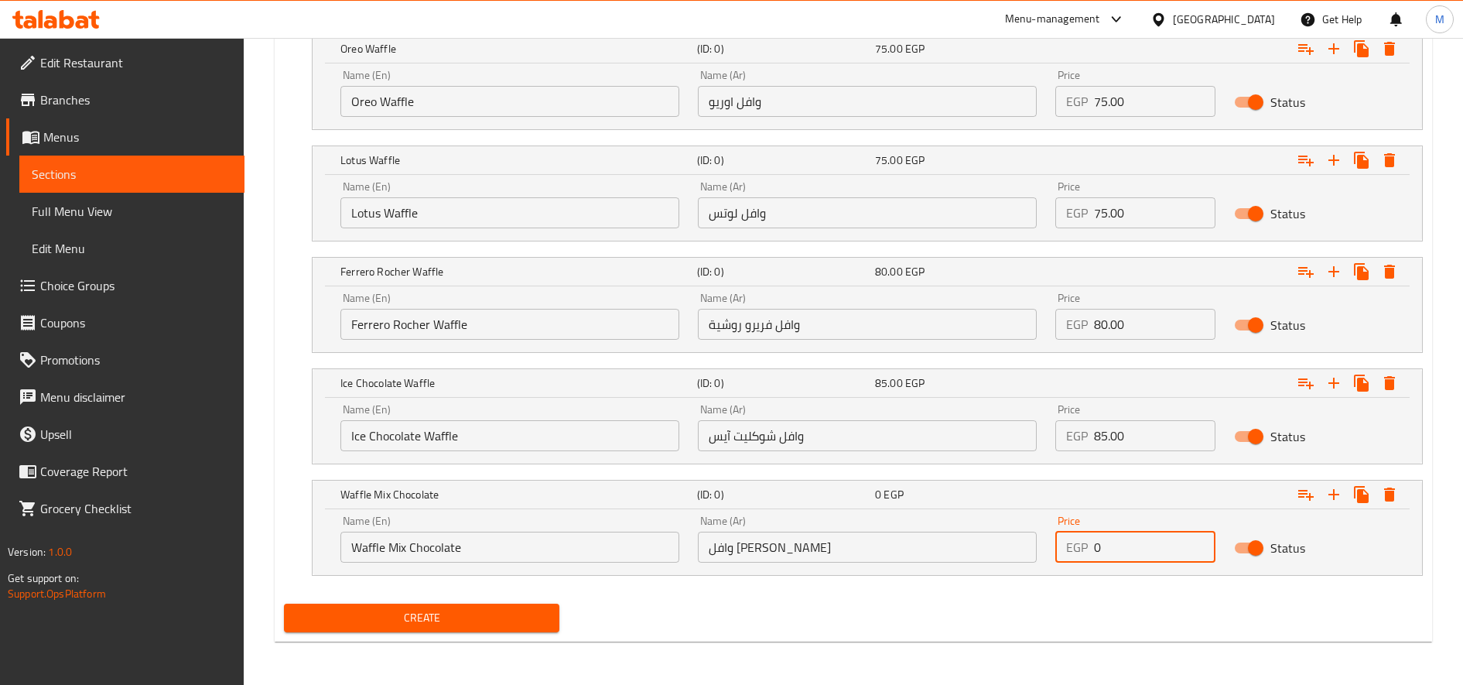
paste input "110.0"
type input "110.00"
click at [1328, 494] on icon "Expand" at bounding box center [1334, 494] width 19 height 19
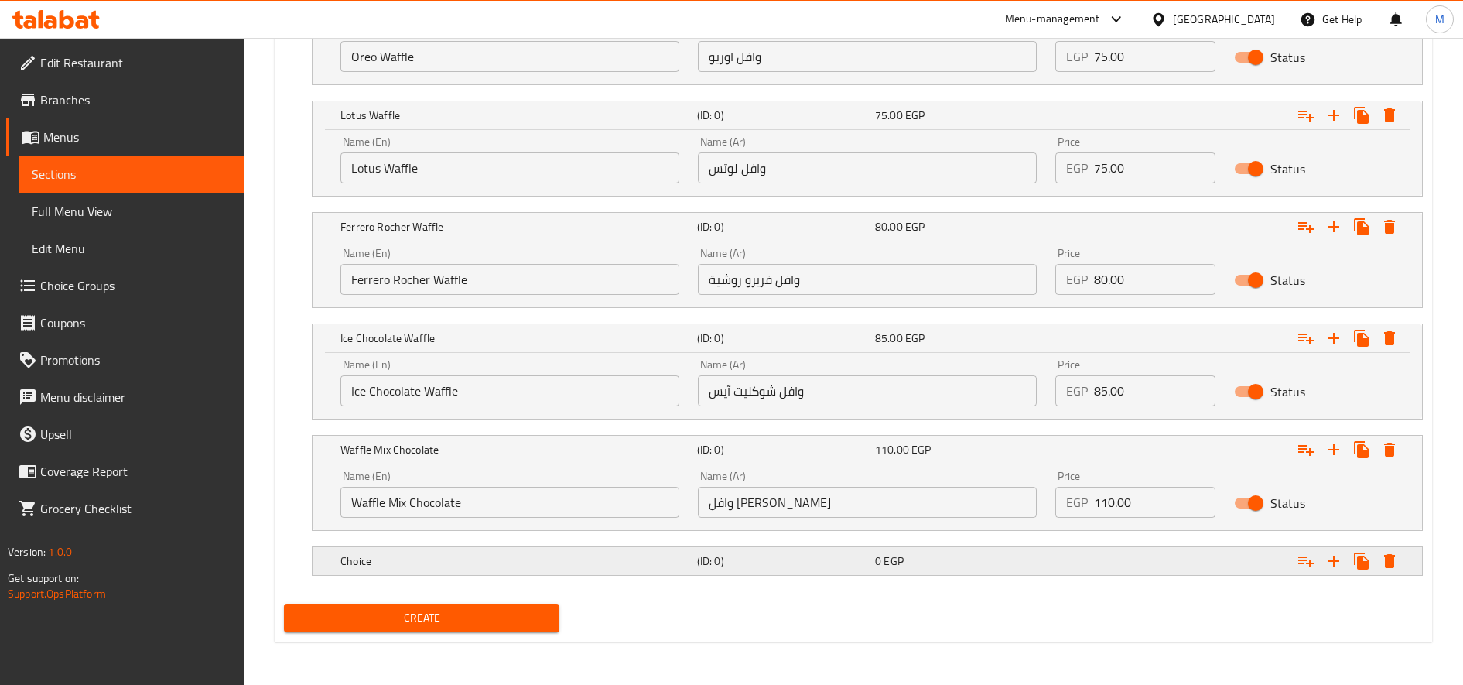
click at [520, 559] on h5 "Choice" at bounding box center [515, 560] width 351 height 15
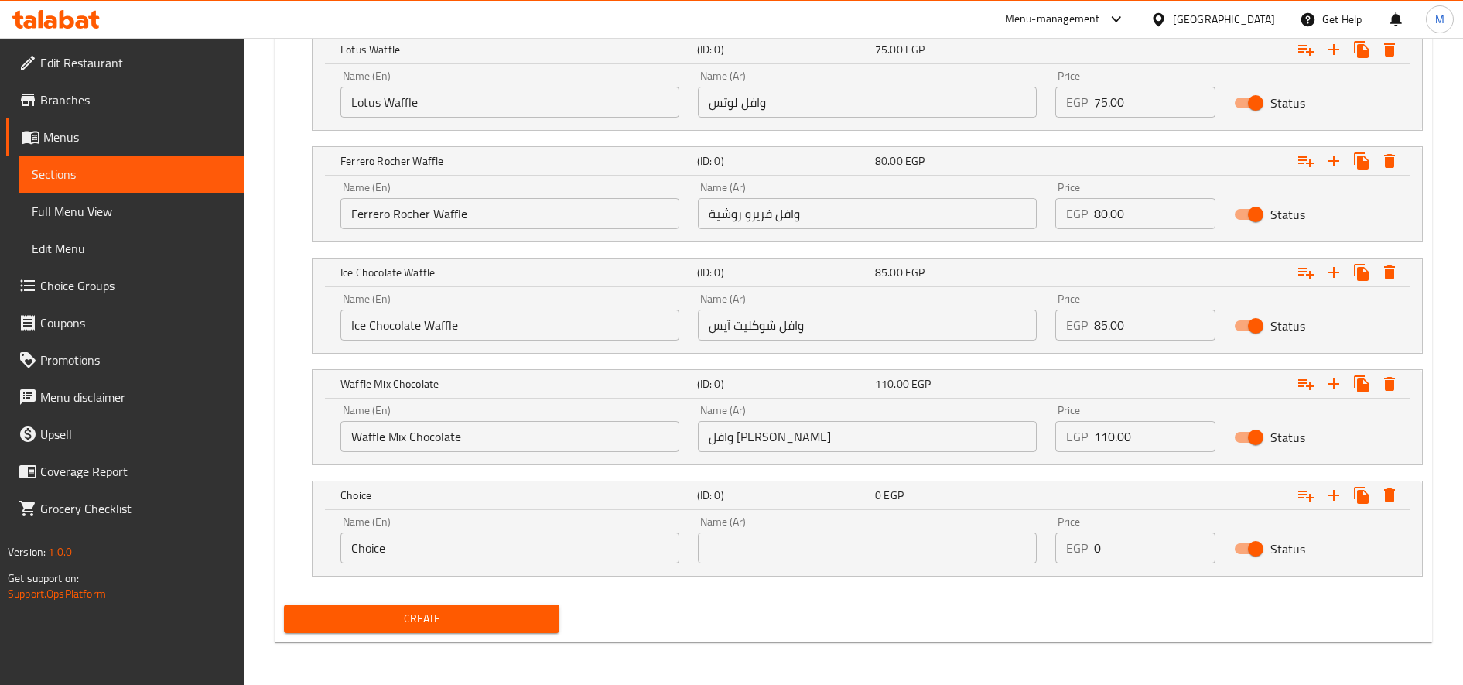
scroll to position [1691, 0]
click at [461, 538] on input "Choice" at bounding box center [509, 547] width 339 height 31
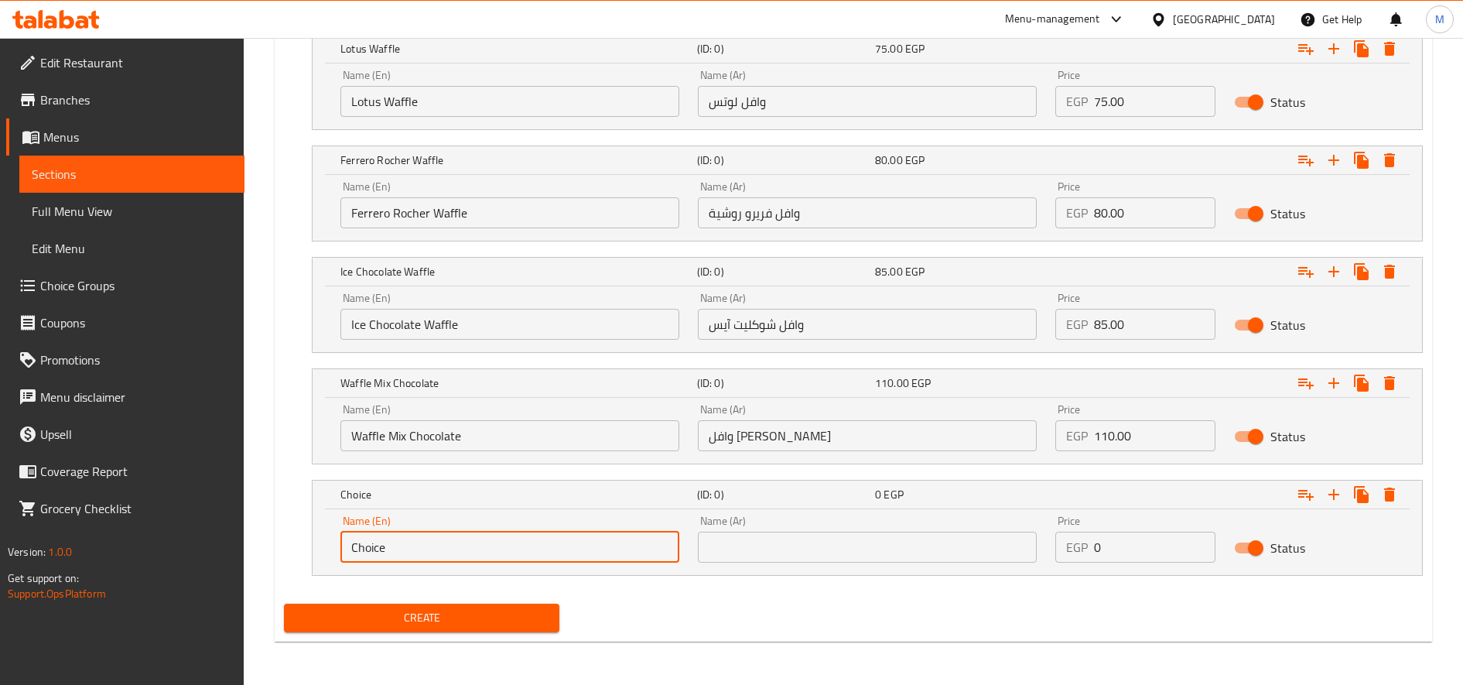
click at [461, 538] on input "Choice" at bounding box center [509, 547] width 339 height 31
paste input "Pistachio waffl"
type input "Pistachio waffle"
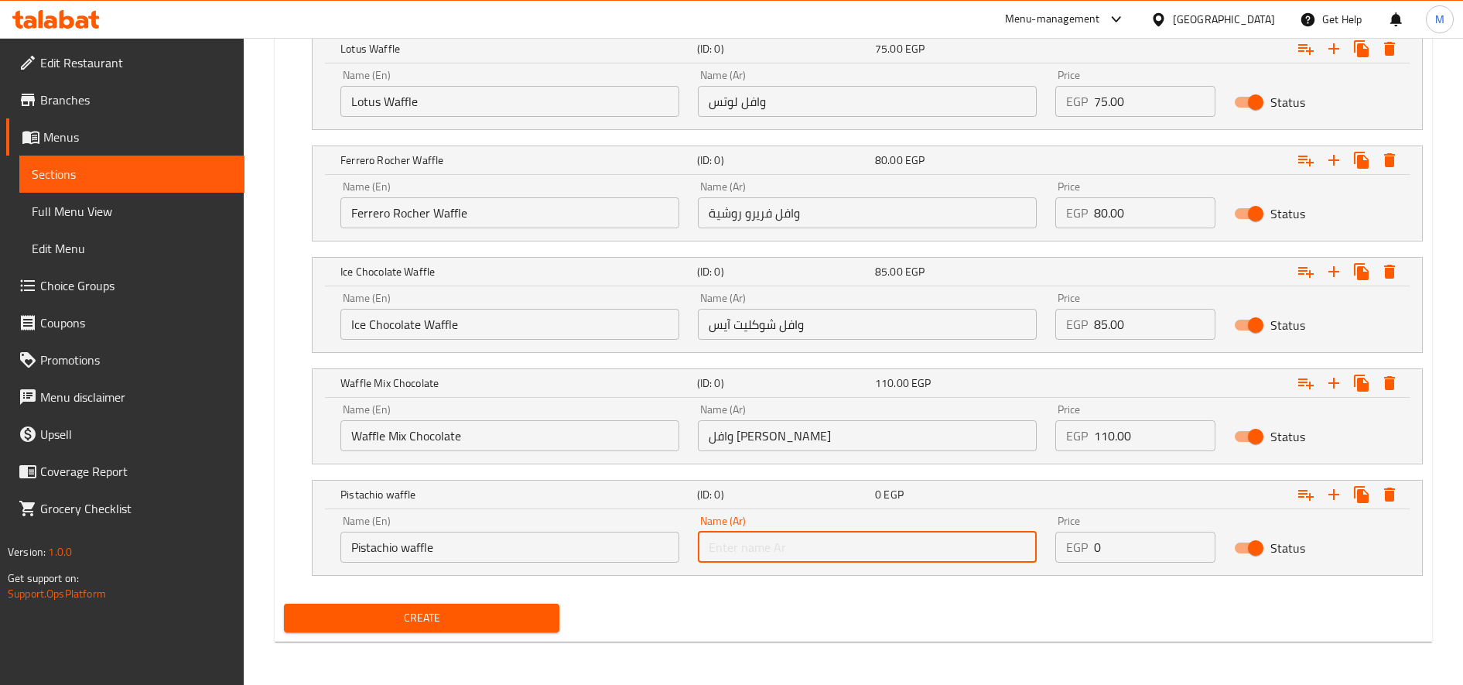
paste input "وافل فسدق"
type input "وافل فسدق"
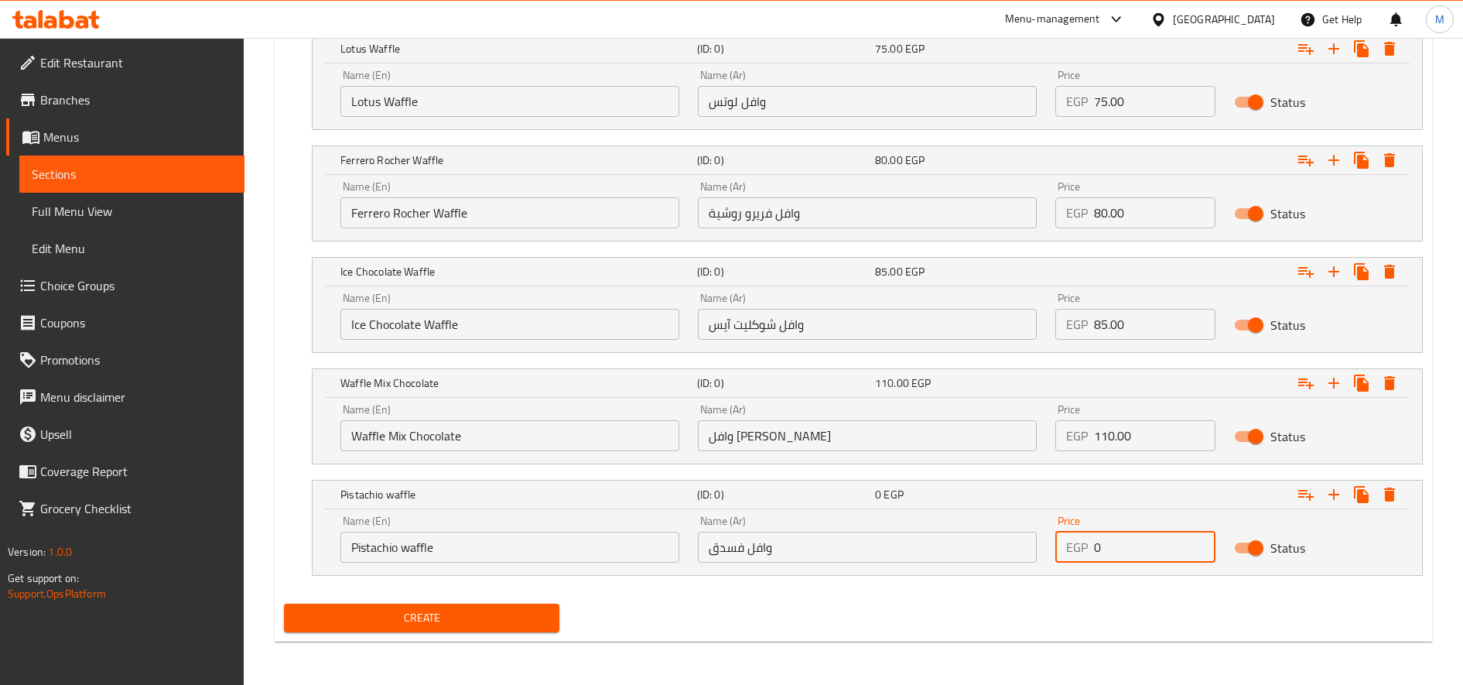
paste input "110.0"
type input "110.00"
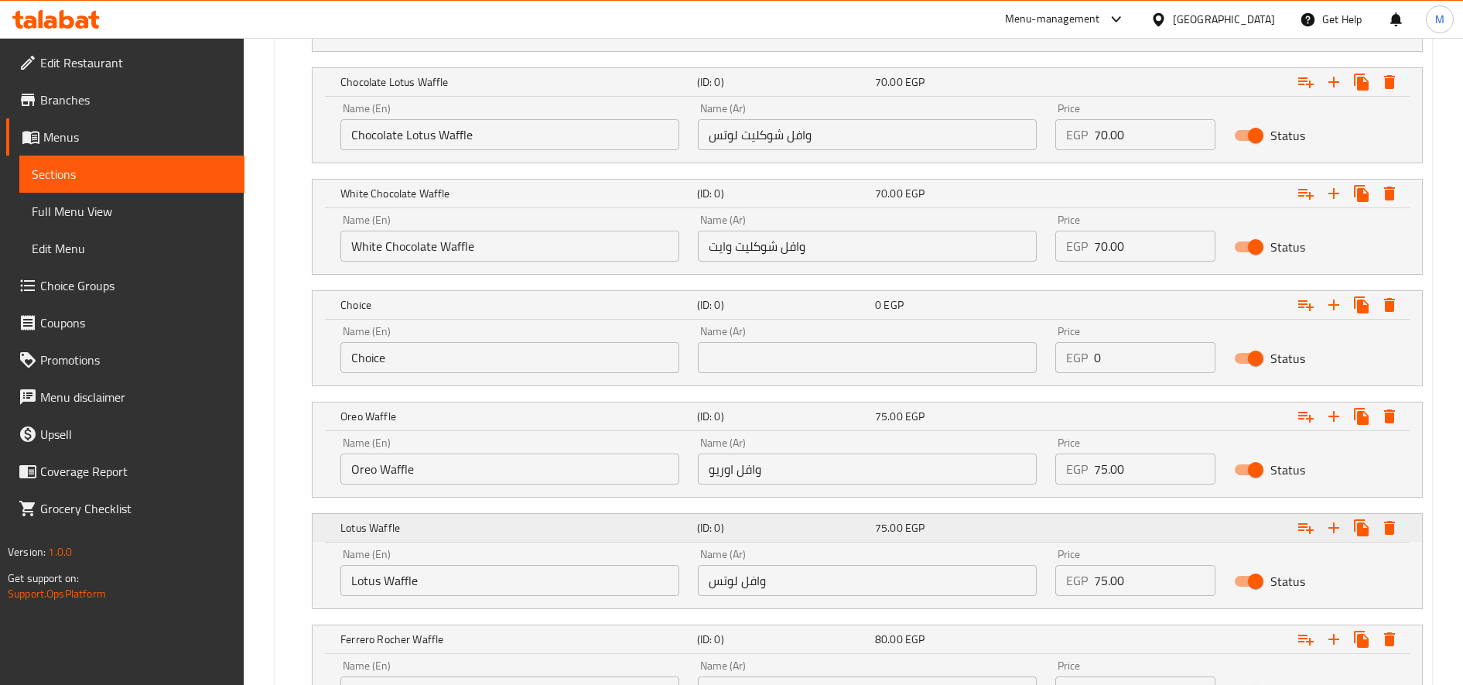
scroll to position [1175, 0]
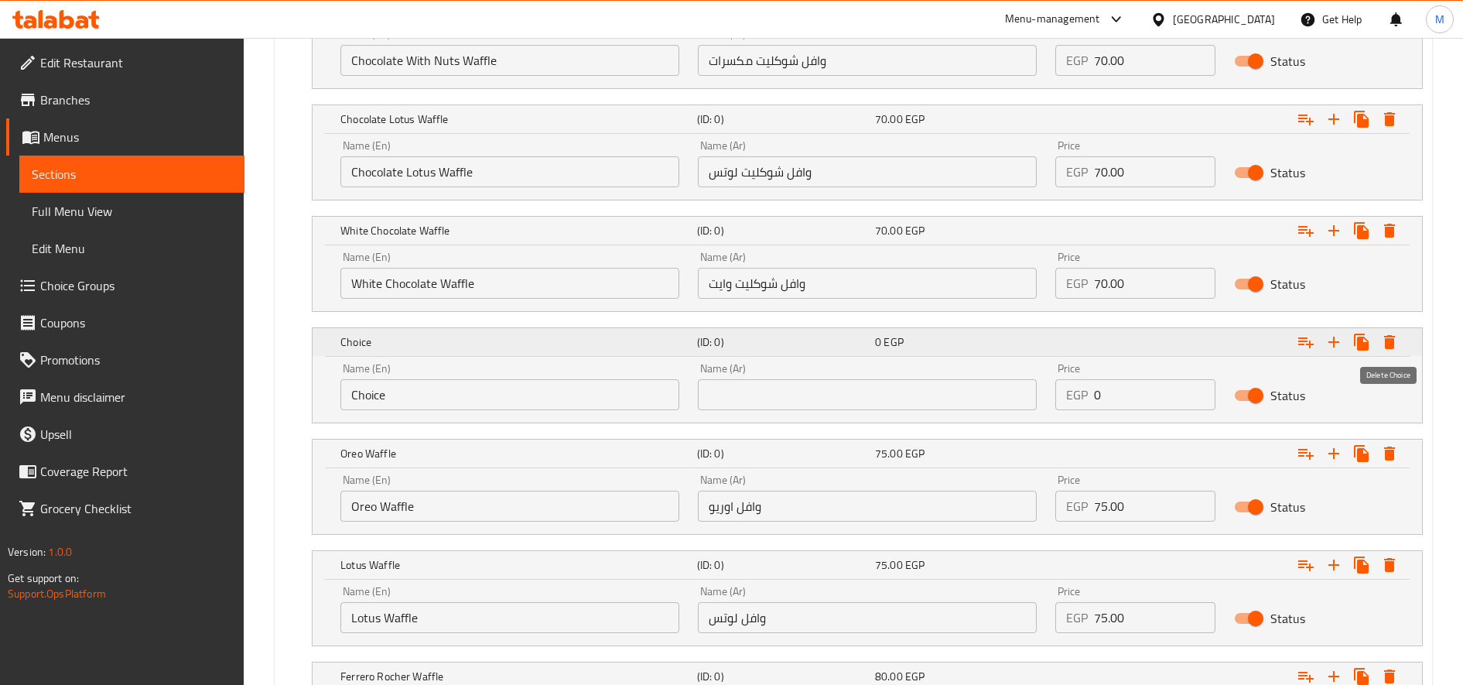
click at [1391, 341] on icon "Expand" at bounding box center [1389, 342] width 11 height 14
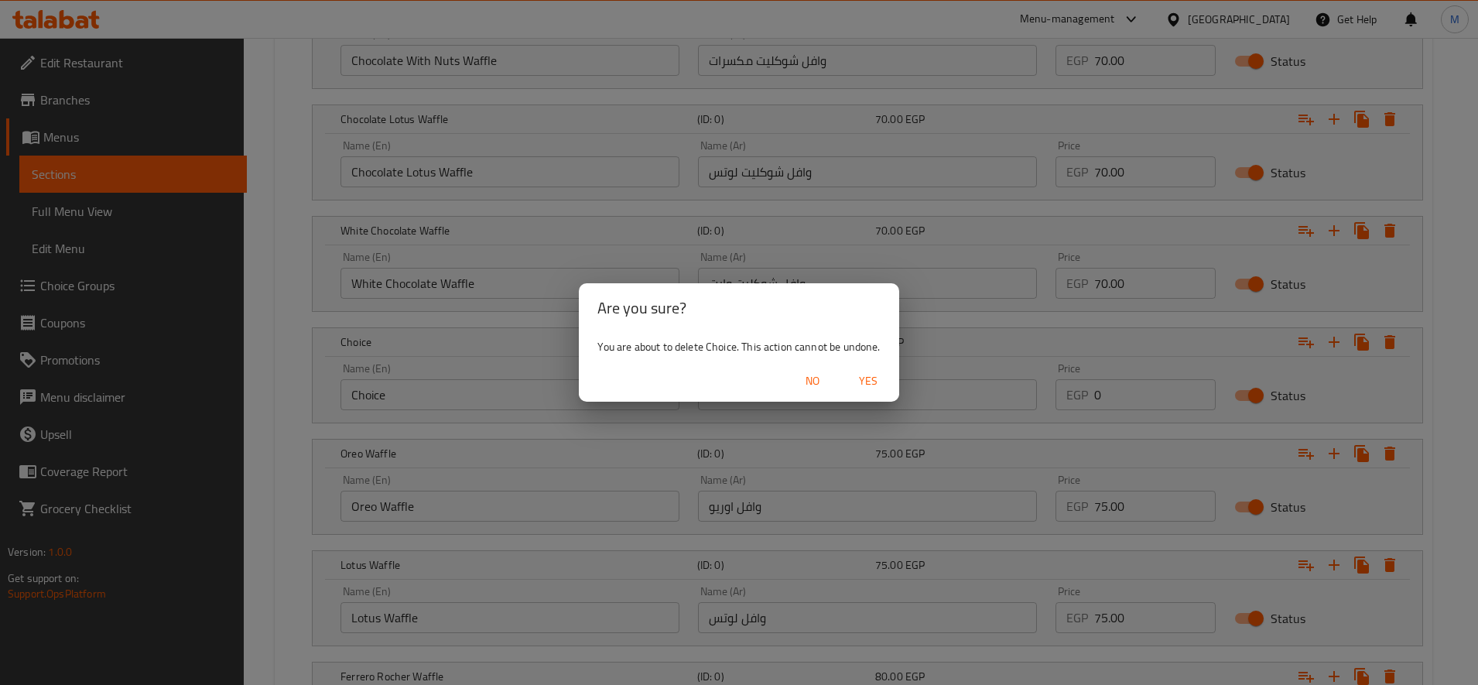
click at [872, 379] on span "Yes" at bounding box center [868, 380] width 37 height 19
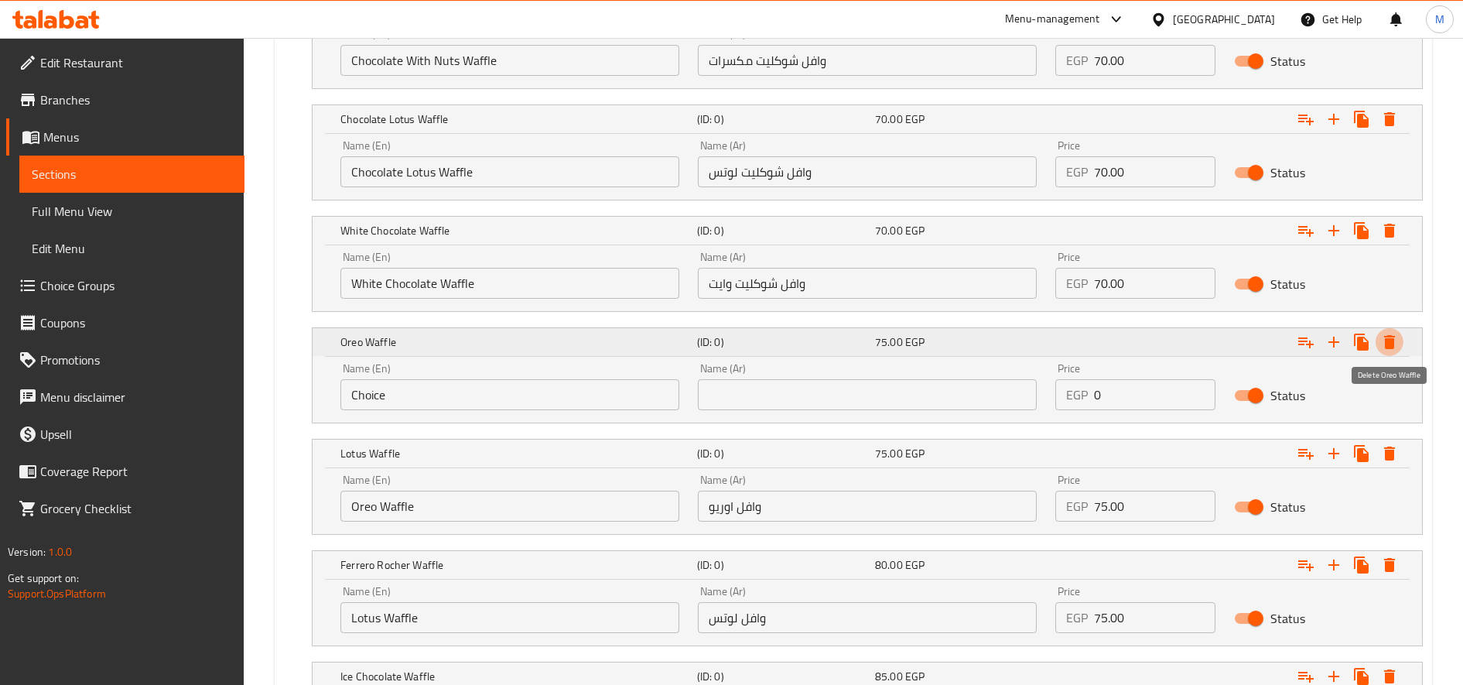
click at [1394, 344] on icon "Expand" at bounding box center [1389, 342] width 19 height 19
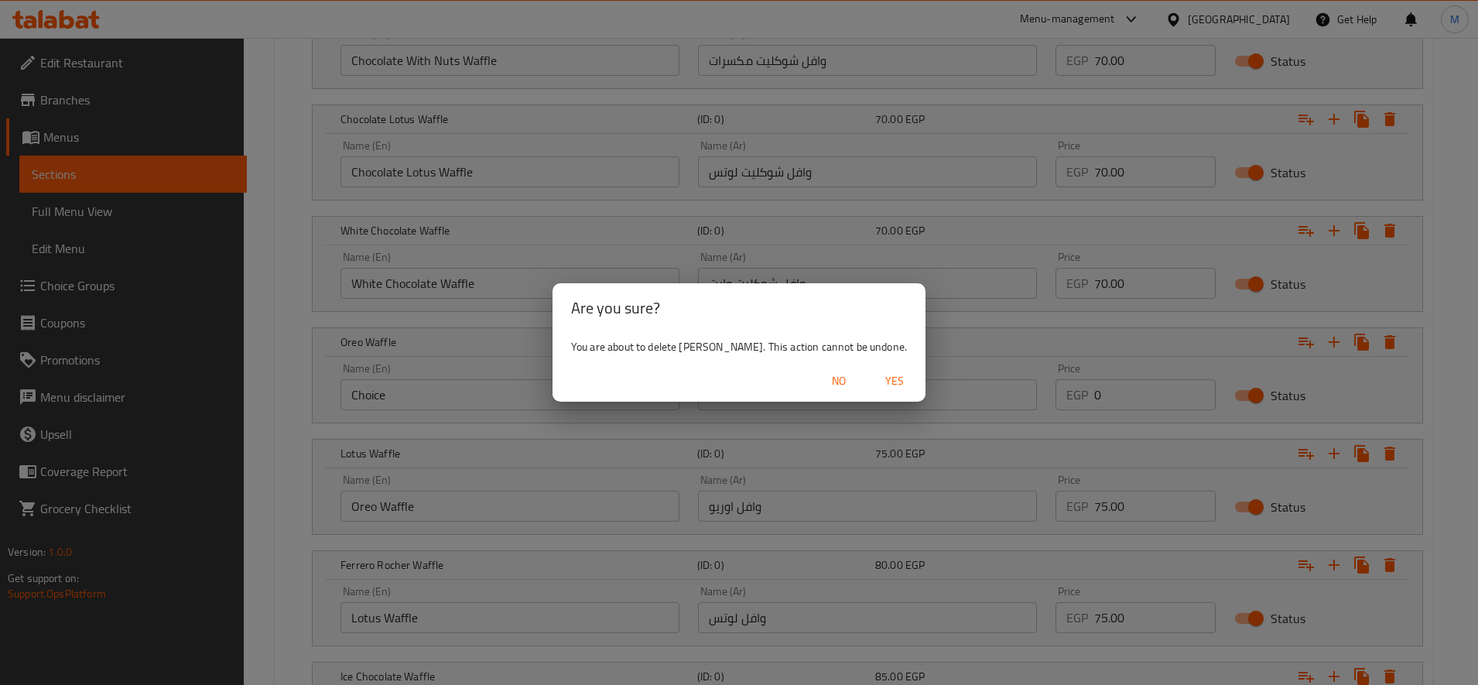
click at [890, 376] on span "Yes" at bounding box center [894, 380] width 37 height 19
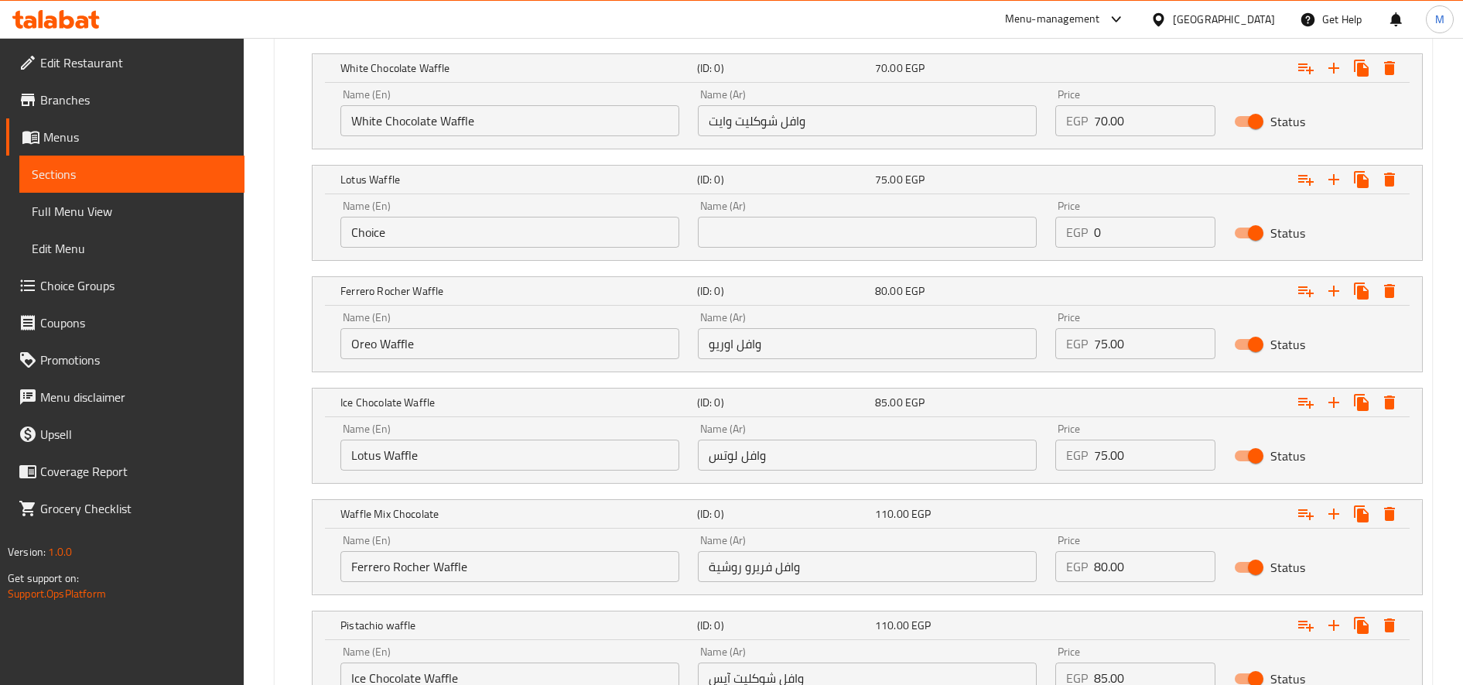
scroll to position [1468, 0]
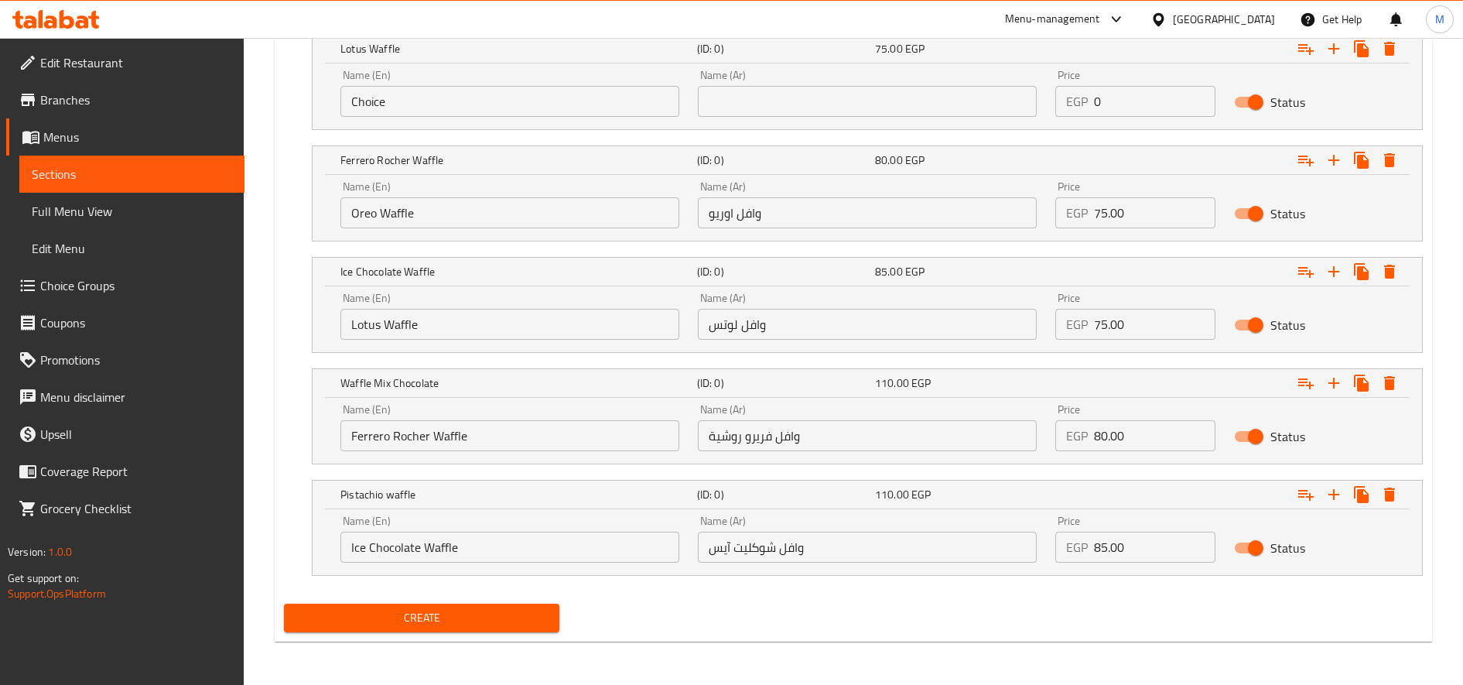
click at [494, 629] on button "Create" at bounding box center [421, 618] width 275 height 29
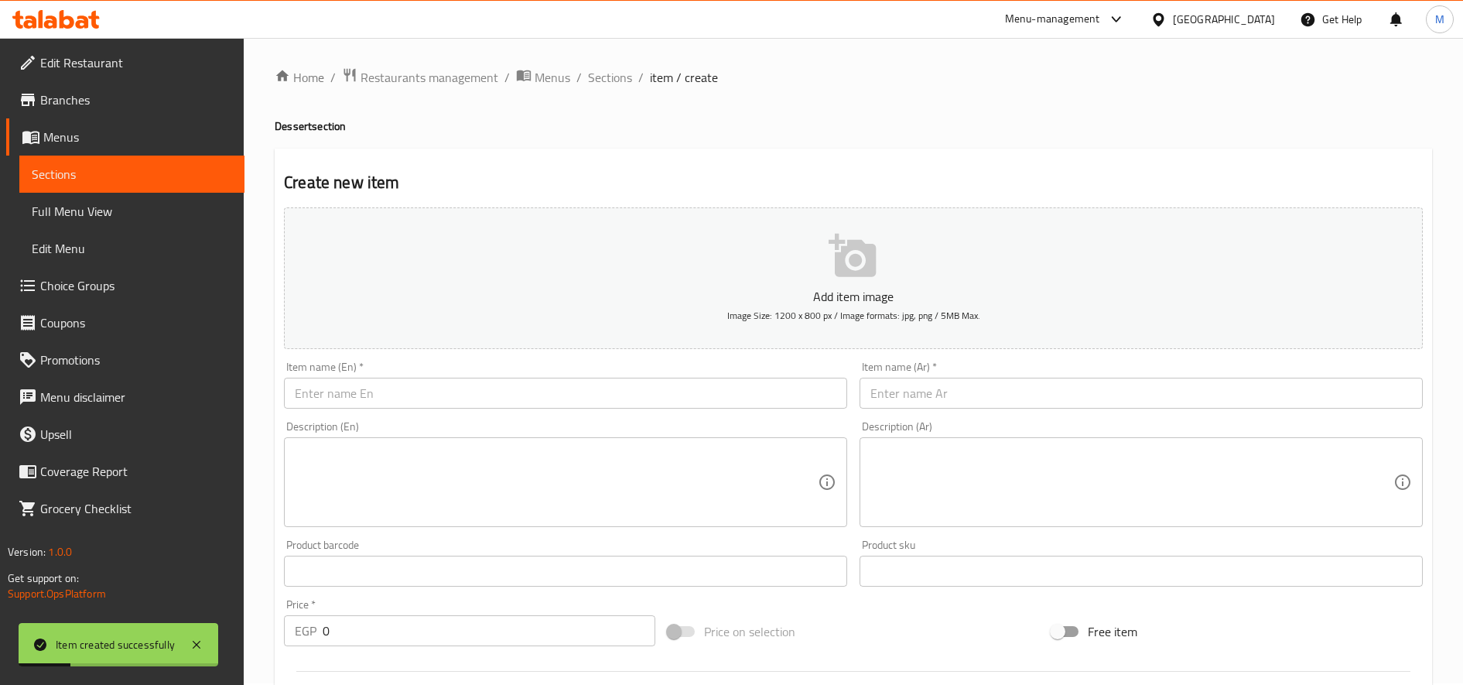
scroll to position [0, 0]
click at [605, 70] on span "Sections" at bounding box center [610, 79] width 44 height 19
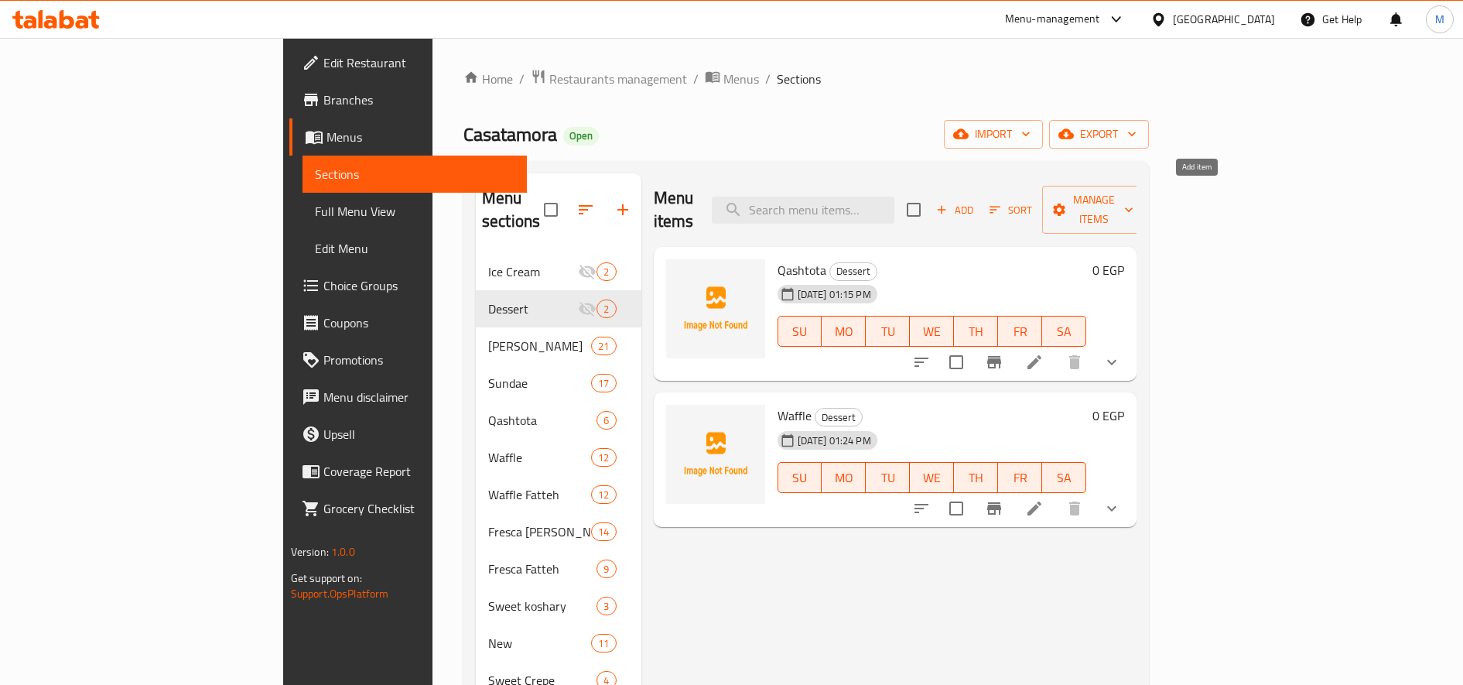
click at [976, 201] on span "Add" at bounding box center [955, 210] width 42 height 18
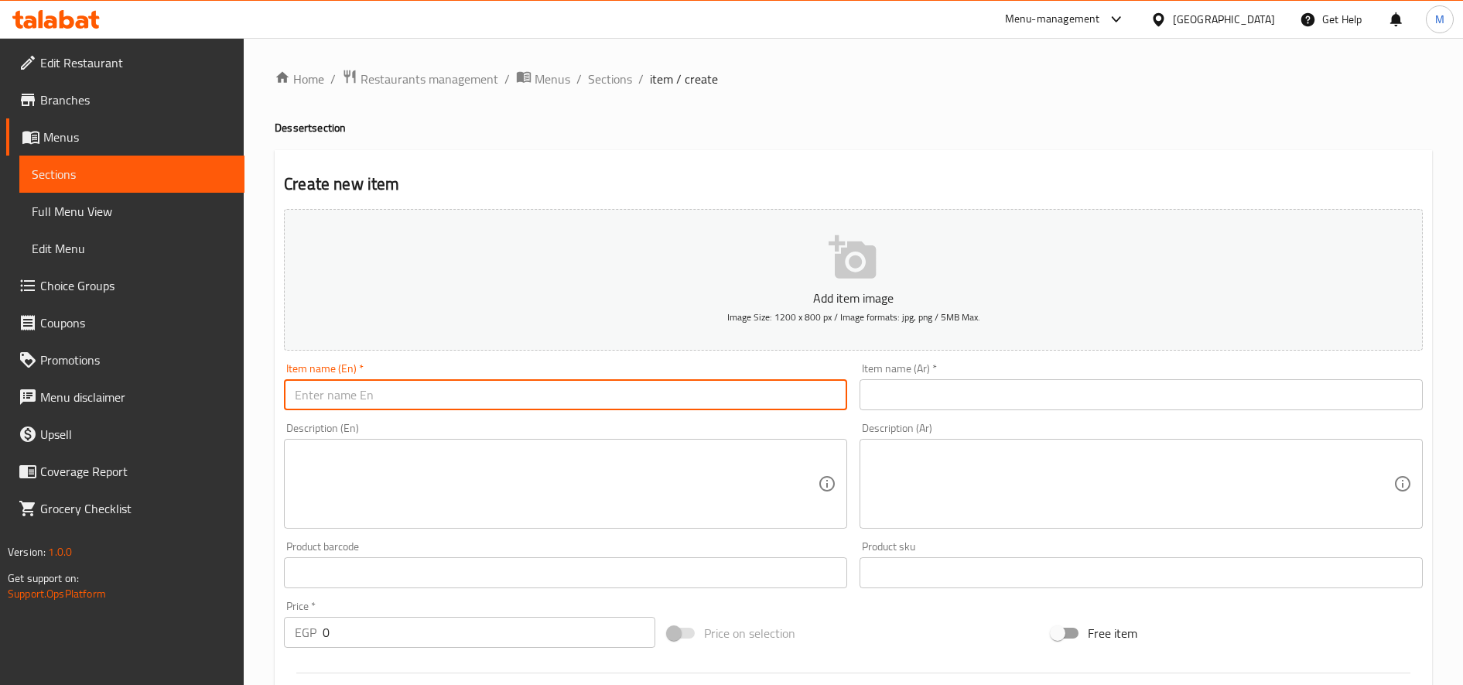
click at [604, 398] on input "text" at bounding box center [565, 394] width 563 height 31
paste input "Waffle Fatteh"
type input "Waffle Fatteh"
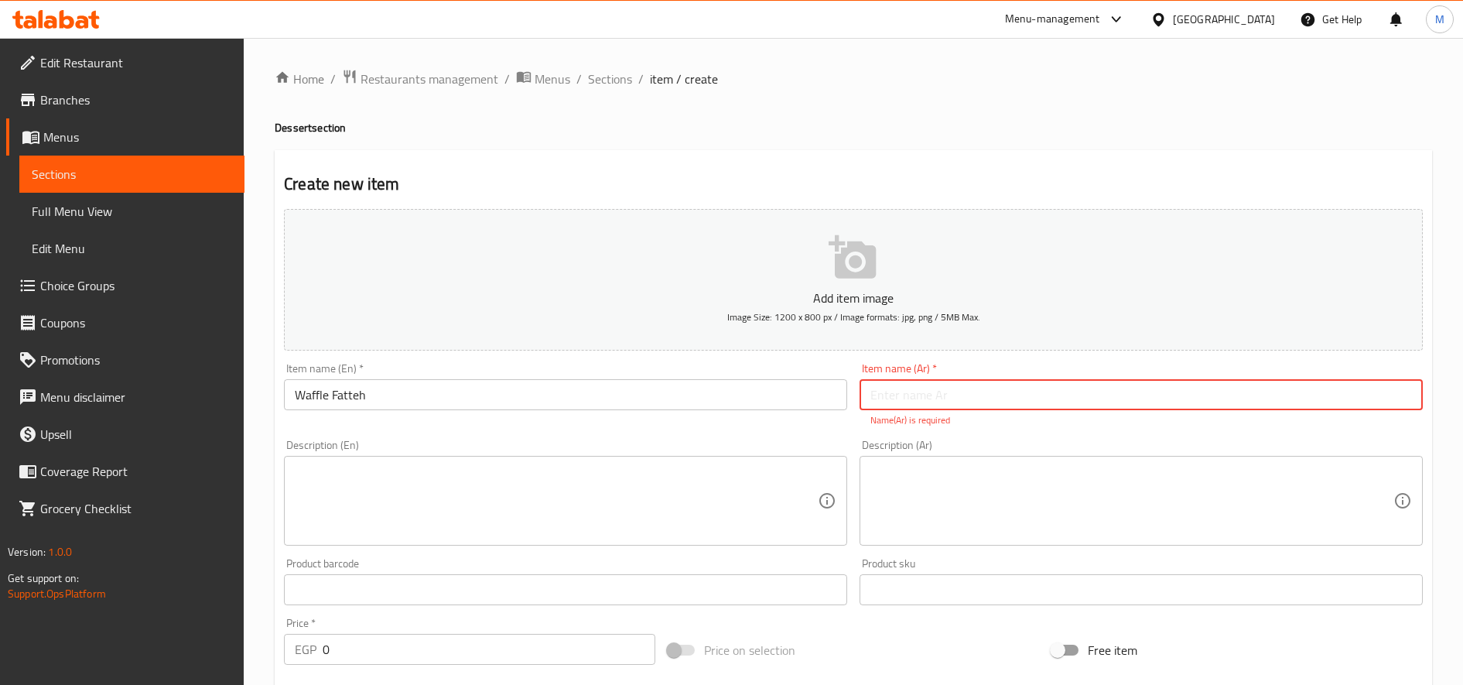
paste input "فتة وافل شوكليت"
click at [903, 394] on input "فتة وافل شوكليت" at bounding box center [1141, 394] width 563 height 31
type input "فتة وافل"
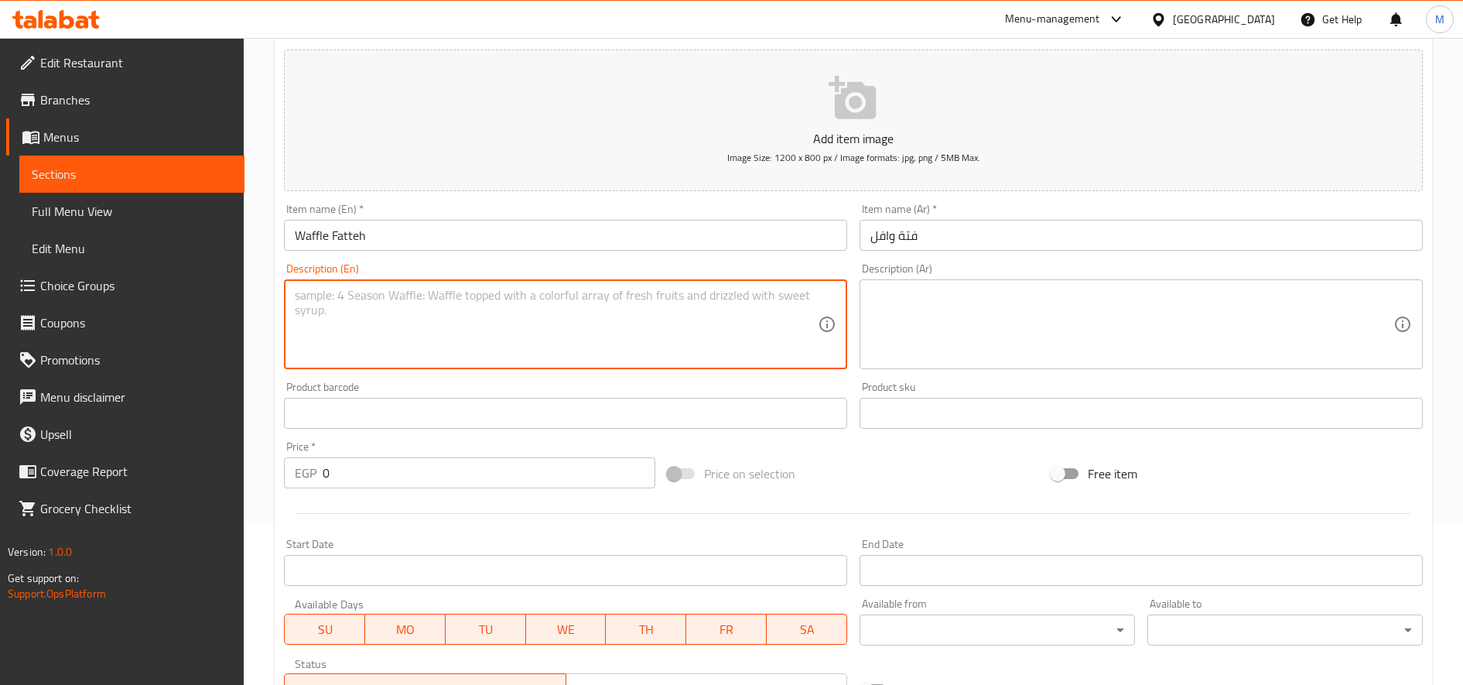
scroll to position [387, 0]
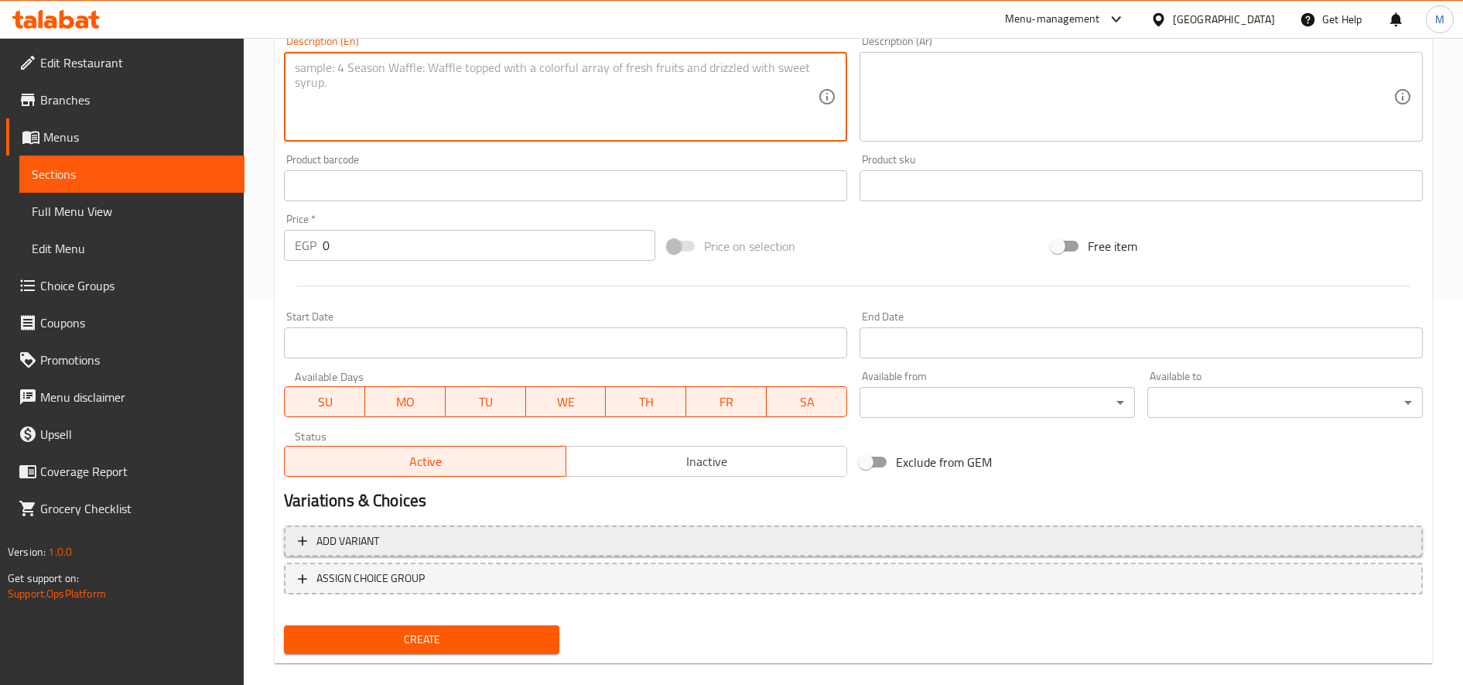
click at [469, 533] on span "Add variant" at bounding box center [853, 541] width 1111 height 19
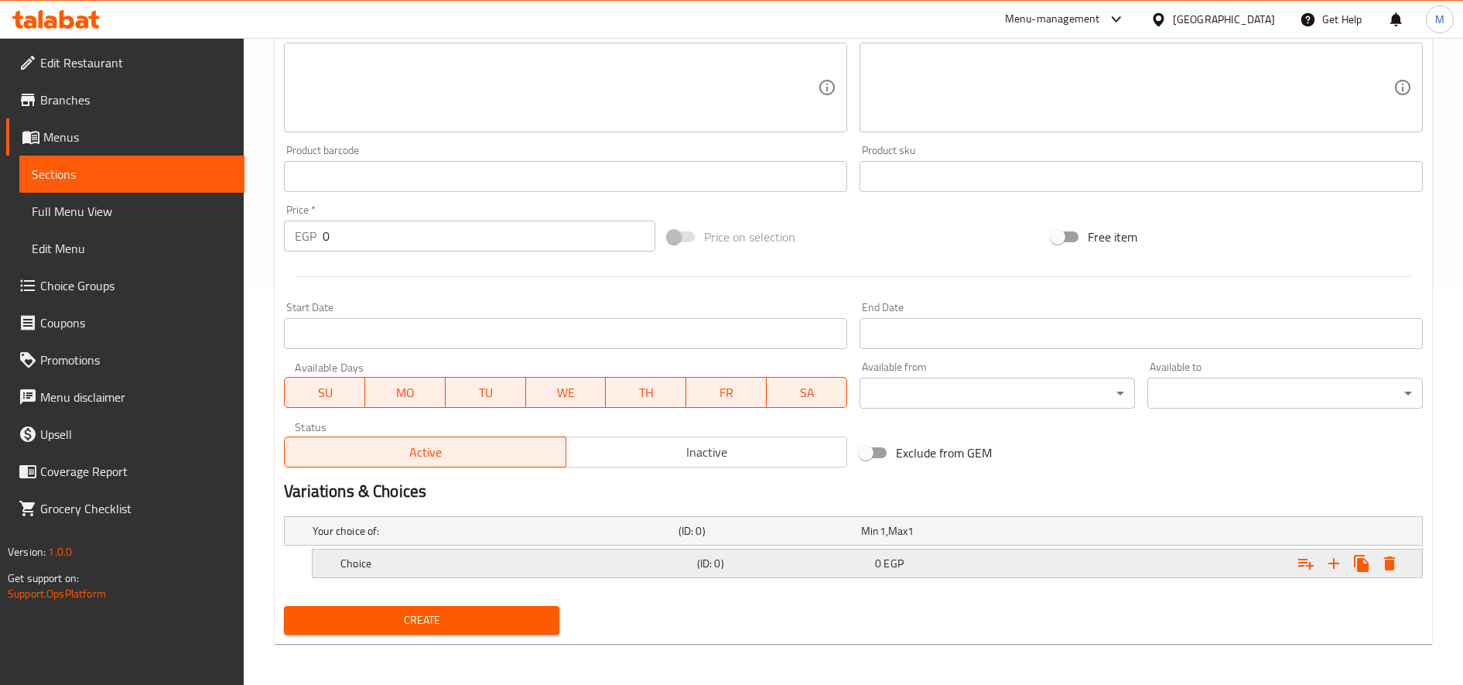
scroll to position [398, 0]
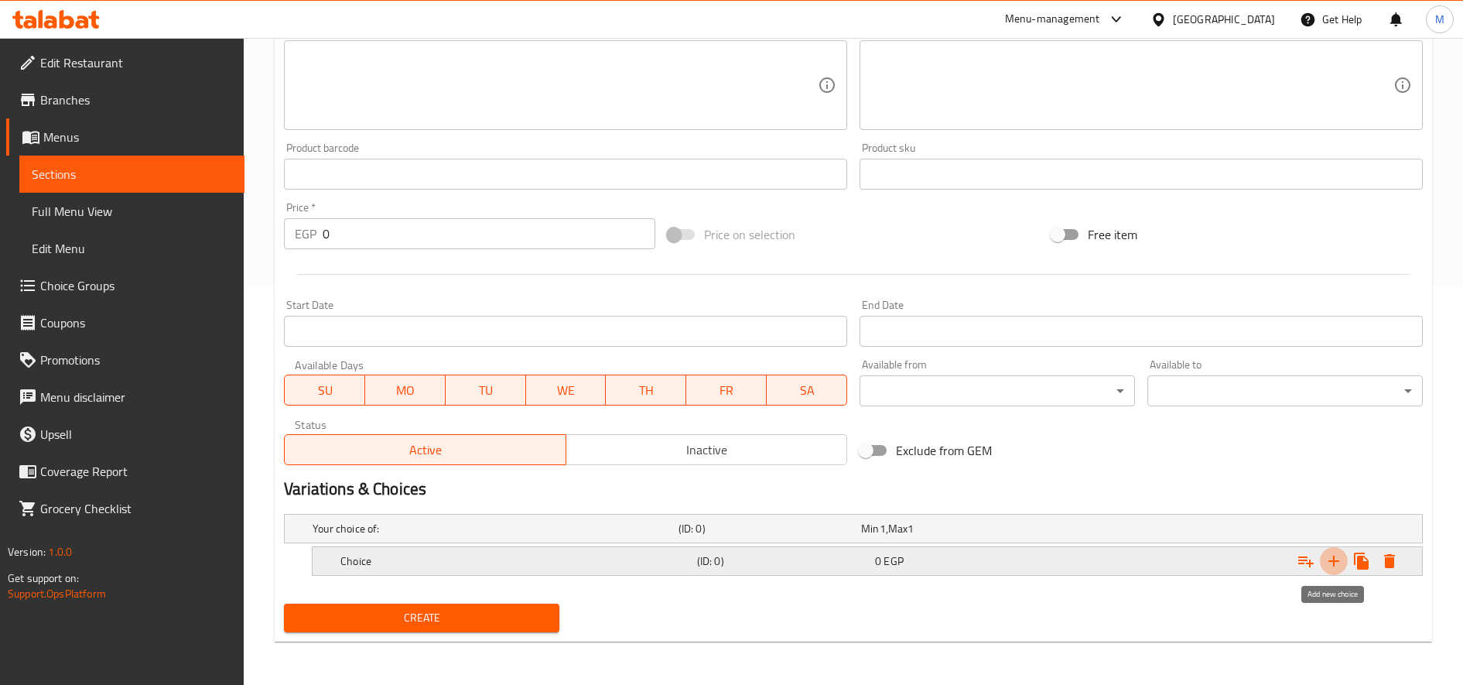
click at [1333, 562] on icon "Expand" at bounding box center [1334, 561] width 11 height 11
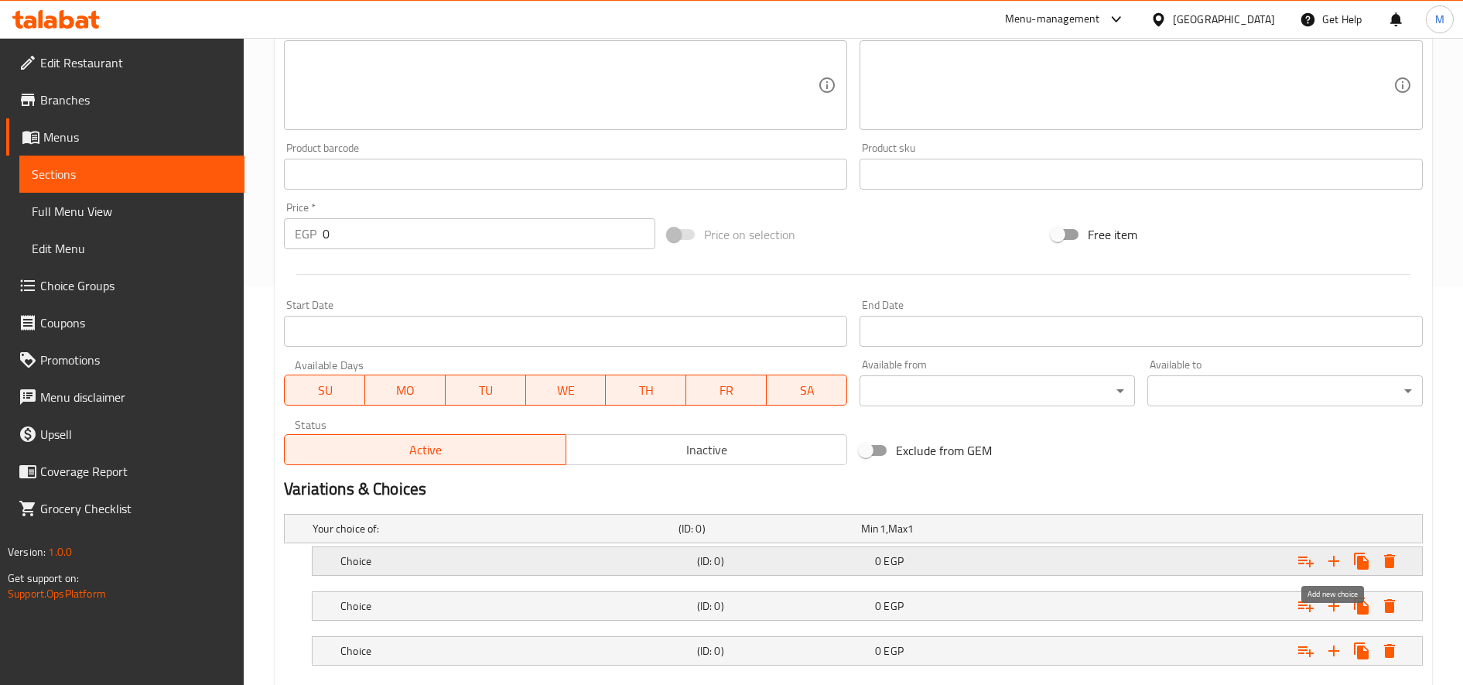
click at [1333, 562] on icon "Expand" at bounding box center [1334, 561] width 11 height 11
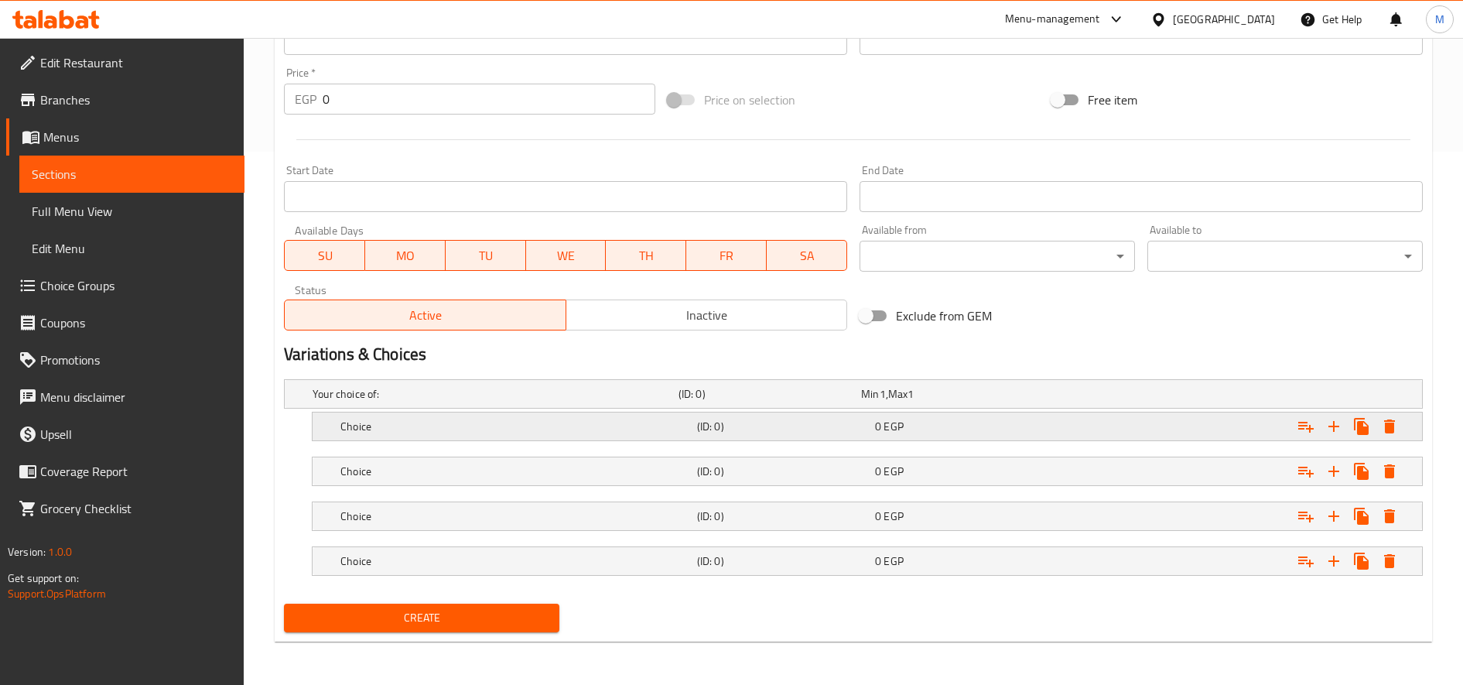
click at [581, 437] on div "Choice (ID: 0) 0 EGP" at bounding box center [871, 426] width 1069 height 34
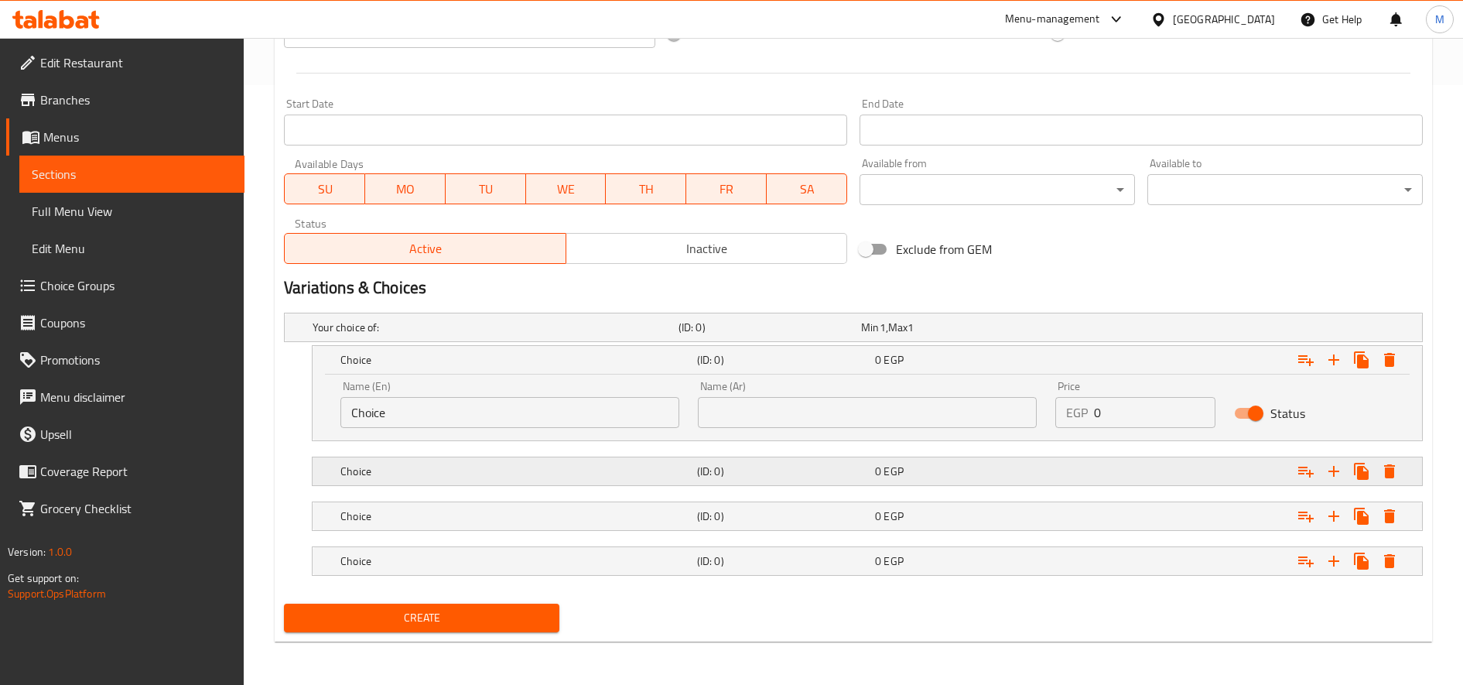
click at [557, 478] on h5 "Choice" at bounding box center [515, 470] width 351 height 15
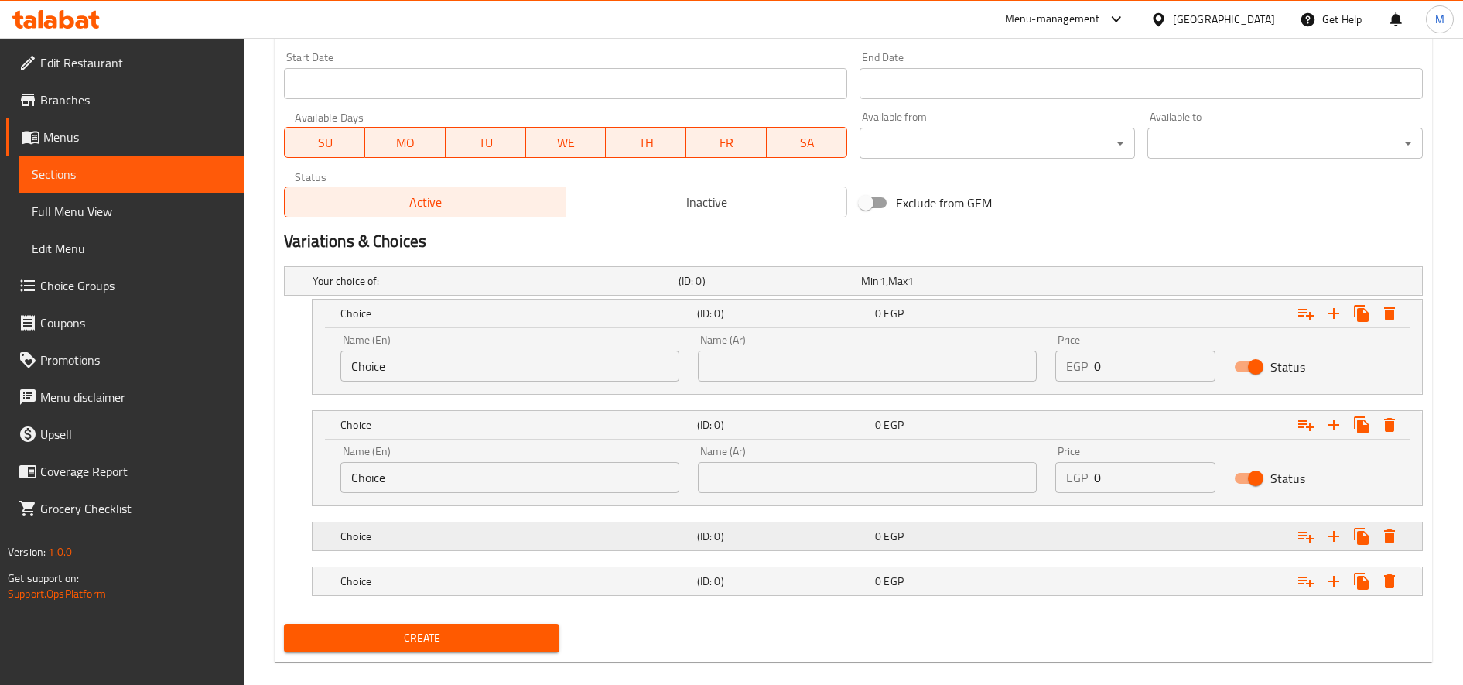
scroll to position [666, 0]
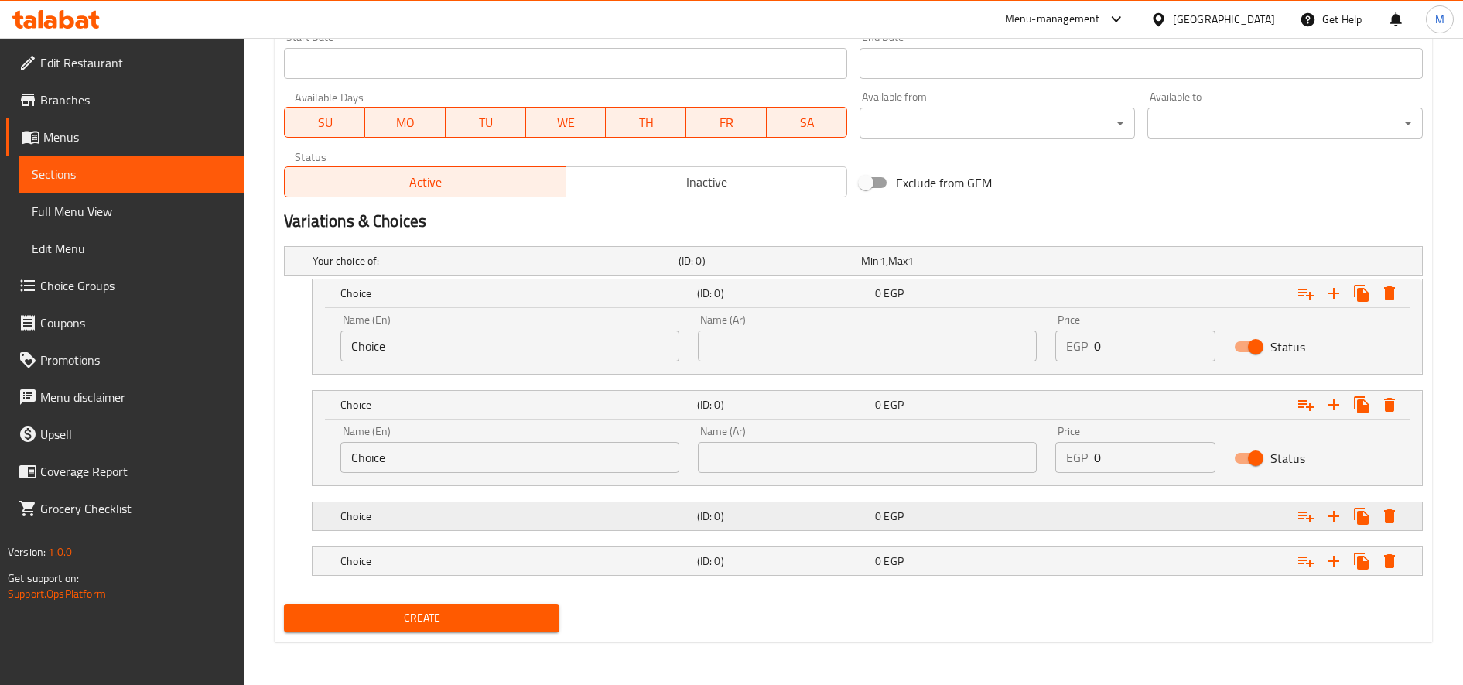
click at [531, 513] on h5 "Choice" at bounding box center [515, 515] width 351 height 15
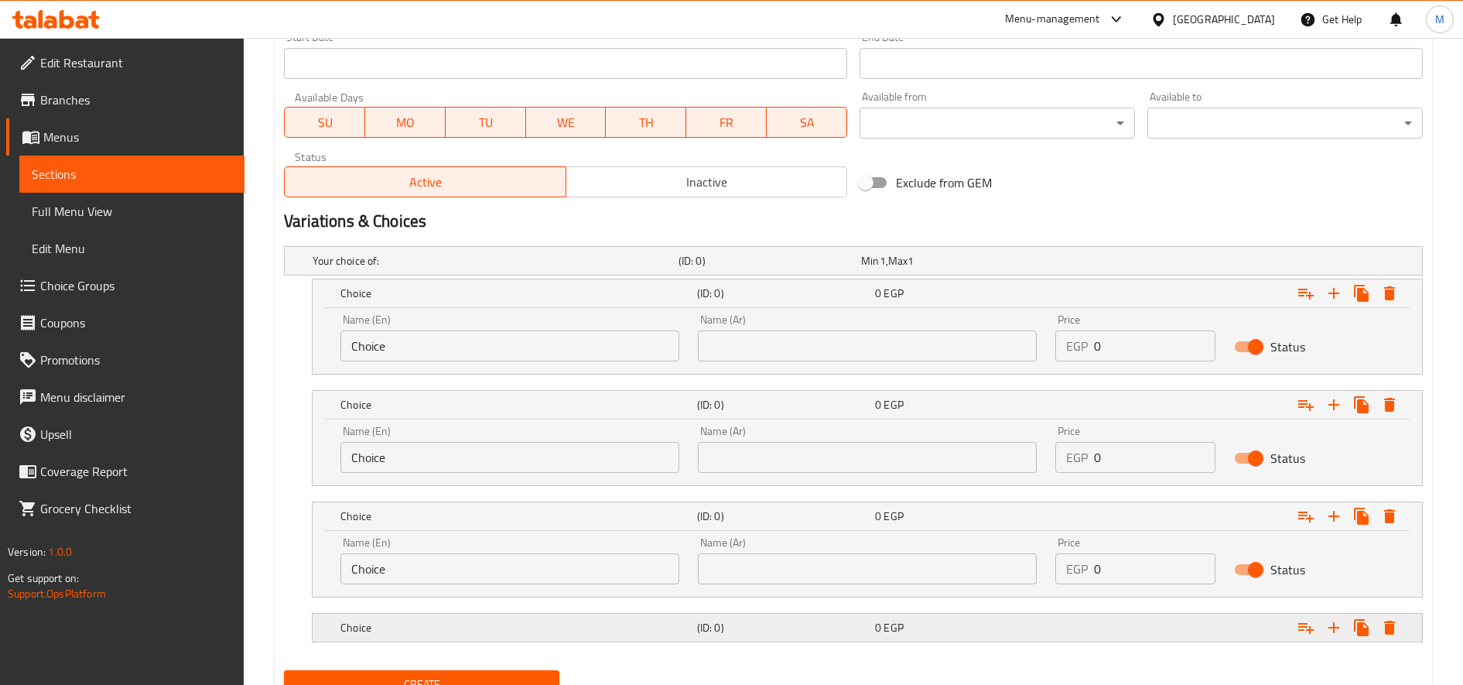
click at [510, 620] on h5 "Choice" at bounding box center [515, 627] width 351 height 15
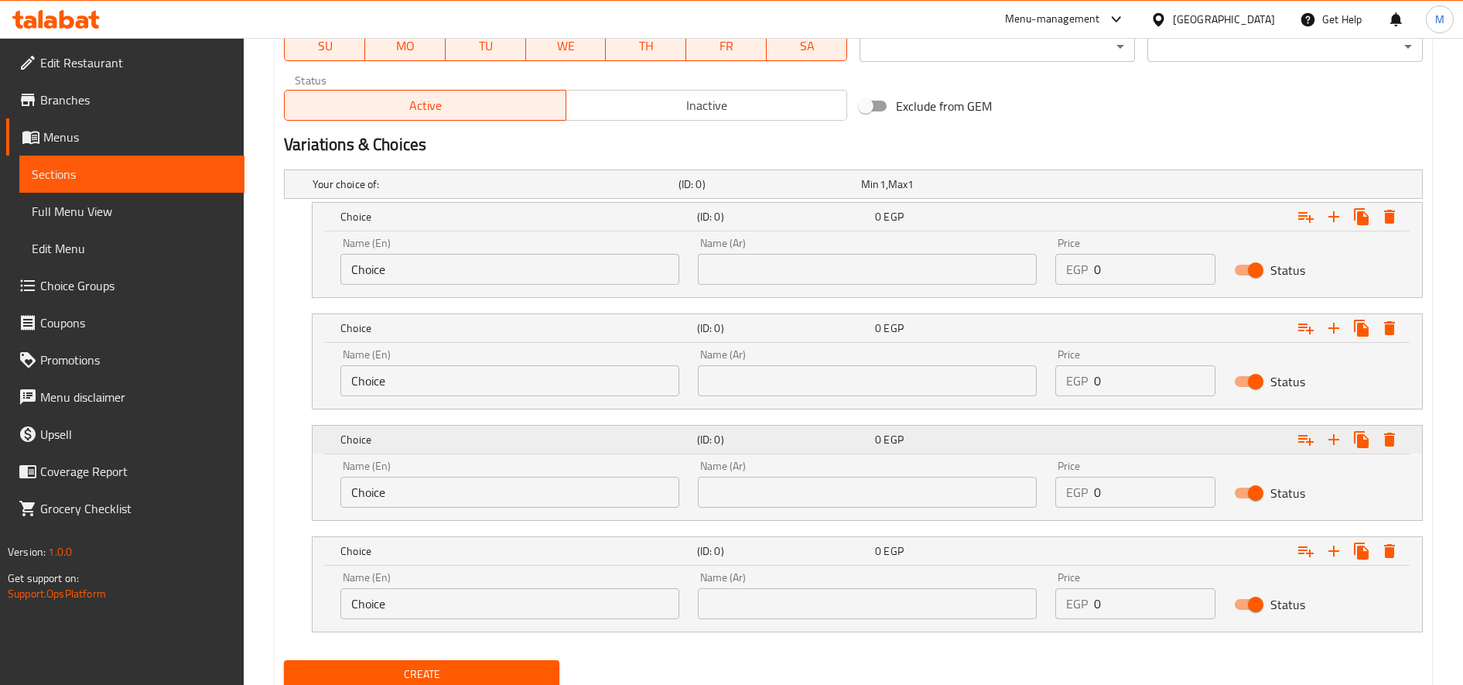
scroll to position [799, 0]
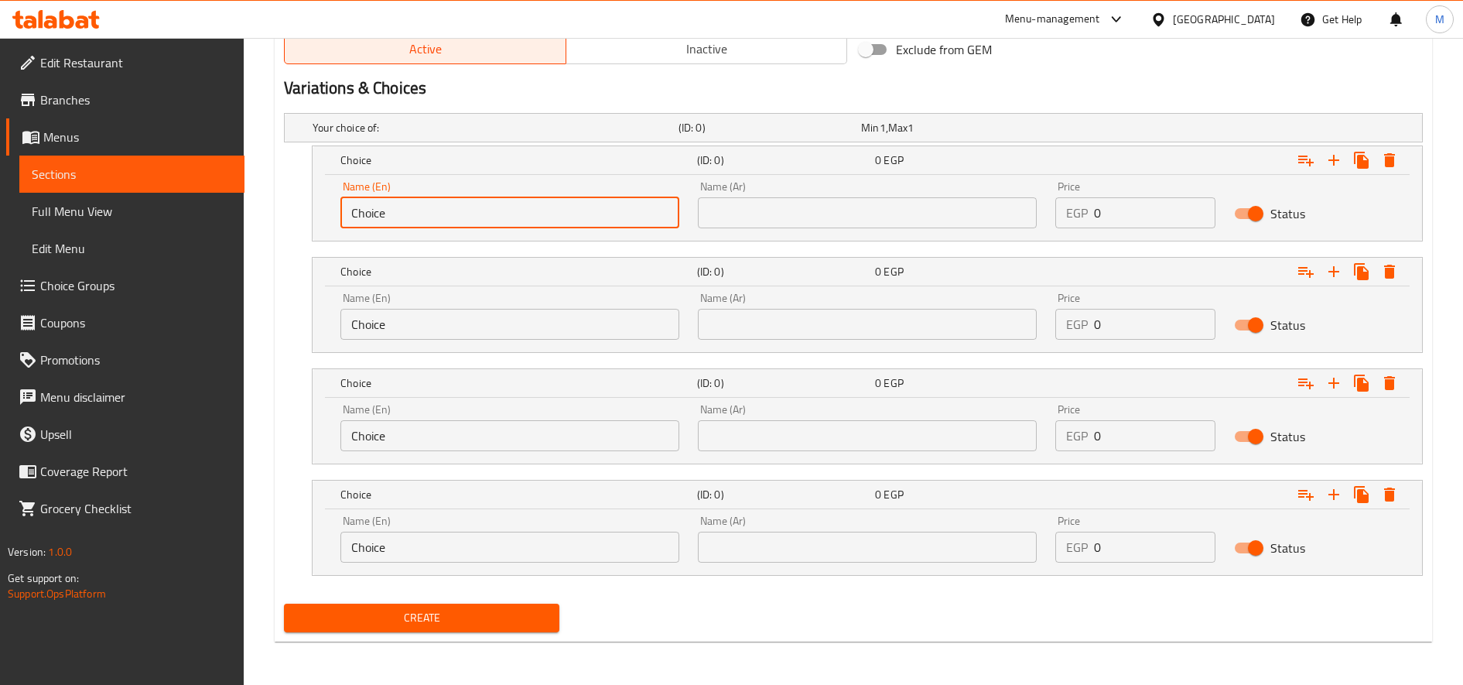
click at [452, 224] on input "Choice" at bounding box center [509, 212] width 339 height 31
paste input "colate Waffle Fatteh"
type input "Chocolate Waffle Fatteh"
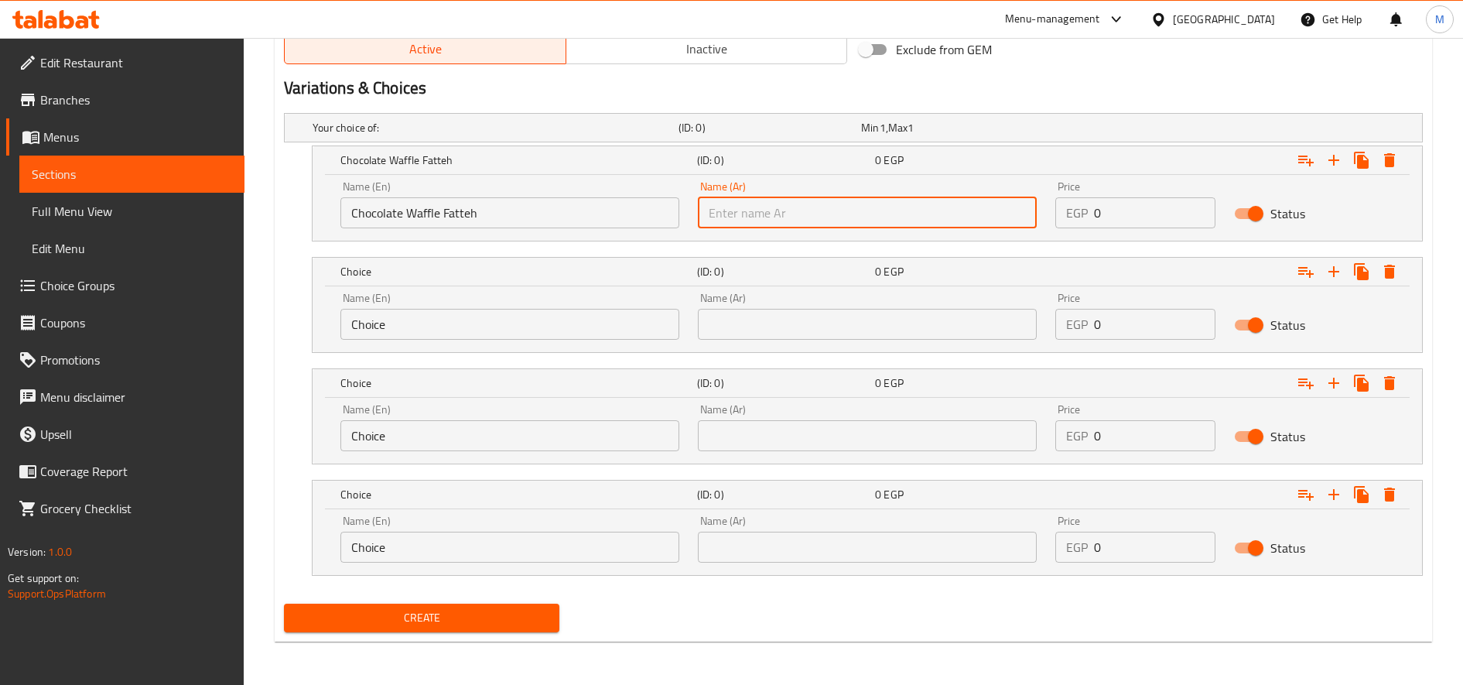
paste input "فتة وافل شوكليت"
type input "فتة وافل شوكليت"
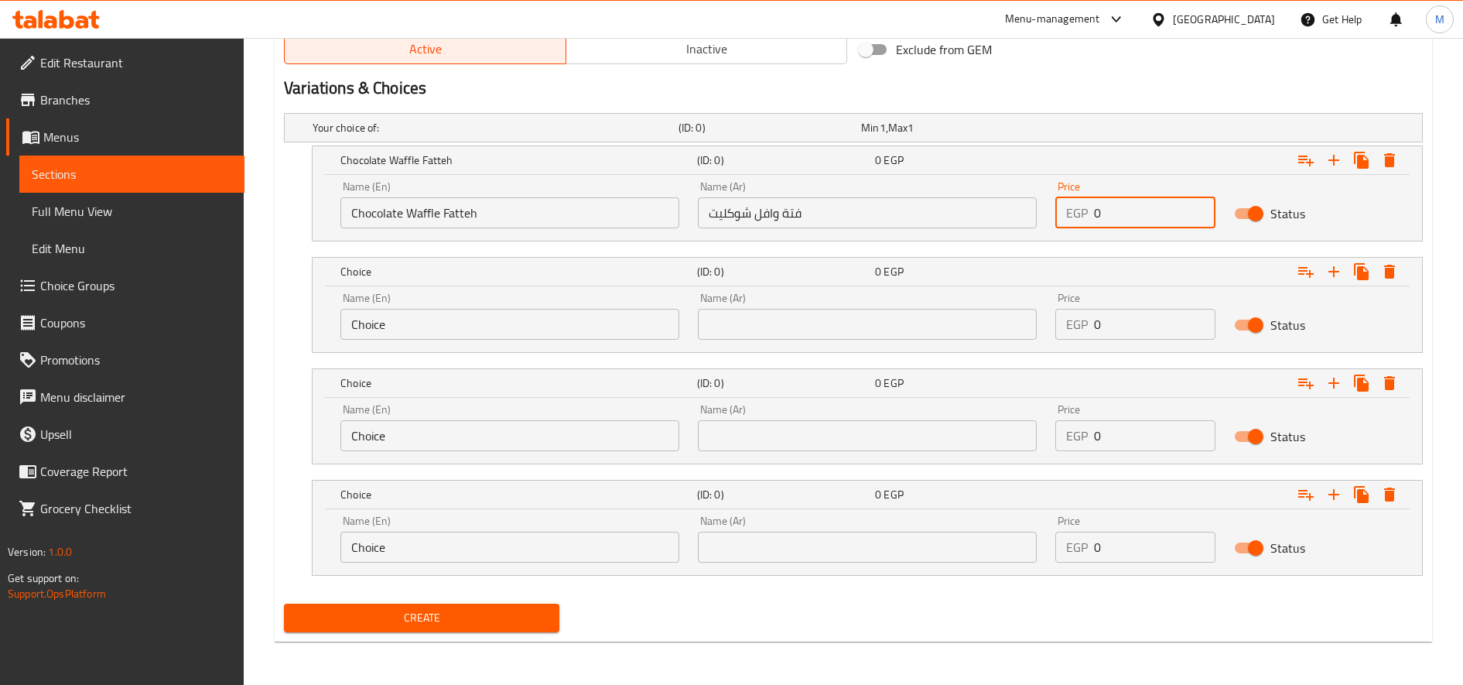
paste input "80.0"
type input "80.00"
click at [412, 329] on input "Choice" at bounding box center [509, 324] width 339 height 31
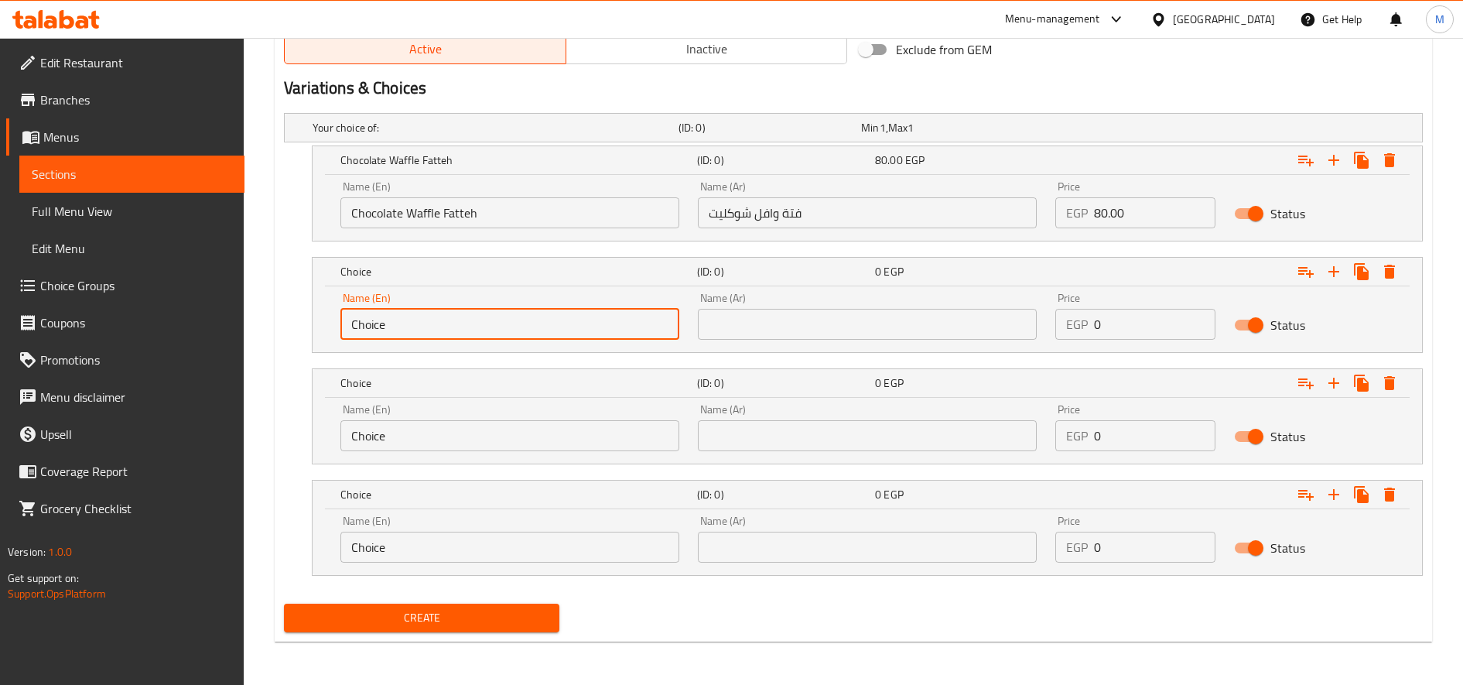
click at [412, 329] on input "Choice" at bounding box center [509, 324] width 339 height 31
paste input "White Waffle Fatteh"
type input "White Waffle Fatteh"
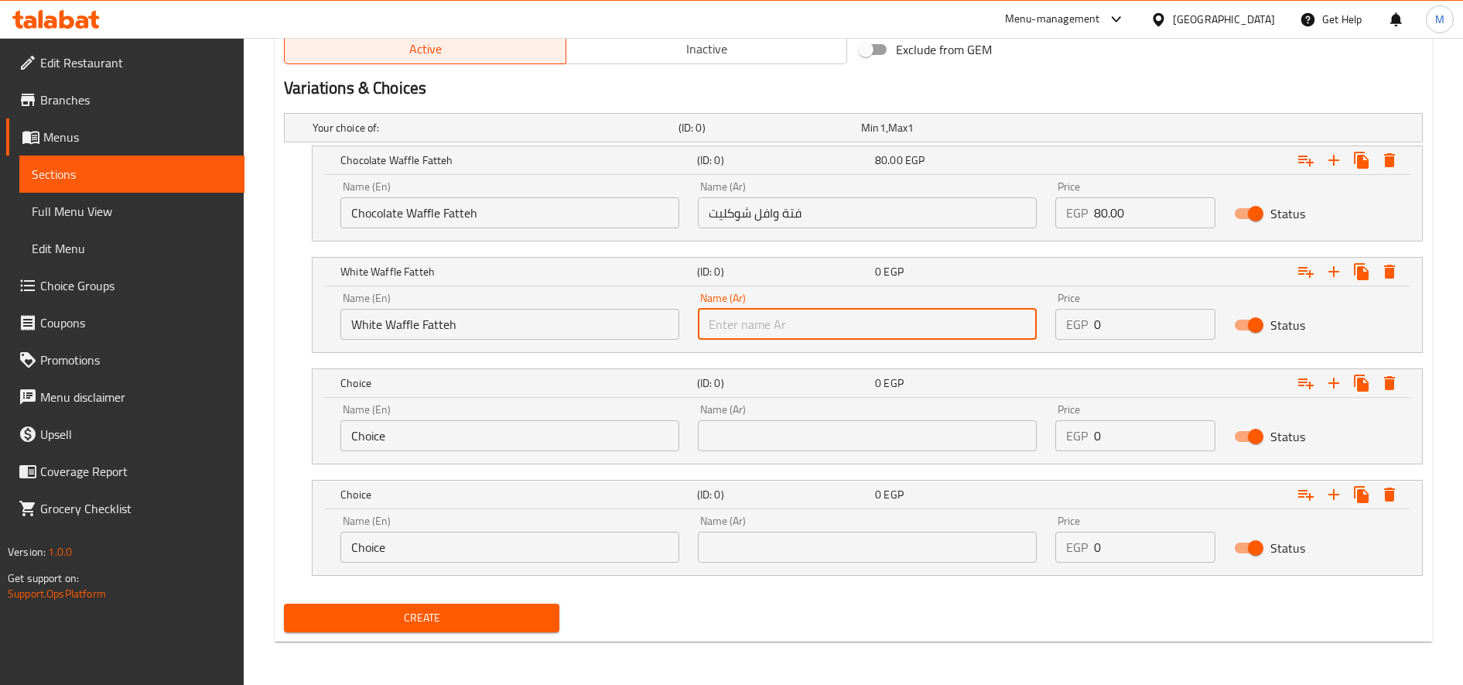
paste input "فتة وافل وايت"
type input "فتة وافل وايت"
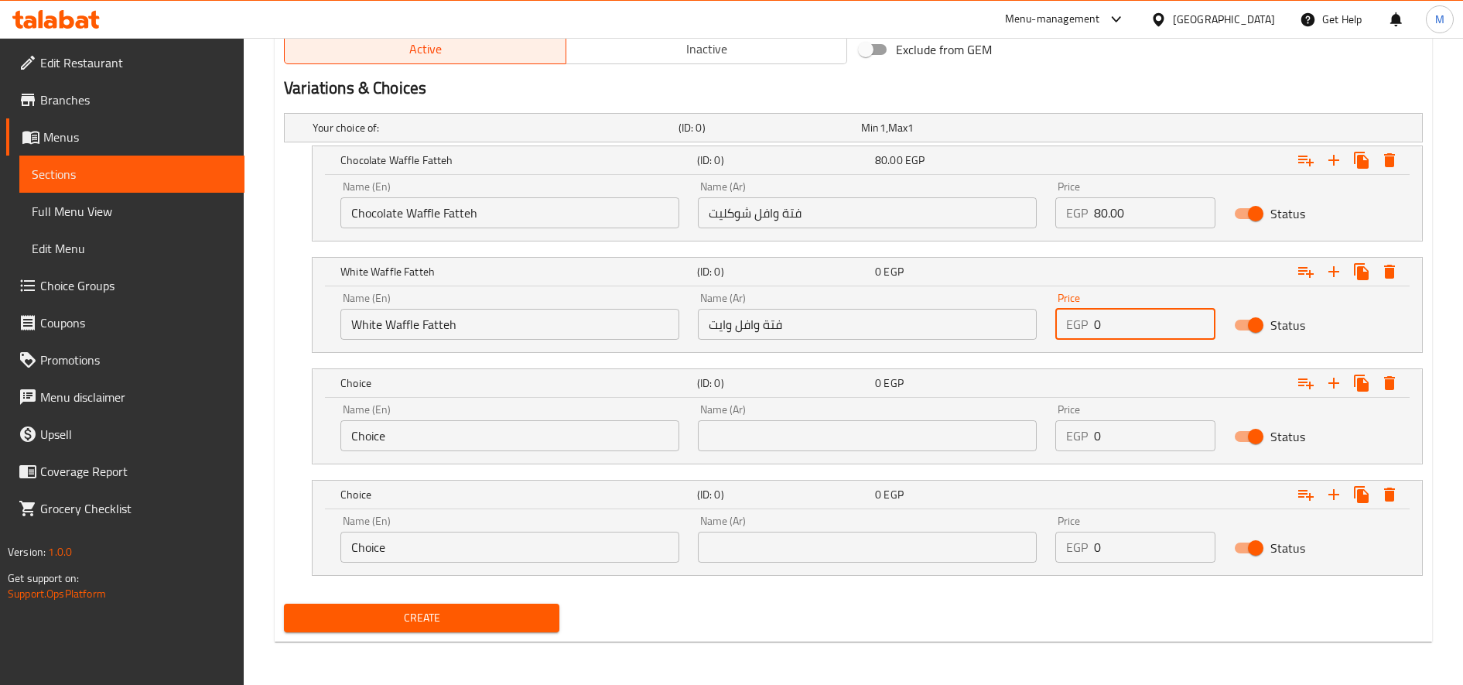
paste input "90."
type input "90.0"
click at [420, 427] on input "Choice" at bounding box center [509, 435] width 339 height 31
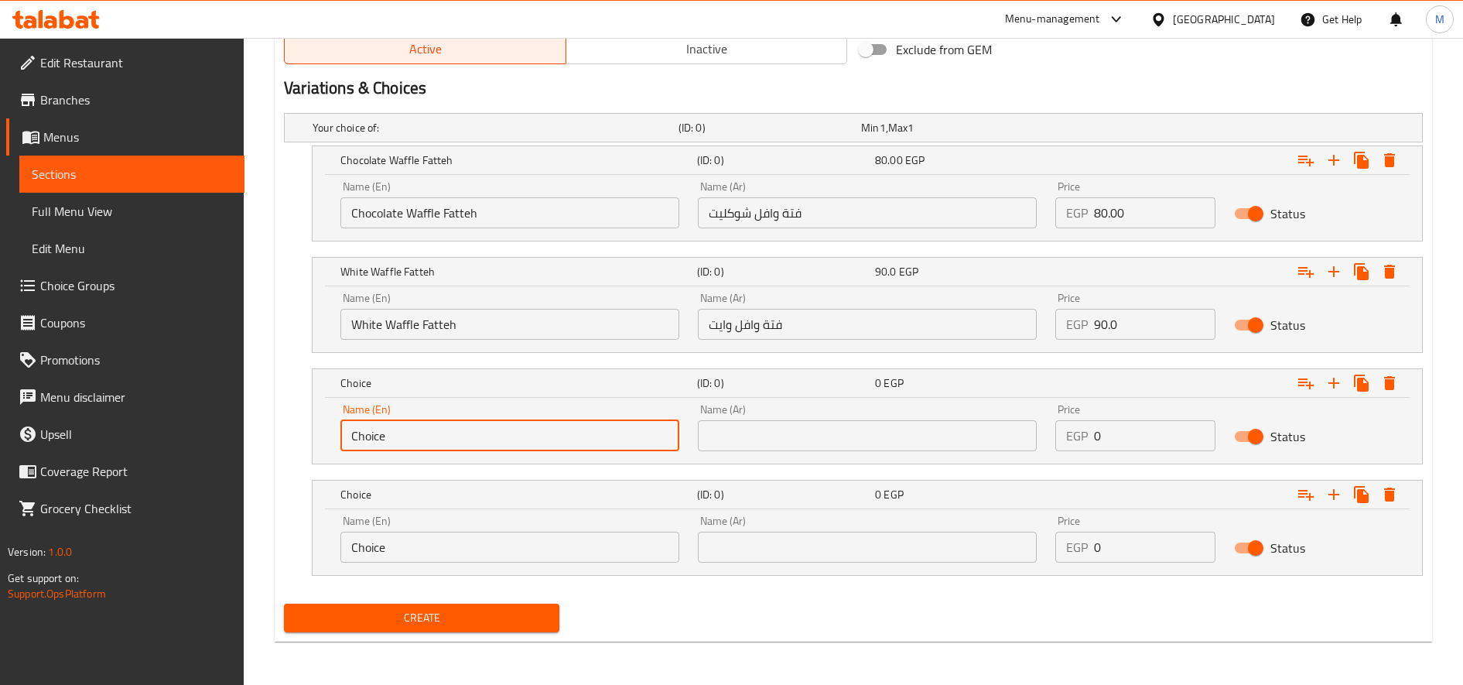
click at [420, 427] on input "Choice" at bounding box center [509, 435] width 339 height 31
paste input "White Chocolate Waffle Fatteh"
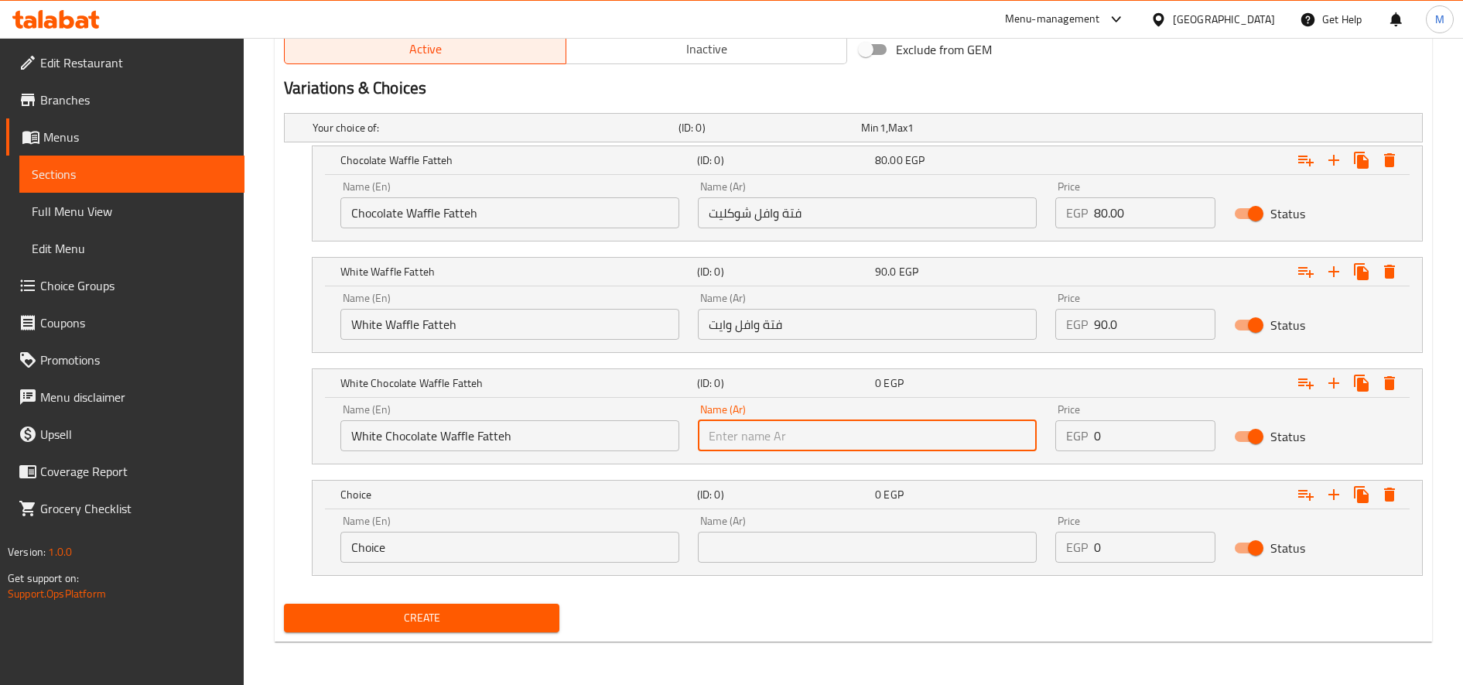
click at [472, 446] on input "White Chocolate Waffle Fatteh" at bounding box center [509, 435] width 339 height 31
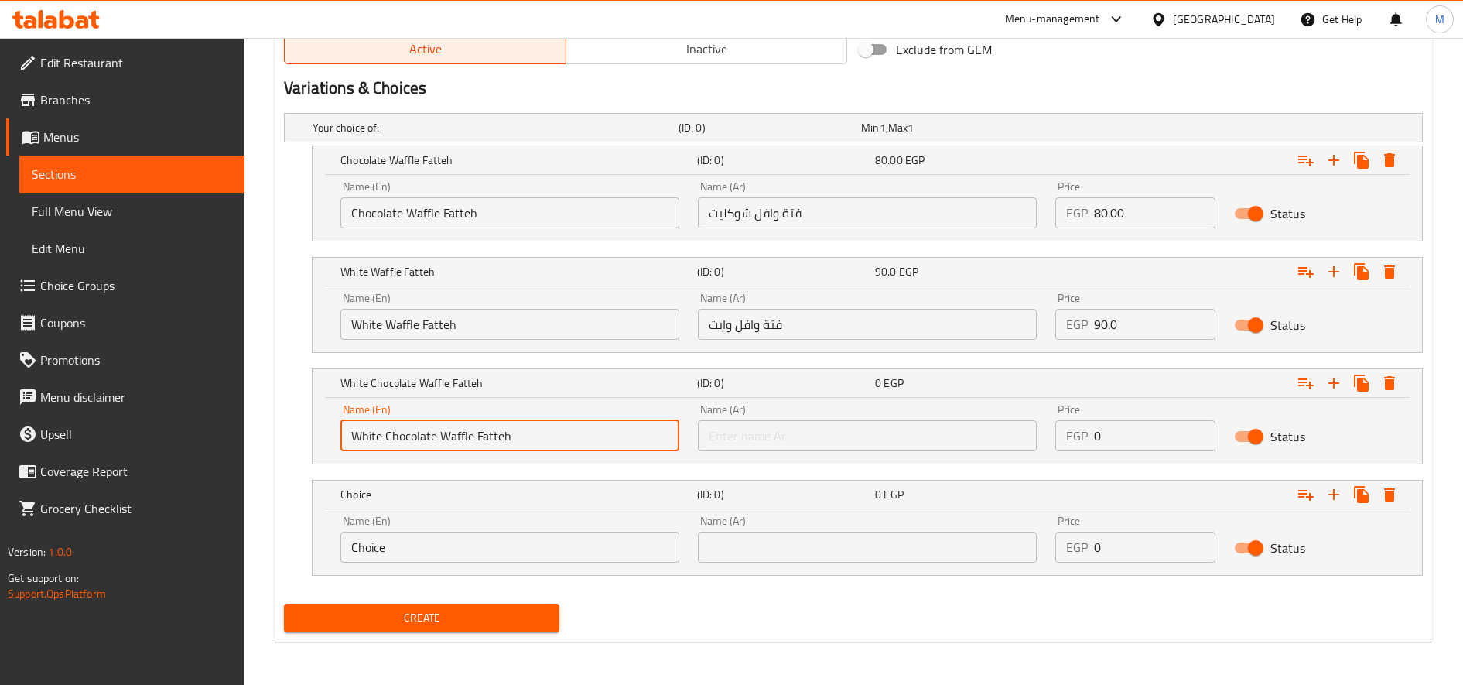
click at [472, 446] on input "White Chocolate Waffle Fatteh" at bounding box center [509, 435] width 339 height 31
paste input "Chocolate With Nuts"
type input "Chocolate With Nuts Waffle Fatteh"
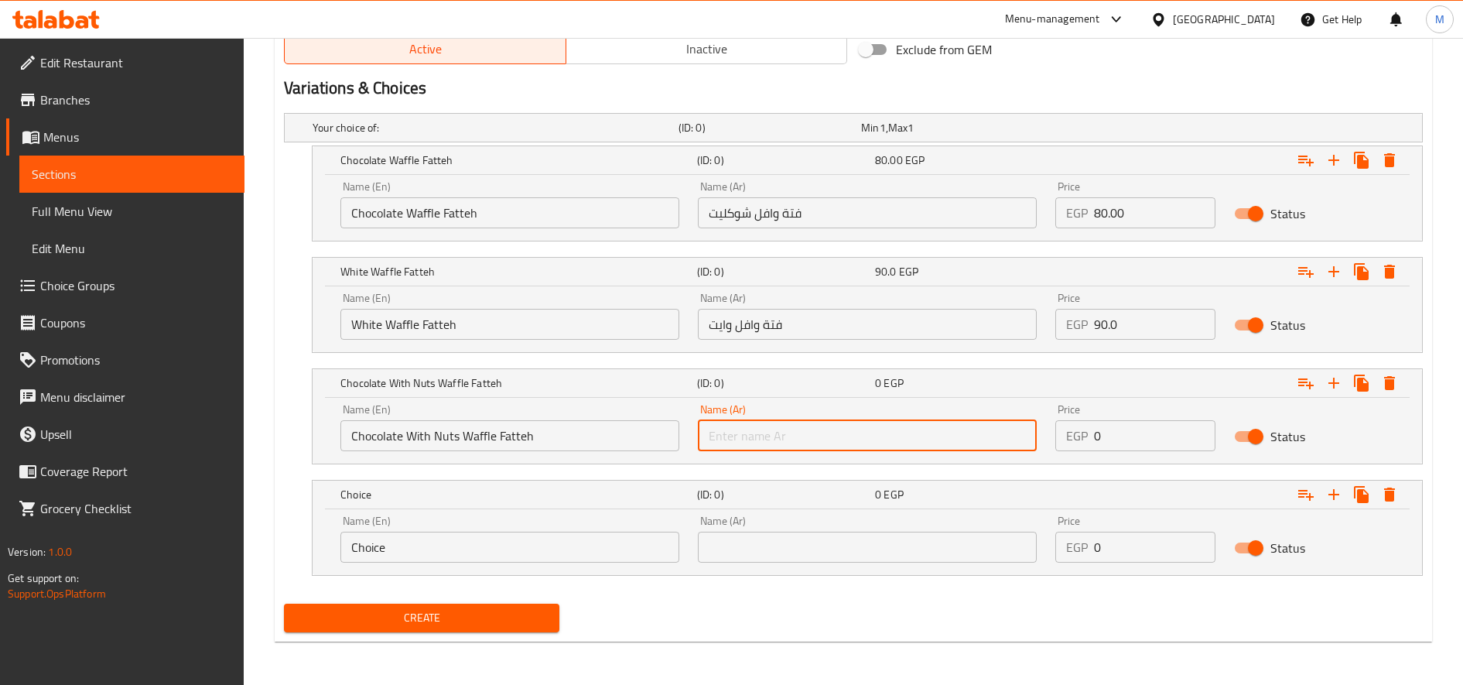
paste input "فتة وافل شوكليت مكسرات"
type input "فتة وافل شوكليت مكسرات"
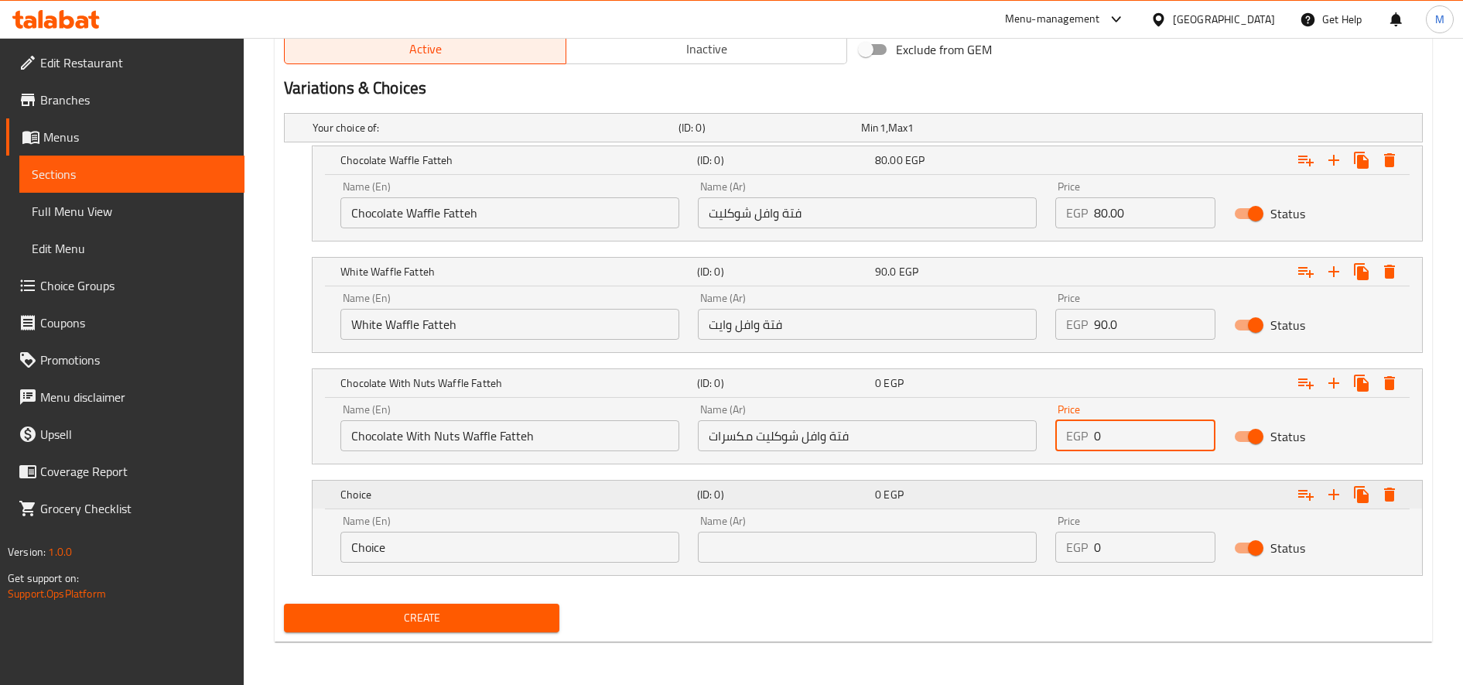
paste input "75.0"
type input "75.00"
click at [486, 539] on input "Choice" at bounding box center [509, 547] width 339 height 31
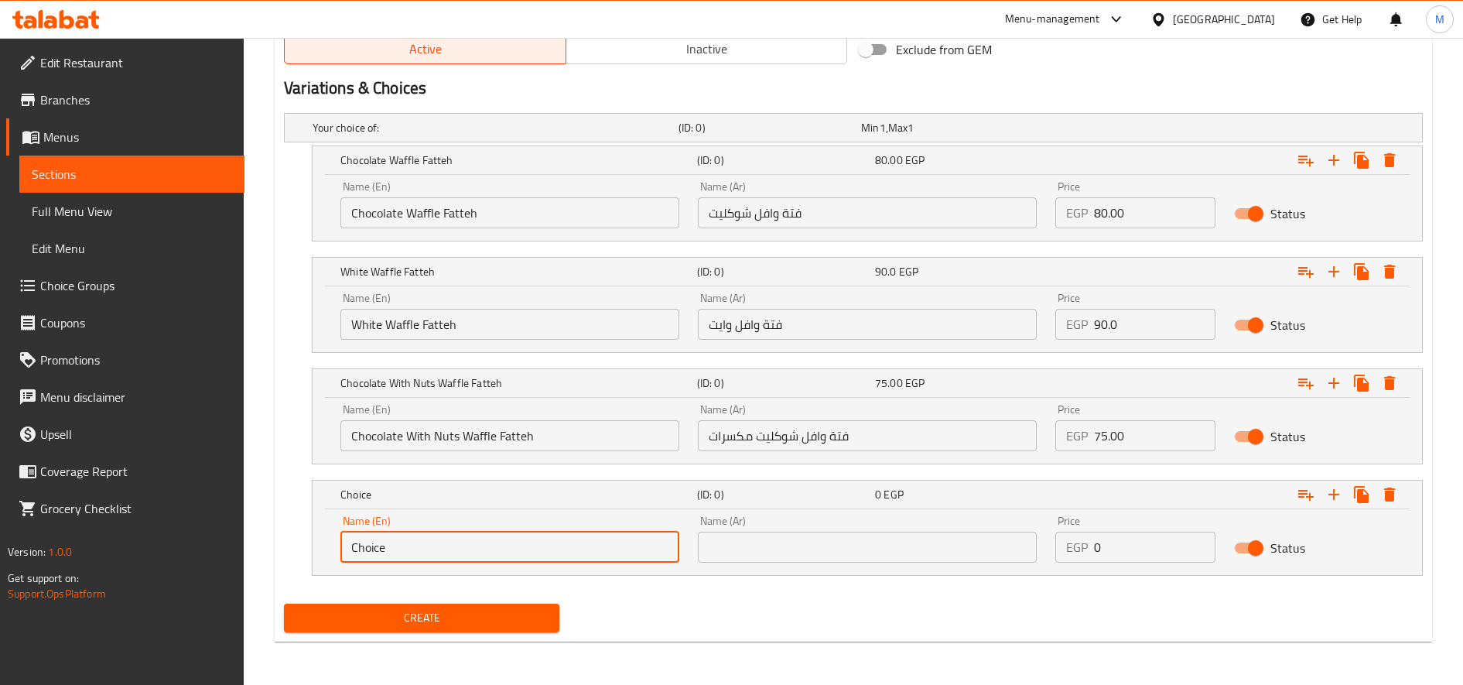
click at [486, 539] on input "Choice" at bounding box center [509, 547] width 339 height 31
paste input "Lotus Chocolate Waffle Fatteh"
type input "Lotus Chocolate Waffle Fatteh"
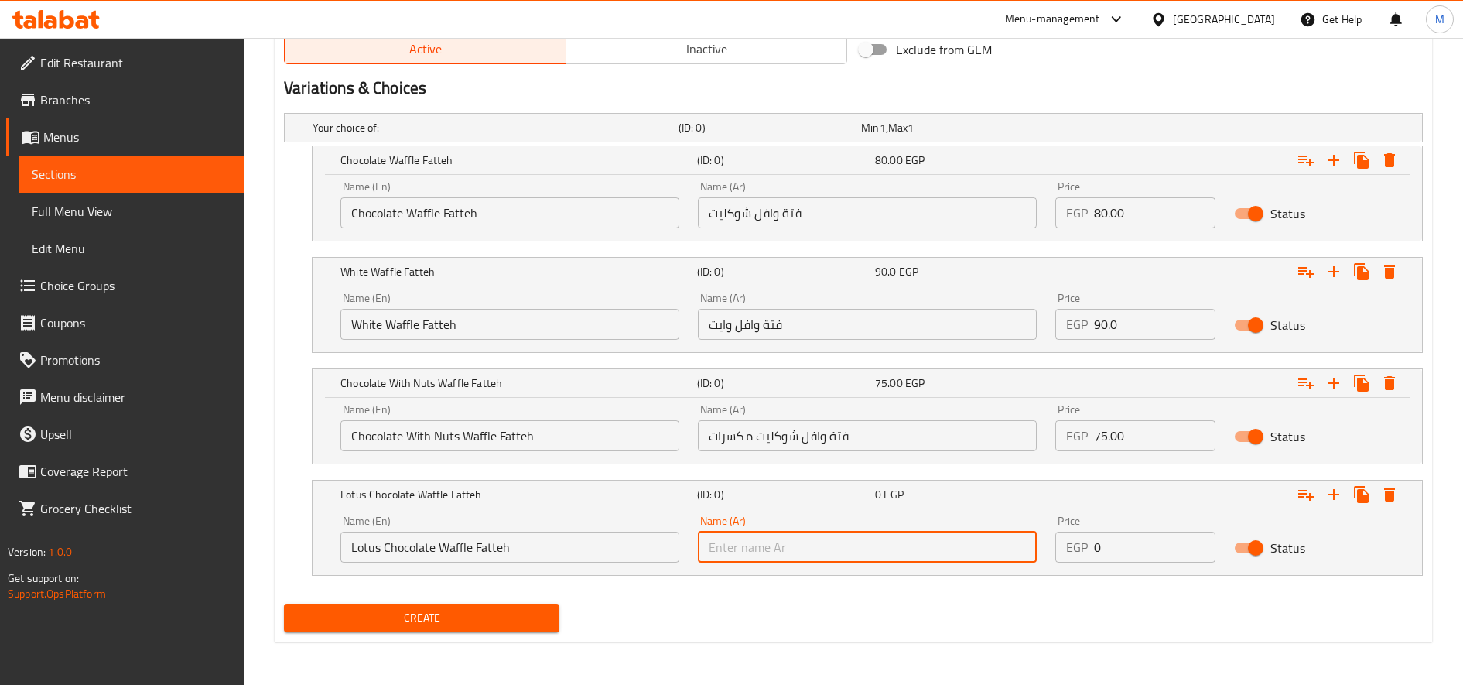
paste input "فتة وافل شوكليت لوتس"
type input "فتة وافل شوكليت لوتس"
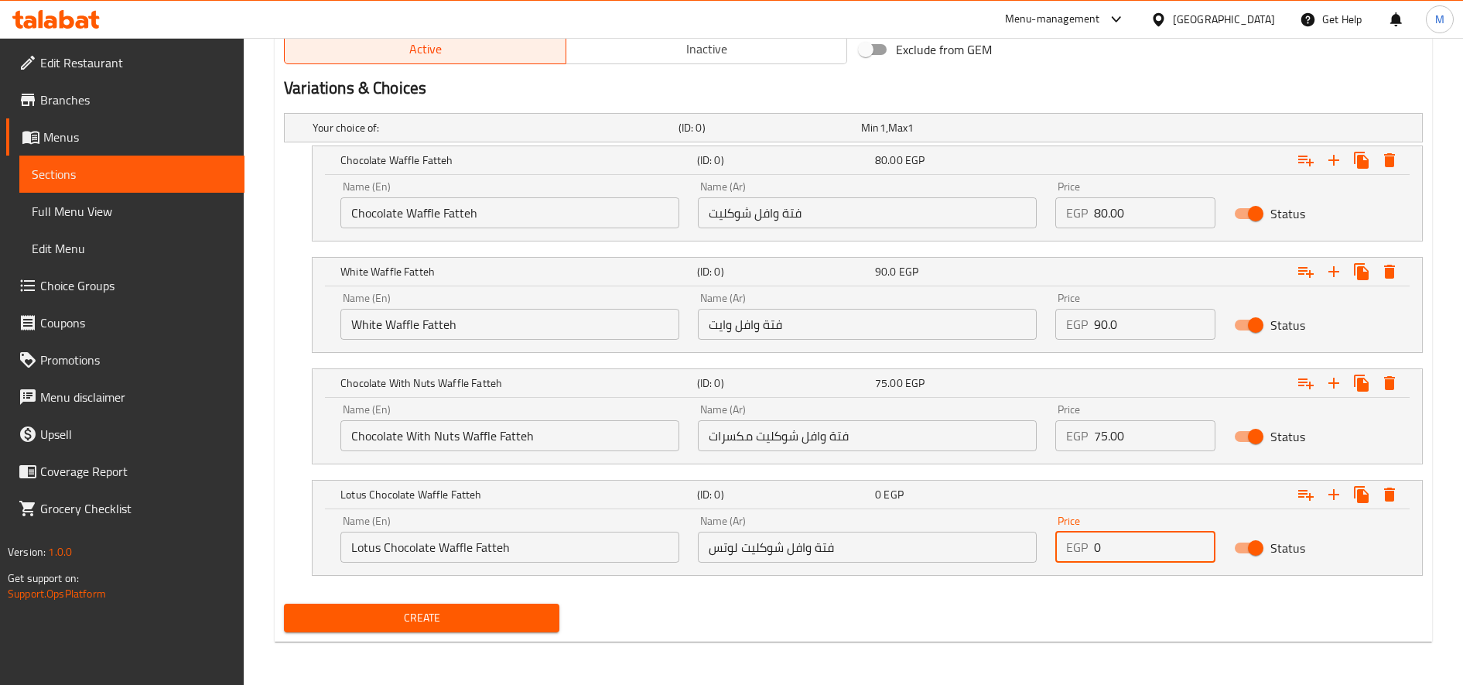
paste input "75.0"
type input "75.00"
click at [1336, 497] on icon "Expand" at bounding box center [1334, 494] width 19 height 19
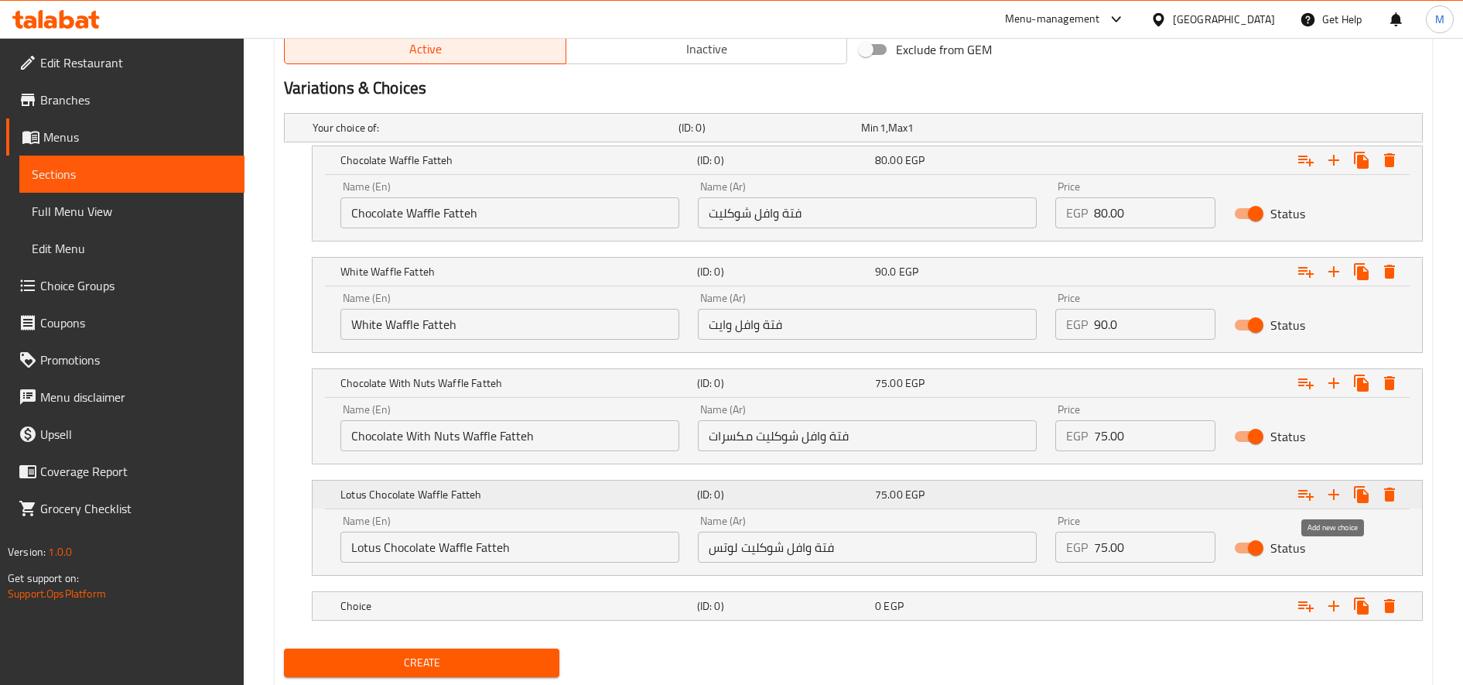
click at [1336, 497] on icon "Expand" at bounding box center [1334, 494] width 19 height 19
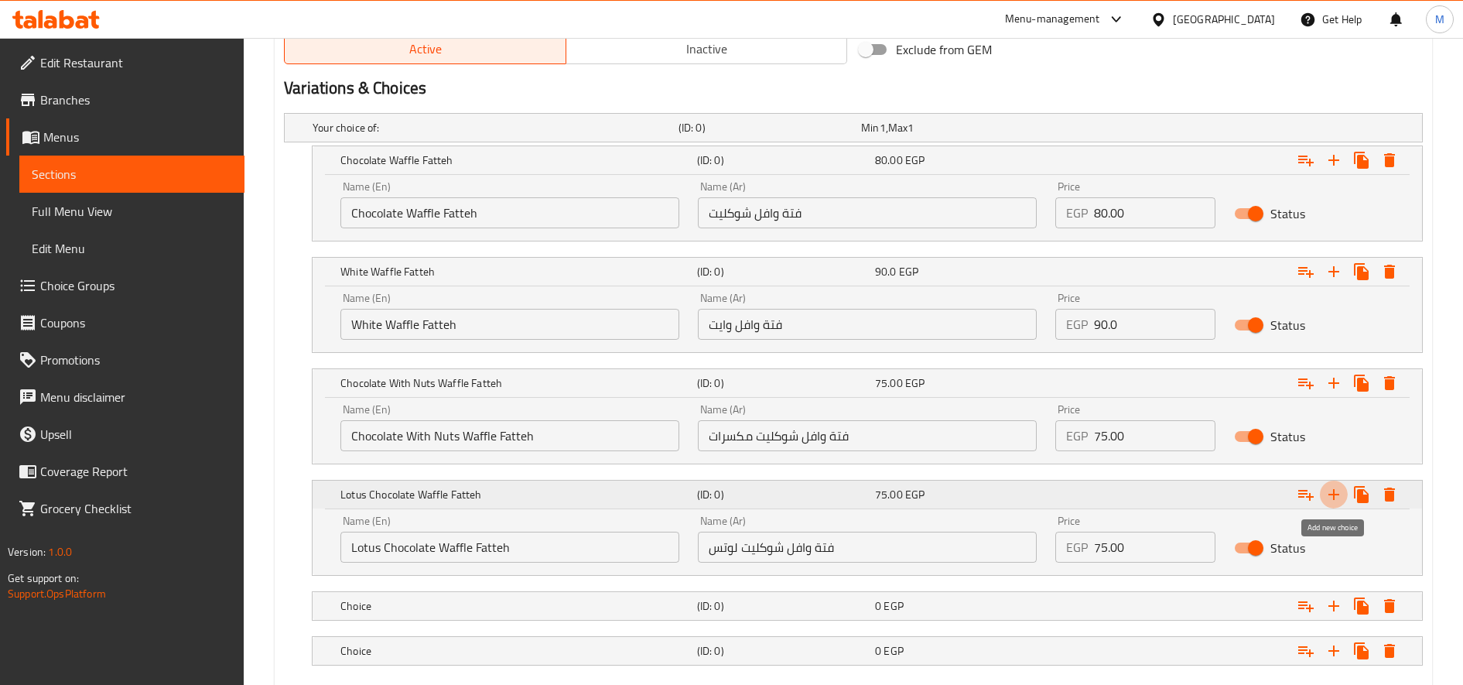
click at [1336, 497] on icon "Expand" at bounding box center [1334, 494] width 19 height 19
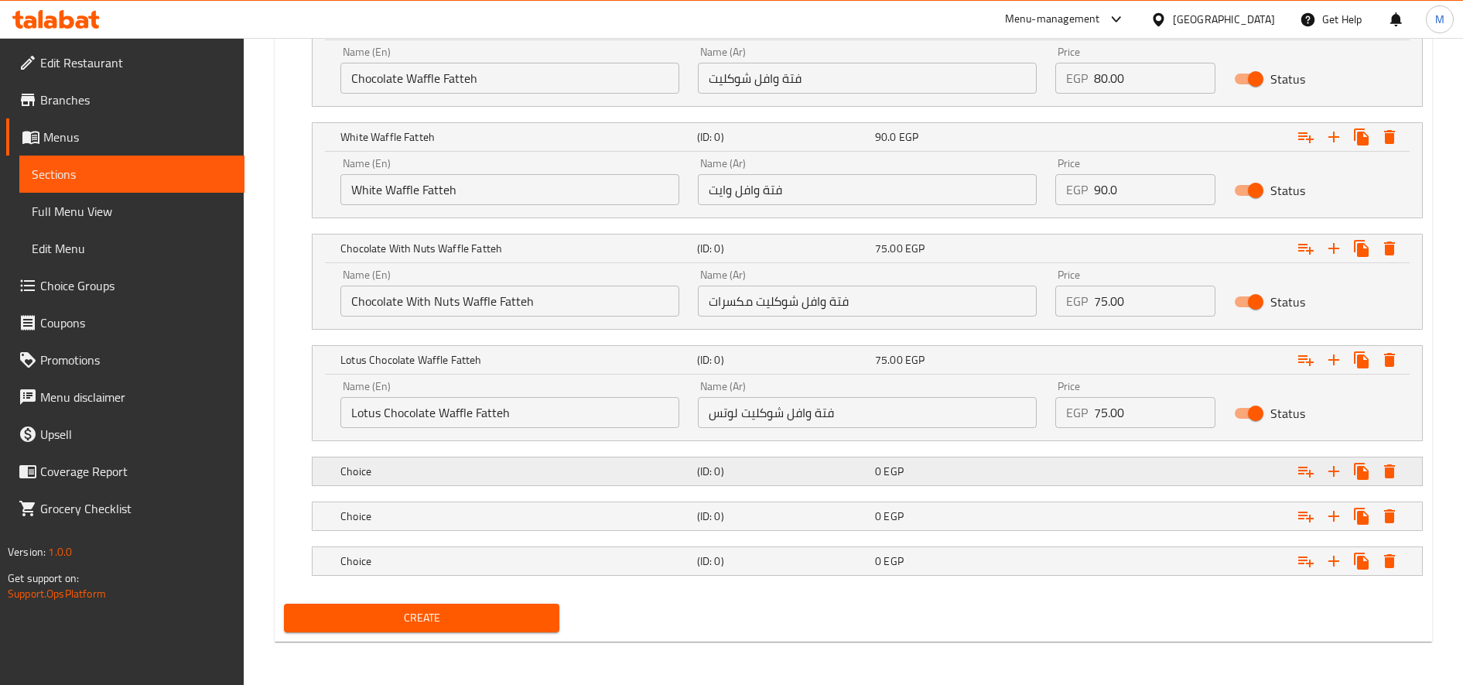
click at [526, 482] on div "Choice (ID: 0) 0 EGP" at bounding box center [871, 471] width 1069 height 34
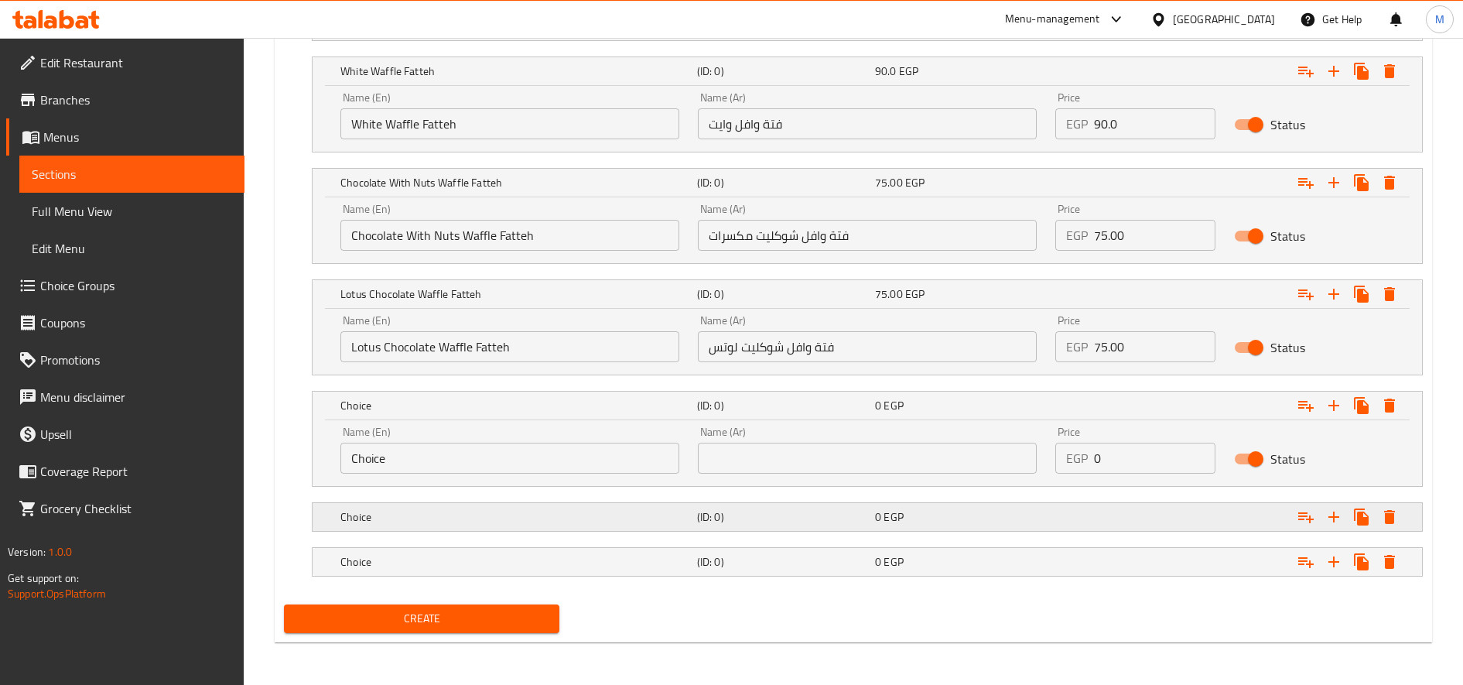
click at [508, 508] on div "Choice" at bounding box center [515, 517] width 357 height 22
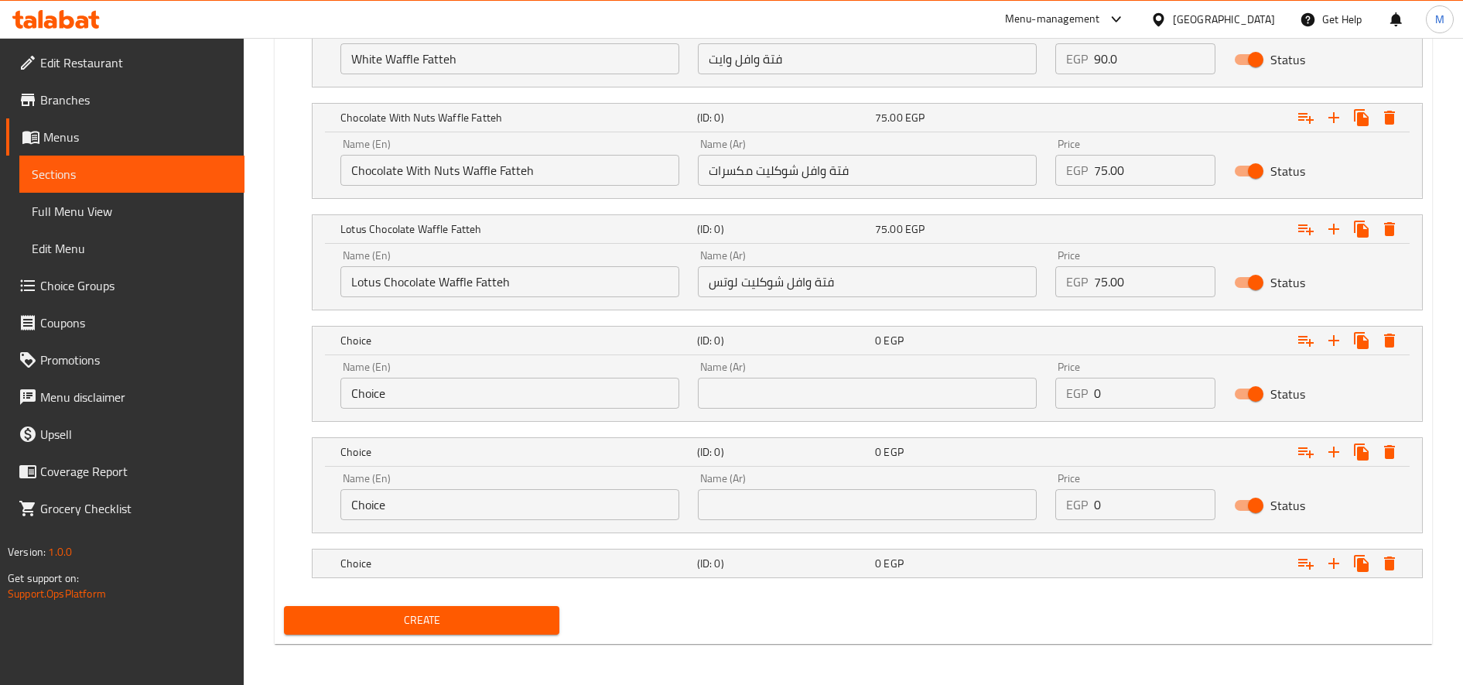
scroll to position [1067, 0]
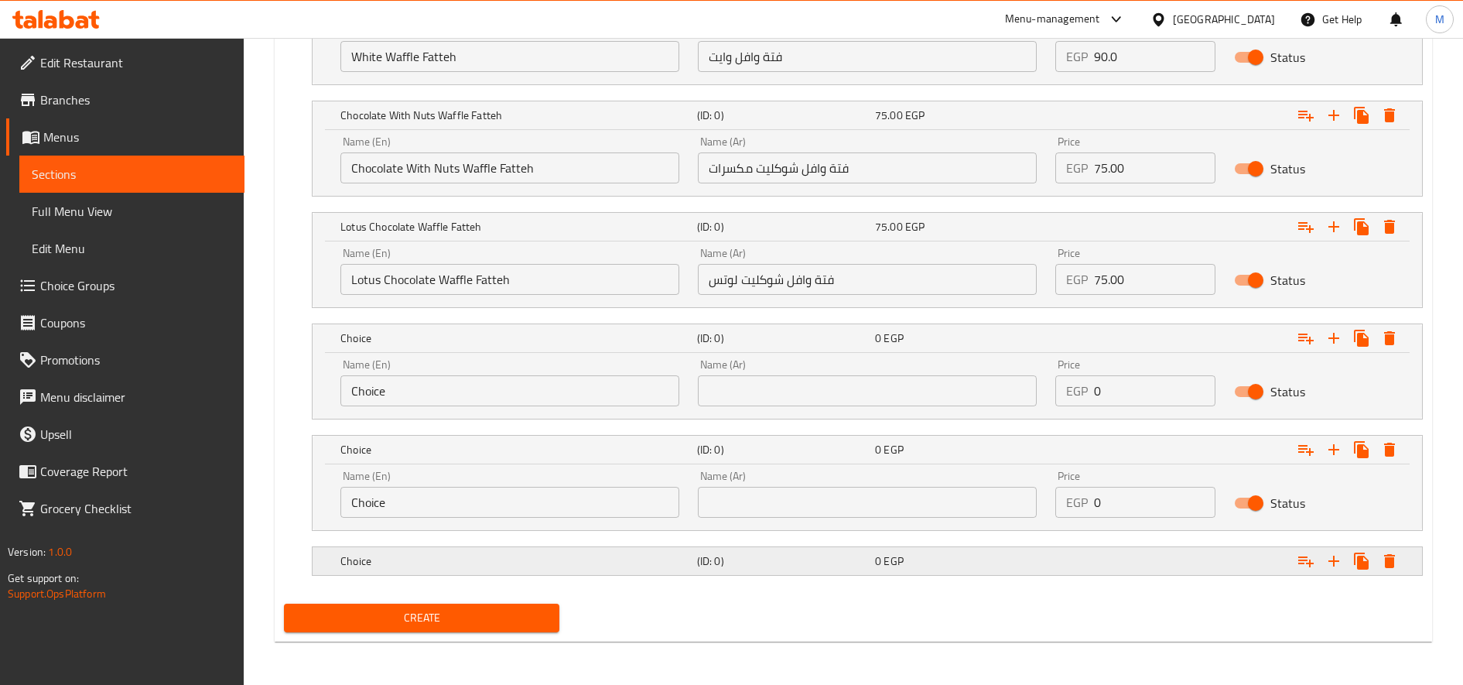
click at [494, 553] on h5 "Choice" at bounding box center [515, 560] width 351 height 15
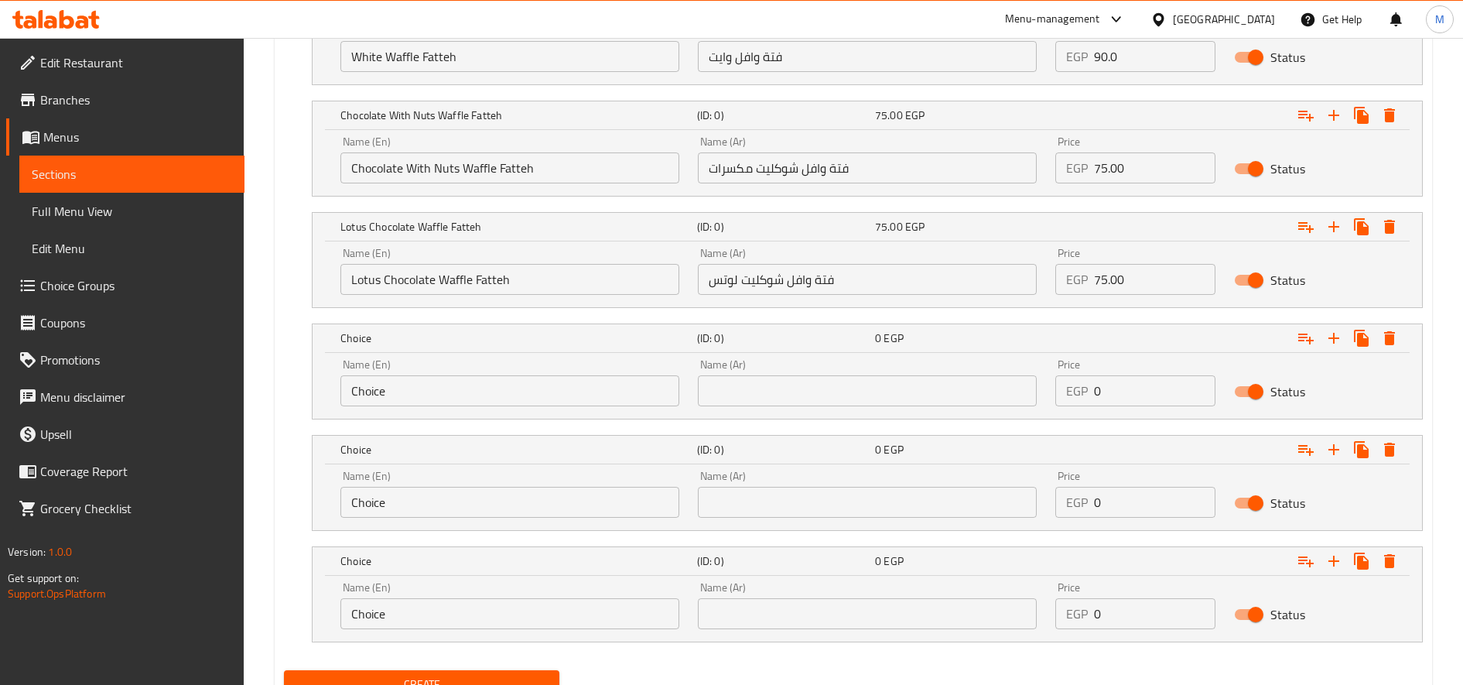
click at [535, 378] on input "Choice" at bounding box center [509, 390] width 339 height 31
paste input "Lotus Waffle Fatteh"
type input "Lotus Waffle Fatteh"
paste input "فتة وافل لوتس"
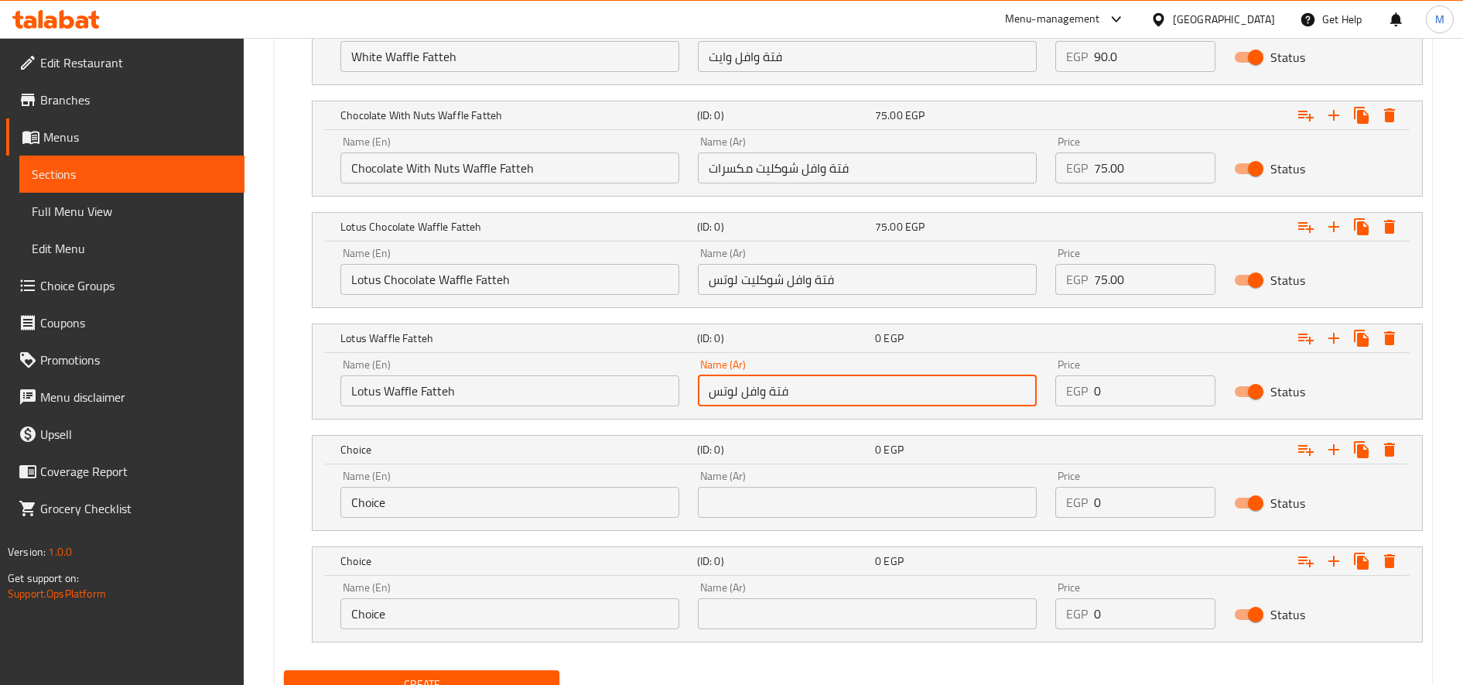
type input "فتة وافل لوتس"
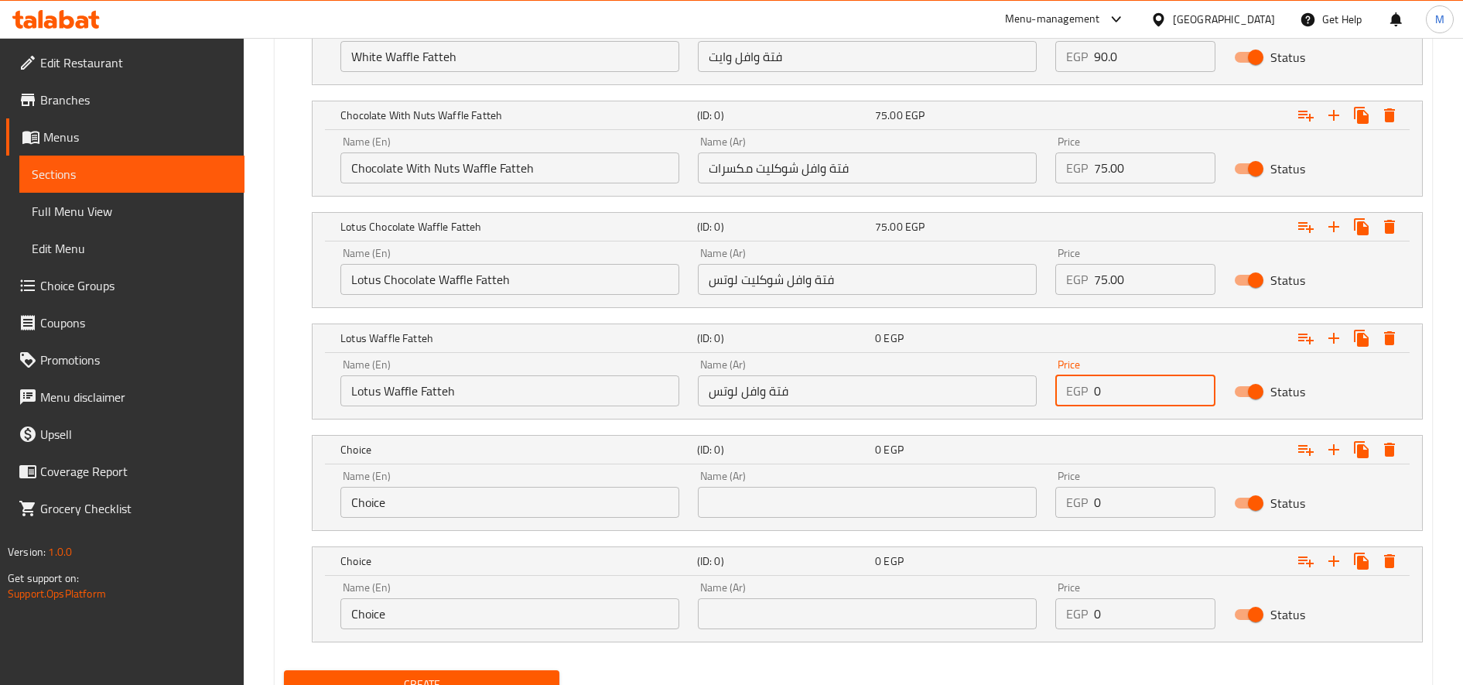
paste input "75.0"
type input "75.00"
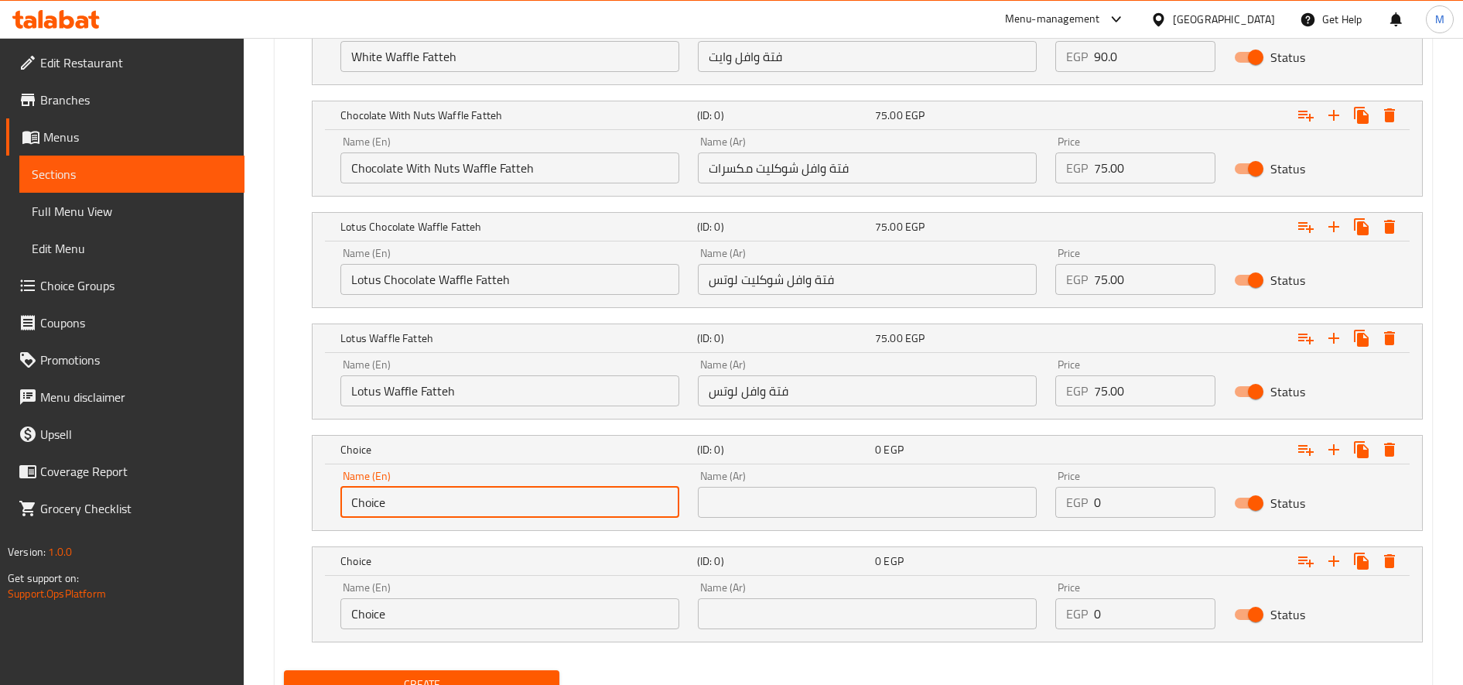
paste input "Oreo Waffle Fatteh"
type input "Oreo Waffle Fatteh"
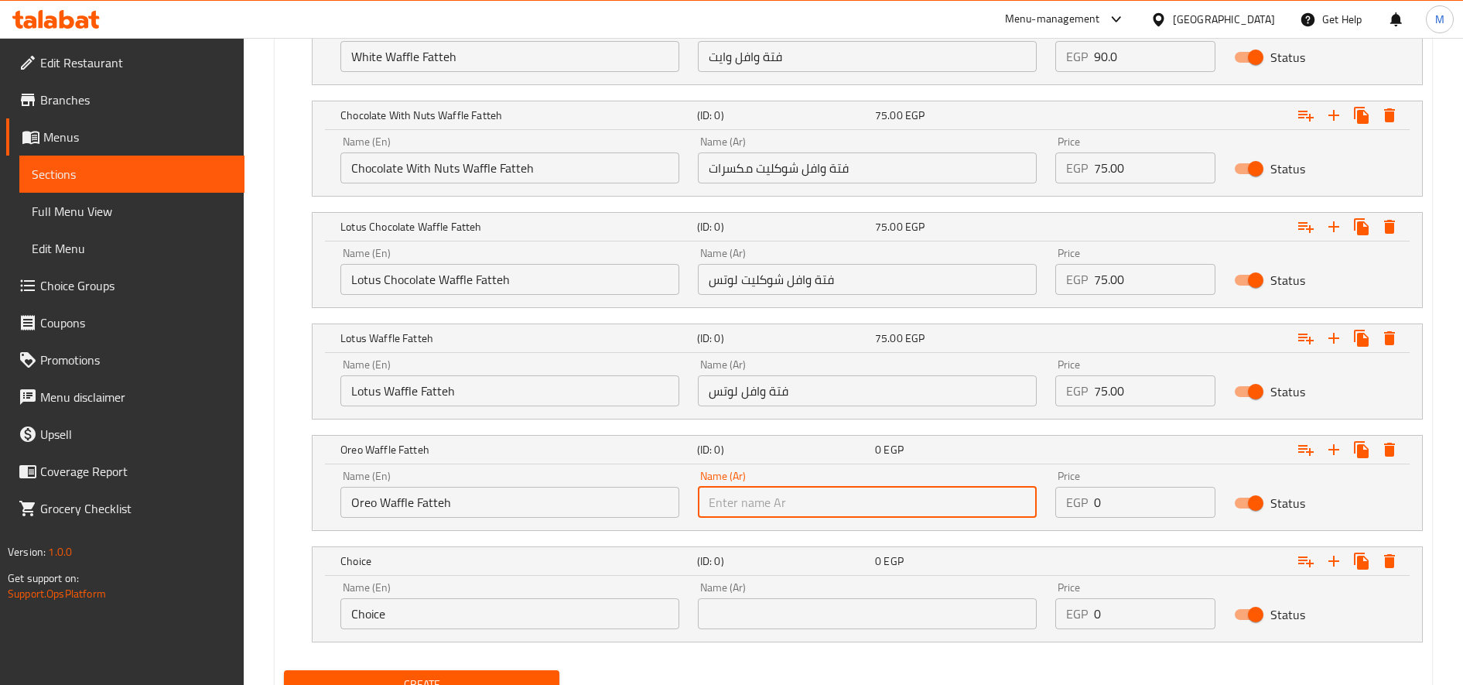
paste input "فتة وافل أوريو"
type input "فتة وافل أوريو"
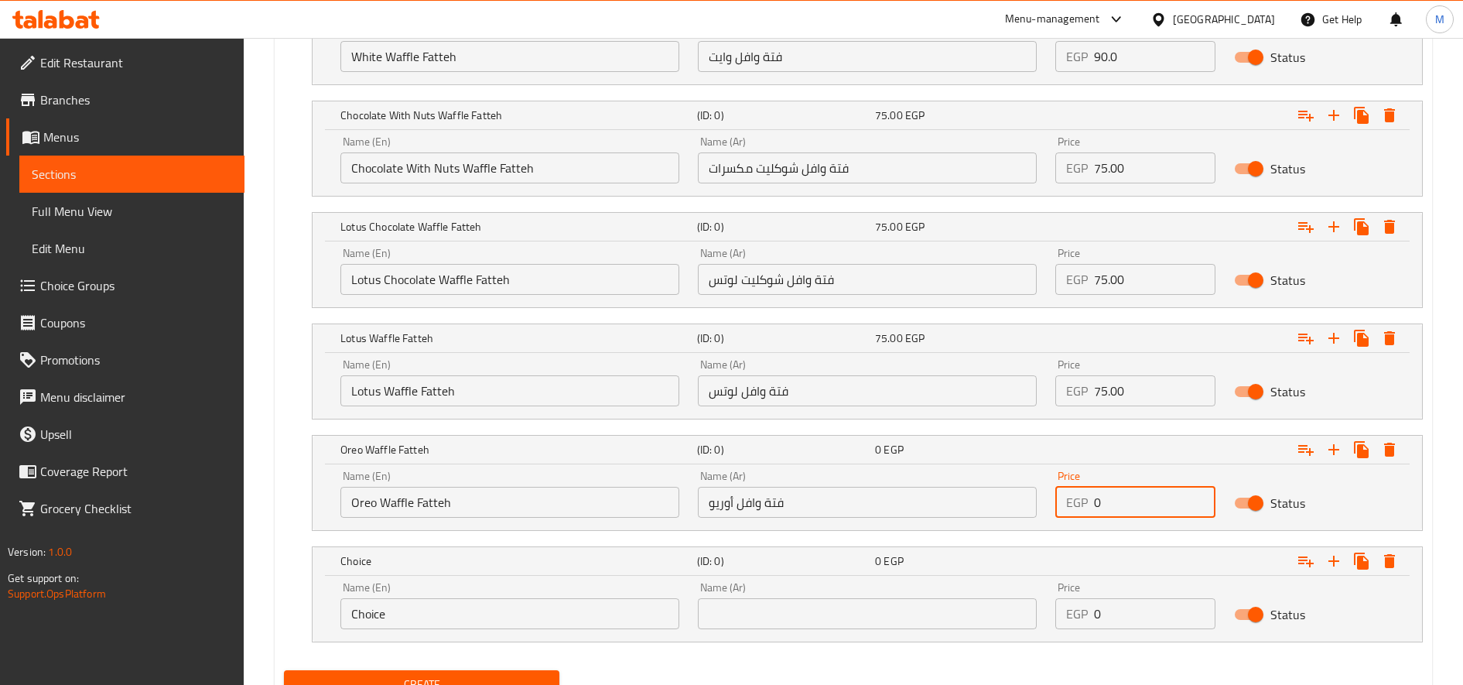
paste input "75.0"
type input "75.00"
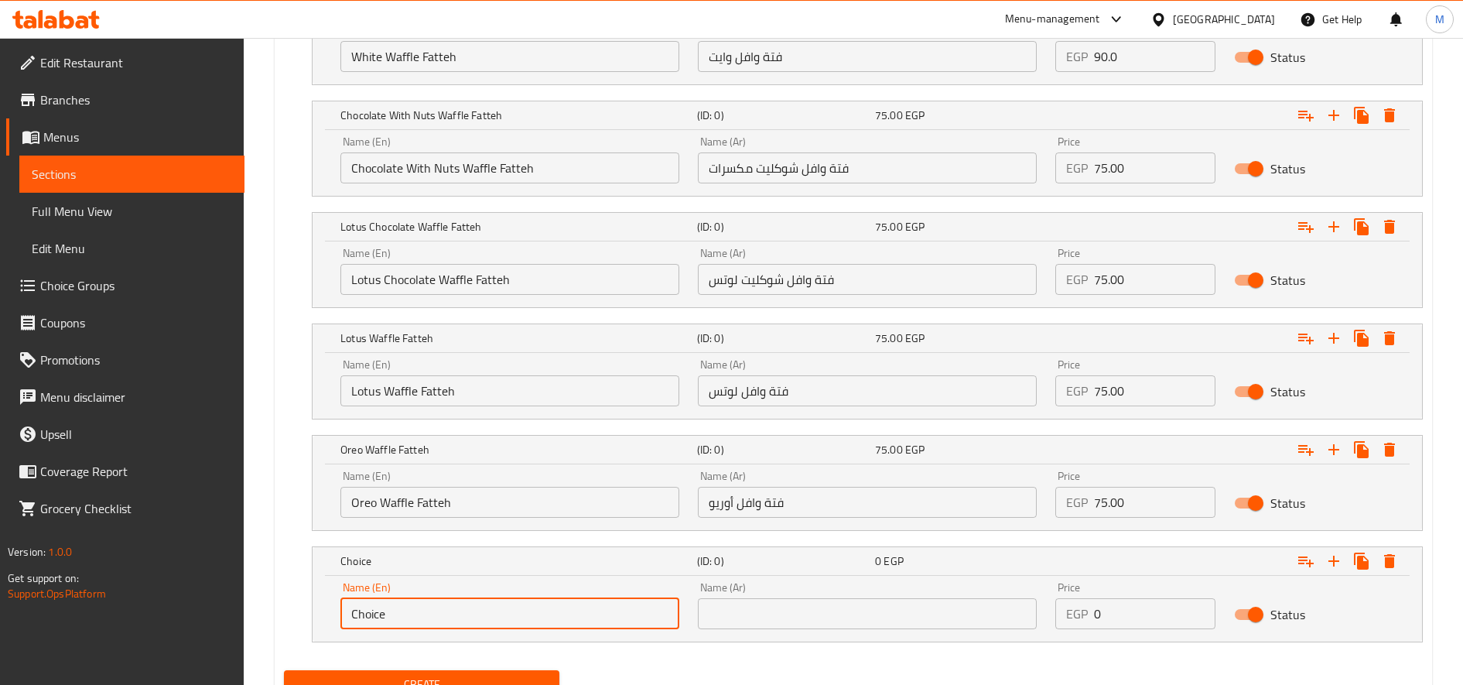
click at [449, 617] on input "Choice" at bounding box center [509, 613] width 339 height 31
paste input "White Lotus Waffle Fatteh"
type input "White Lotus Waffle Fatteh"
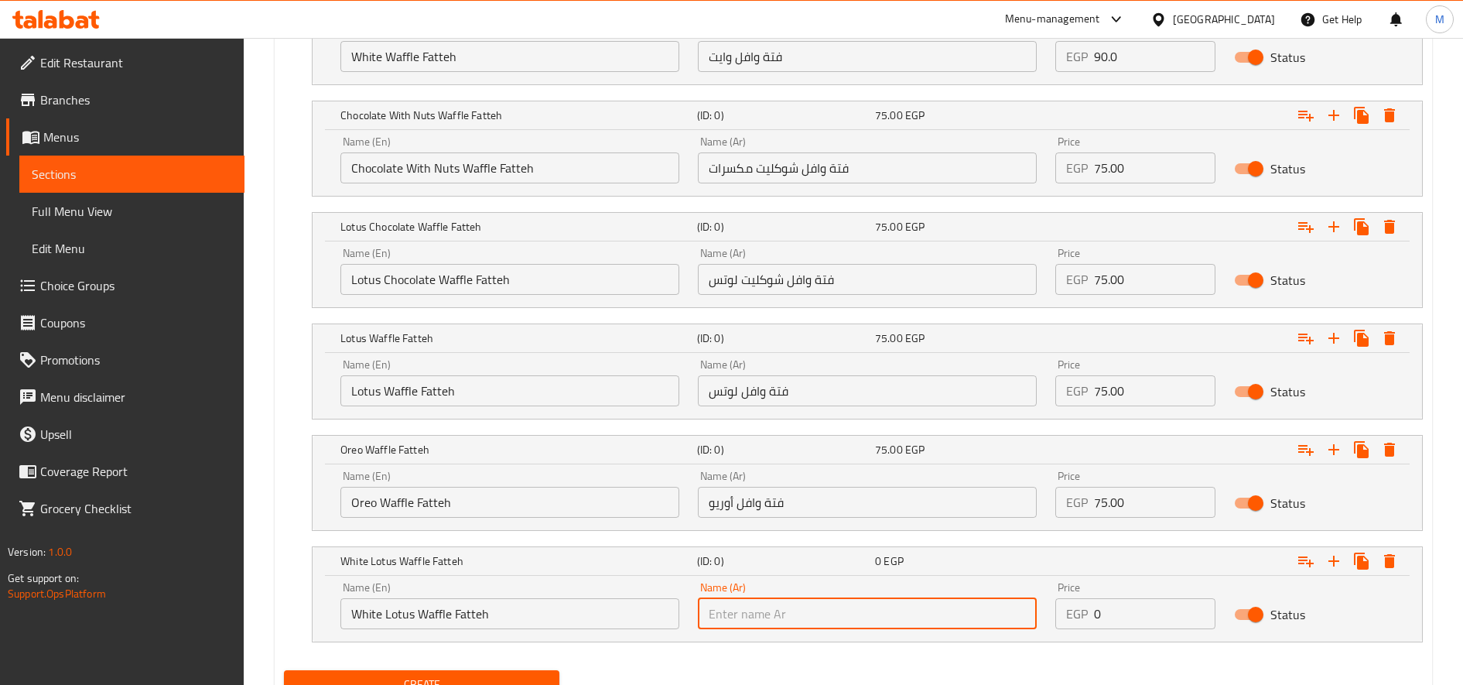
paste input "فتة وافل لوتس وايت"
type input "فتة وافل لوتس وايت"
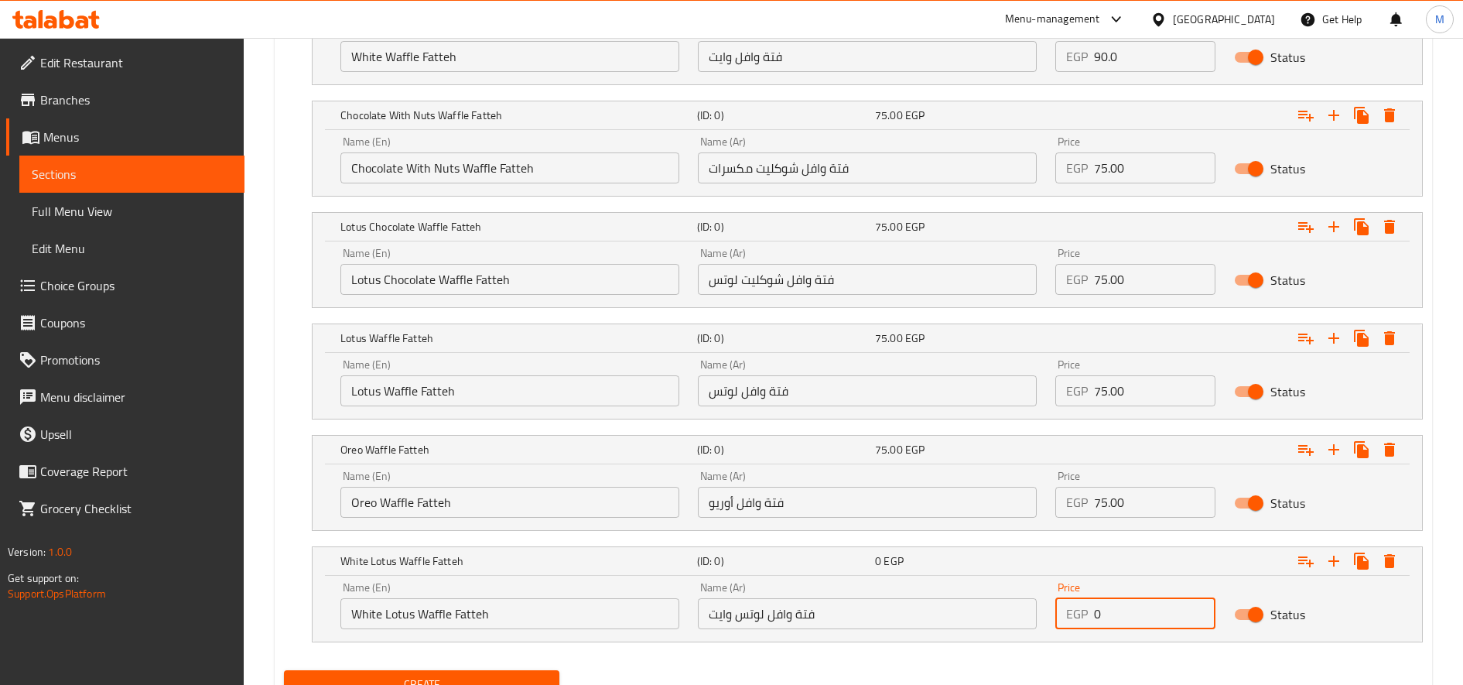
paste input "80.0"
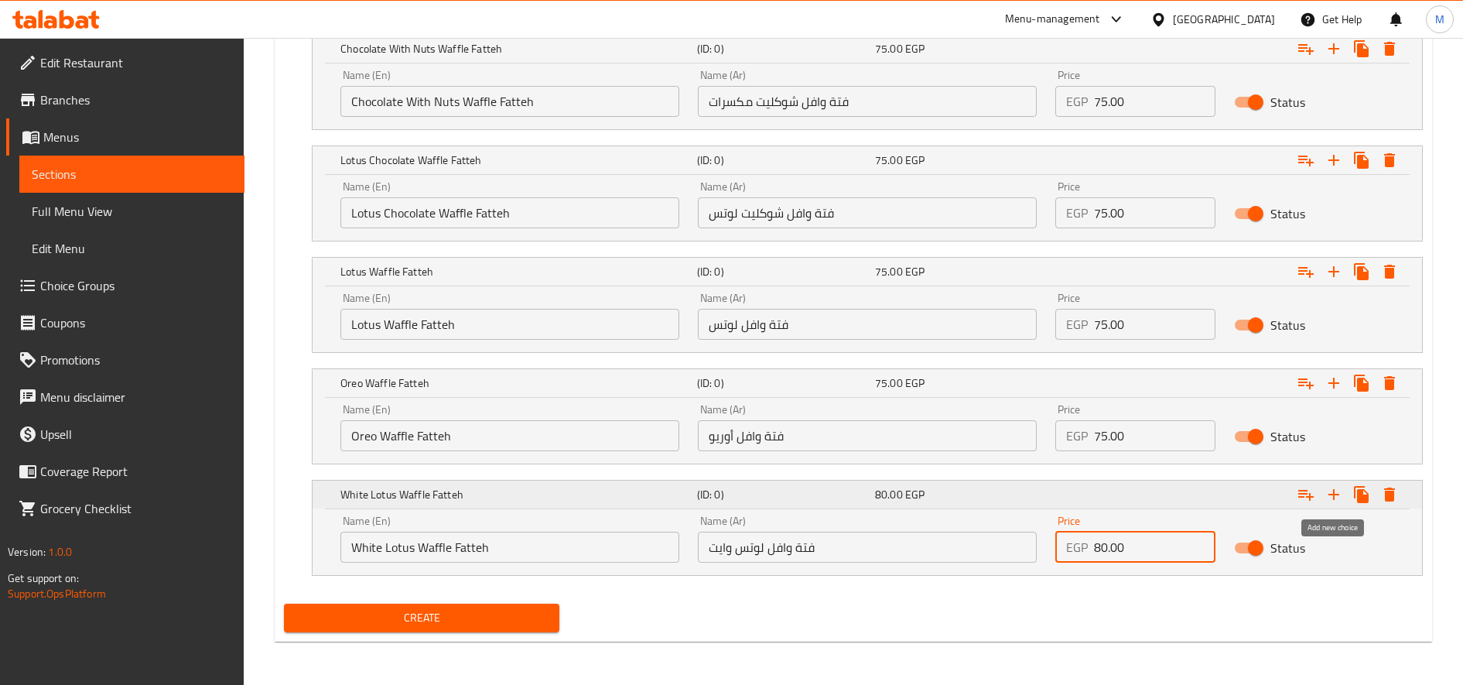
type input "80.00"
click at [1333, 490] on icon "Expand" at bounding box center [1334, 494] width 11 height 11
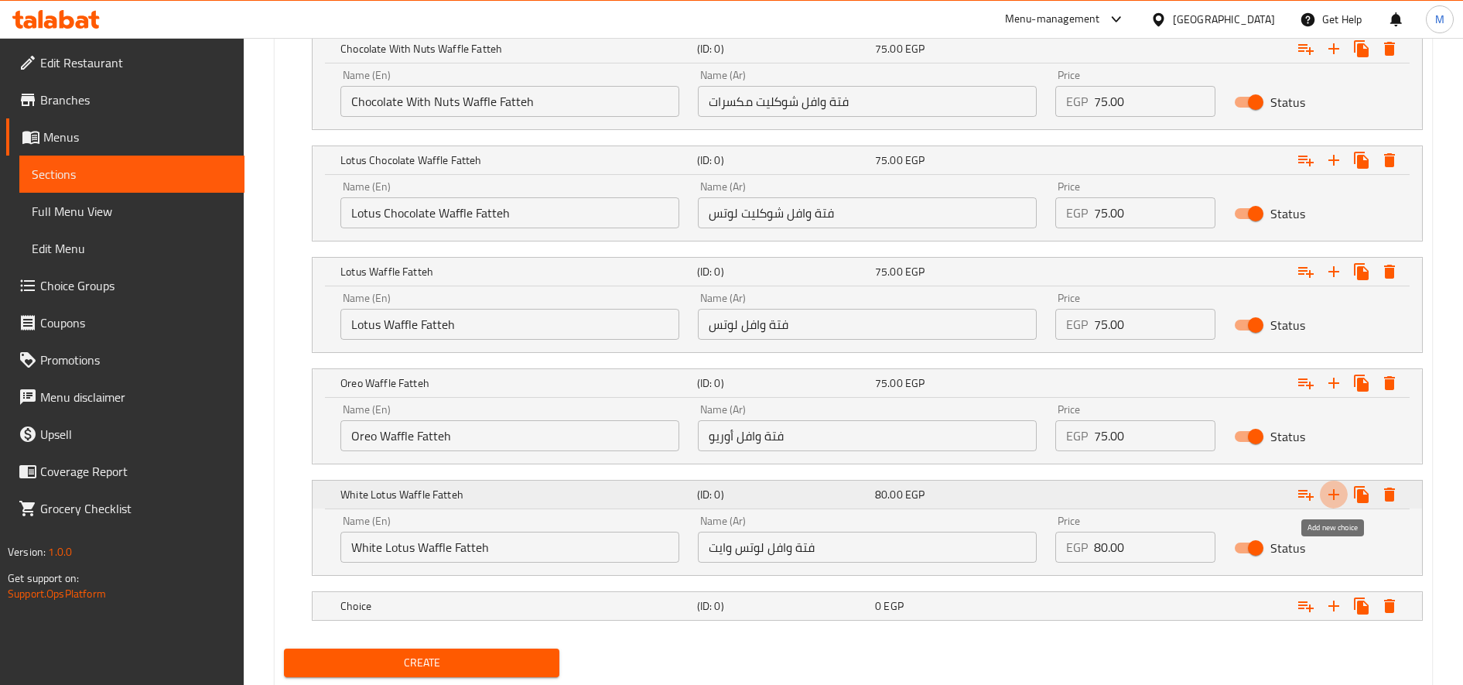
click at [1333, 490] on icon "Expand" at bounding box center [1334, 494] width 11 height 11
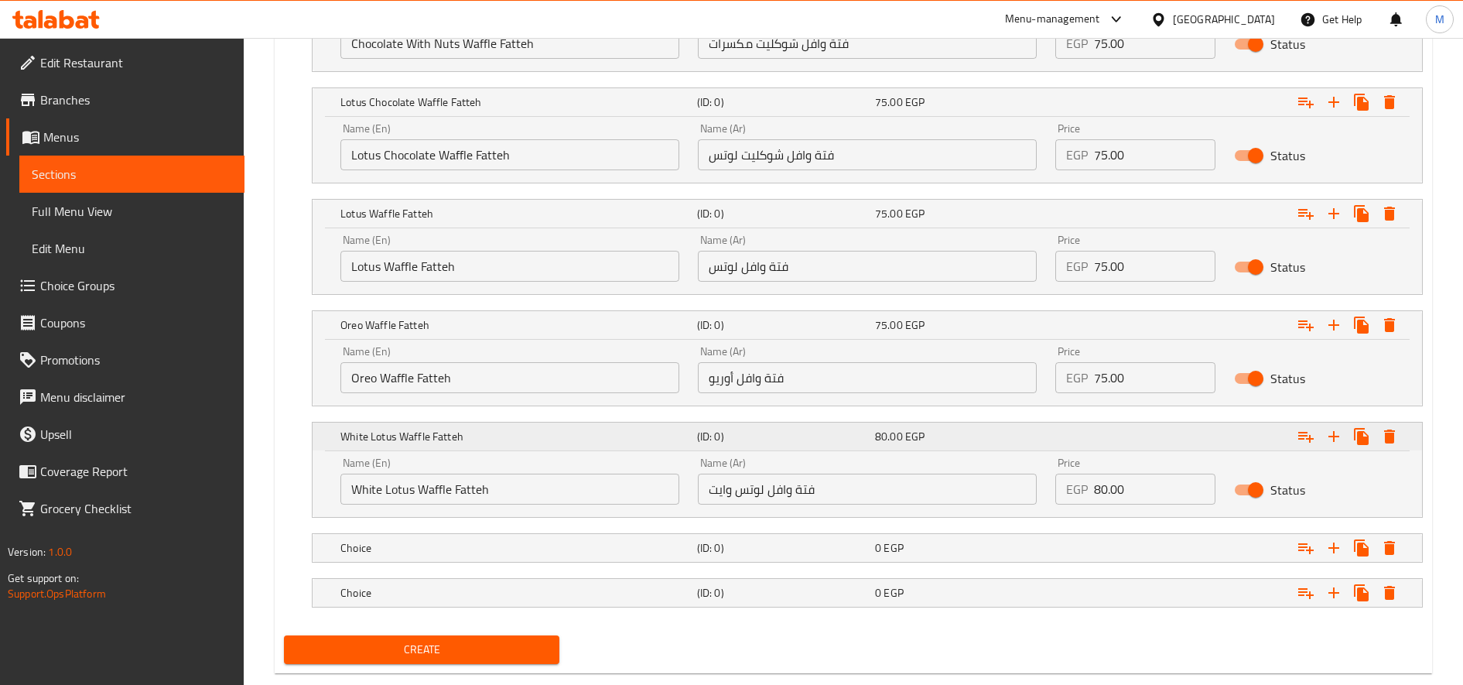
scroll to position [1223, 0]
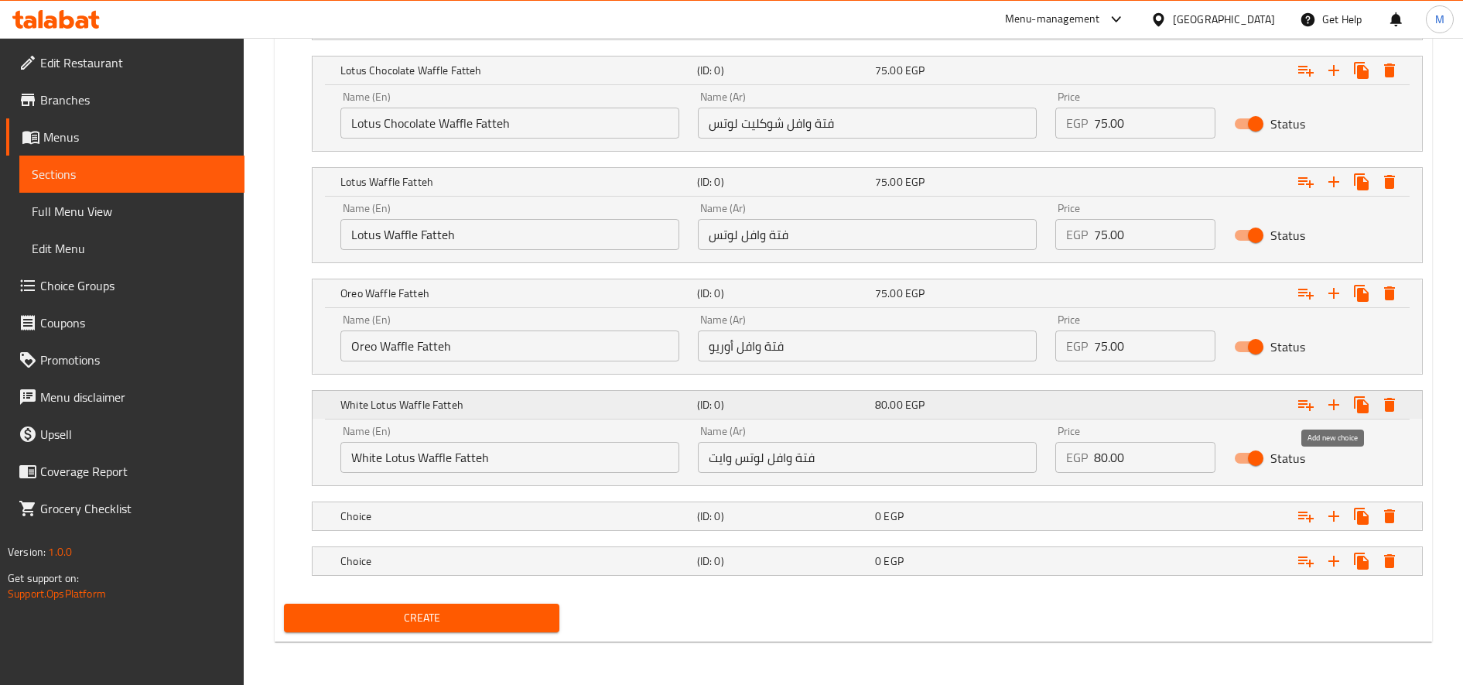
click at [1335, 401] on icon "Expand" at bounding box center [1334, 404] width 19 height 19
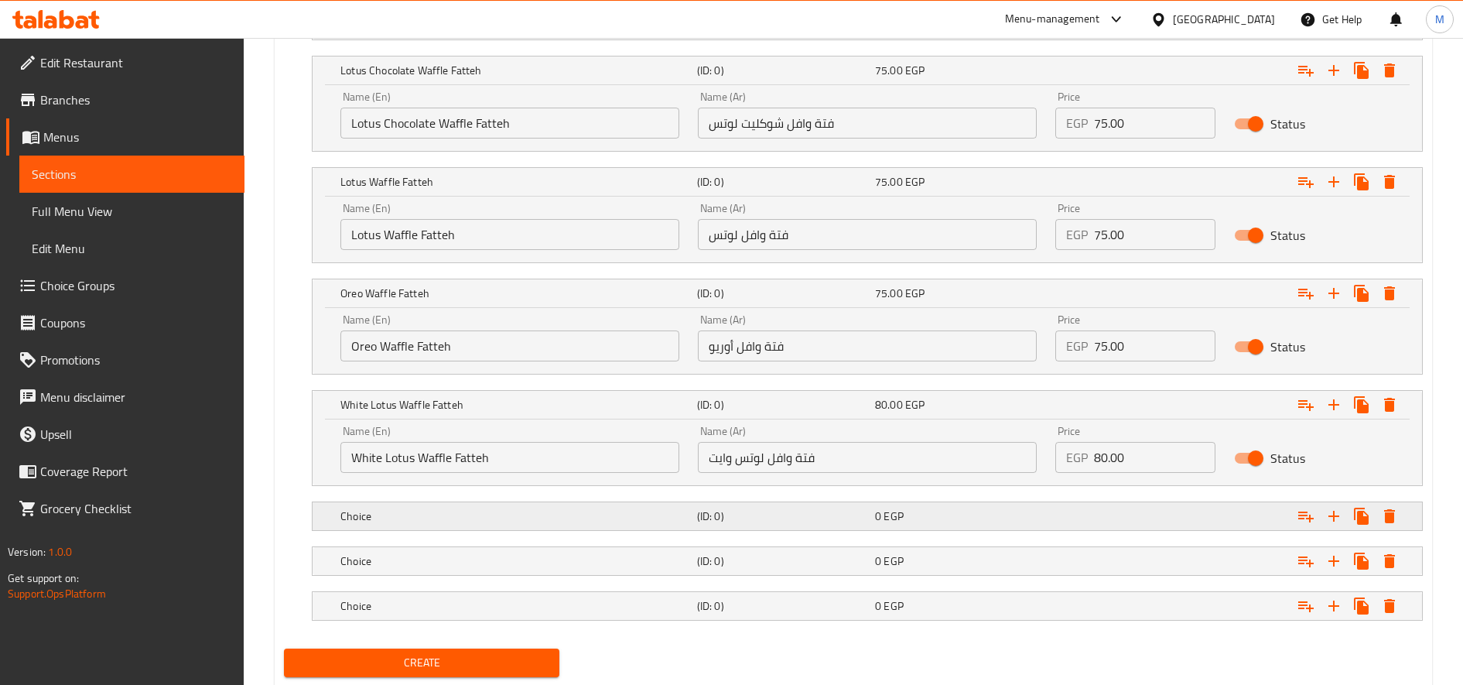
click at [674, 505] on div "Choice" at bounding box center [515, 516] width 357 height 22
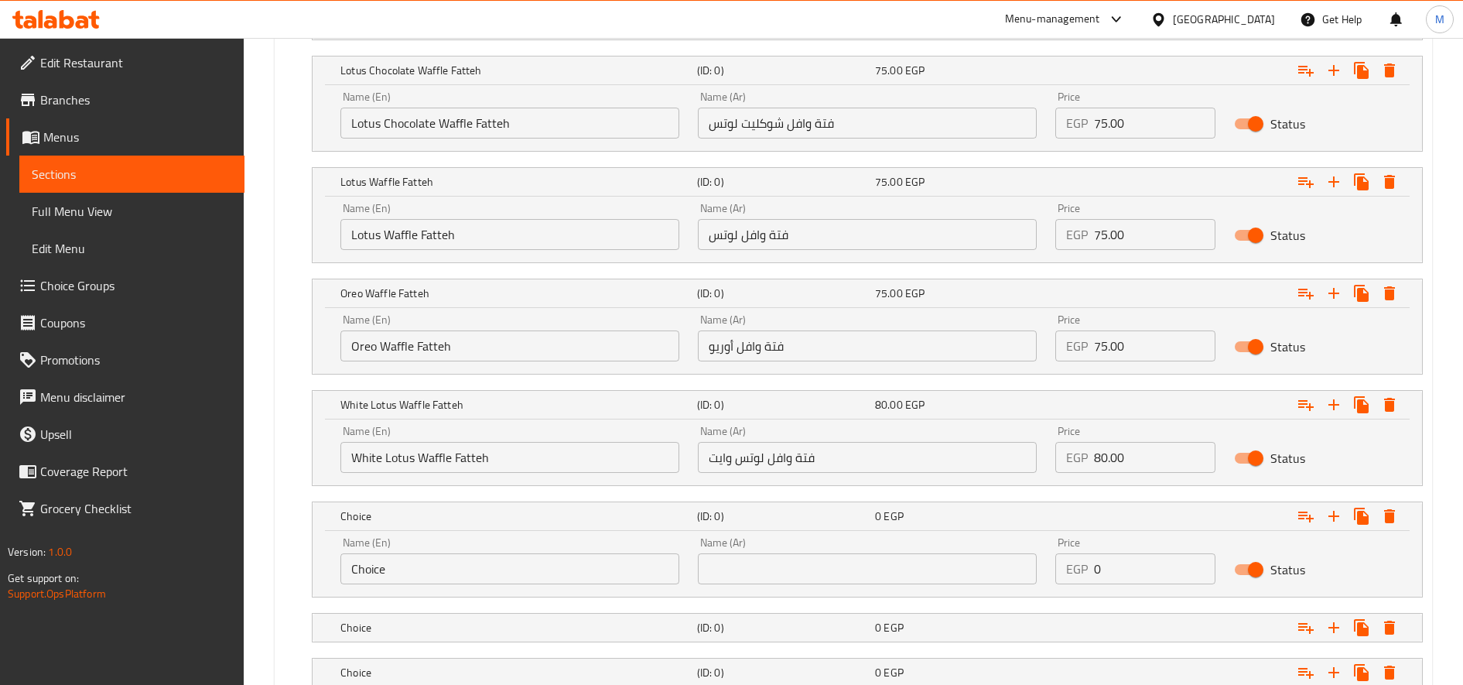
click at [545, 584] on div "Name (En) Choice Name (En)" at bounding box center [509, 561] width 357 height 66
click at [547, 580] on input "Choice" at bounding box center [509, 568] width 339 height 31
paste input "Ice Chocolate Waffle Fatteh"
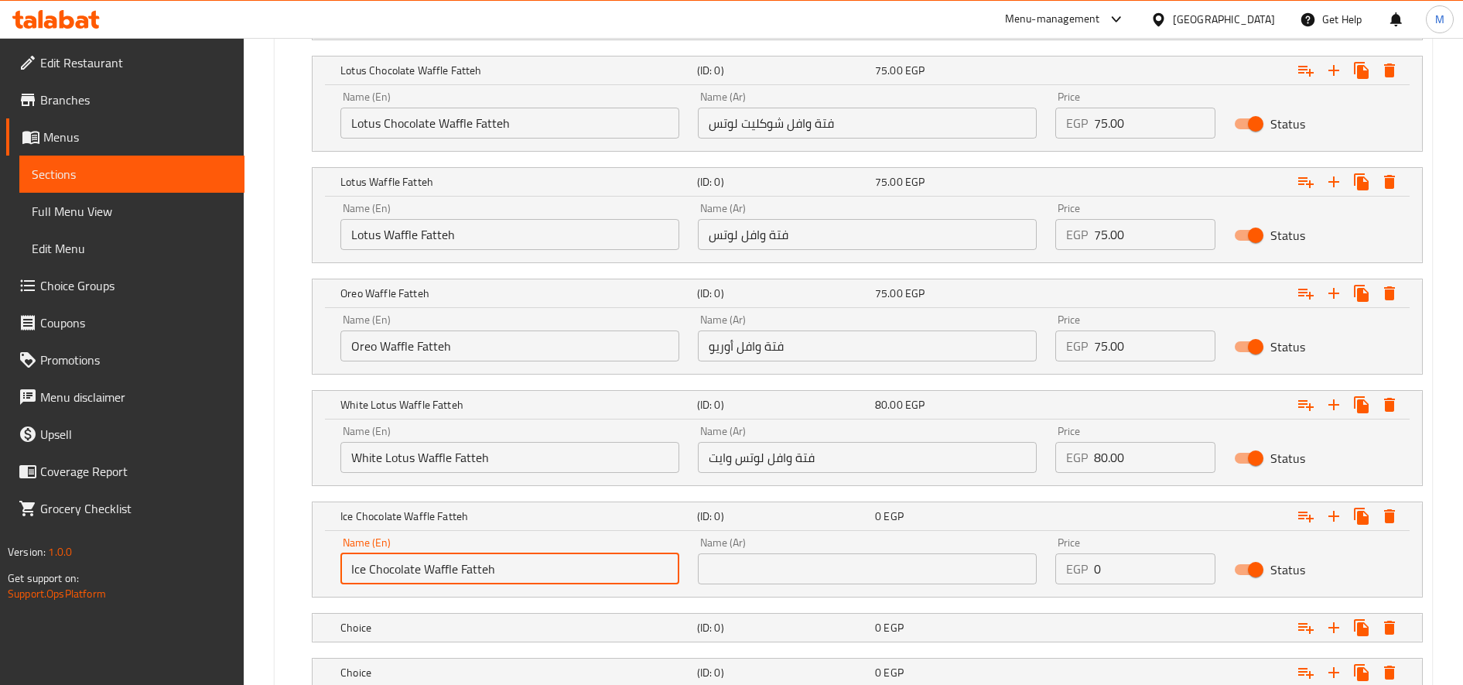
type input "Ice Chocolate Waffle Fatteh"
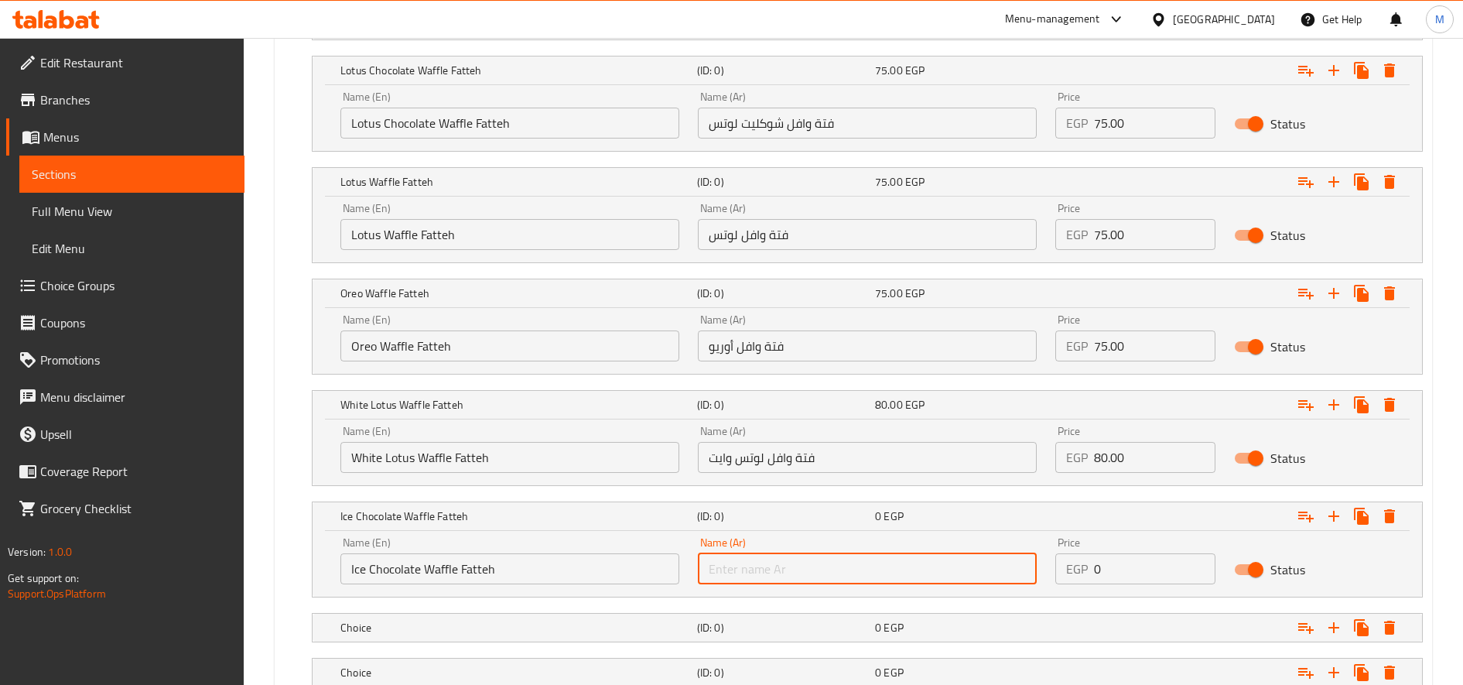
paste input "فتة وافل شوكليت آيس"
type input "فتة وافل شوكليت آيس"
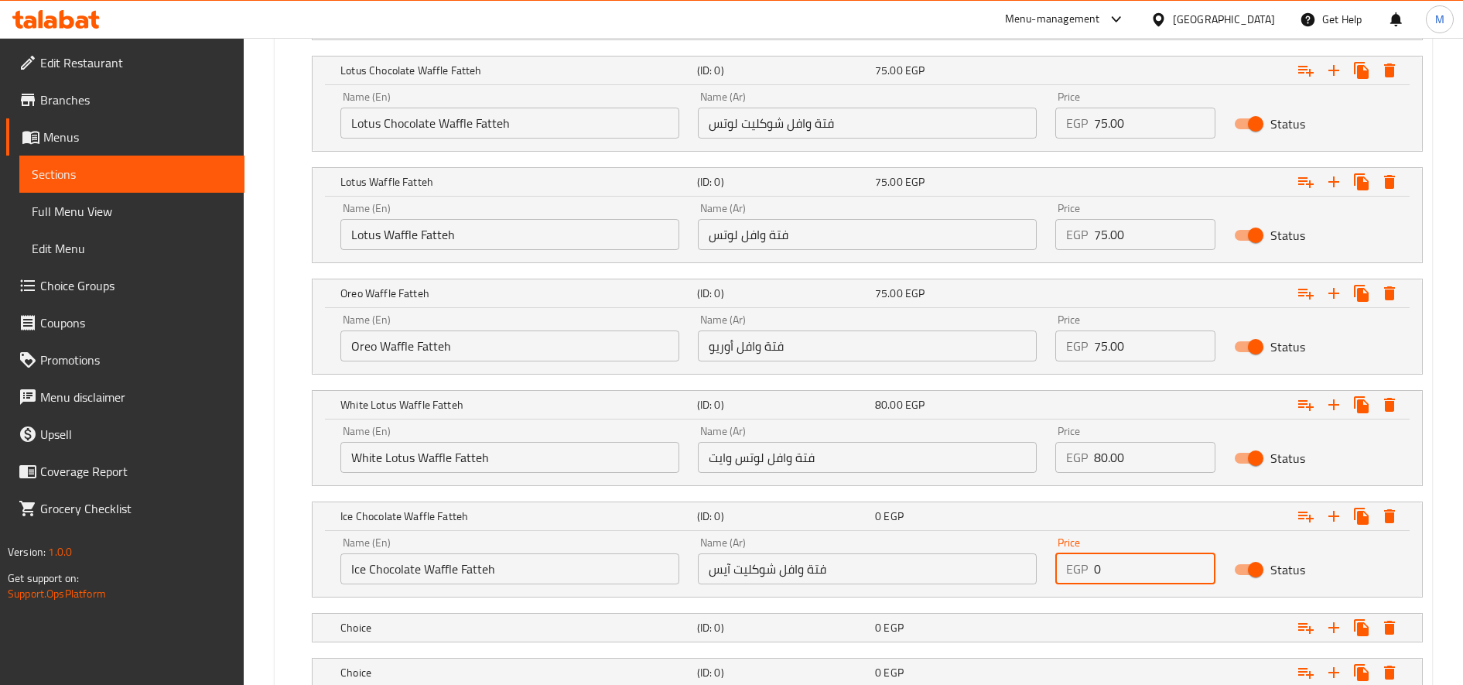
paste input "85.0"
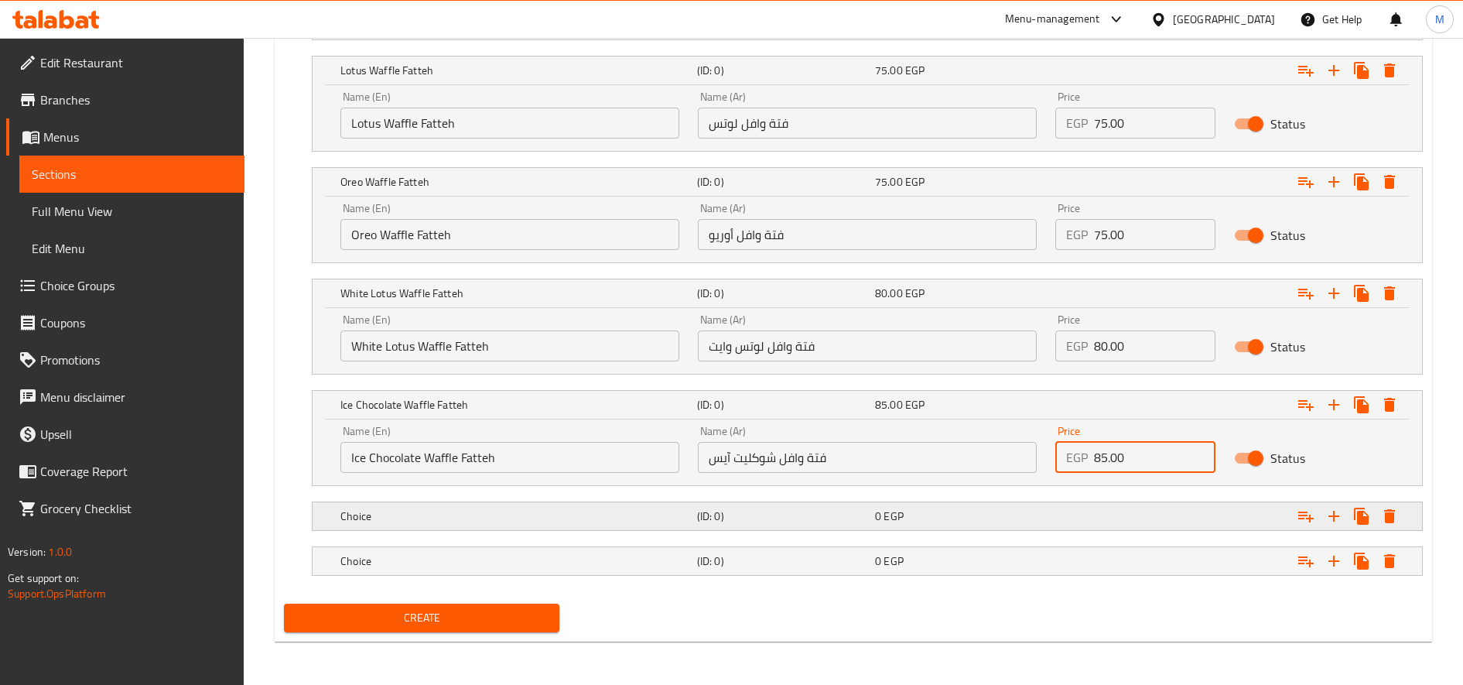
type input "85.00"
click at [741, 523] on h5 "(ID: 0)" at bounding box center [783, 515] width 172 height 15
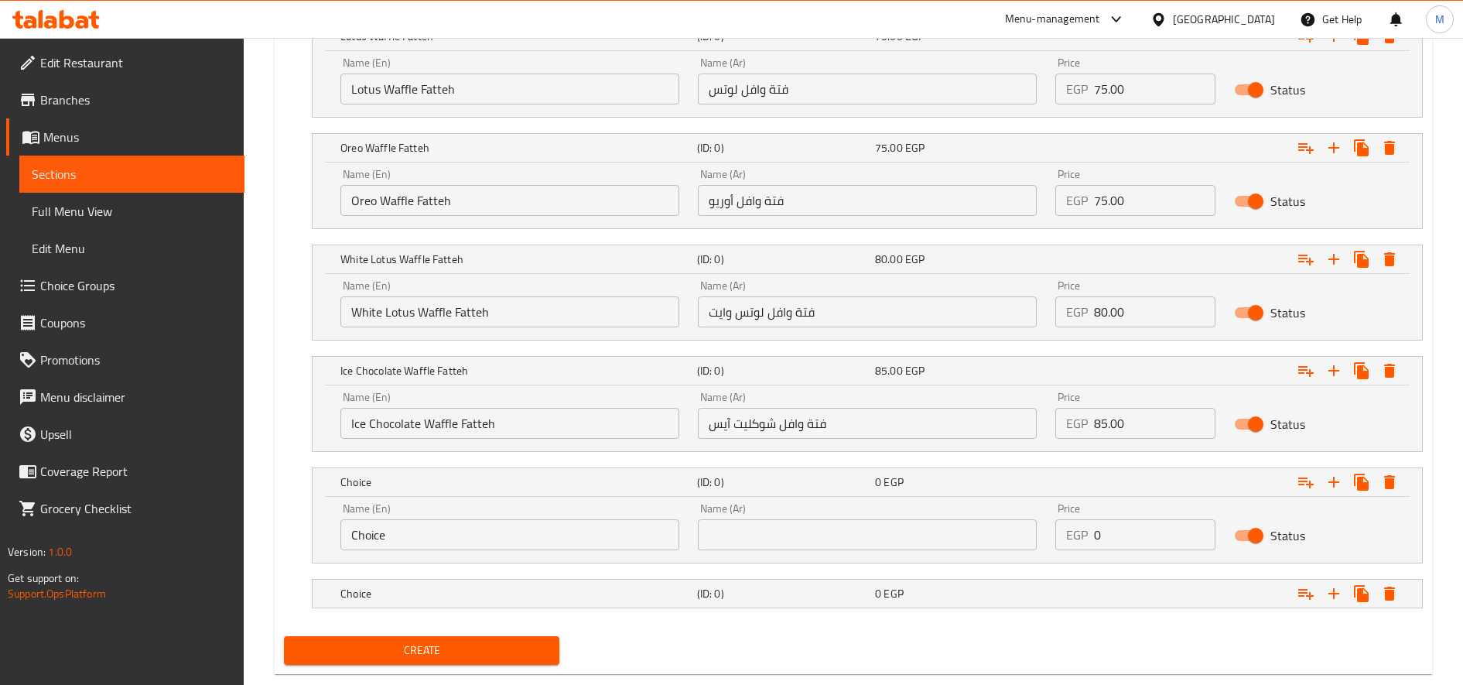
scroll to position [1401, 0]
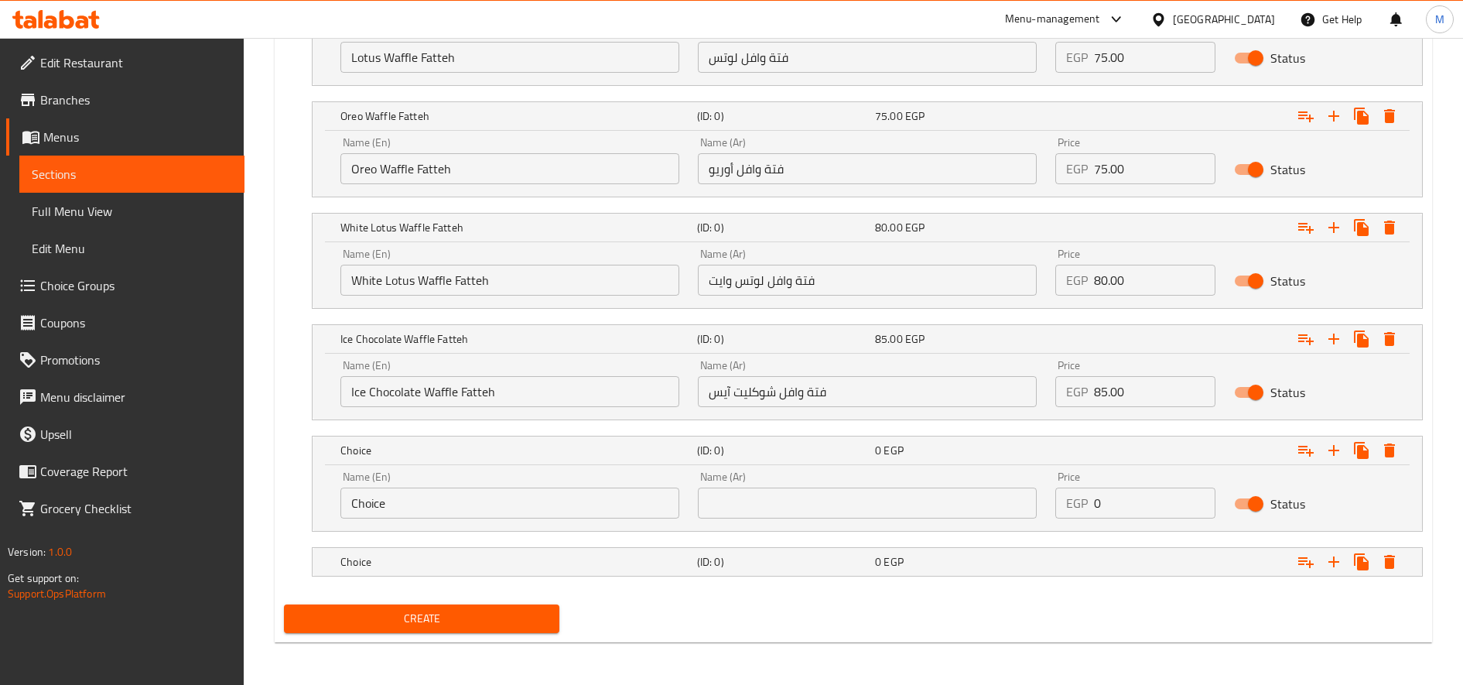
click at [528, 498] on input "Choice" at bounding box center [509, 502] width 339 height 31
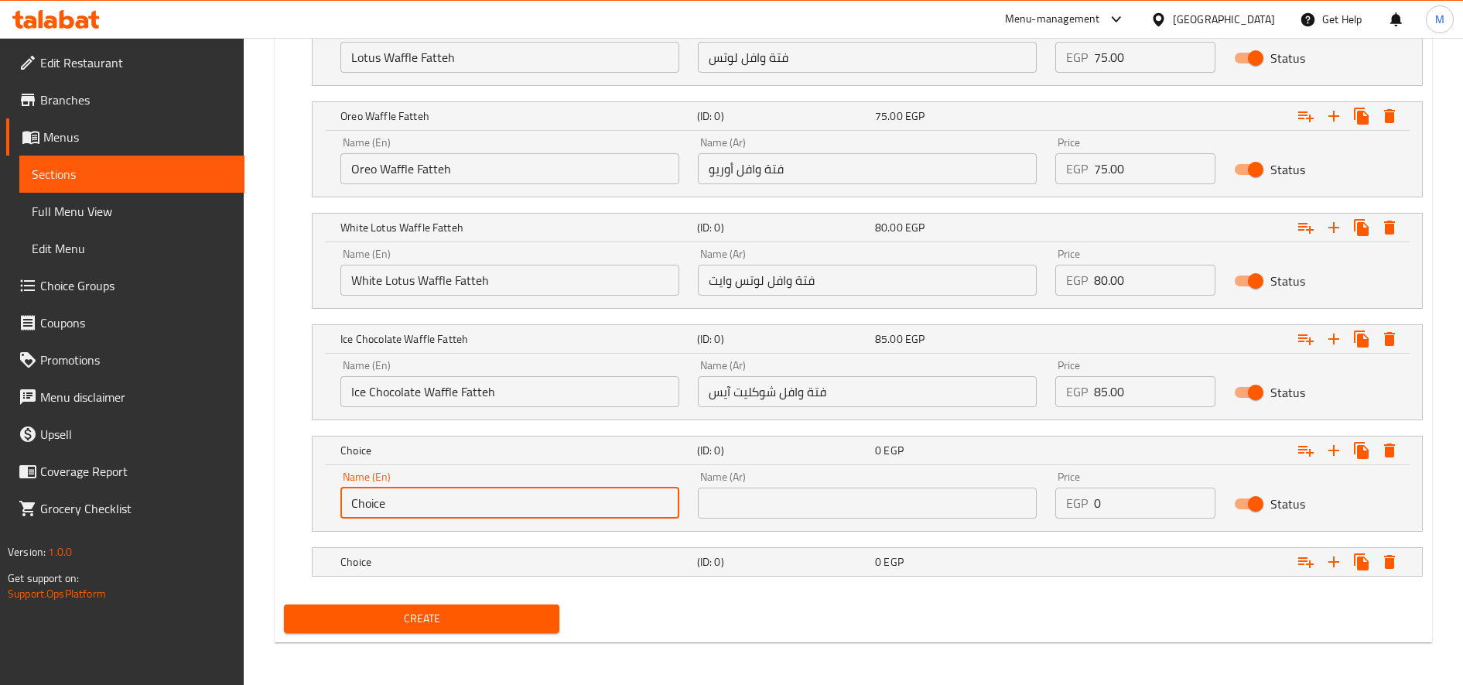
click at [528, 498] on input "Choice" at bounding box center [509, 502] width 339 height 31
paste input "Ferrero Rocher Waffle Fatteh"
type input "Ferrero Rocher Waffle Fatteh"
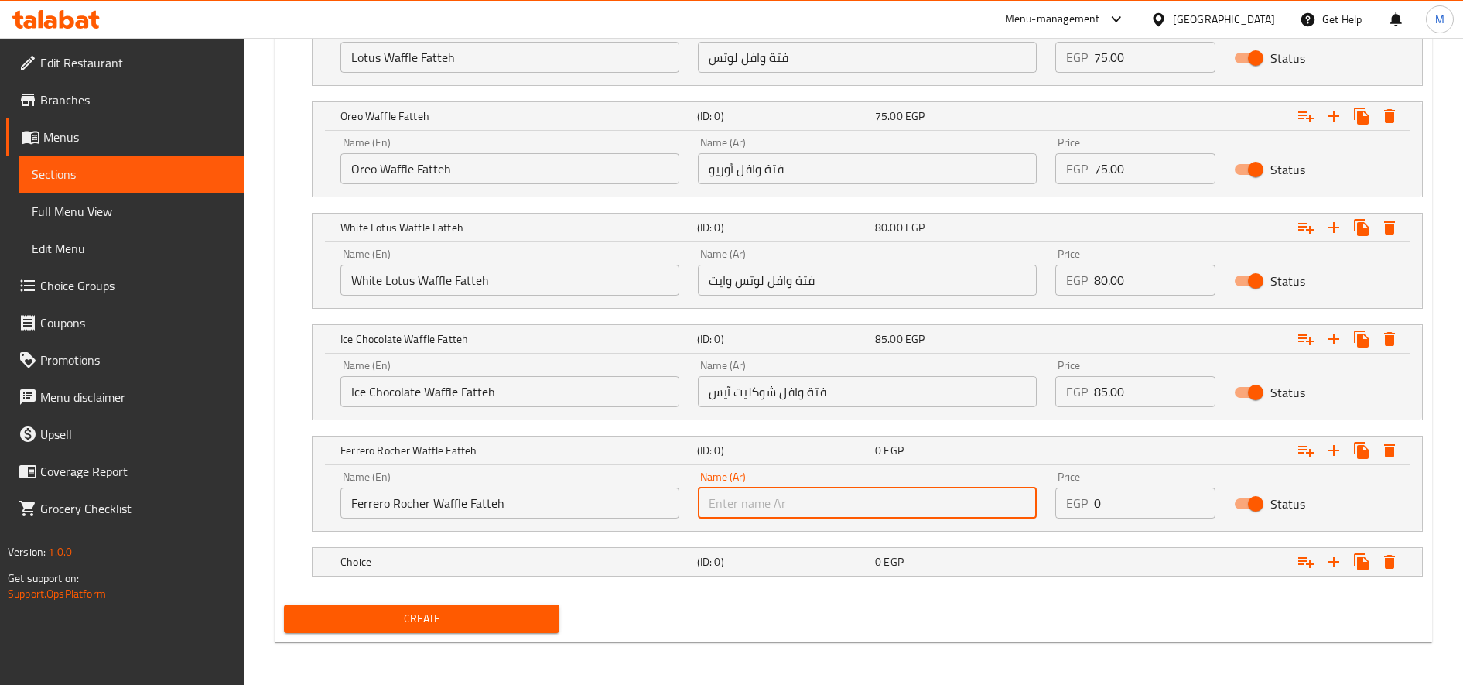
paste input "فتة وافل فريرو روشية"
type input "فتة وافل فريرو روشية"
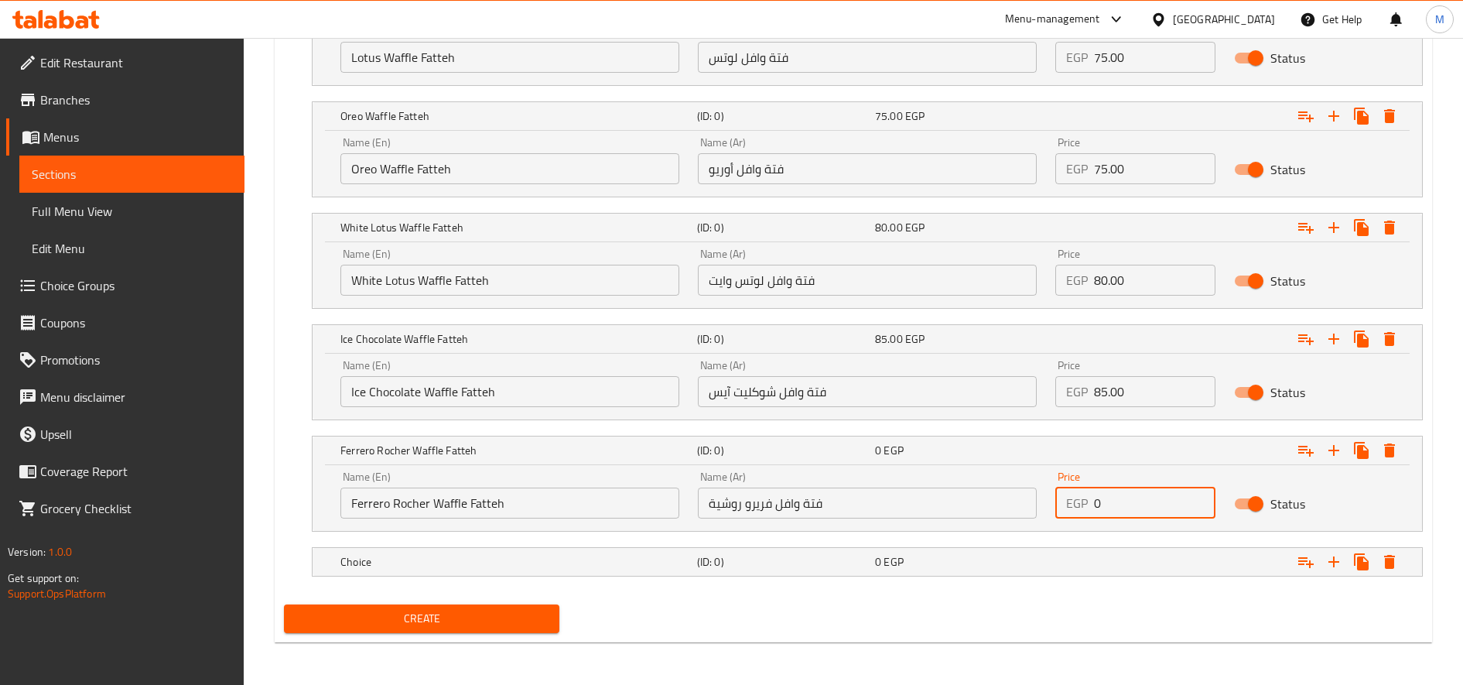
paste input "100.0"
type input "100.00"
click at [888, 552] on span "EGP" at bounding box center [893, 562] width 19 height 20
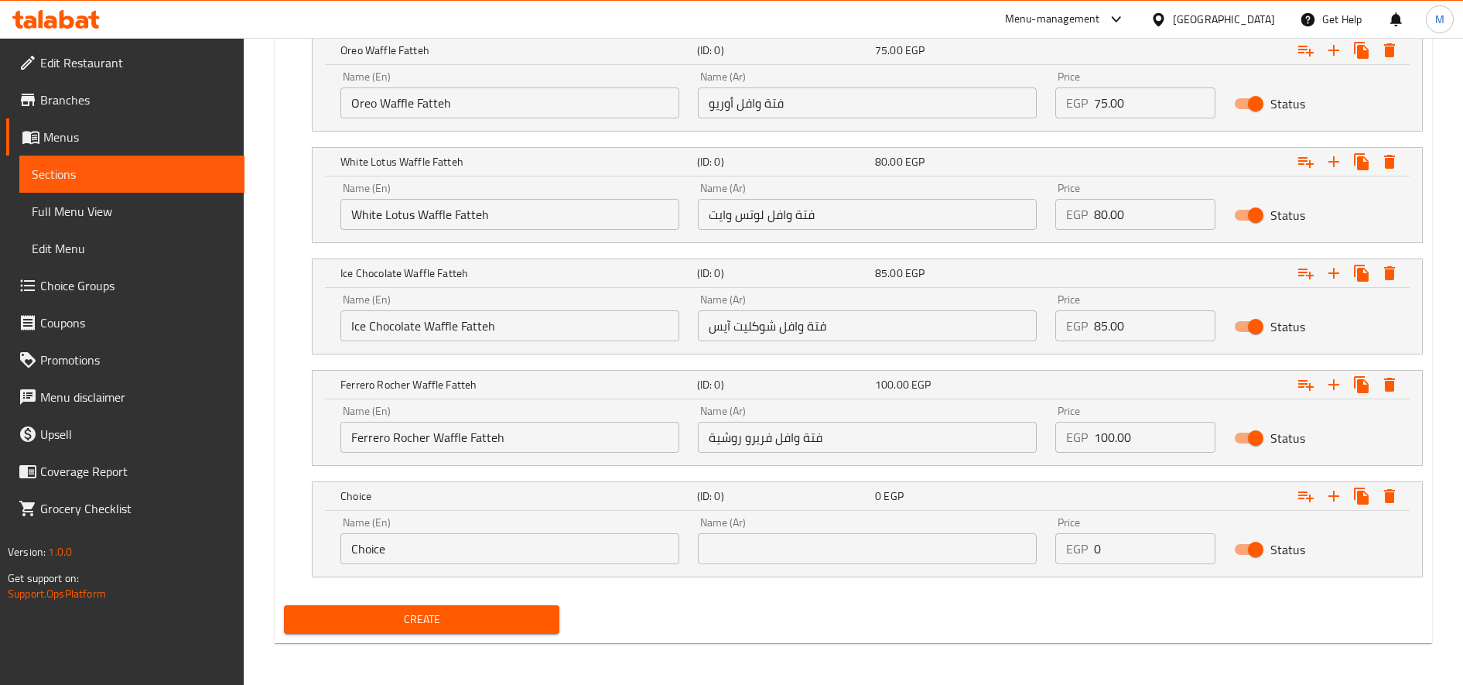
scroll to position [1468, 0]
click at [585, 563] on div "Name (En) Choice Name (En)" at bounding box center [509, 539] width 357 height 66
click at [584, 556] on input "Choice" at bounding box center [509, 547] width 339 height 31
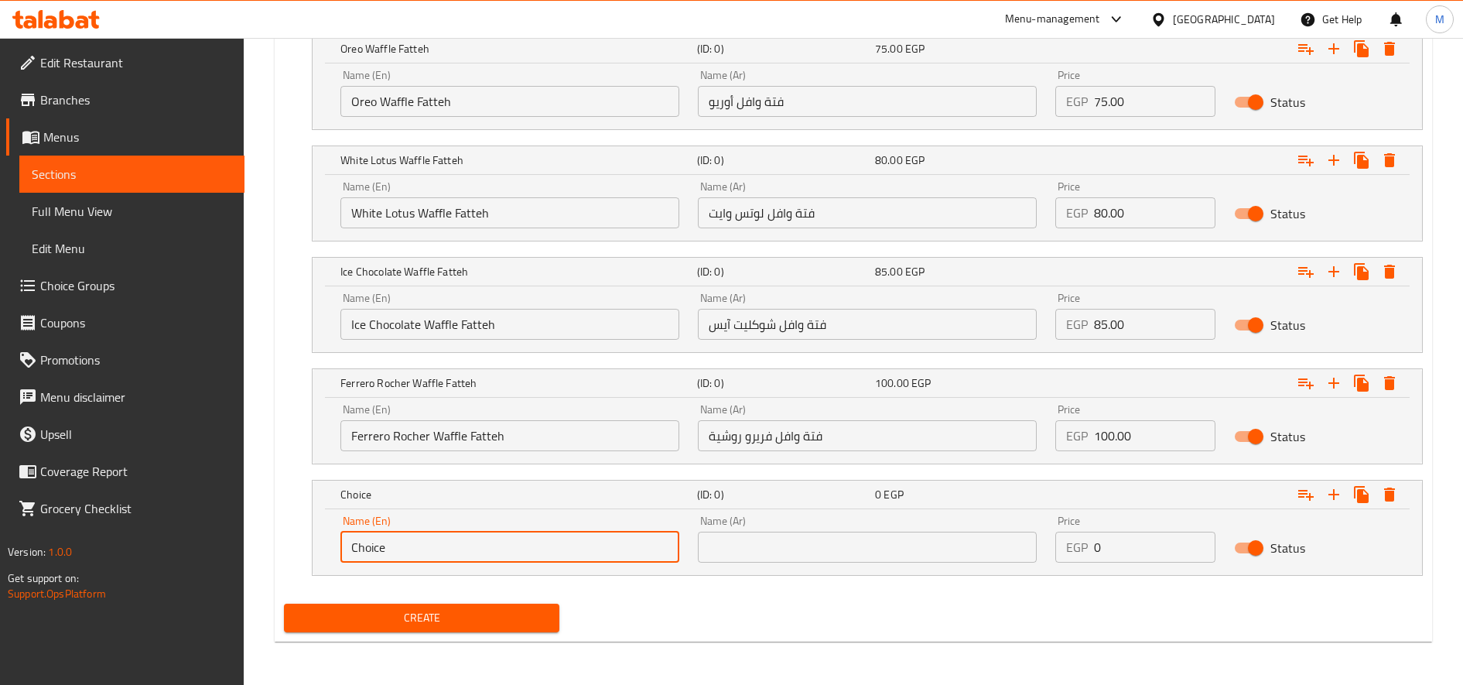
click at [584, 556] on input "Choice" at bounding box center [509, 547] width 339 height 31
paste input "Mix Chocolate Waffle Fatteh"
type input "Mix Chocolate Waffle Fatteh"
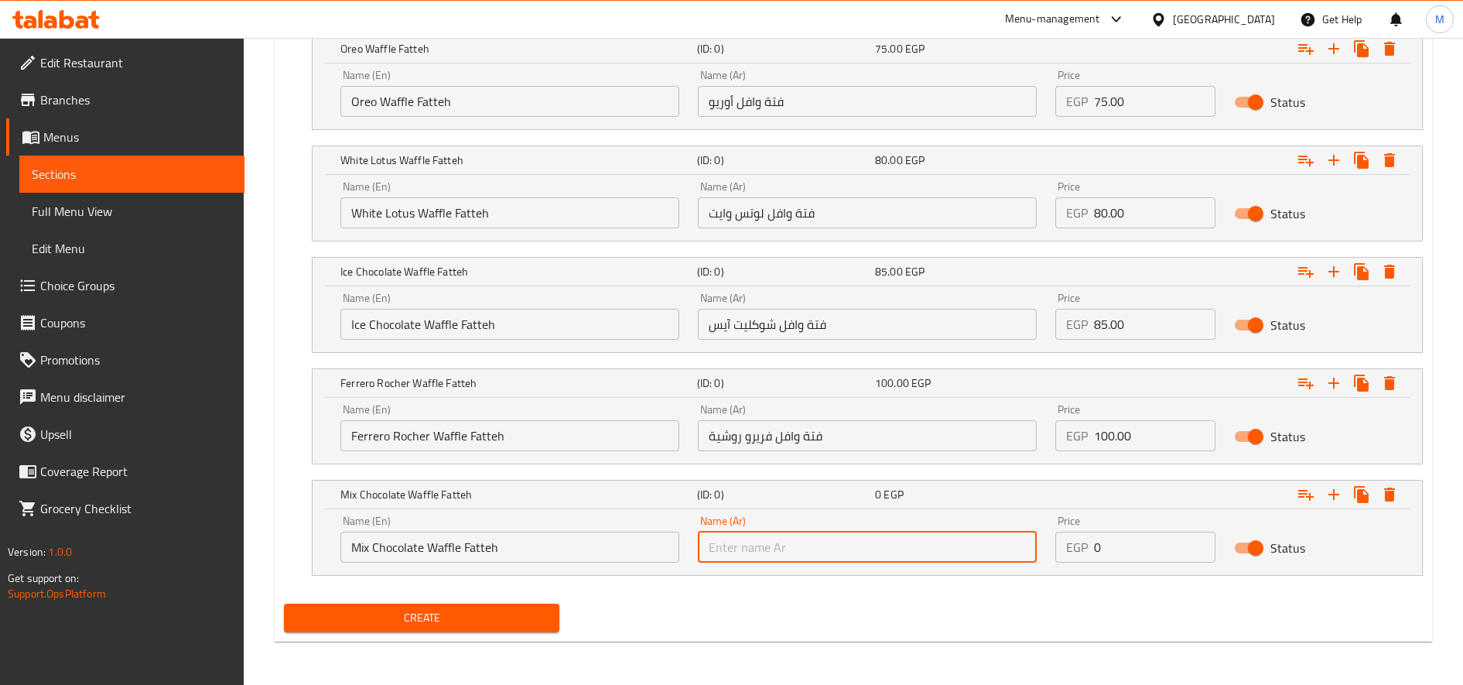
paste input "فتة وافل [PERSON_NAME]"
type input "فتة وافل [PERSON_NAME]"
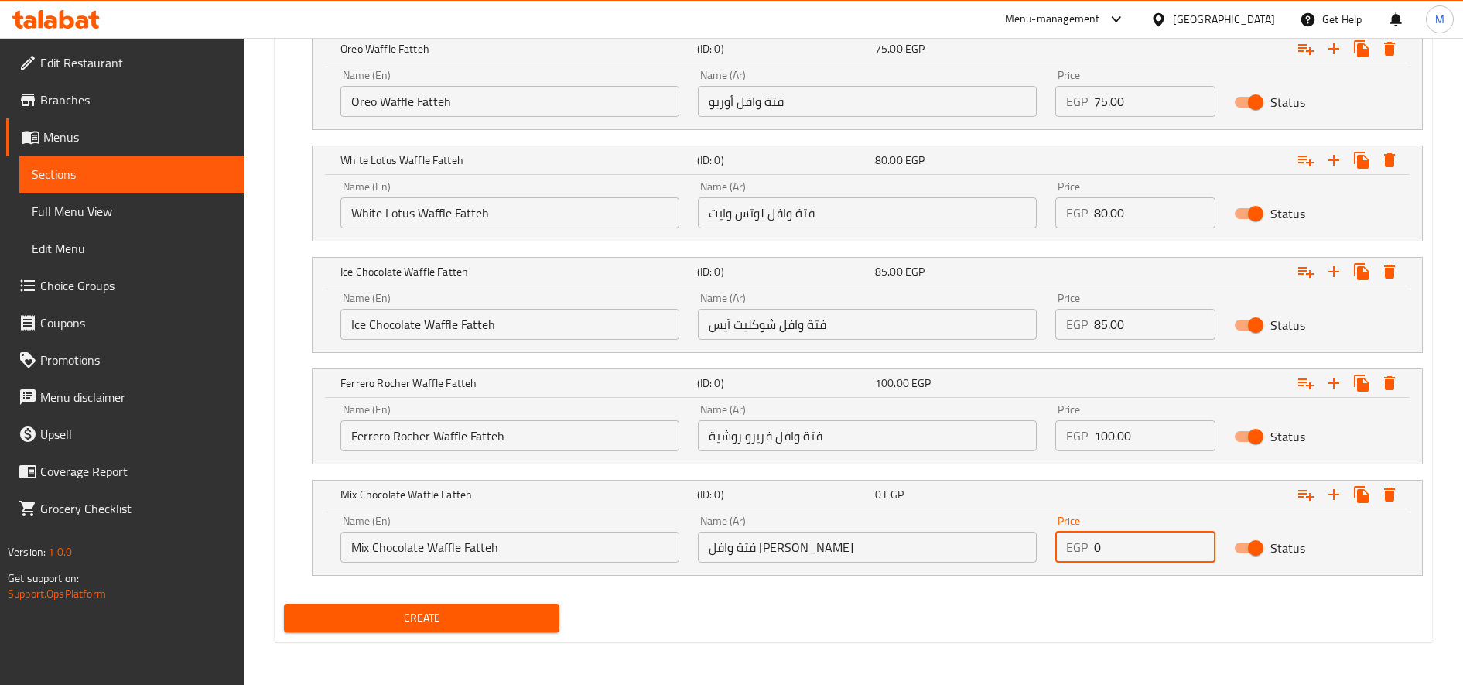
paste input "105.0"
type input "105.00"
click at [1334, 492] on icon "Expand" at bounding box center [1334, 494] width 19 height 19
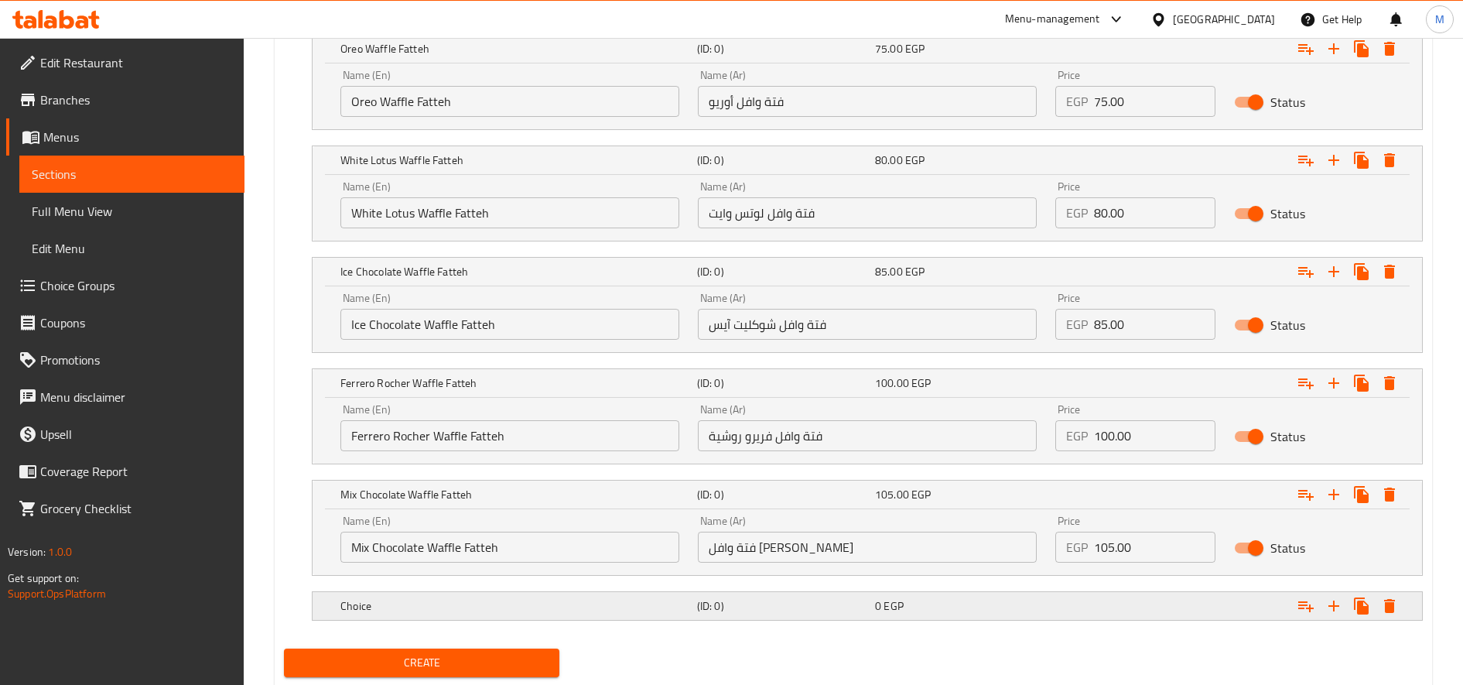
click at [581, 619] on div "Choice (ID: 0) 0 EGP" at bounding box center [871, 606] width 1069 height 34
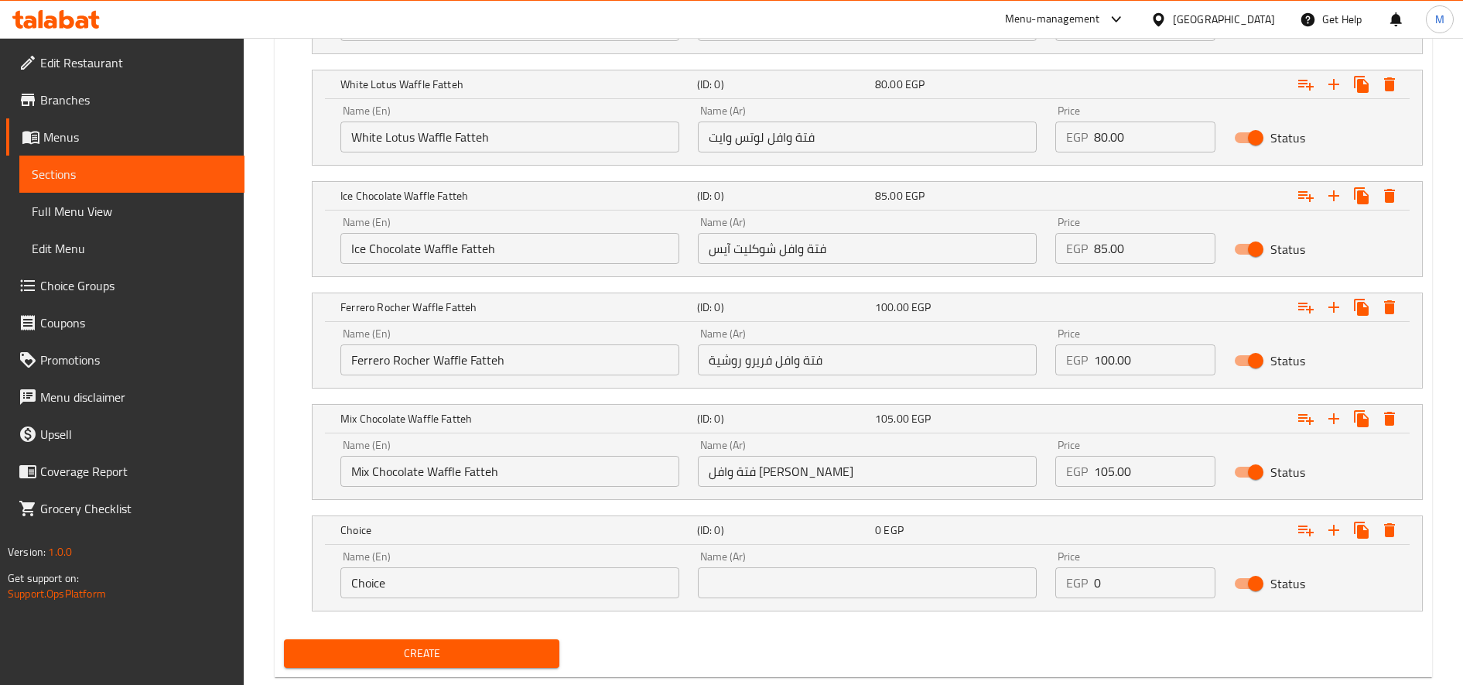
scroll to position [1579, 0]
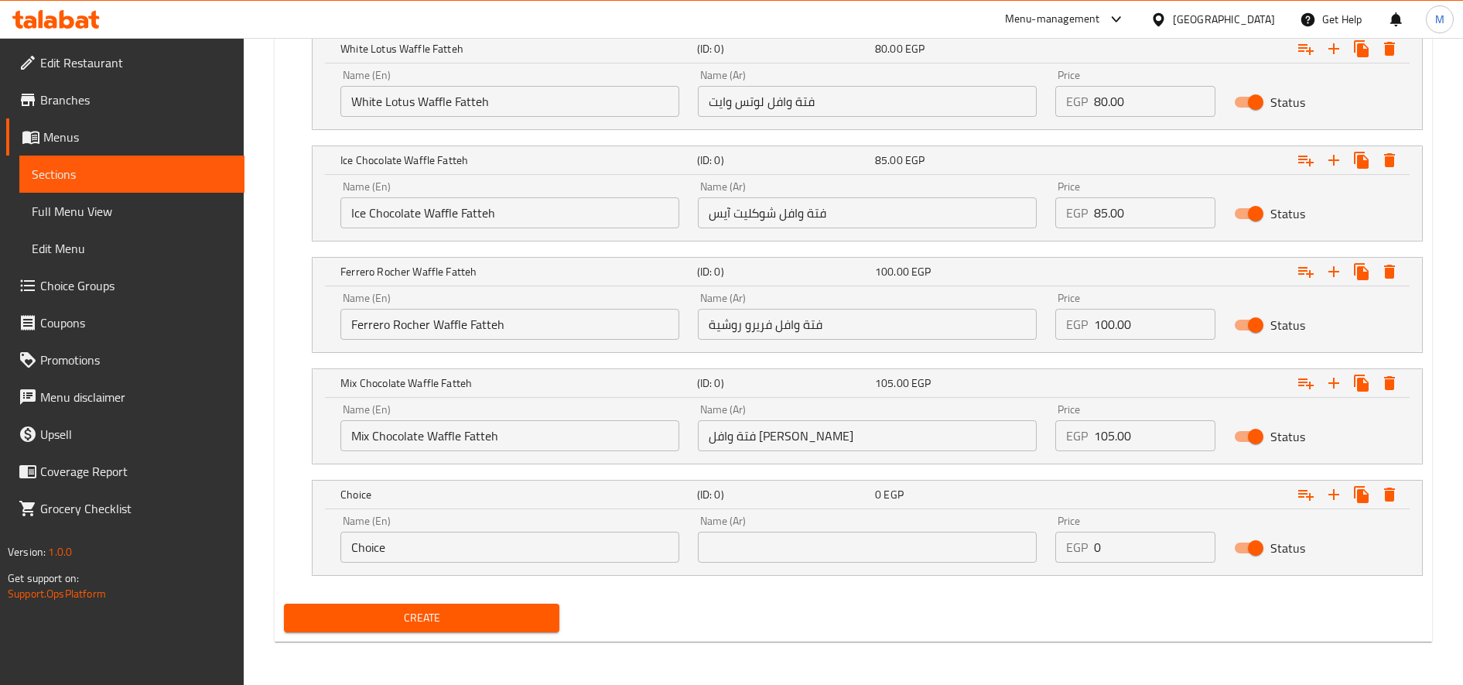
click at [415, 538] on input "Choice" at bounding box center [509, 547] width 339 height 31
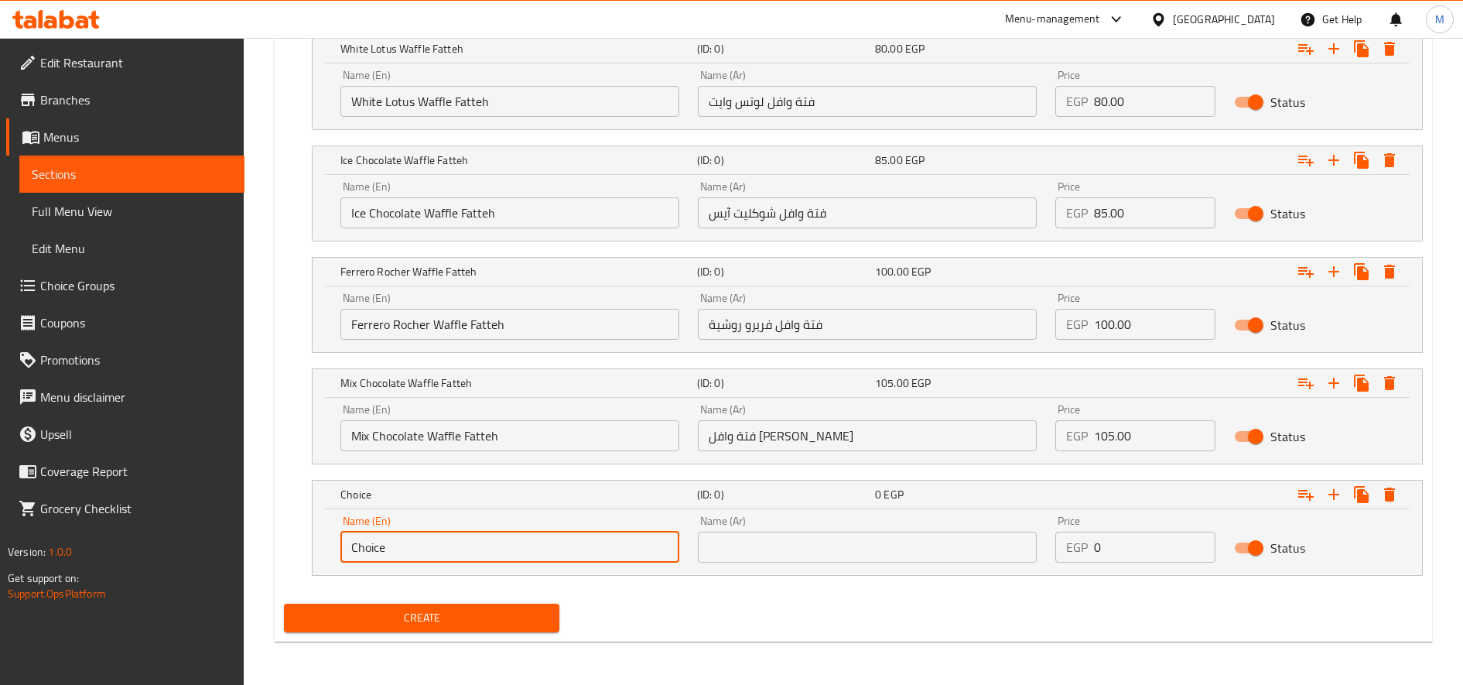
click at [415, 538] on input "Choice" at bounding box center [509, 547] width 339 height 31
paste input "Pistachio Waffle Fatteh"
type input "Pistachio Waffle Fatteh"
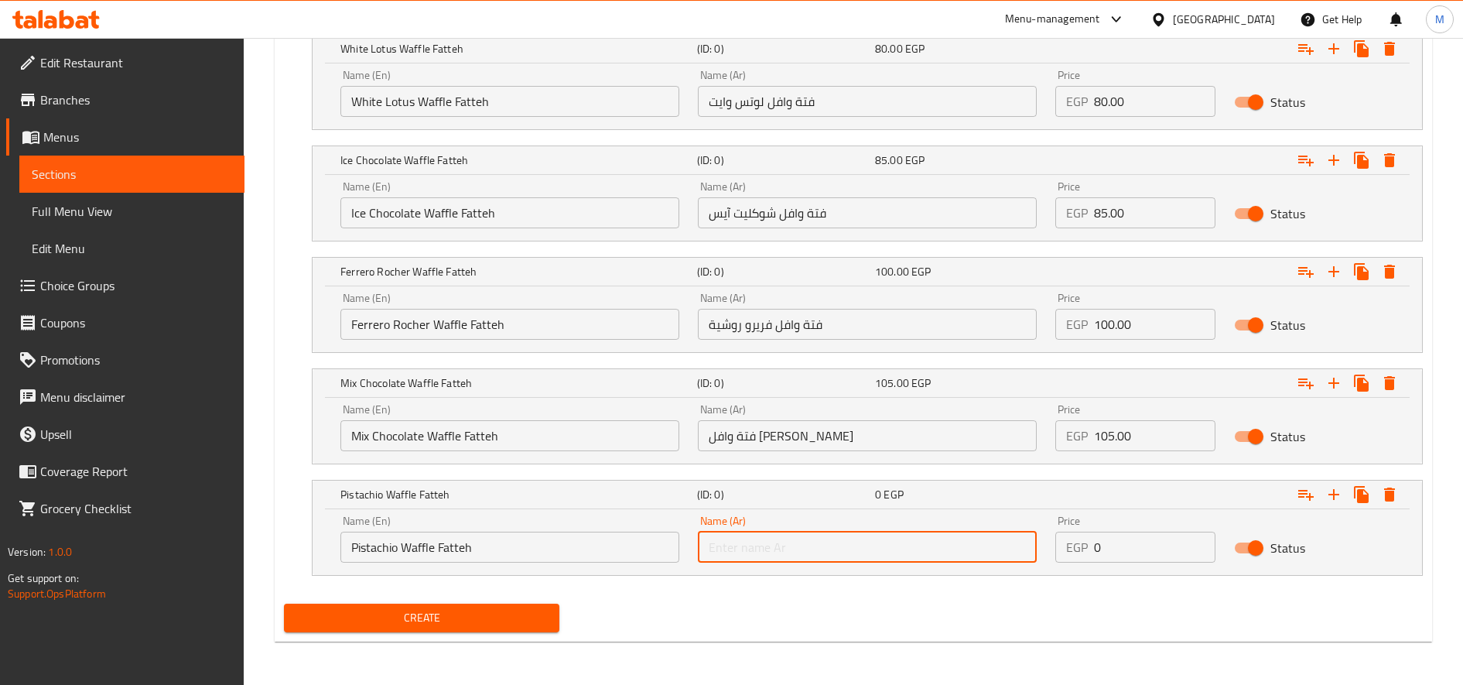
paste input "فتة وافل فسدق"
type input "فتة وافل فسدق"
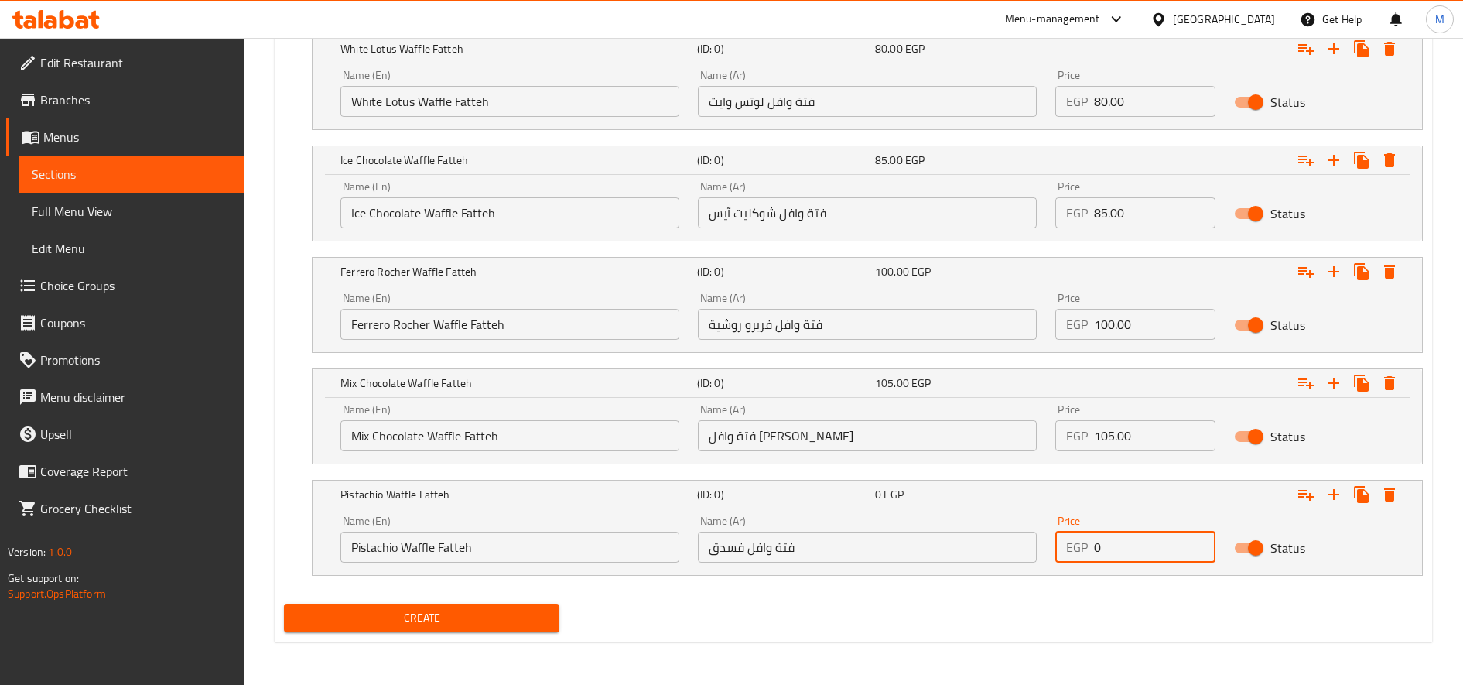
paste input "110.0"
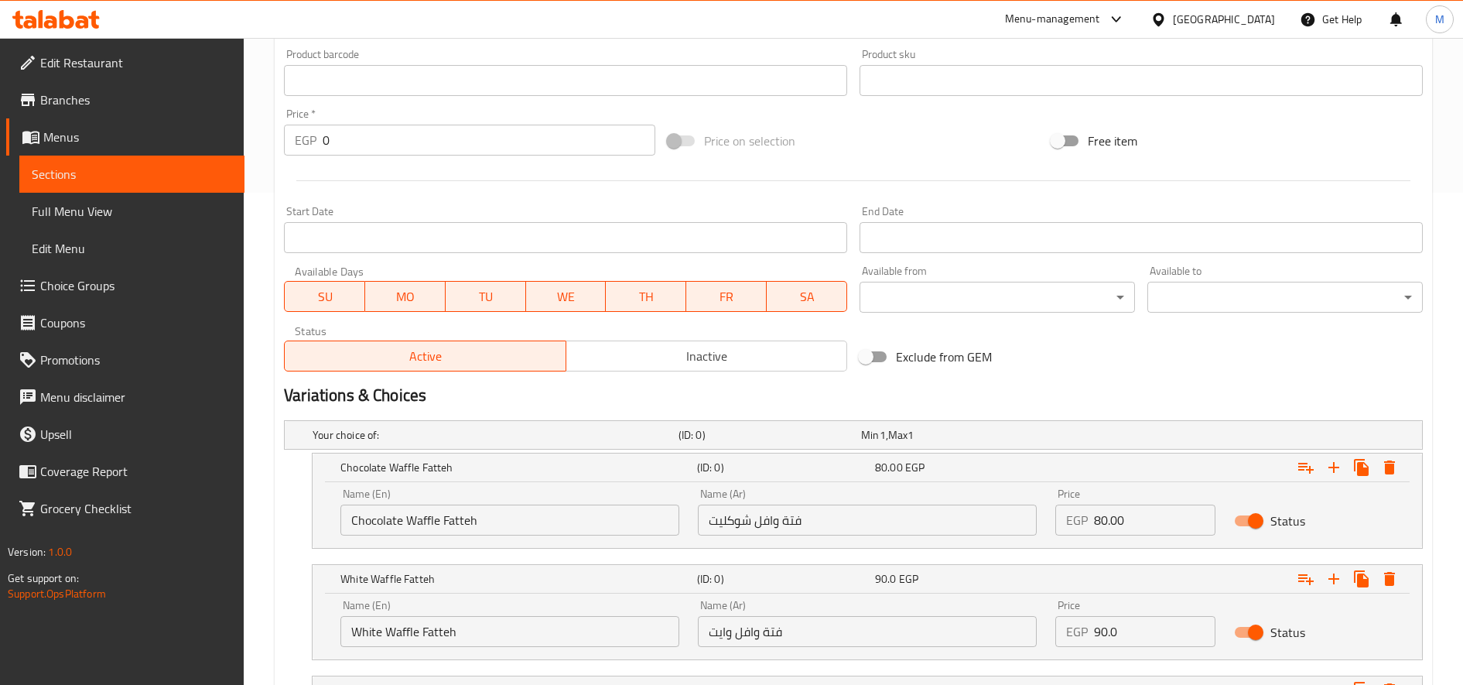
scroll to position [516, 0]
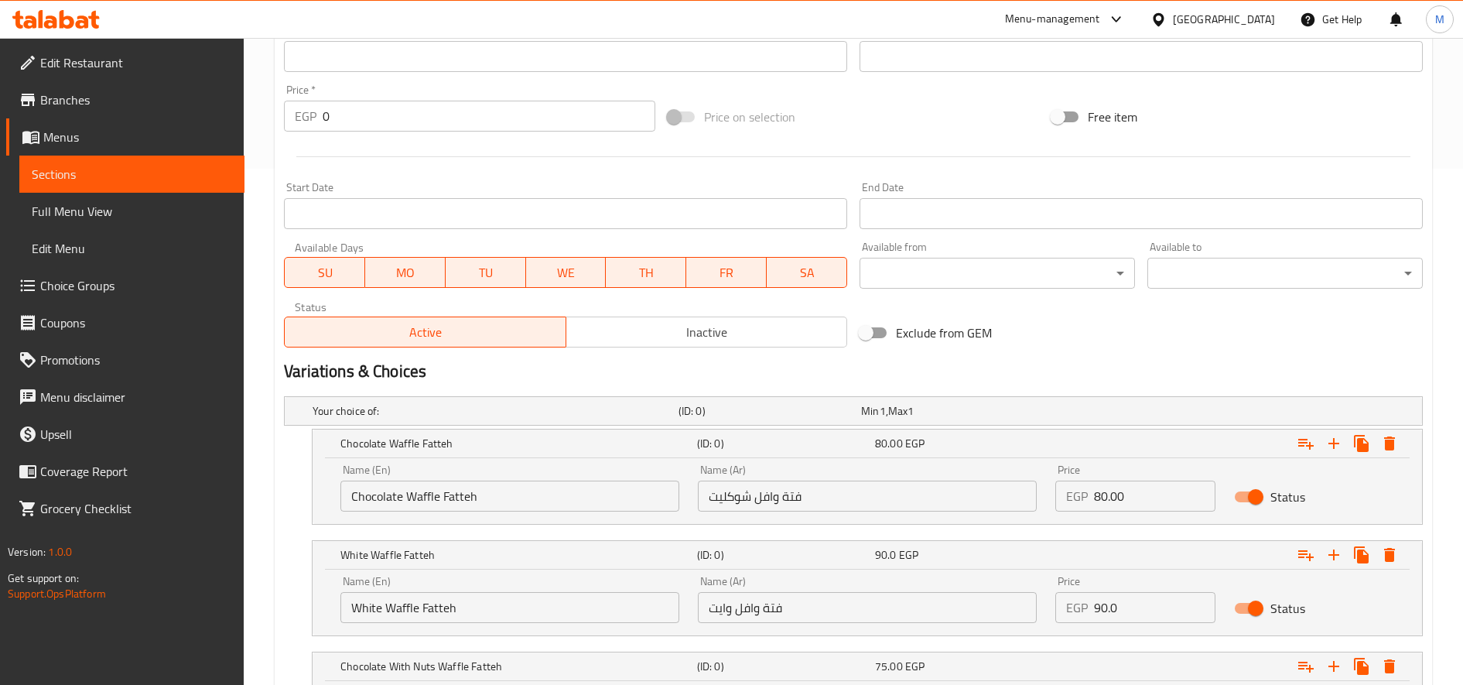
type input "110.00"
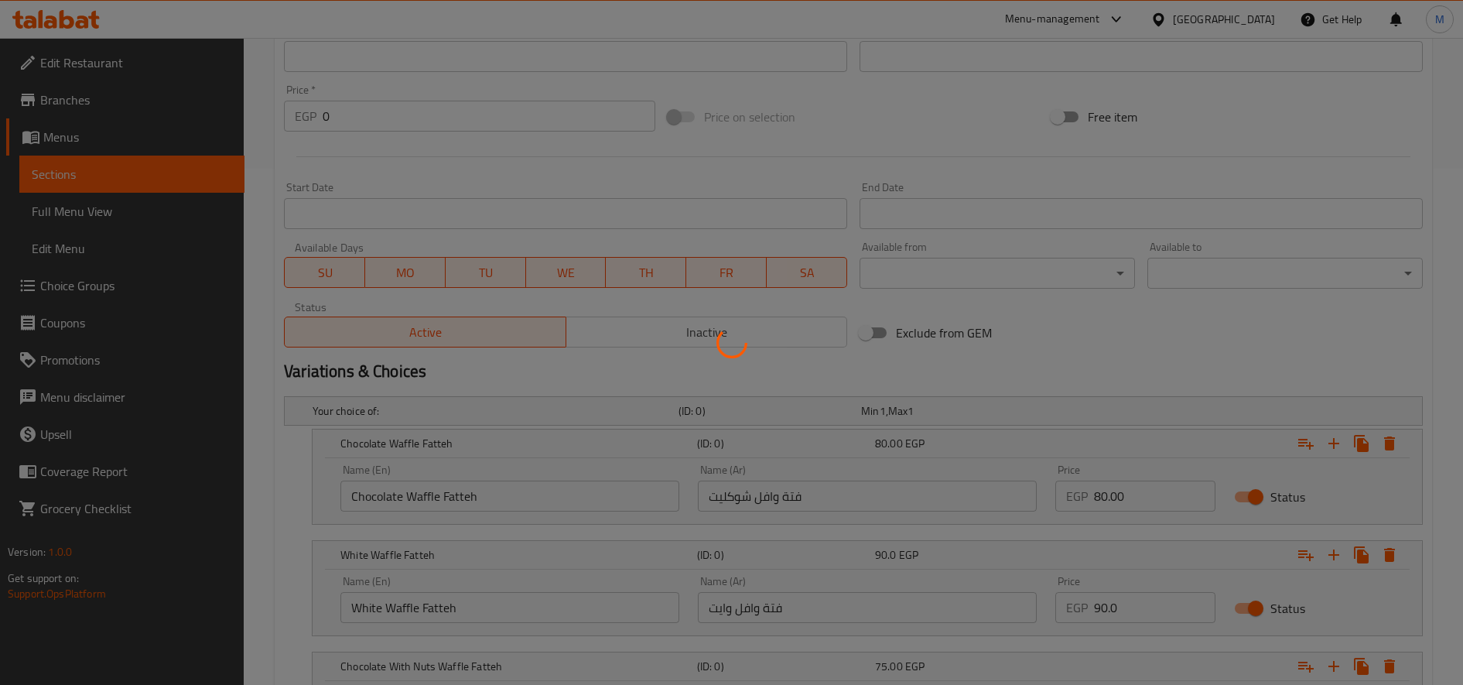
scroll to position [0, 0]
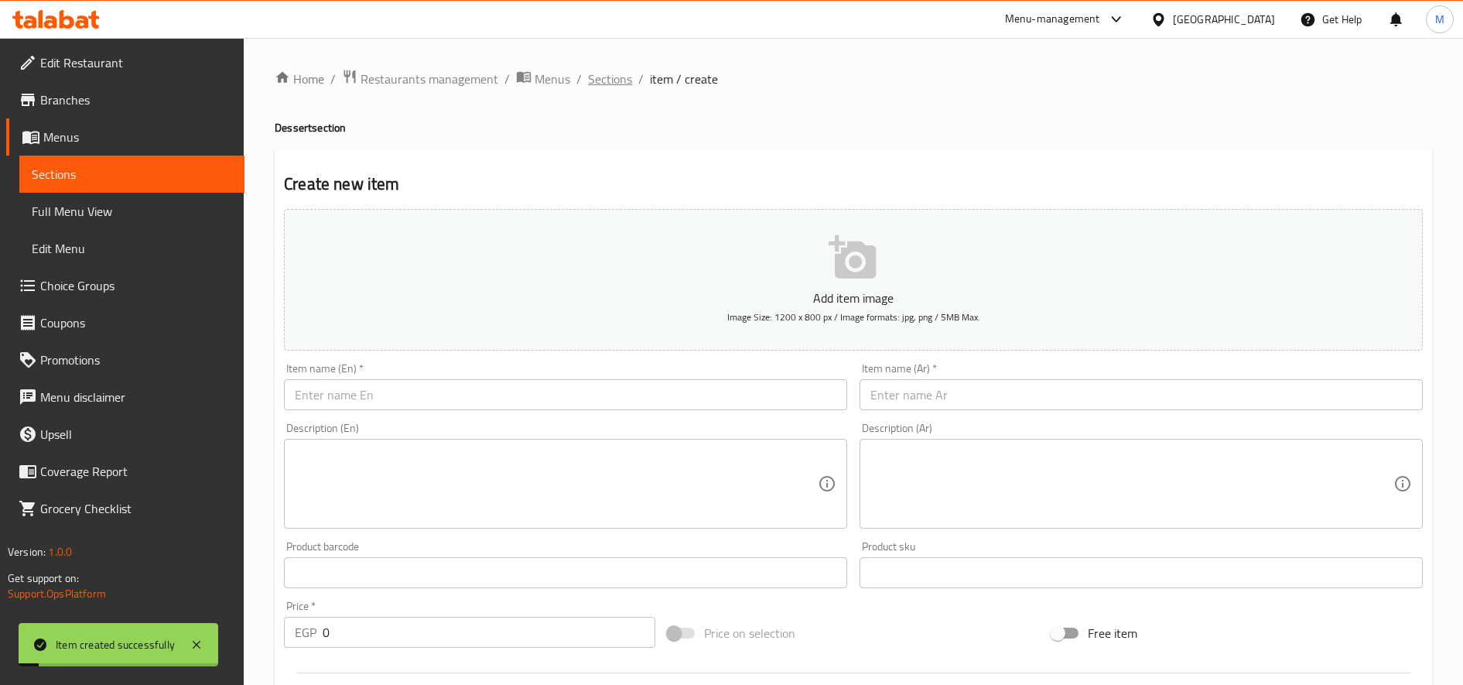
click at [624, 81] on span "Sections" at bounding box center [610, 79] width 44 height 19
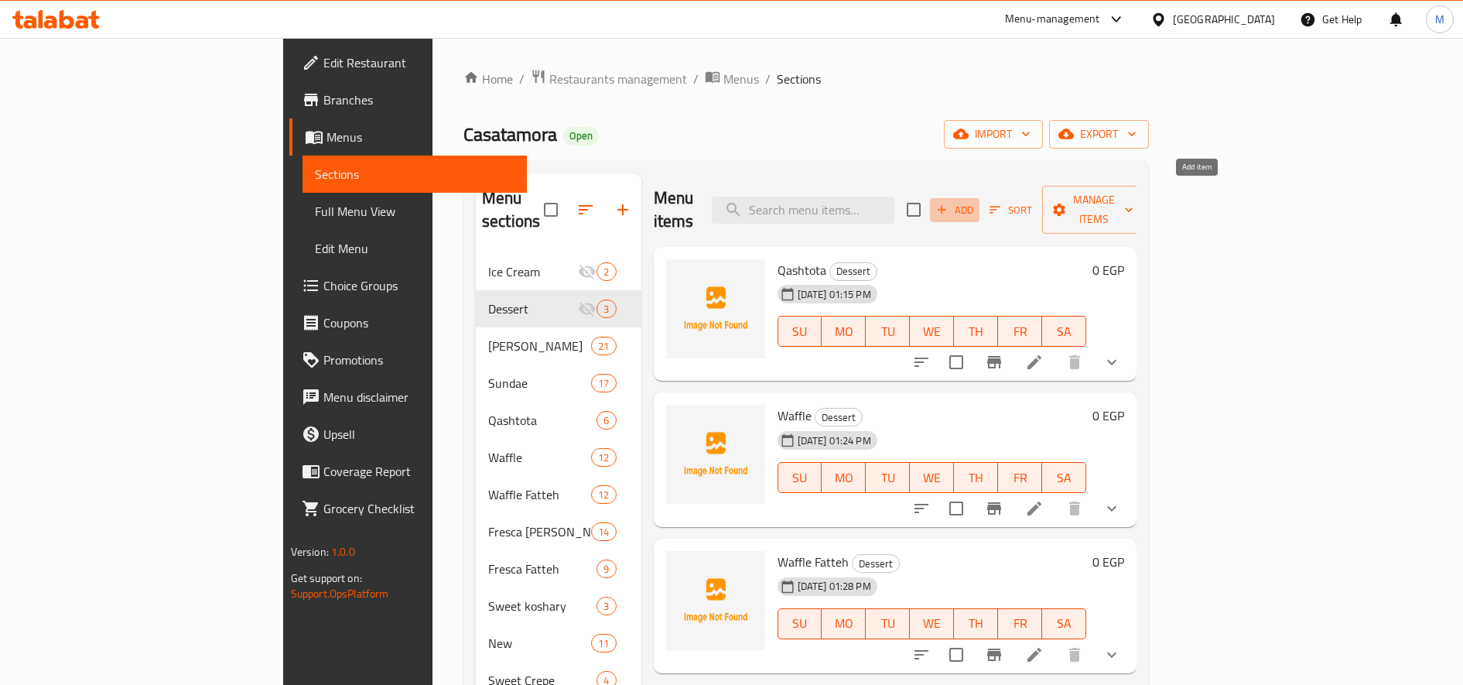
click at [976, 204] on span "Add" at bounding box center [955, 210] width 42 height 18
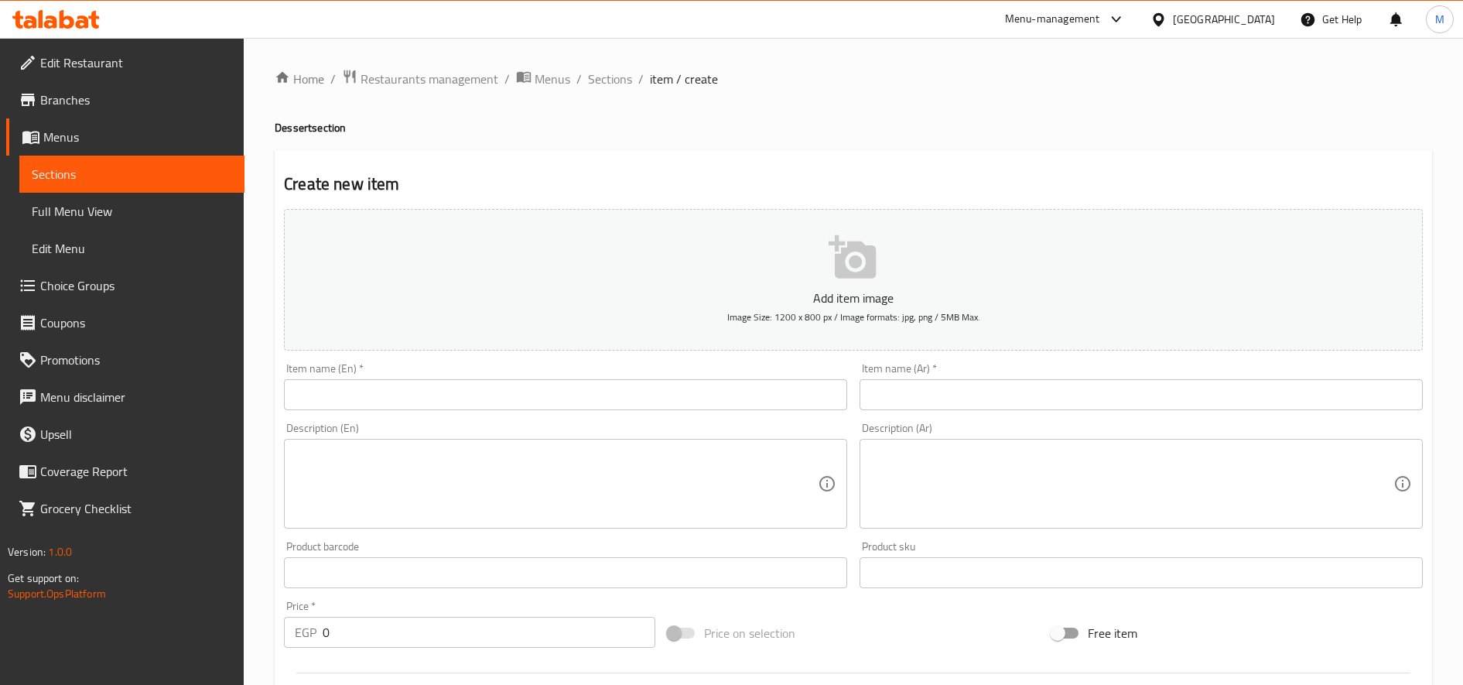
click at [538, 390] on input "text" at bounding box center [565, 394] width 563 height 31
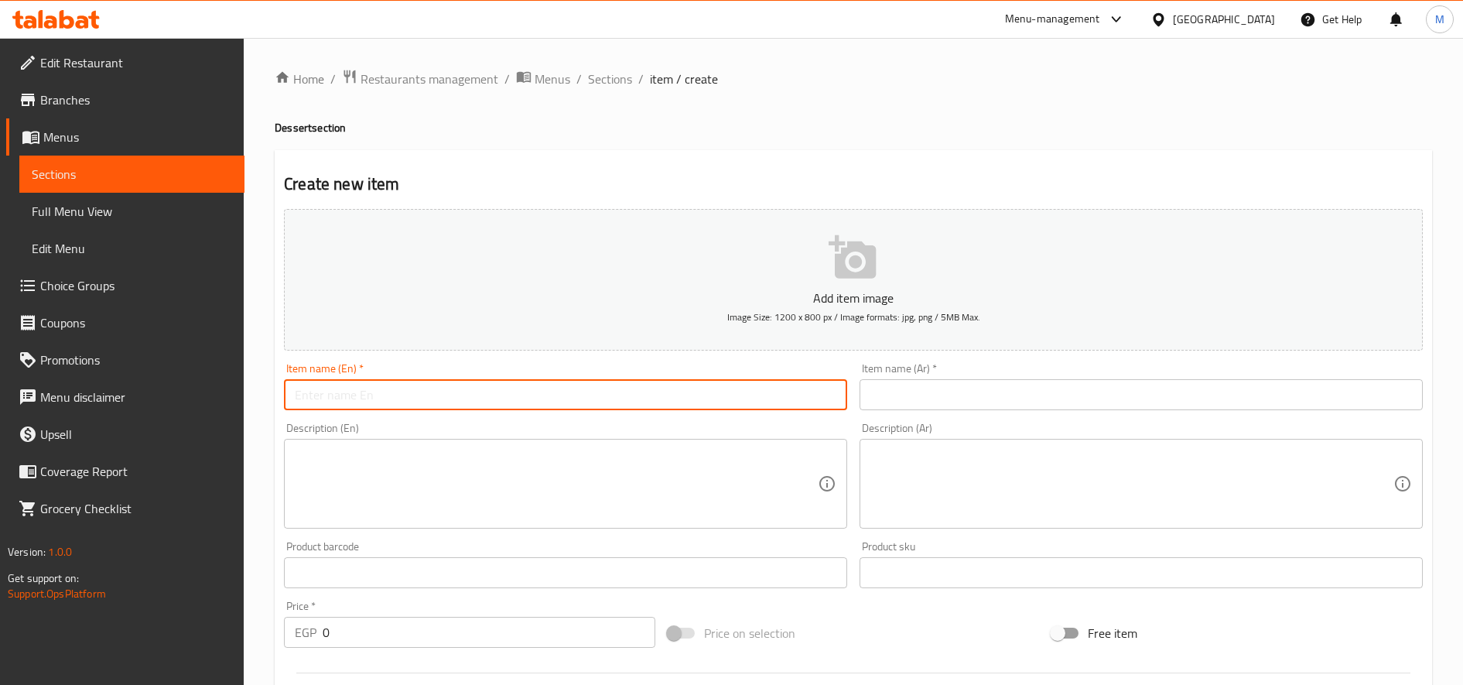
paste input "Fresca [PERSON_NAME]"
type input "Fresca [PERSON_NAME]"
click at [1074, 401] on input "text" at bounding box center [1141, 394] width 563 height 31
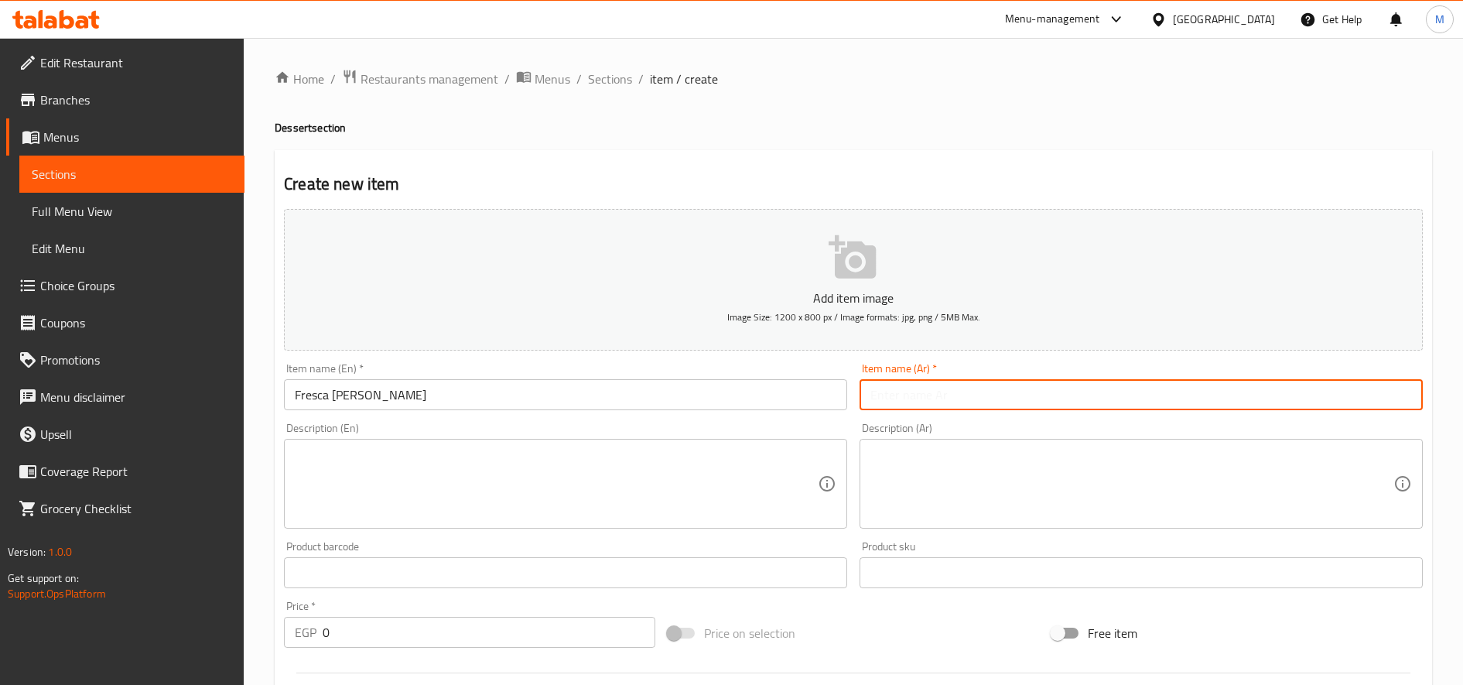
paste input "[PERSON_NAME]"
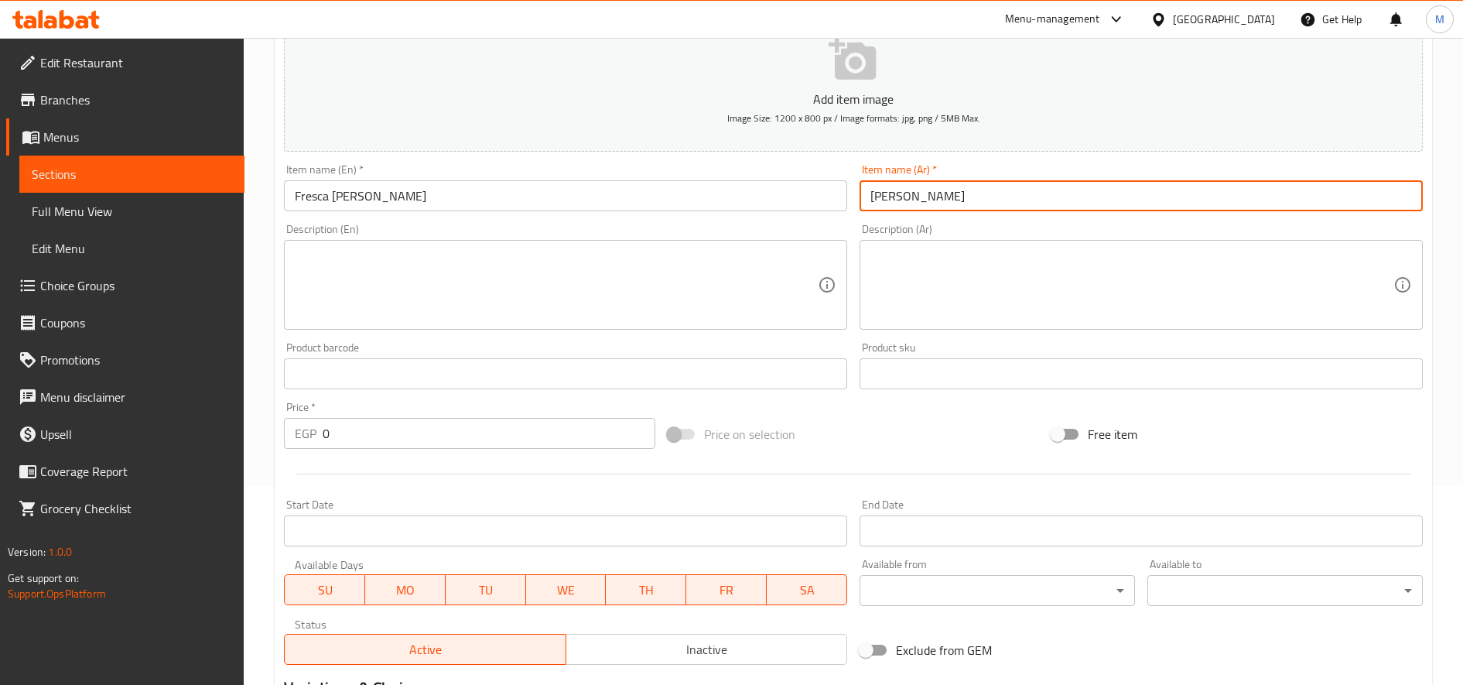
scroll to position [387, 0]
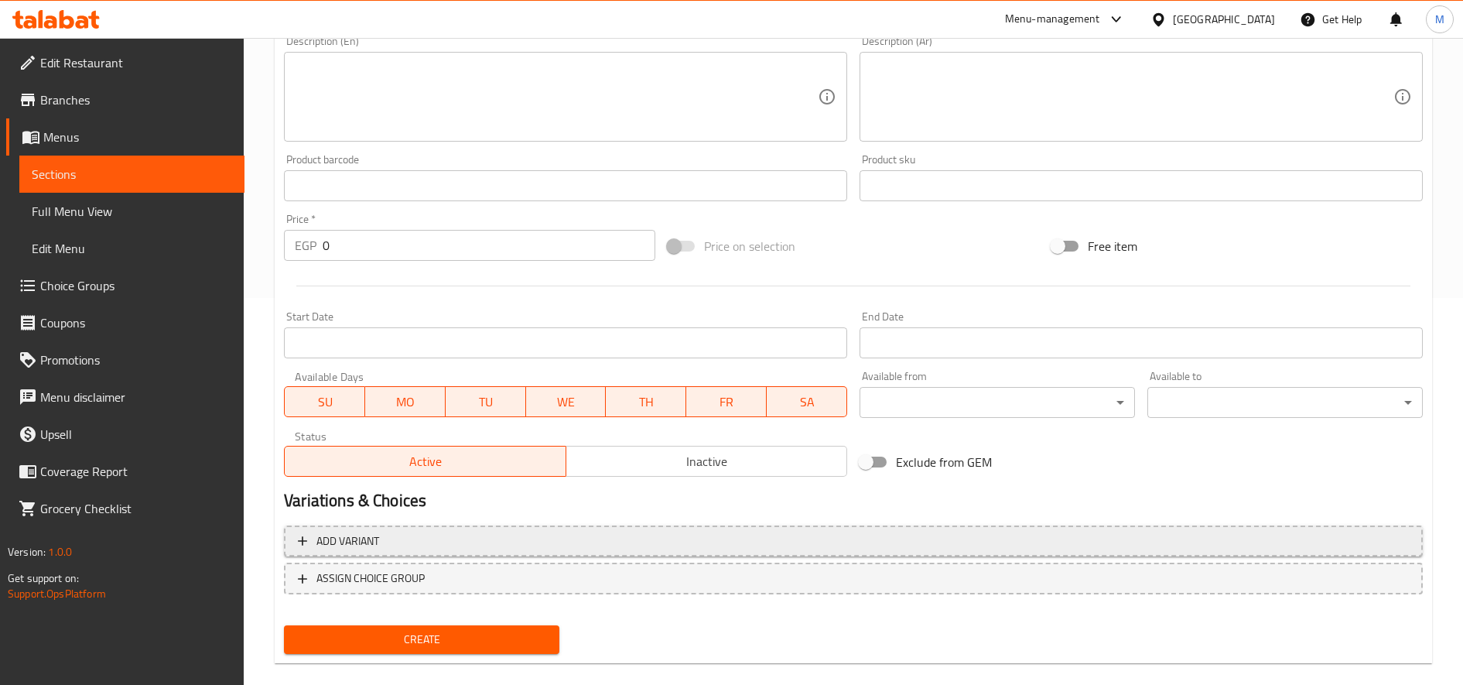
type input "[PERSON_NAME]"
click at [690, 537] on span "Add variant" at bounding box center [853, 541] width 1111 height 19
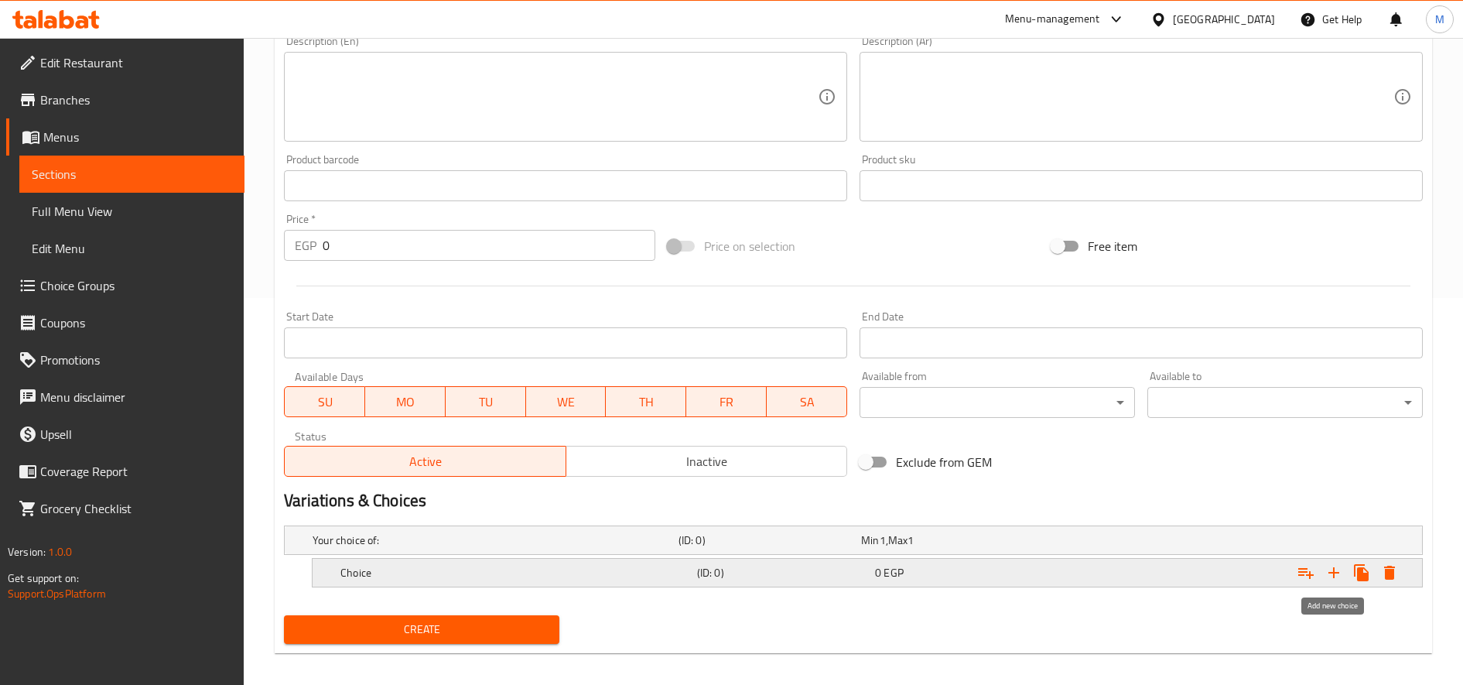
click at [1330, 574] on icon "Expand" at bounding box center [1334, 572] width 19 height 19
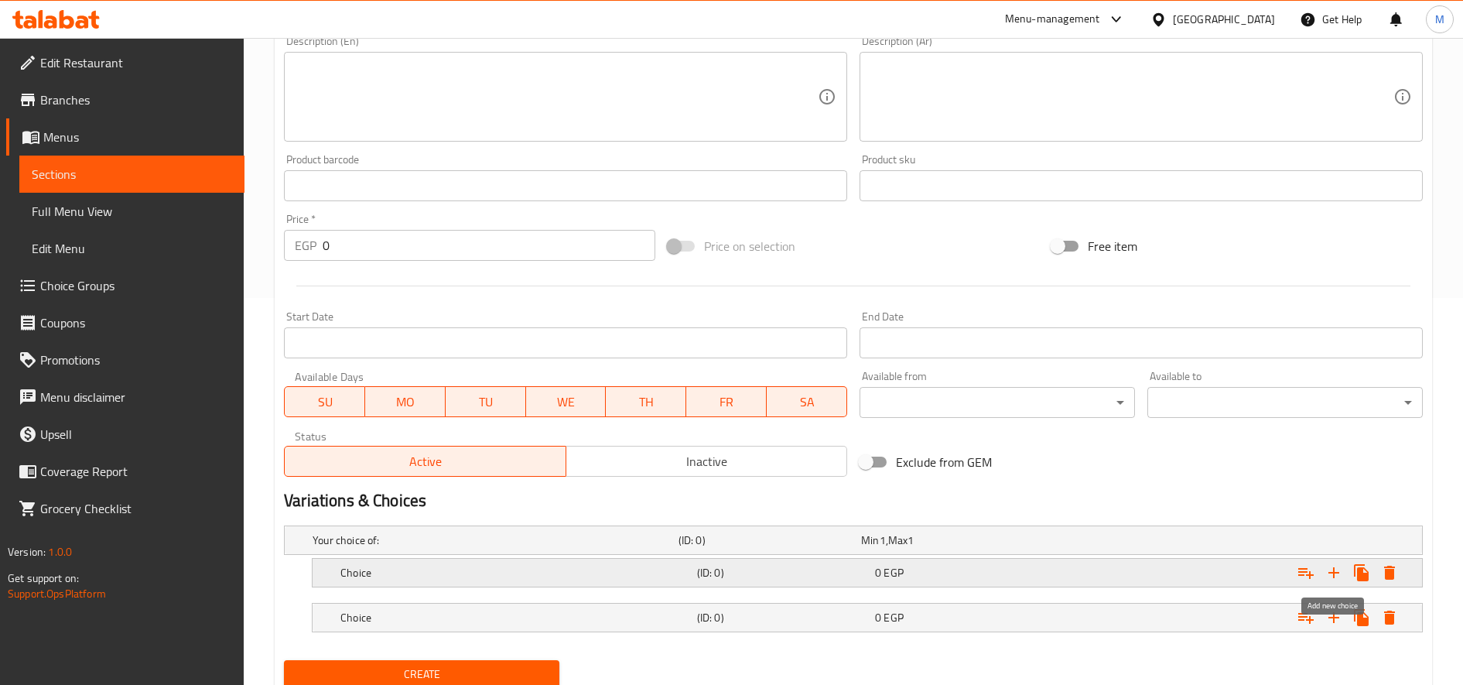
click at [1330, 574] on icon "Expand" at bounding box center [1334, 572] width 19 height 19
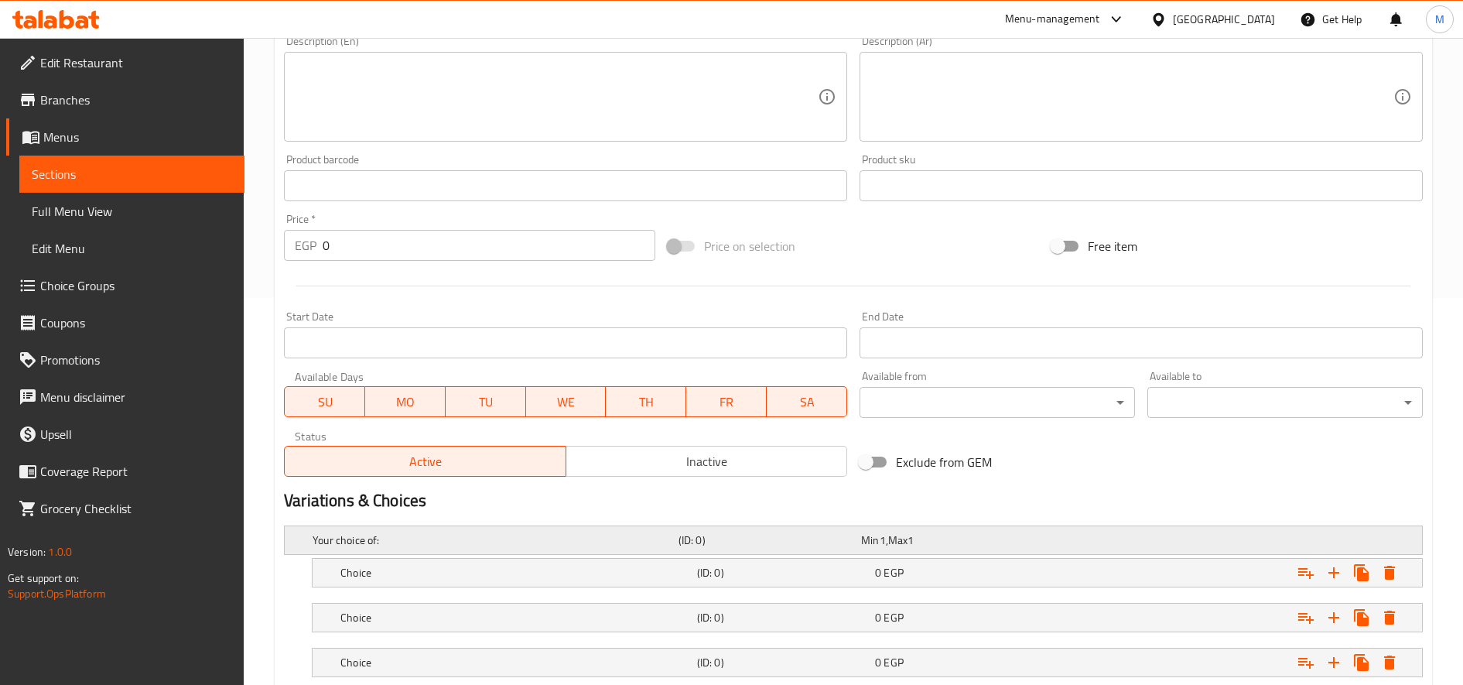
scroll to position [488, 0]
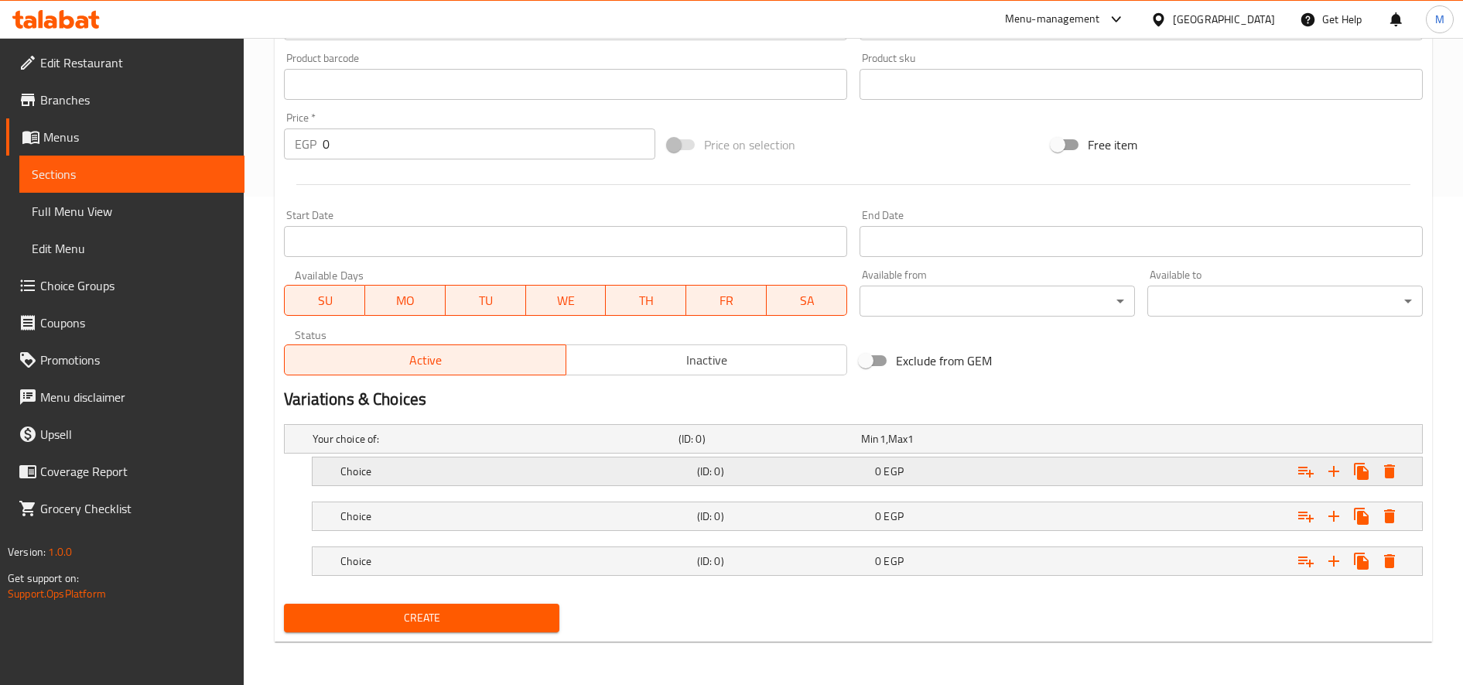
click at [981, 480] on div "0 EGP" at bounding box center [961, 471] width 178 height 22
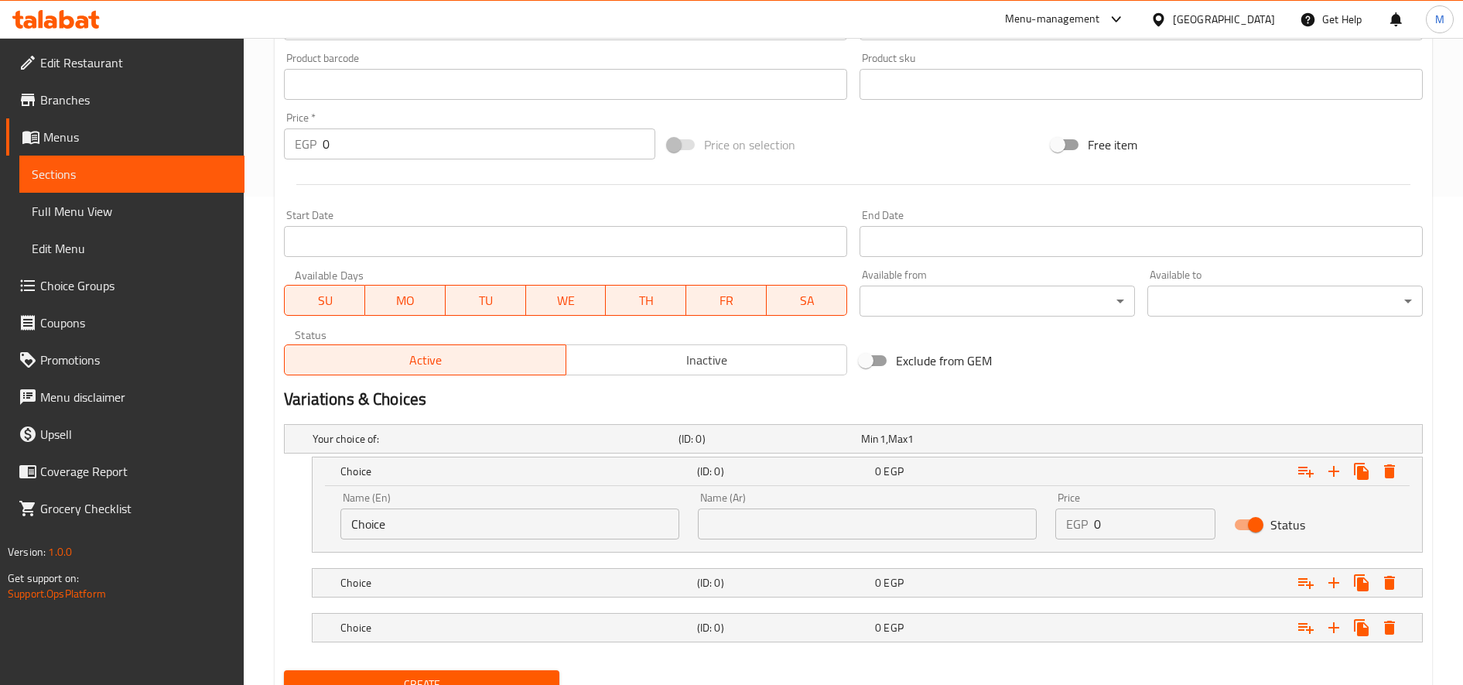
click at [394, 531] on input "Choice" at bounding box center [509, 523] width 339 height 31
paste input "Fresca HoHos Chocolat"
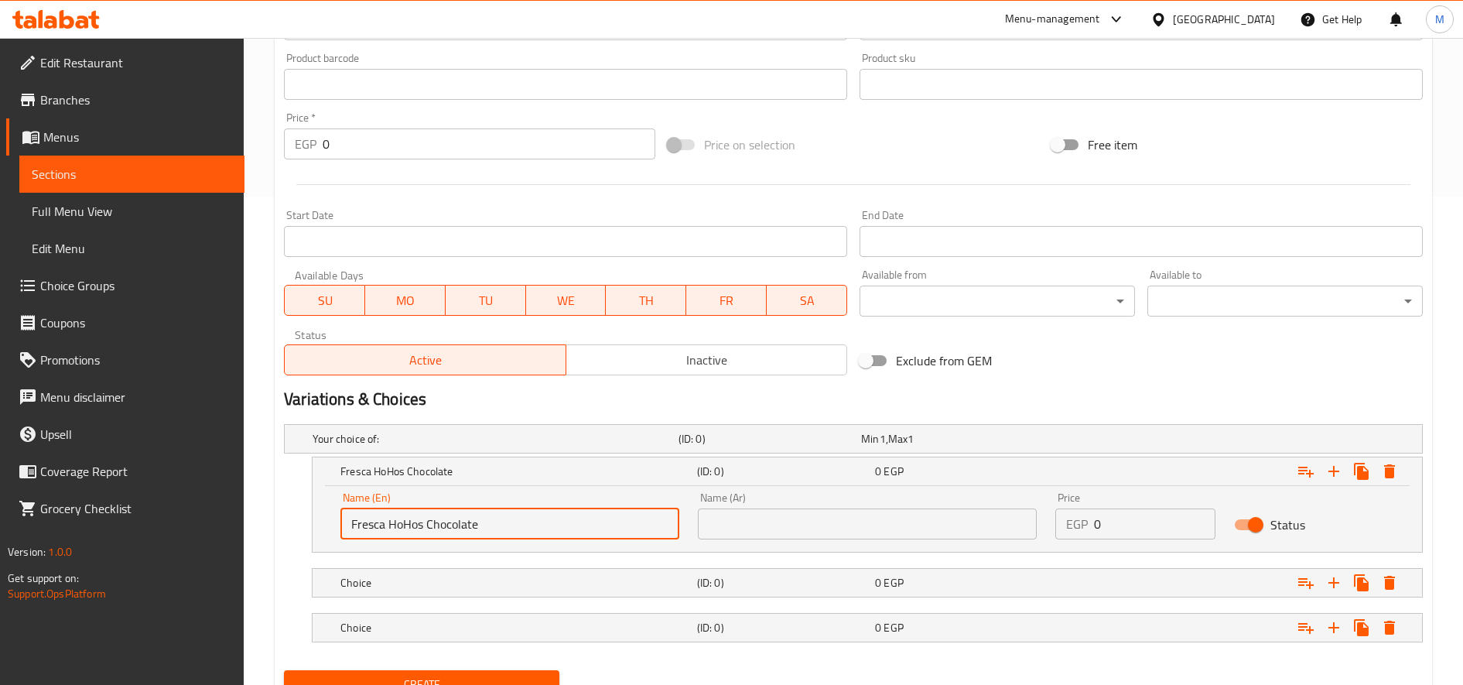
type input "Fresca HoHos Chocolate"
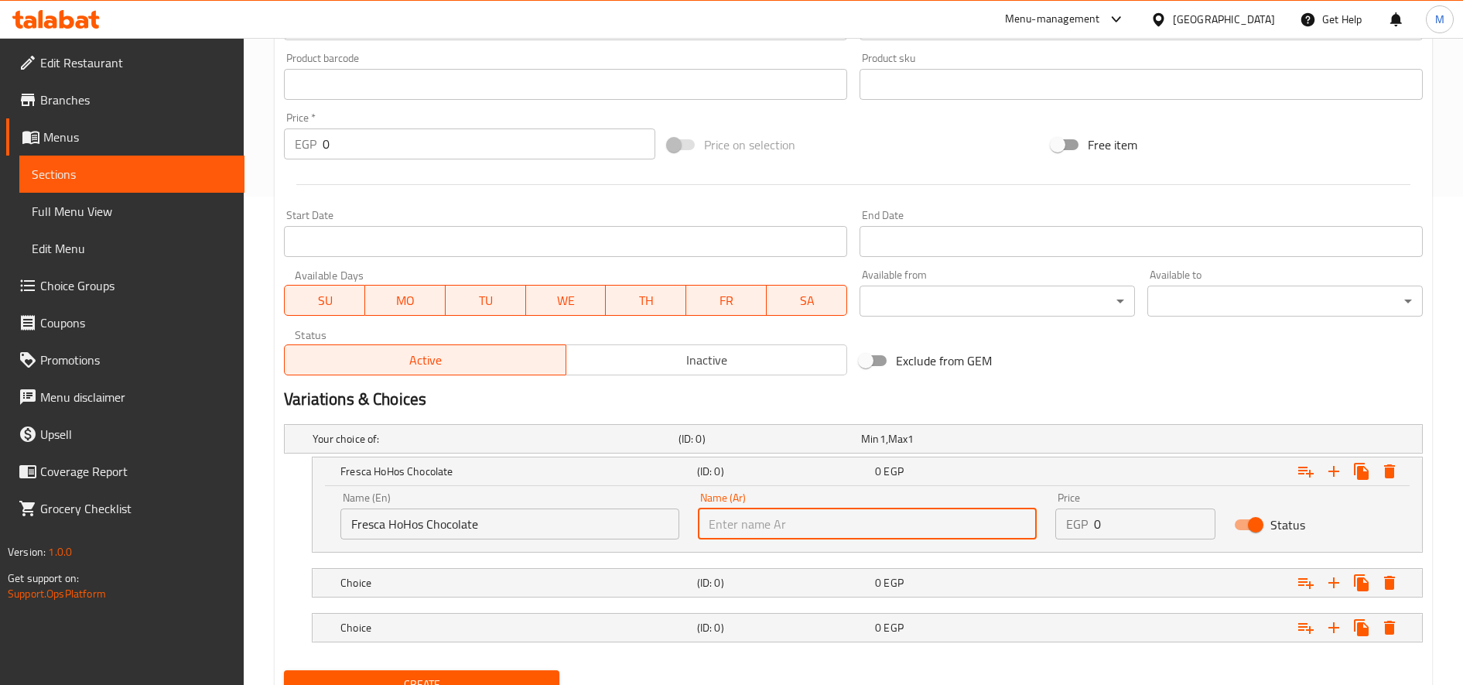
paste input "[PERSON_NAME]"
type input "[PERSON_NAME]"
click at [440, 592] on div "Choice" at bounding box center [515, 583] width 357 height 22
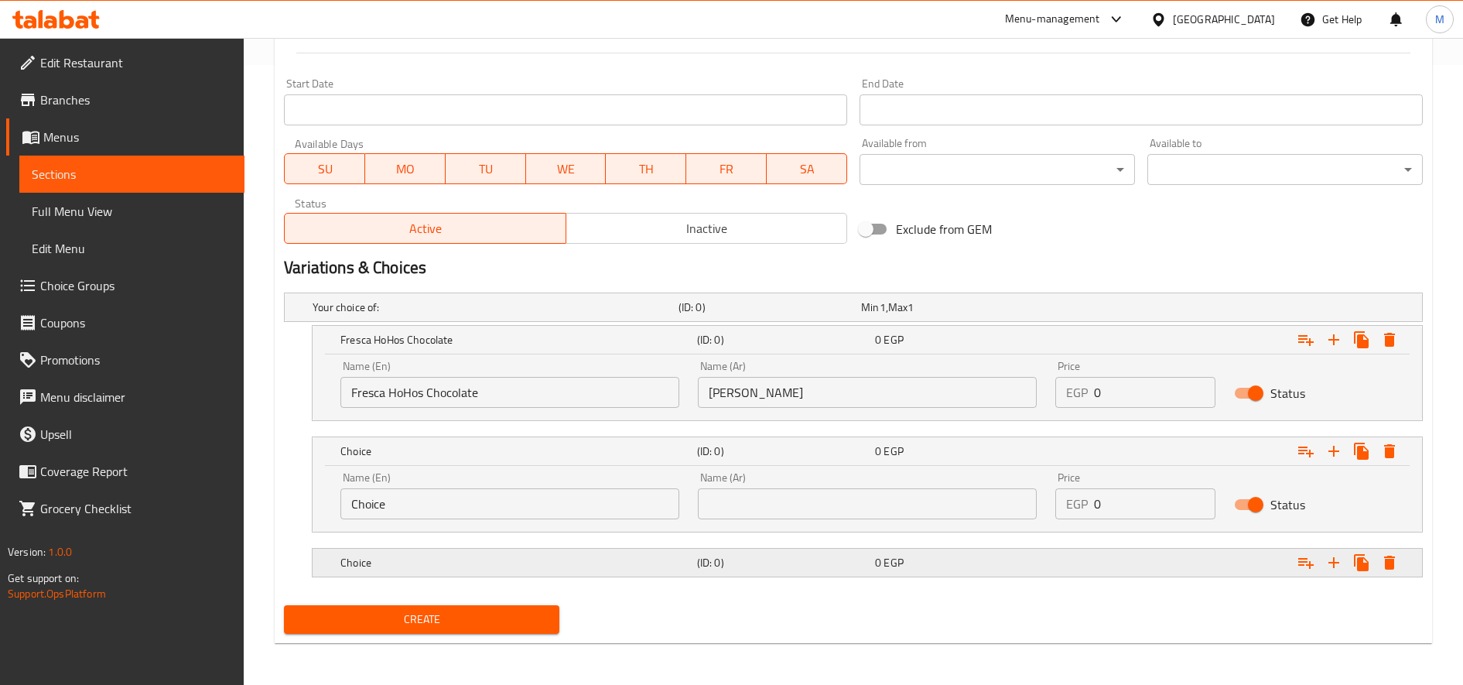
scroll to position [621, 0]
click at [450, 508] on input "Choice" at bounding box center [509, 502] width 339 height 31
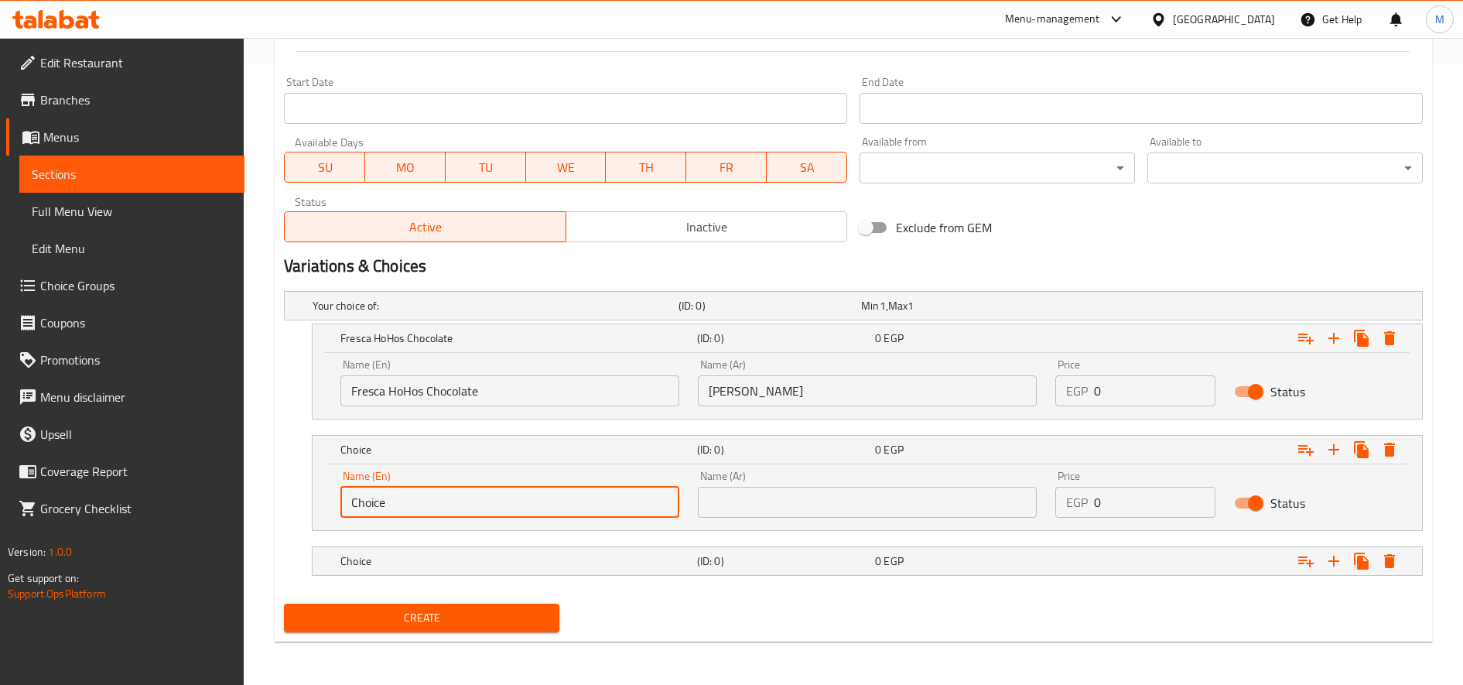
click at [450, 508] on input "Choice" at bounding box center [509, 502] width 339 height 31
paste input "Fresca 5 Season"
type input "Fresca 5 Season"
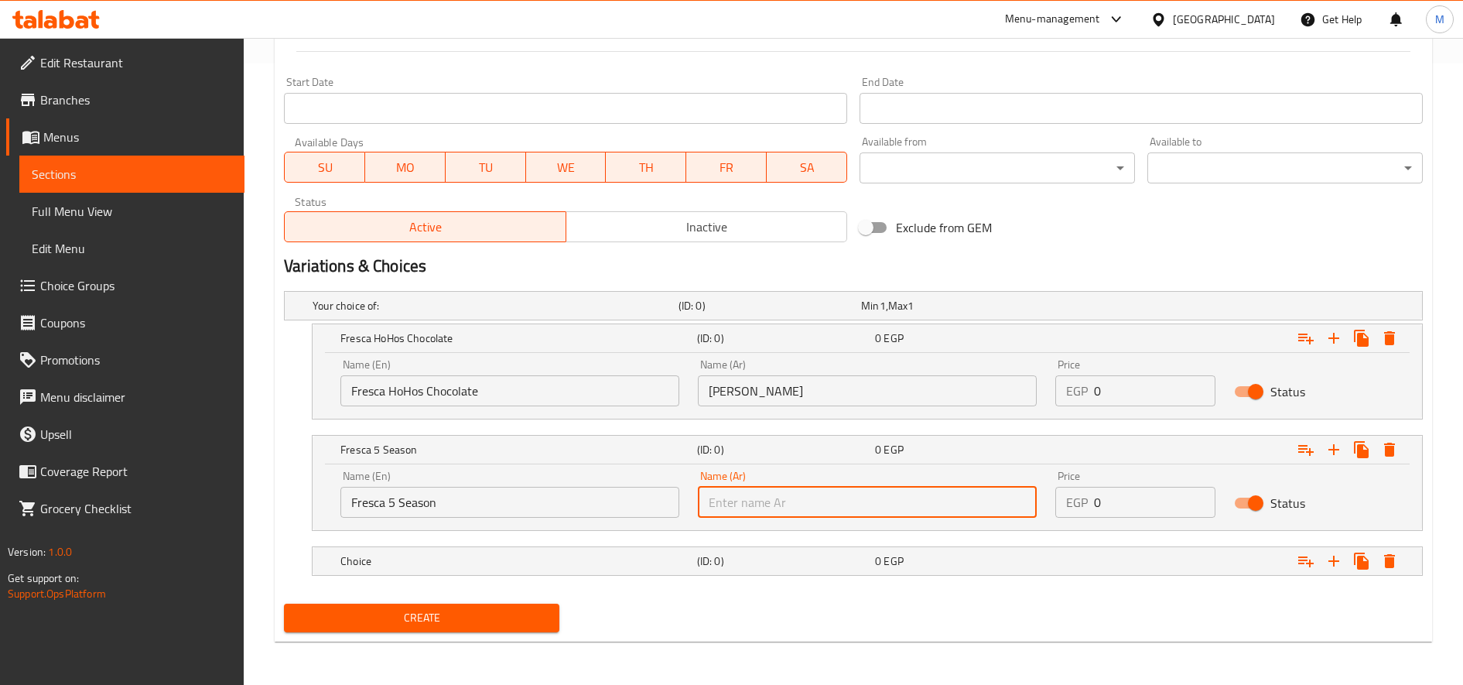
paste input "فريسكا 5 سيزون"
type input "فريسكا 5 سيزون"
click at [610, 569] on div "Choice" at bounding box center [515, 561] width 357 height 22
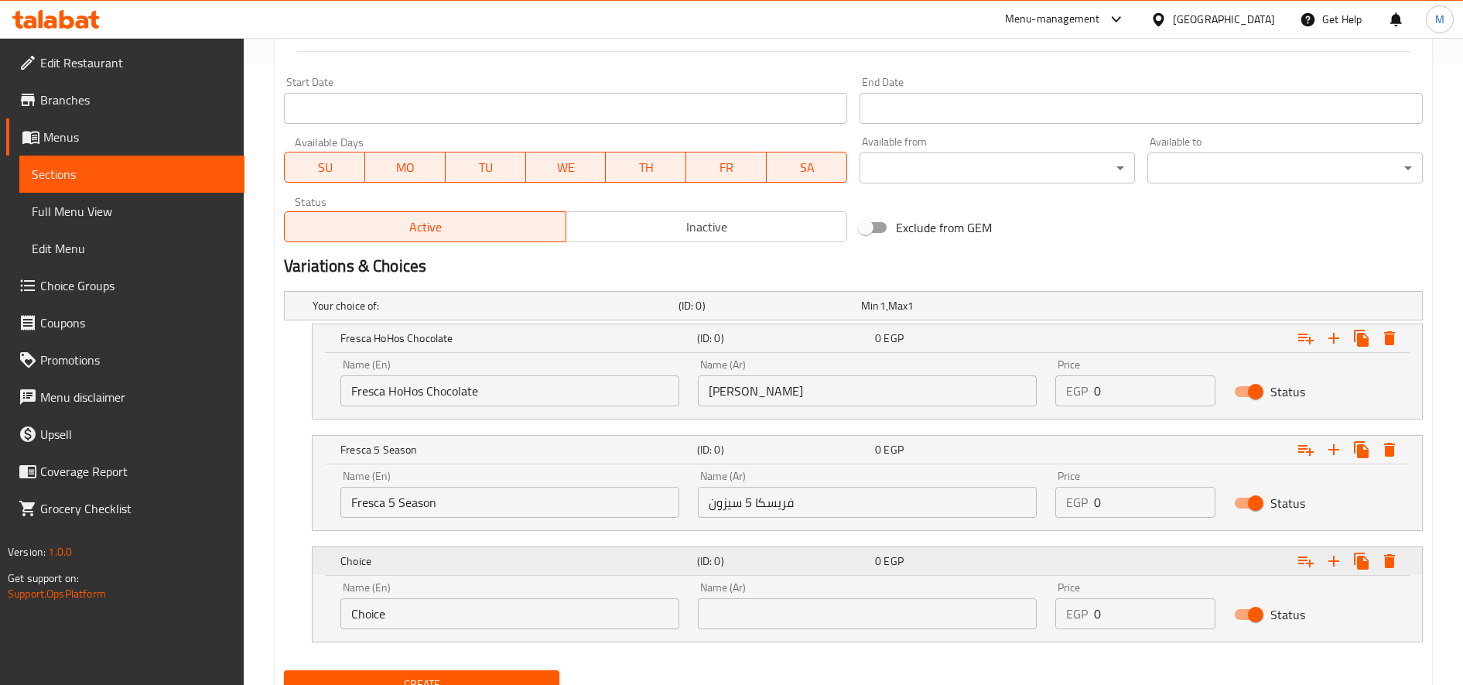
scroll to position [688, 0]
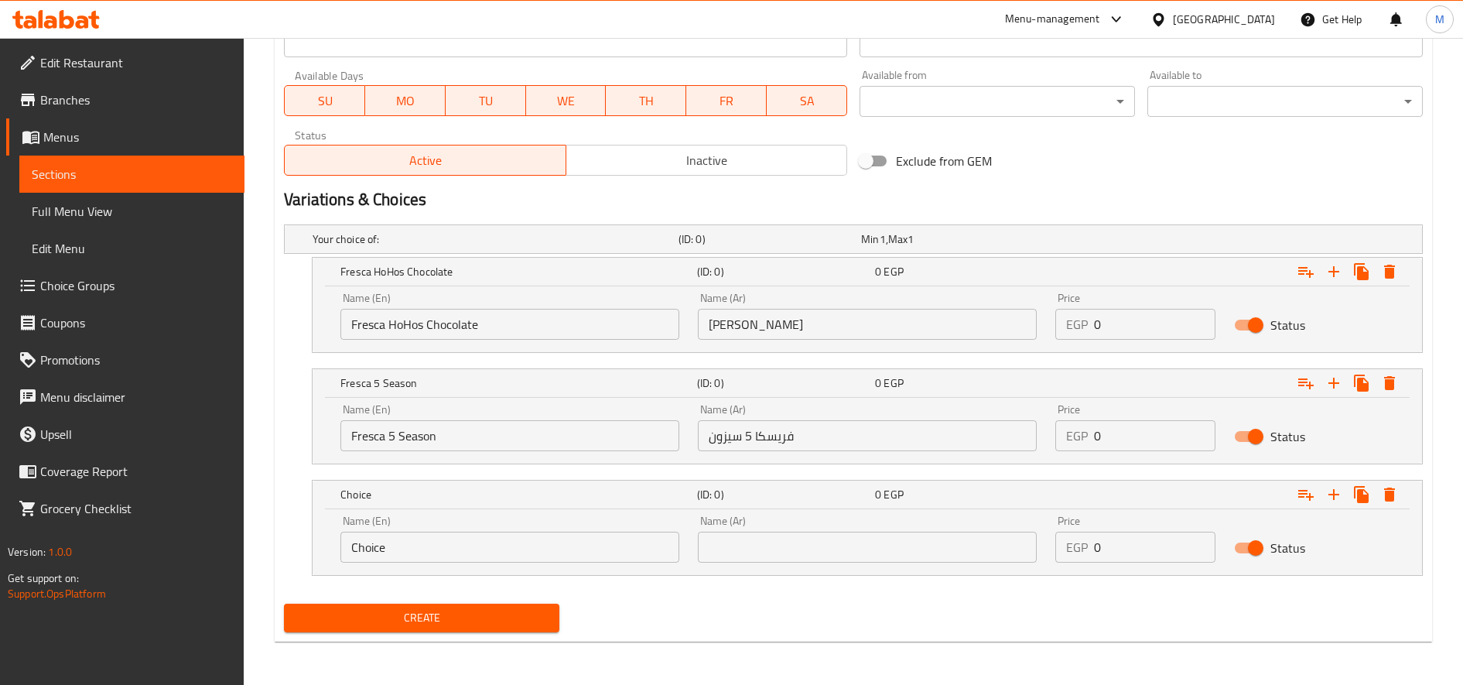
click at [515, 550] on input "Choice" at bounding box center [509, 547] width 339 height 31
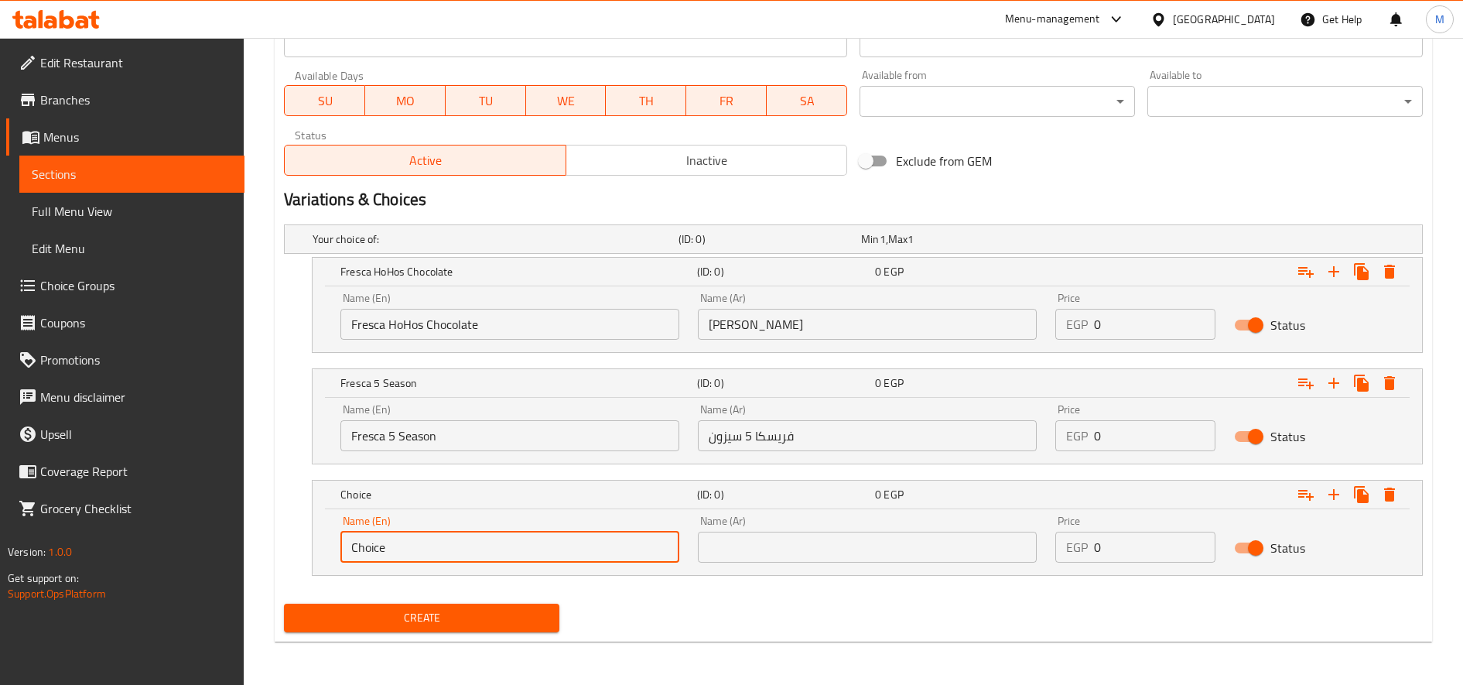
click at [515, 550] on input "Choice" at bounding box center [509, 547] width 339 height 31
paste
type input "Fresca White Chocolate"
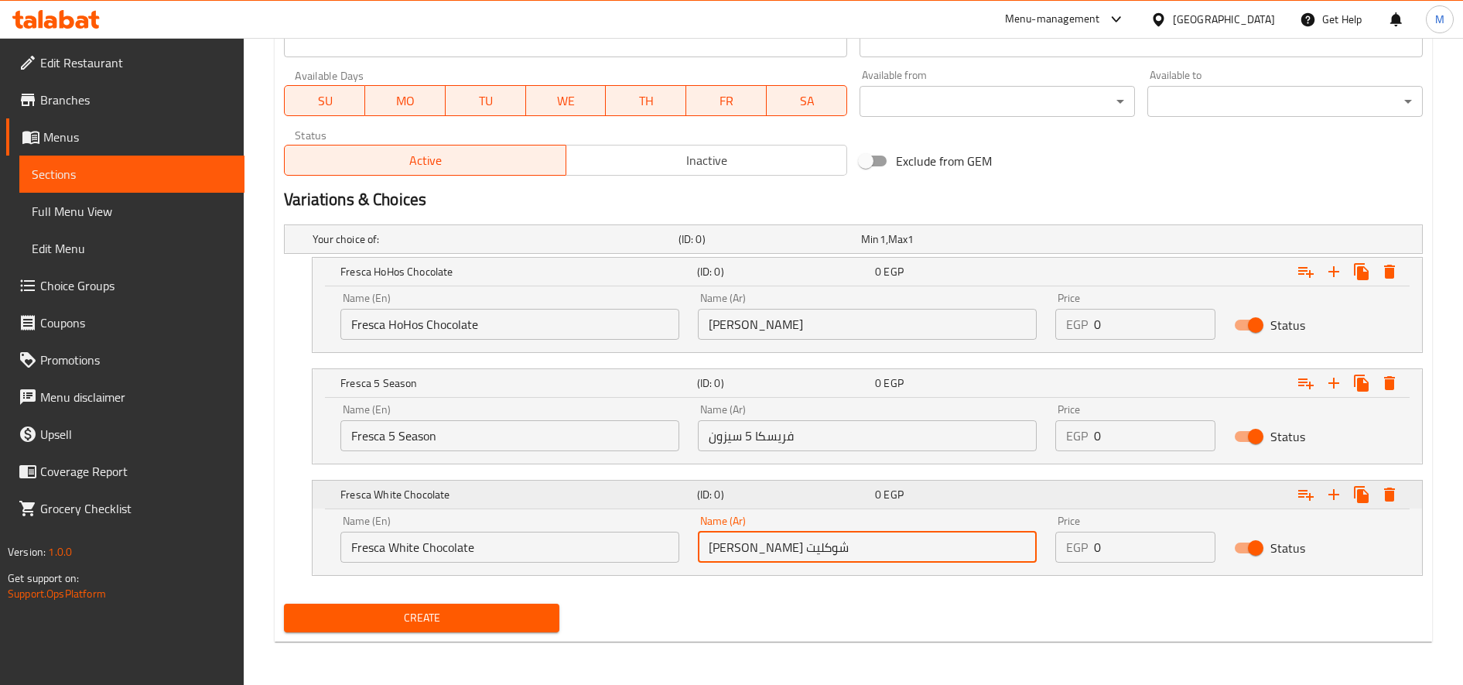
type input "[PERSON_NAME] شوكليت"
click at [1339, 500] on icon "Expand" at bounding box center [1334, 494] width 19 height 19
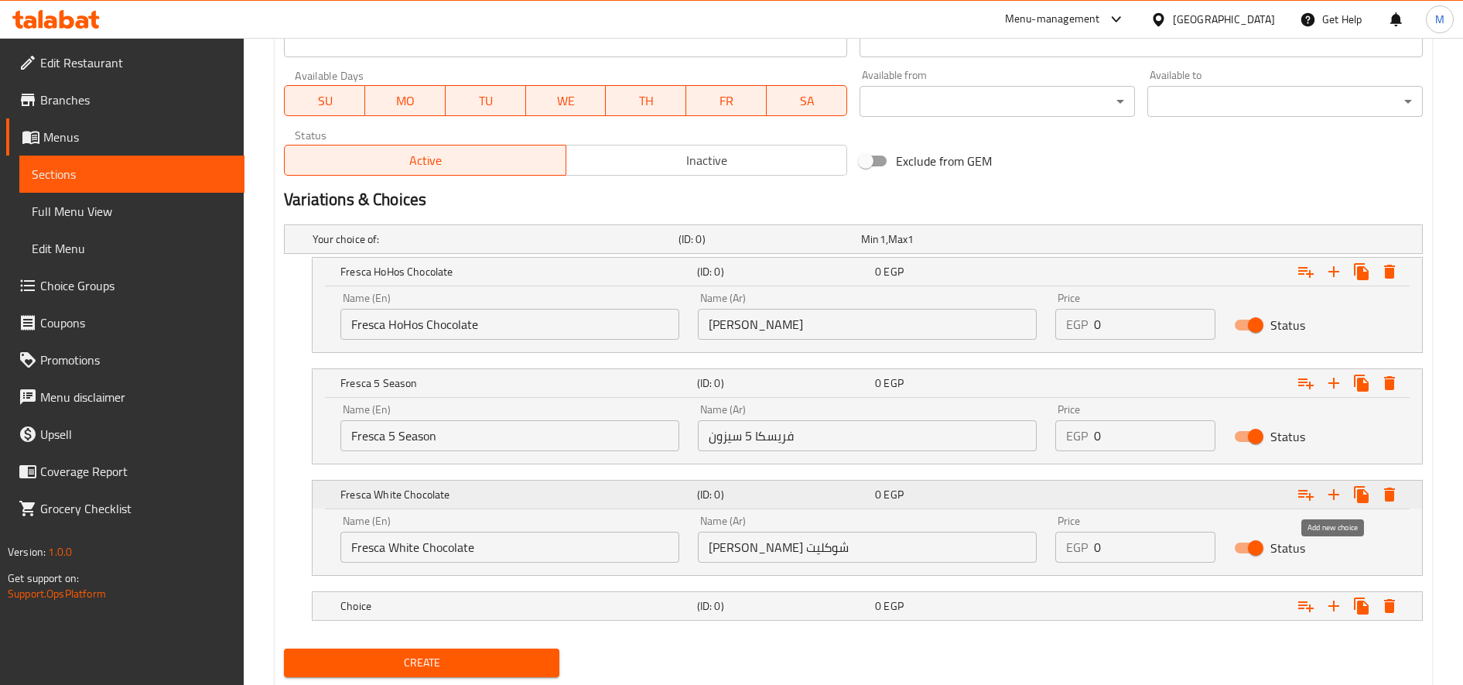
click at [1339, 500] on icon "Expand" at bounding box center [1334, 494] width 19 height 19
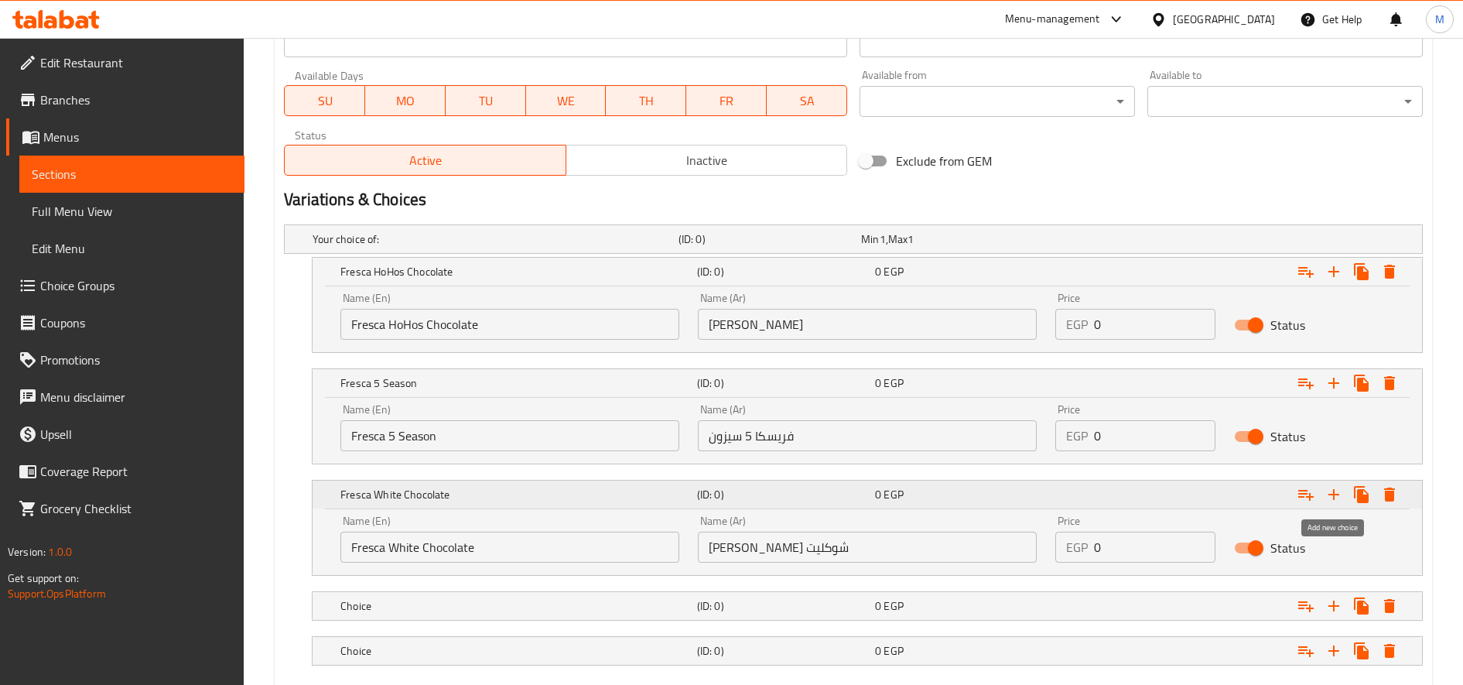
click at [1339, 500] on icon "Expand" at bounding box center [1334, 494] width 19 height 19
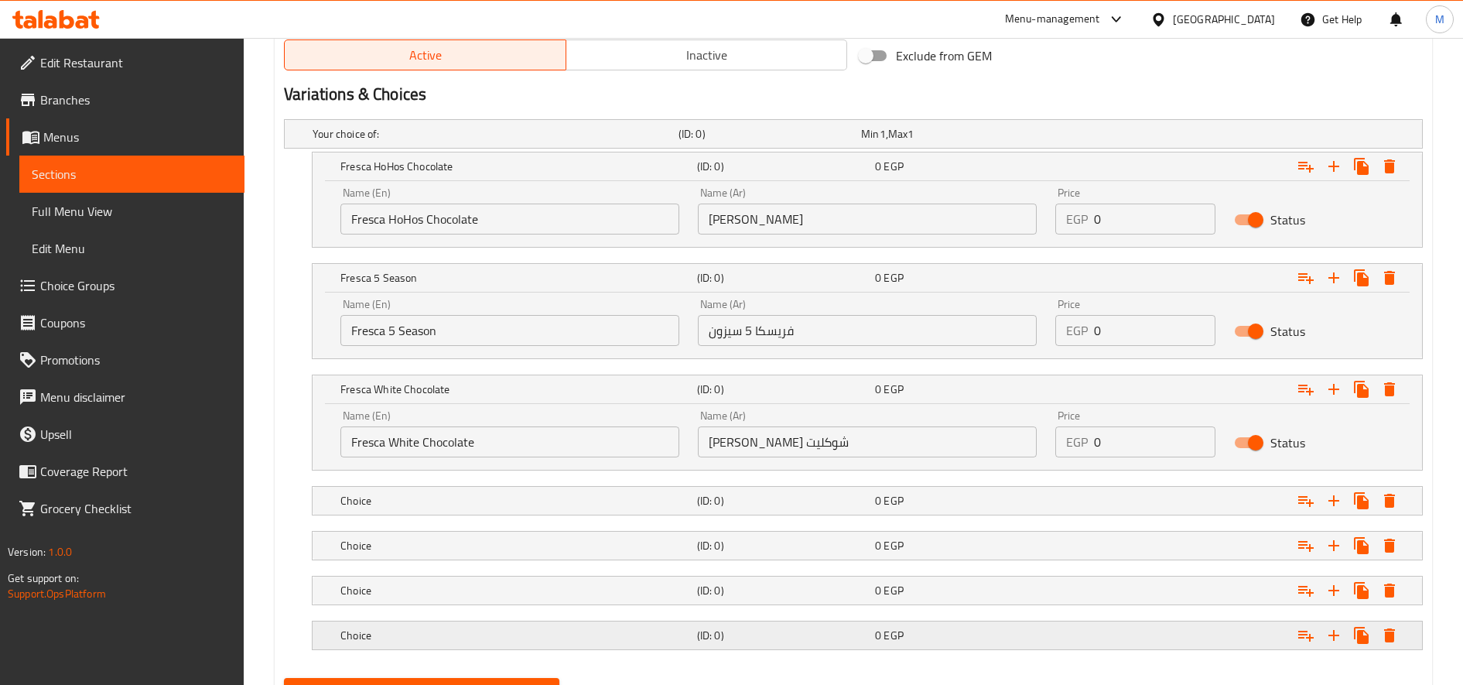
scroll to position [867, 0]
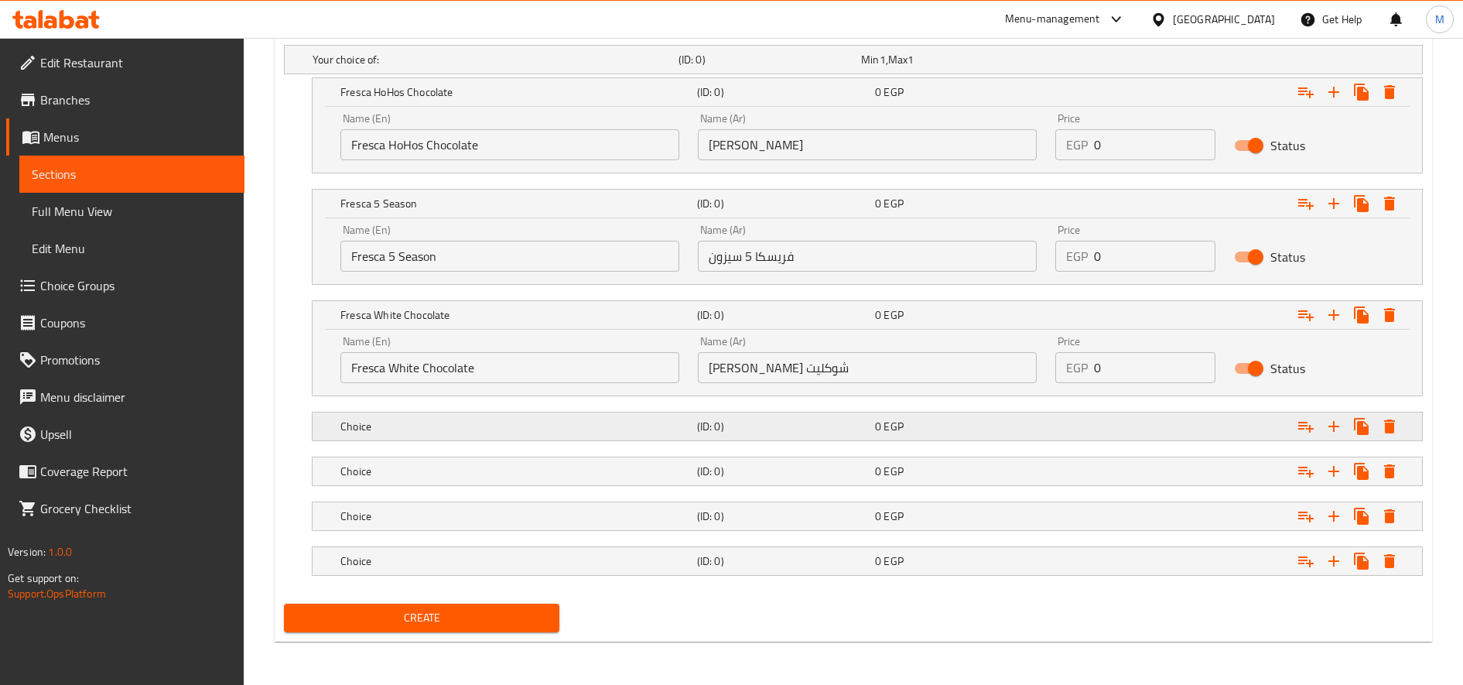
click at [611, 436] on div "Choice" at bounding box center [515, 427] width 357 height 22
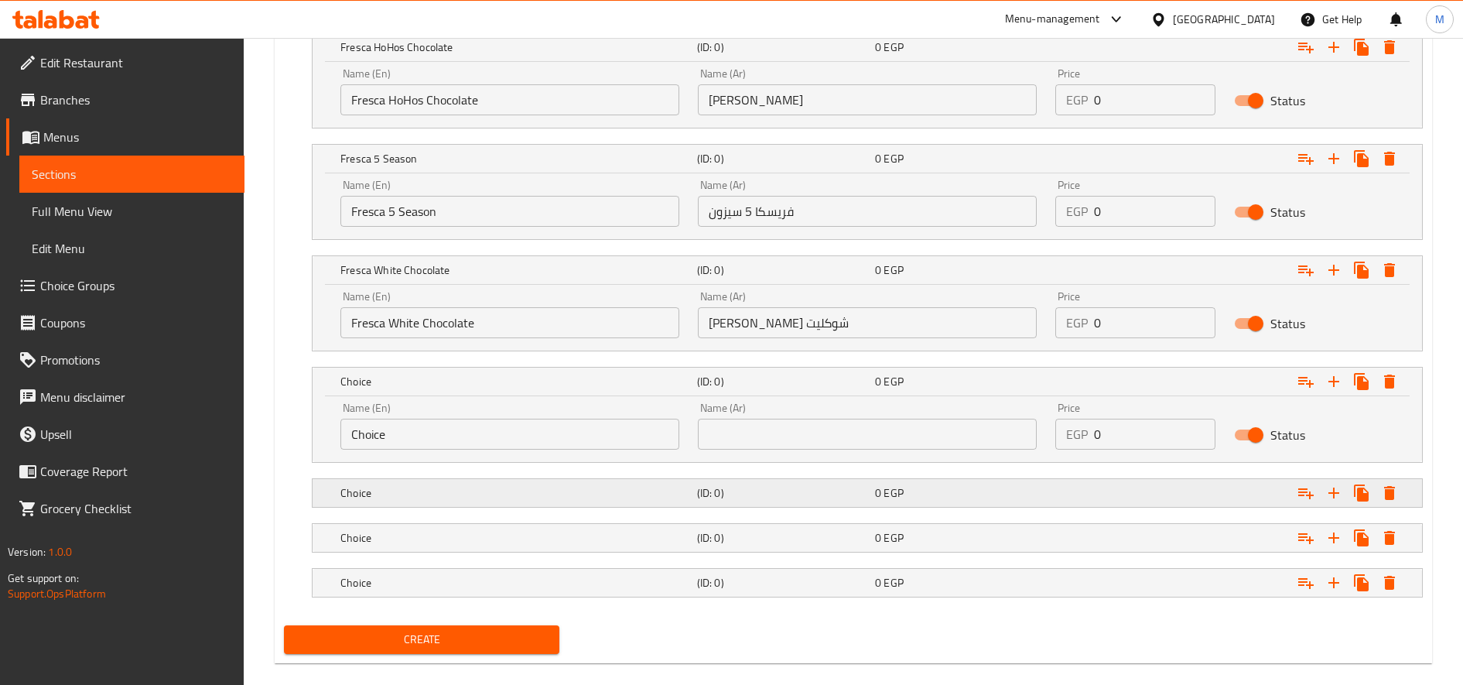
scroll to position [934, 0]
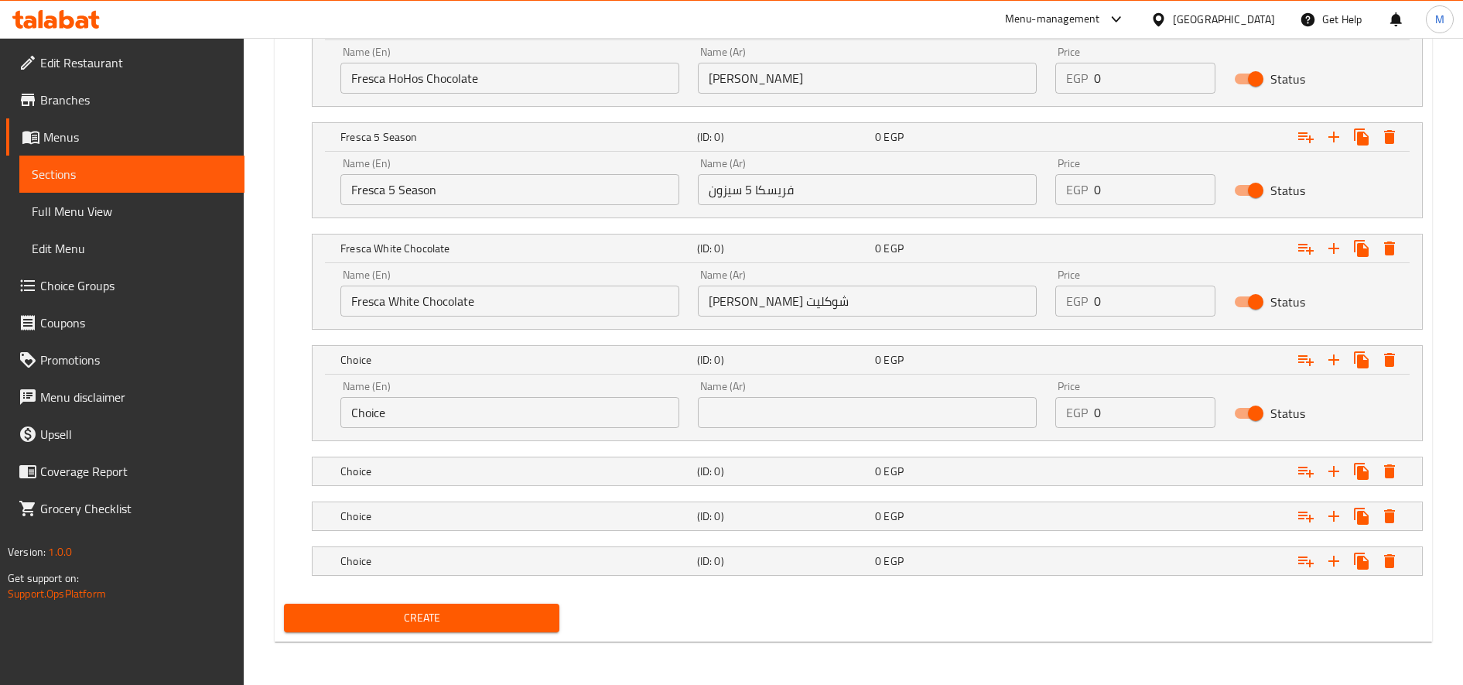
click at [515, 432] on div "Name (En) Choice Name (En)" at bounding box center [509, 404] width 357 height 66
click at [527, 415] on input "Choice" at bounding box center [509, 412] width 339 height 31
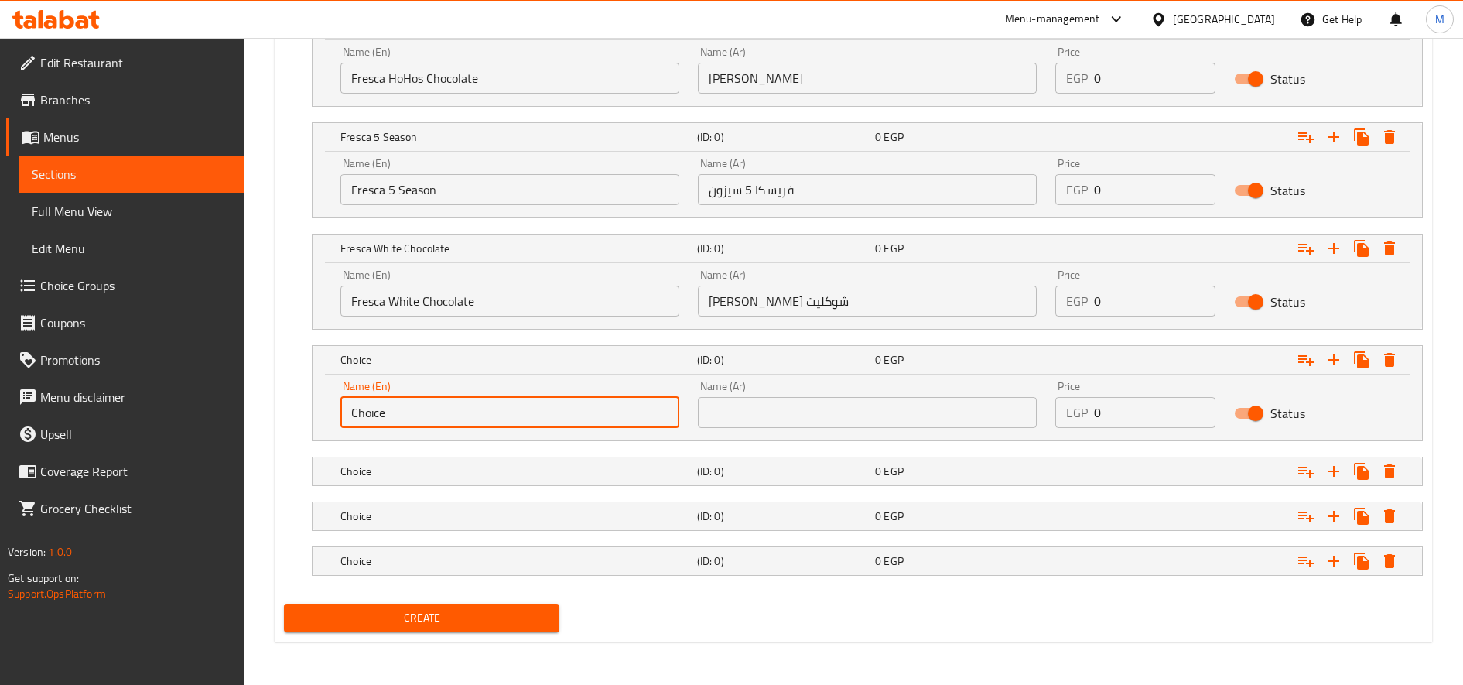
click at [527, 415] on input "Choice" at bounding box center [509, 412] width 339 height 31
type input "Fresca HoHos Strawberry"
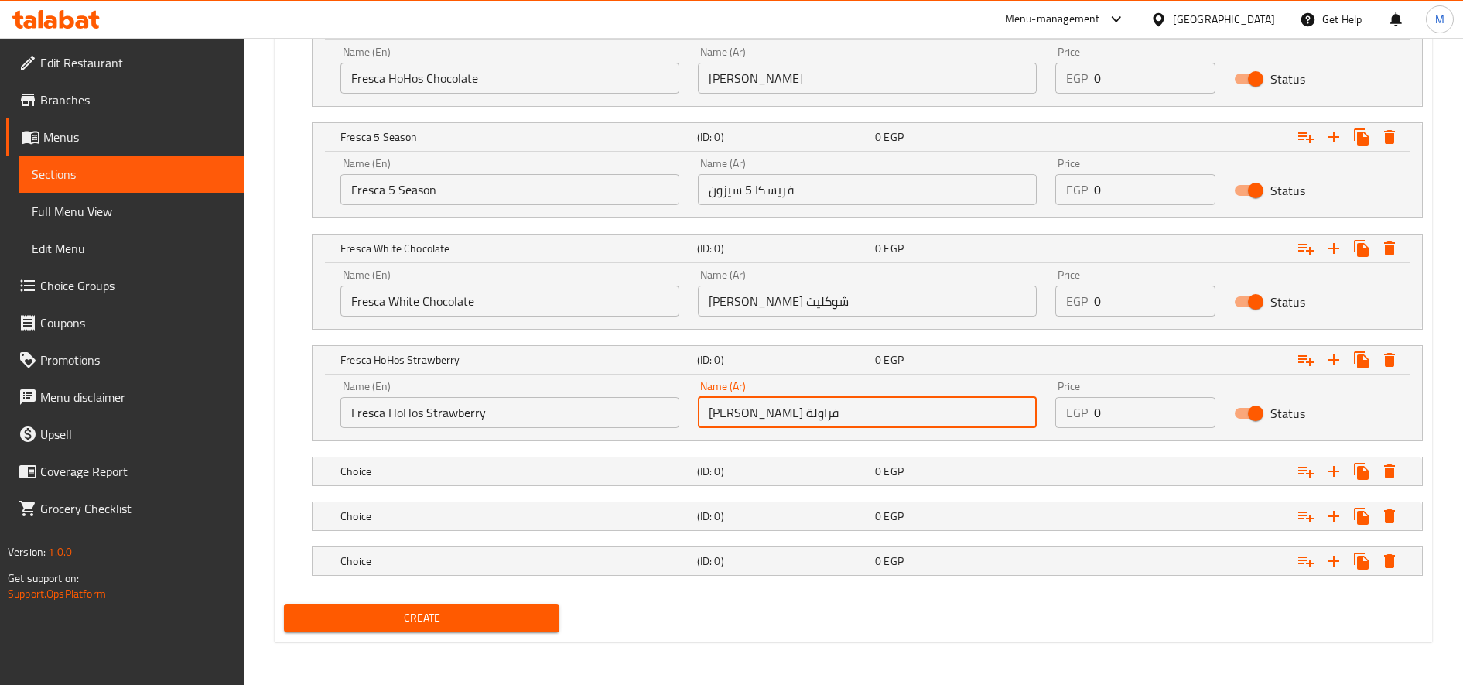
type input "[PERSON_NAME] فراولة"
click at [474, 464] on h5 "Choice" at bounding box center [515, 470] width 351 height 15
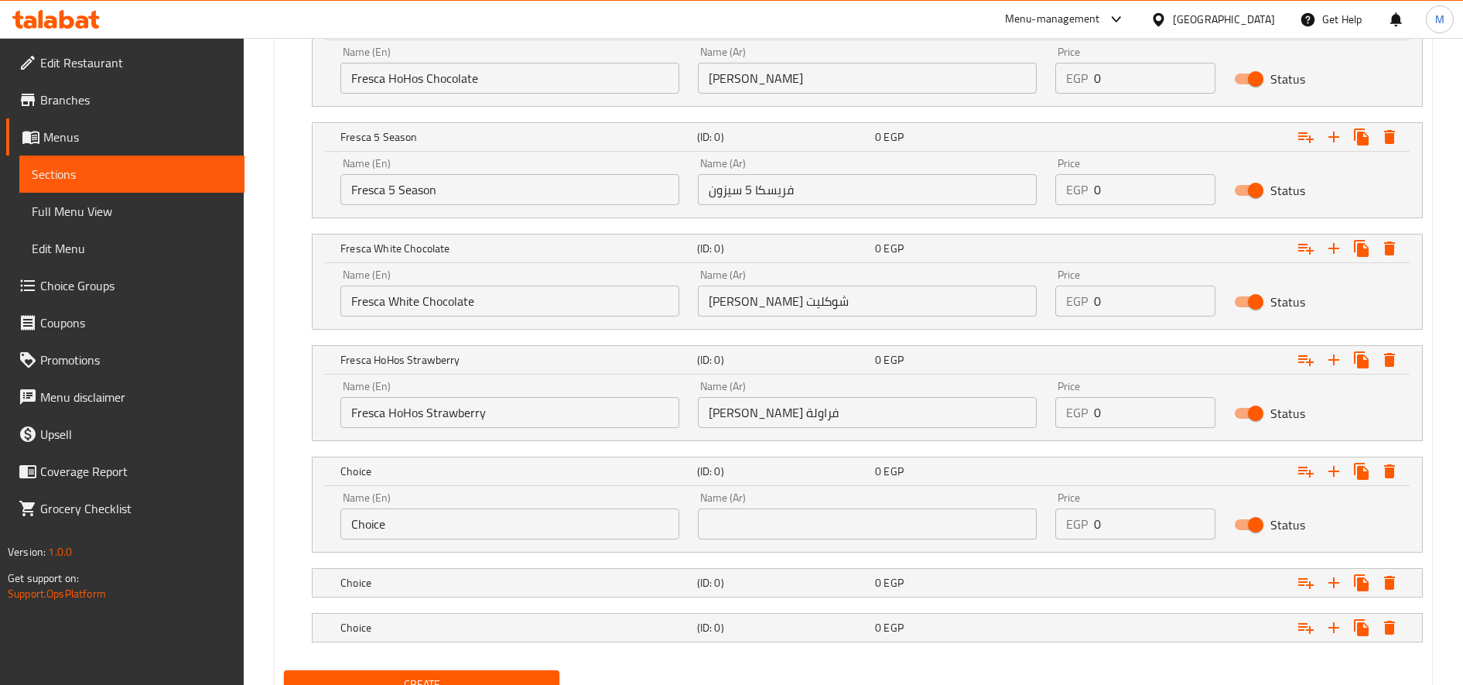
click at [435, 516] on input "Choice" at bounding box center [509, 523] width 339 height 31
type input "Fresca Pistachio"
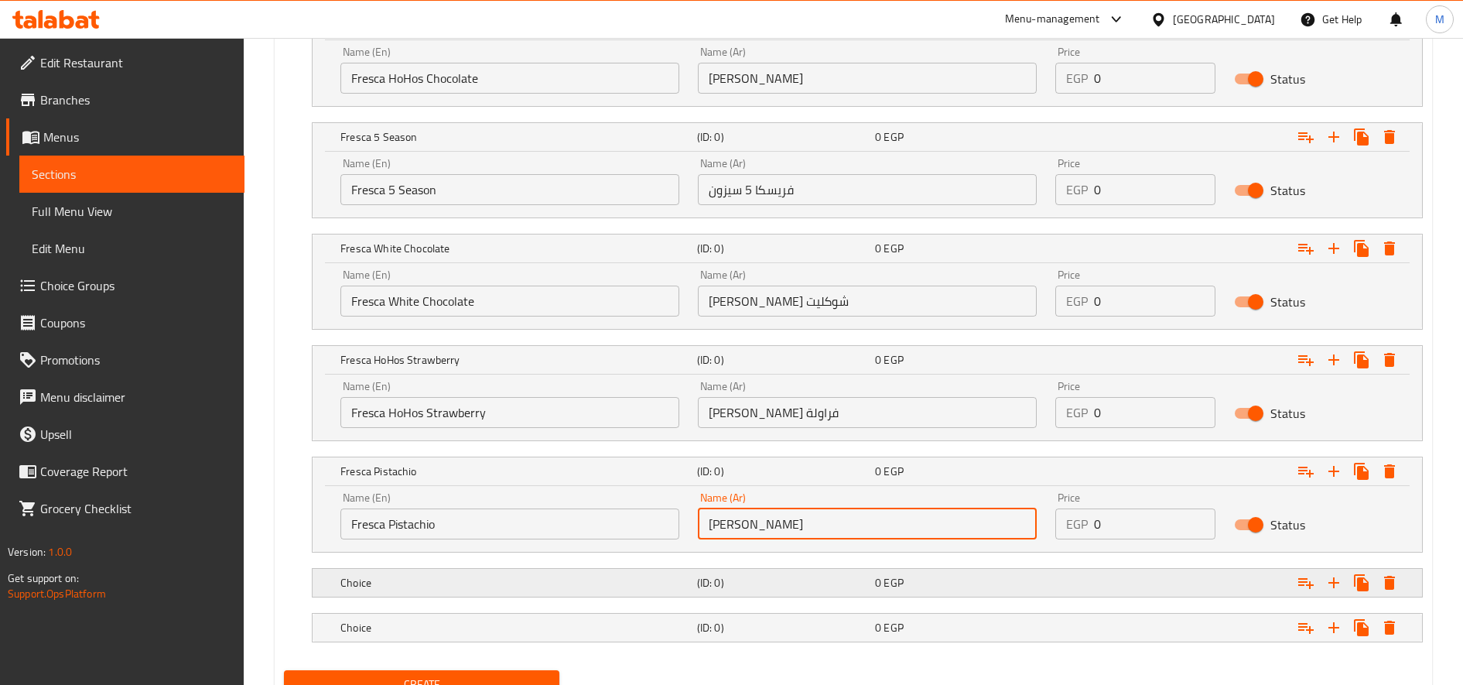
type input "[PERSON_NAME]"
click at [484, 576] on h5 "Choice" at bounding box center [515, 582] width 351 height 15
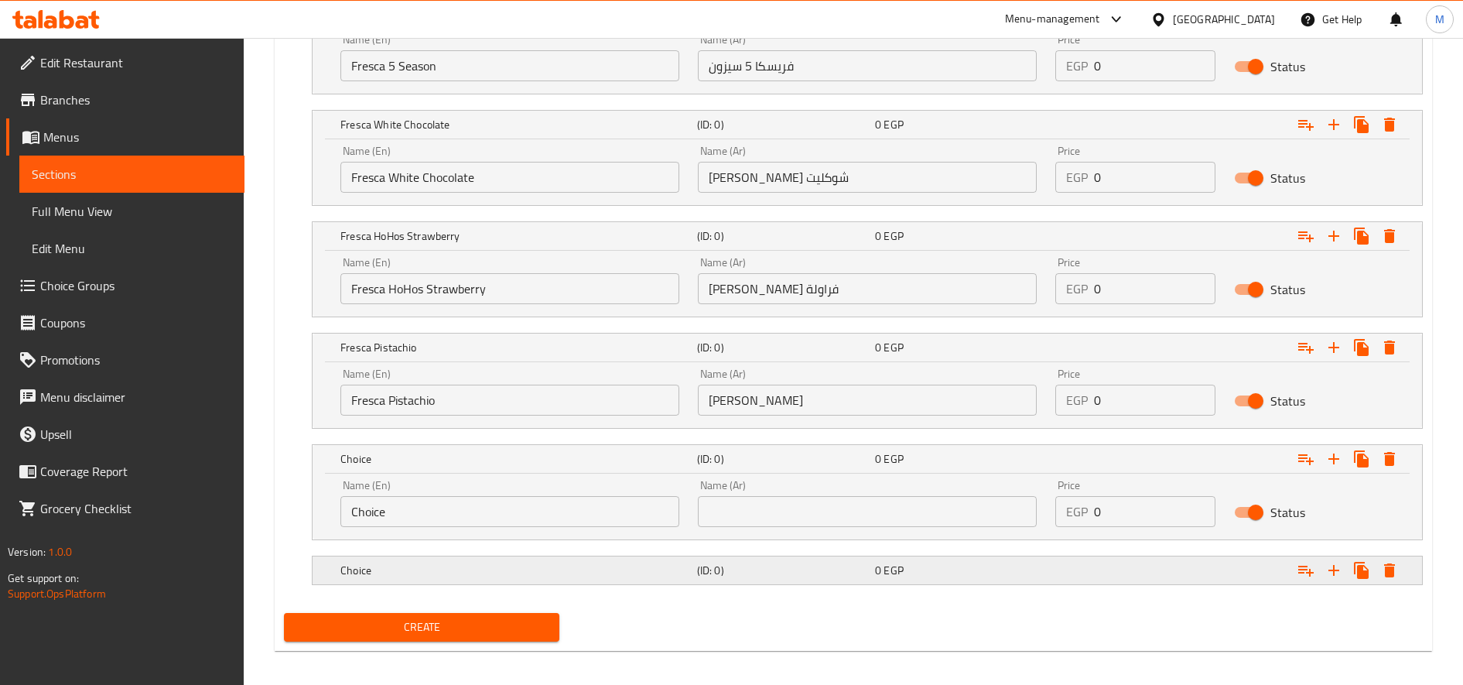
scroll to position [1067, 0]
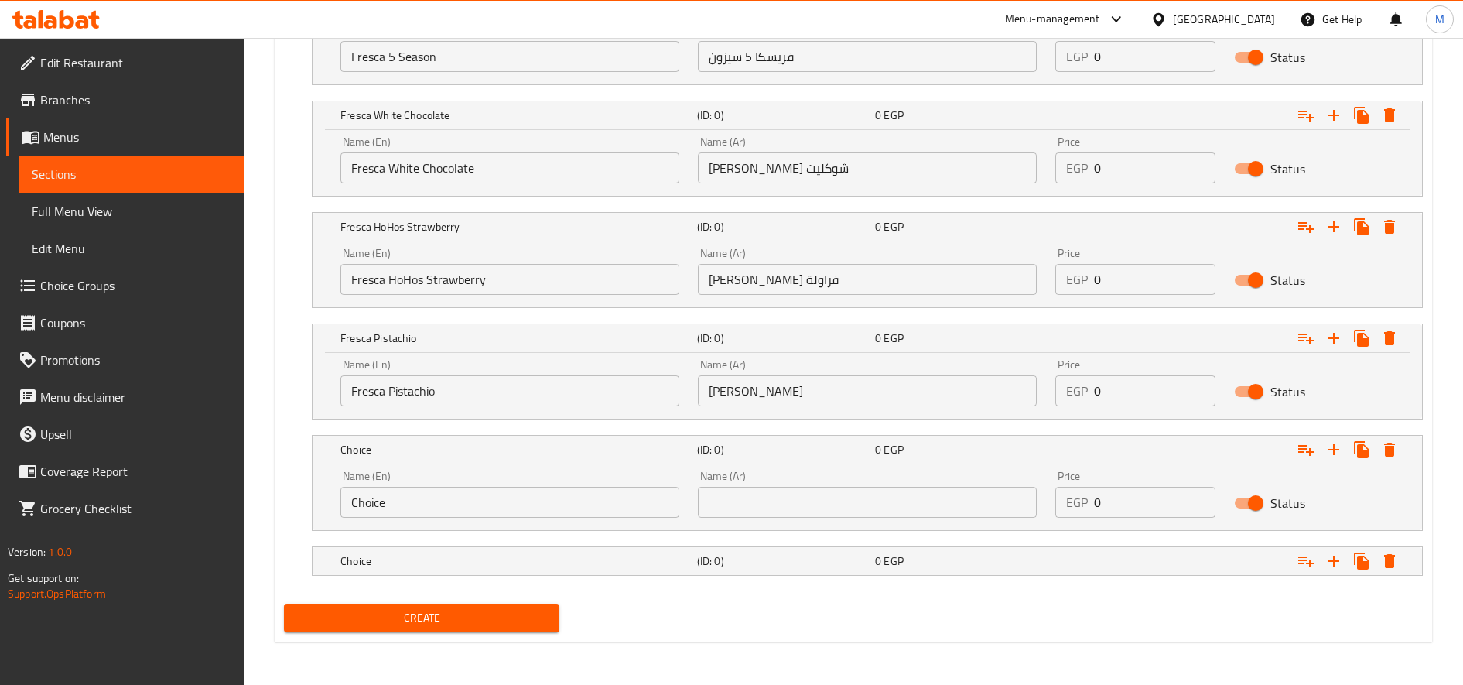
click at [438, 507] on input "Choice" at bounding box center [509, 502] width 339 height 31
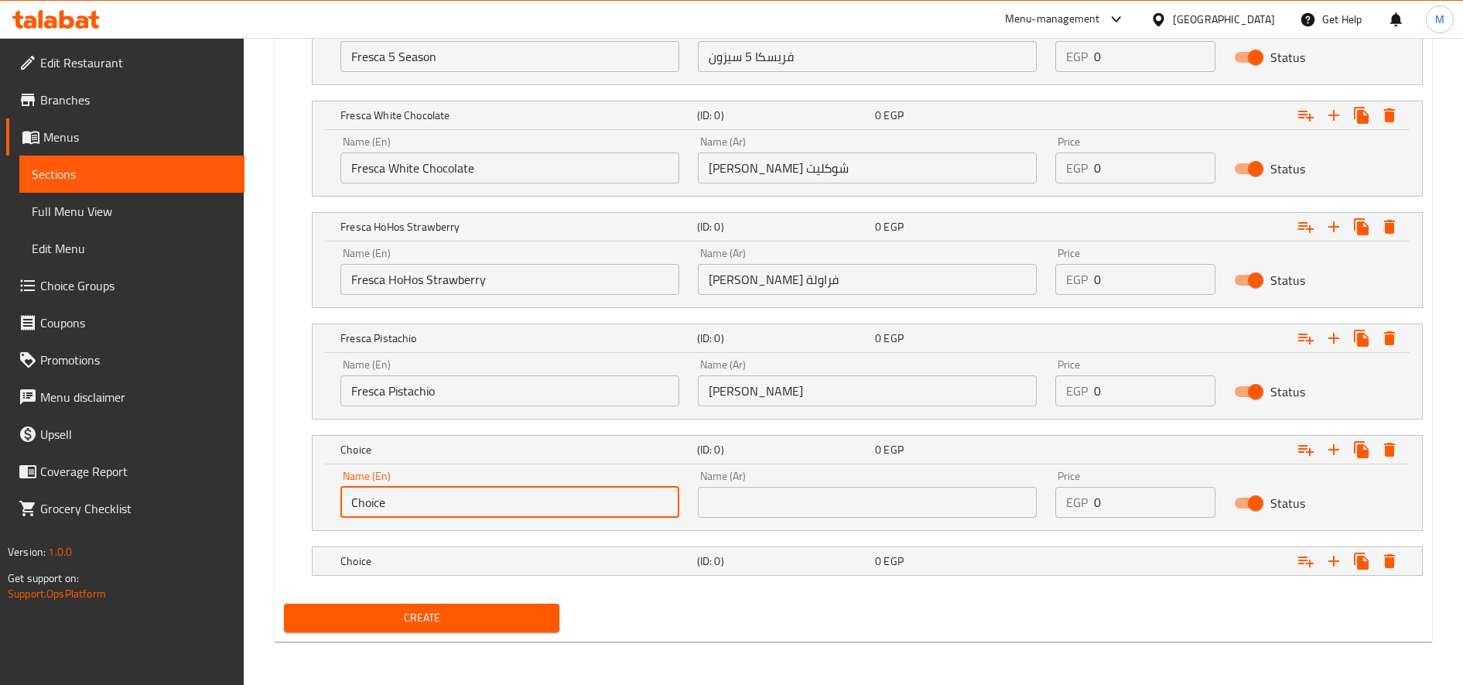
click at [438, 507] on input "Choice" at bounding box center [509, 502] width 339 height 31
type input "Fresca honey"
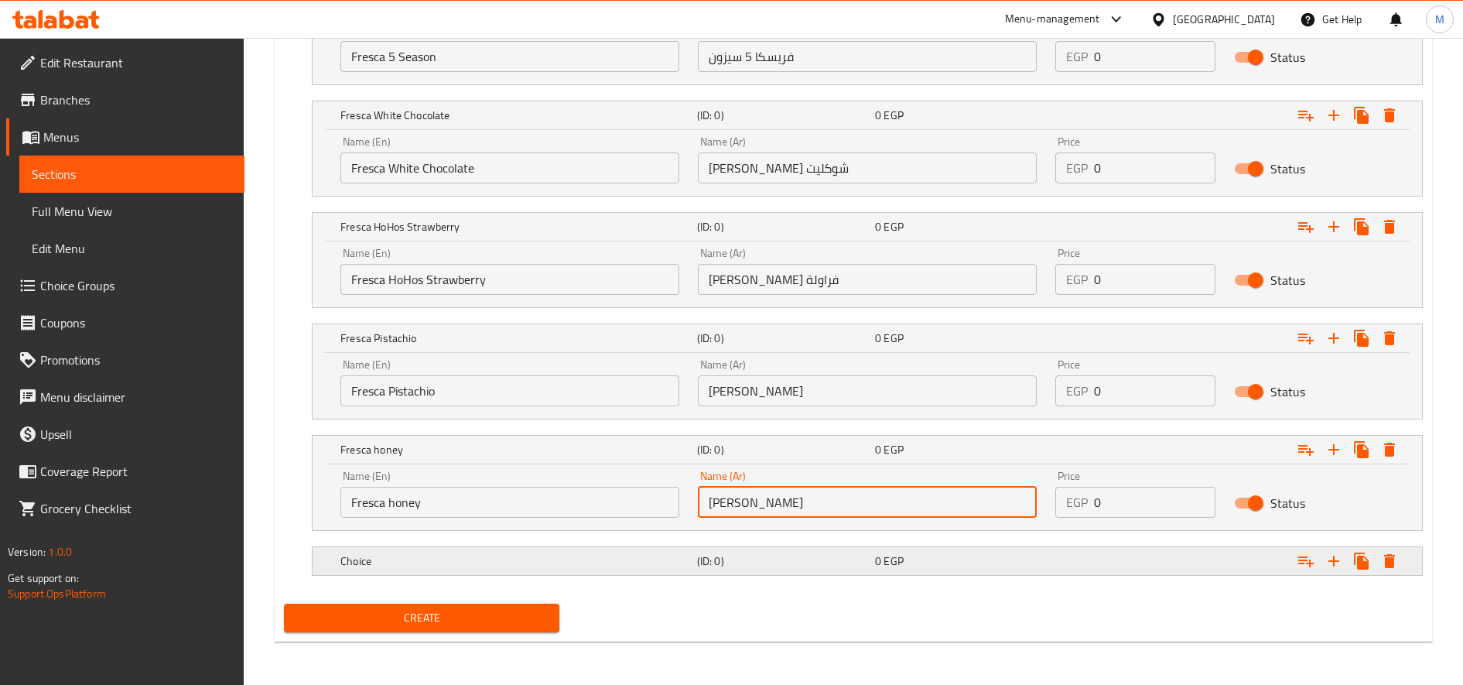
type input "[PERSON_NAME]"
click at [850, 566] on h5 "(ID: 0)" at bounding box center [783, 560] width 172 height 15
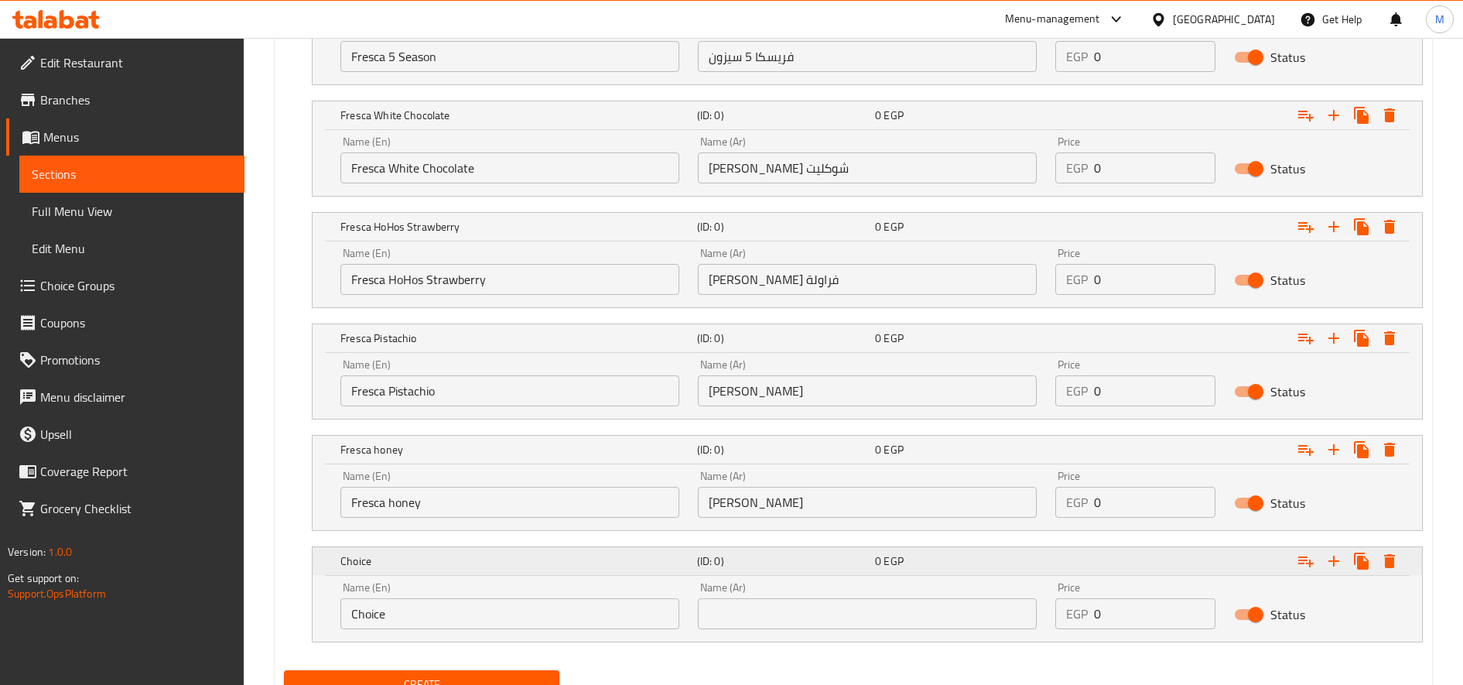
scroll to position [1134, 0]
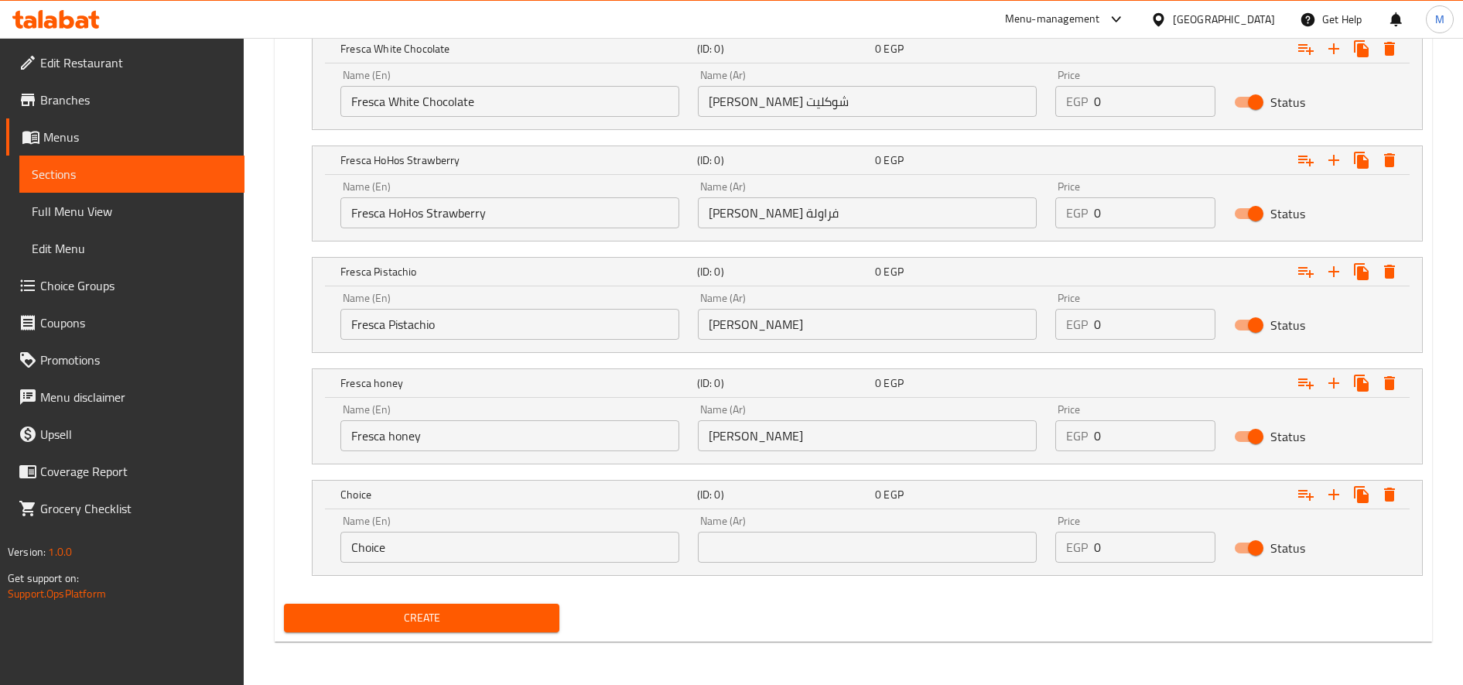
click at [553, 556] on input "Choice" at bounding box center [509, 547] width 339 height 31
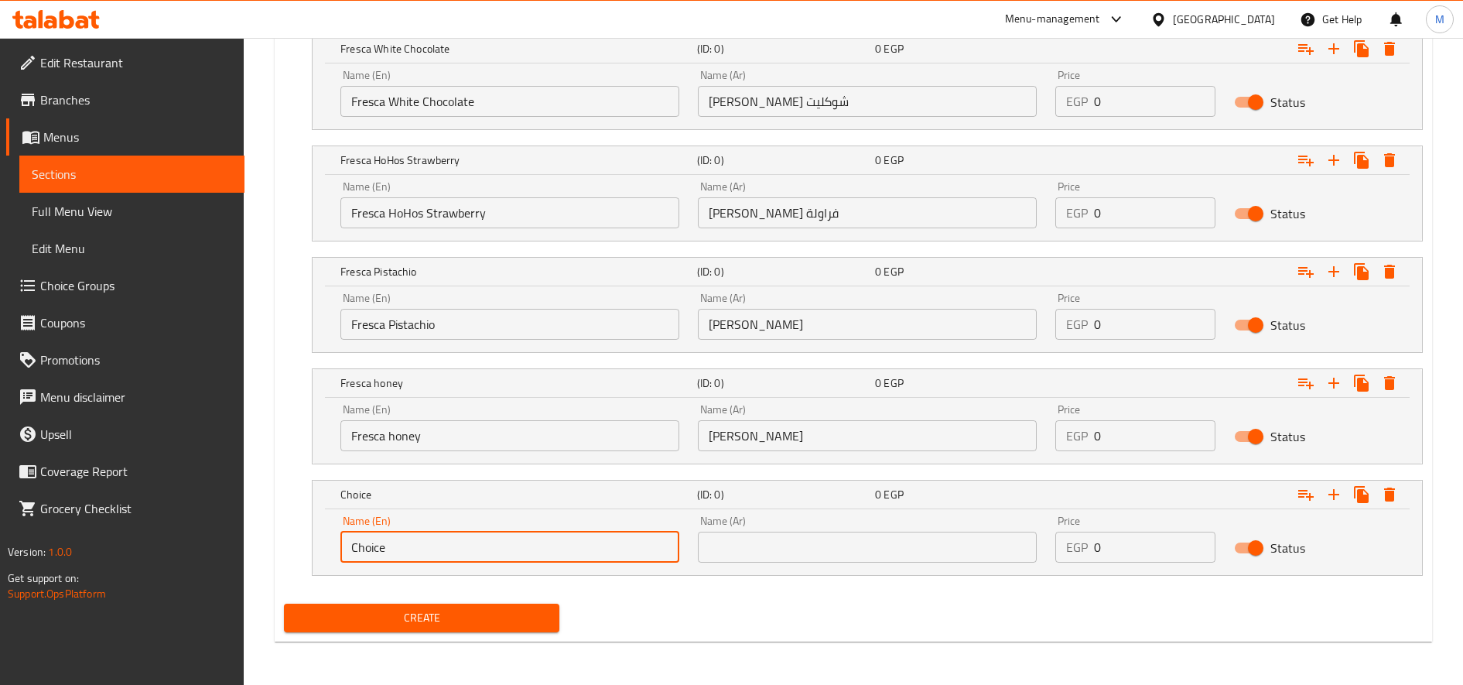
click at [553, 556] on input "Choice" at bounding box center [509, 547] width 339 height 31
type input "Fresca Dark Chocolate"
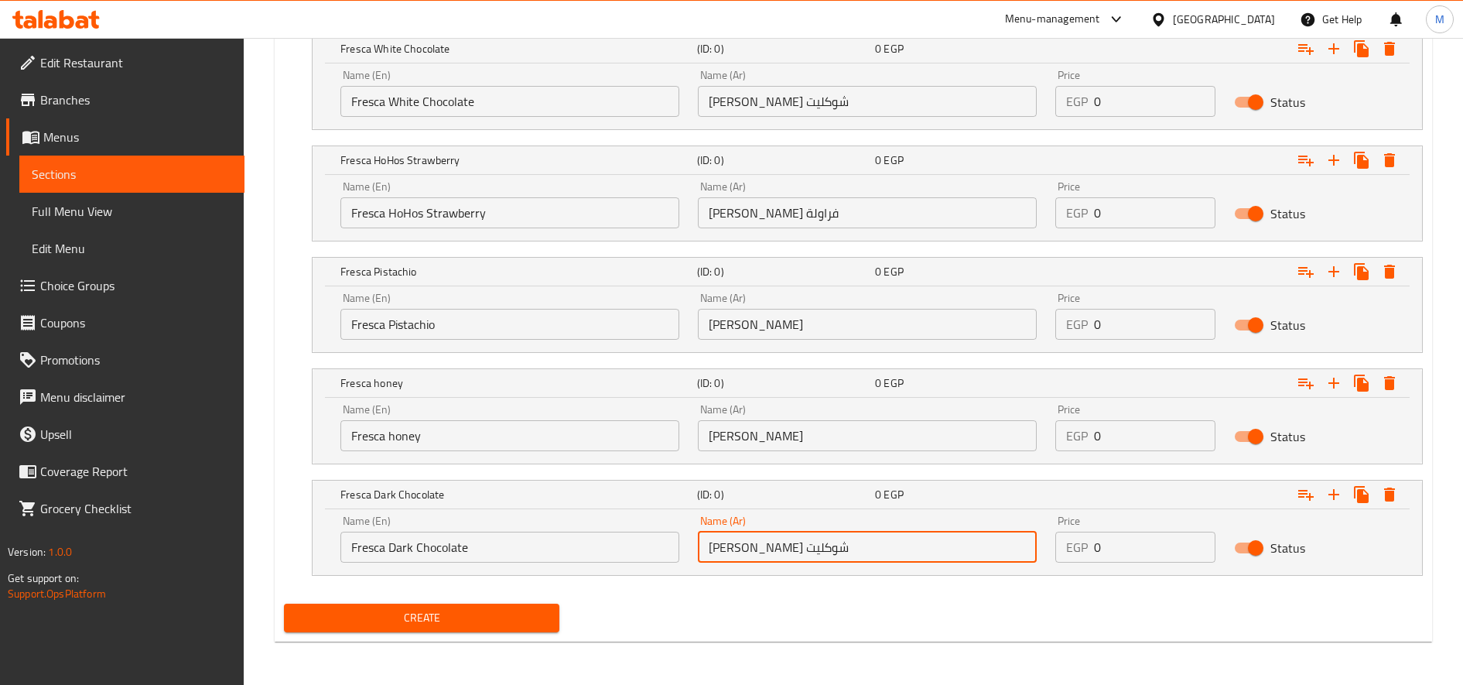
type input "[PERSON_NAME] شوكليت"
